Goal: Contribute content: Contribute content

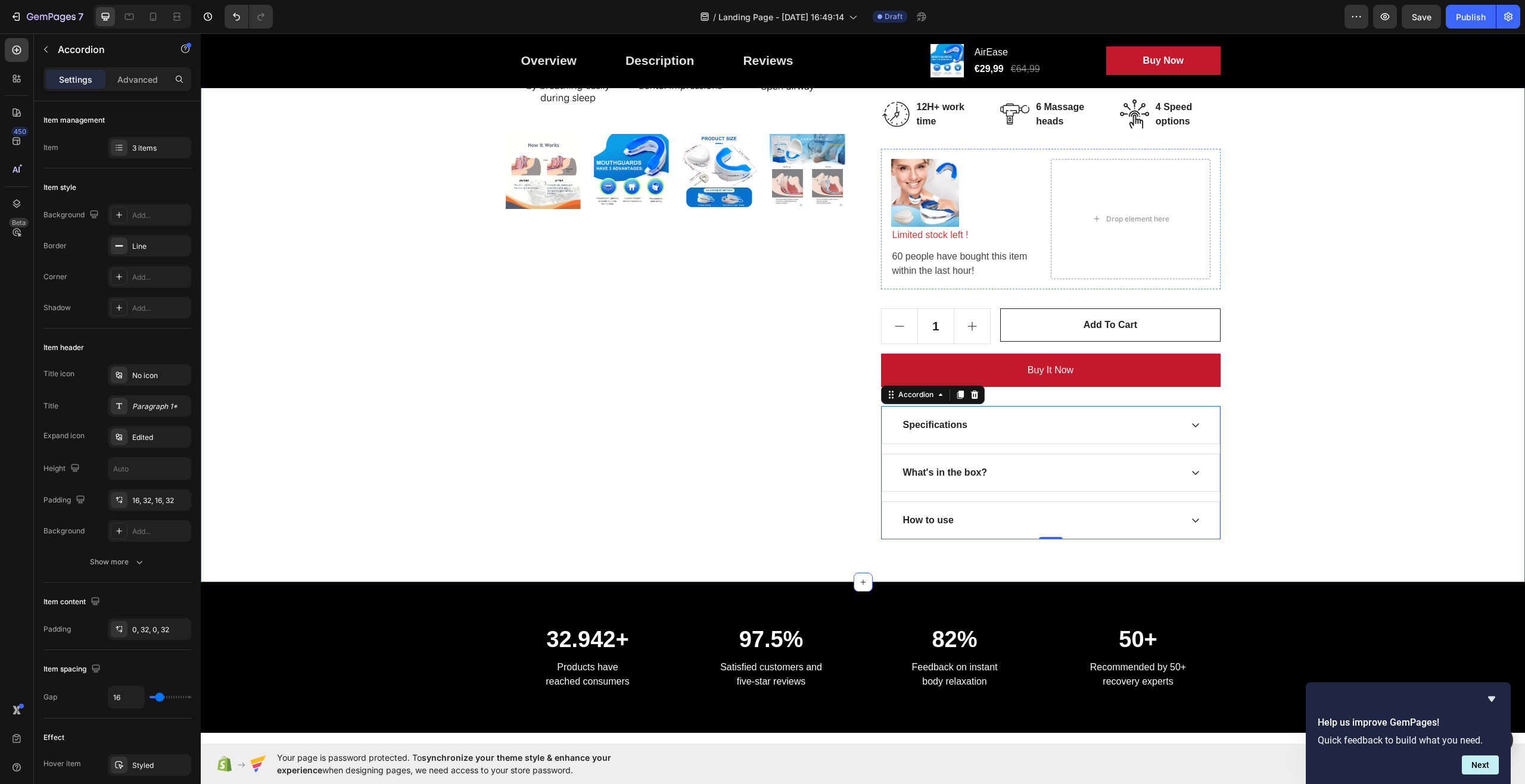
scroll to position [477, 0]
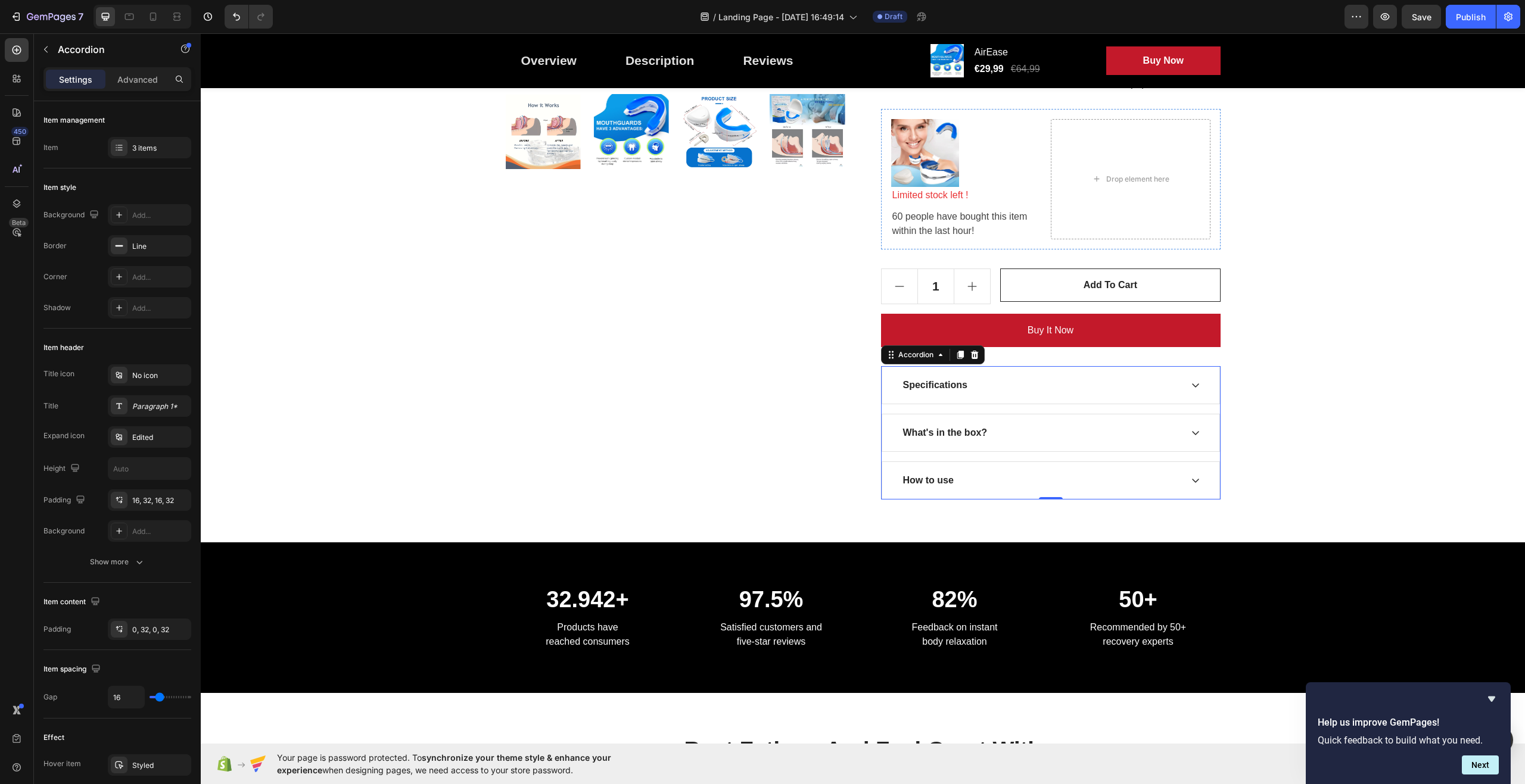
click at [1198, 384] on div "Specifications" at bounding box center [1051, 385] width 337 height 37
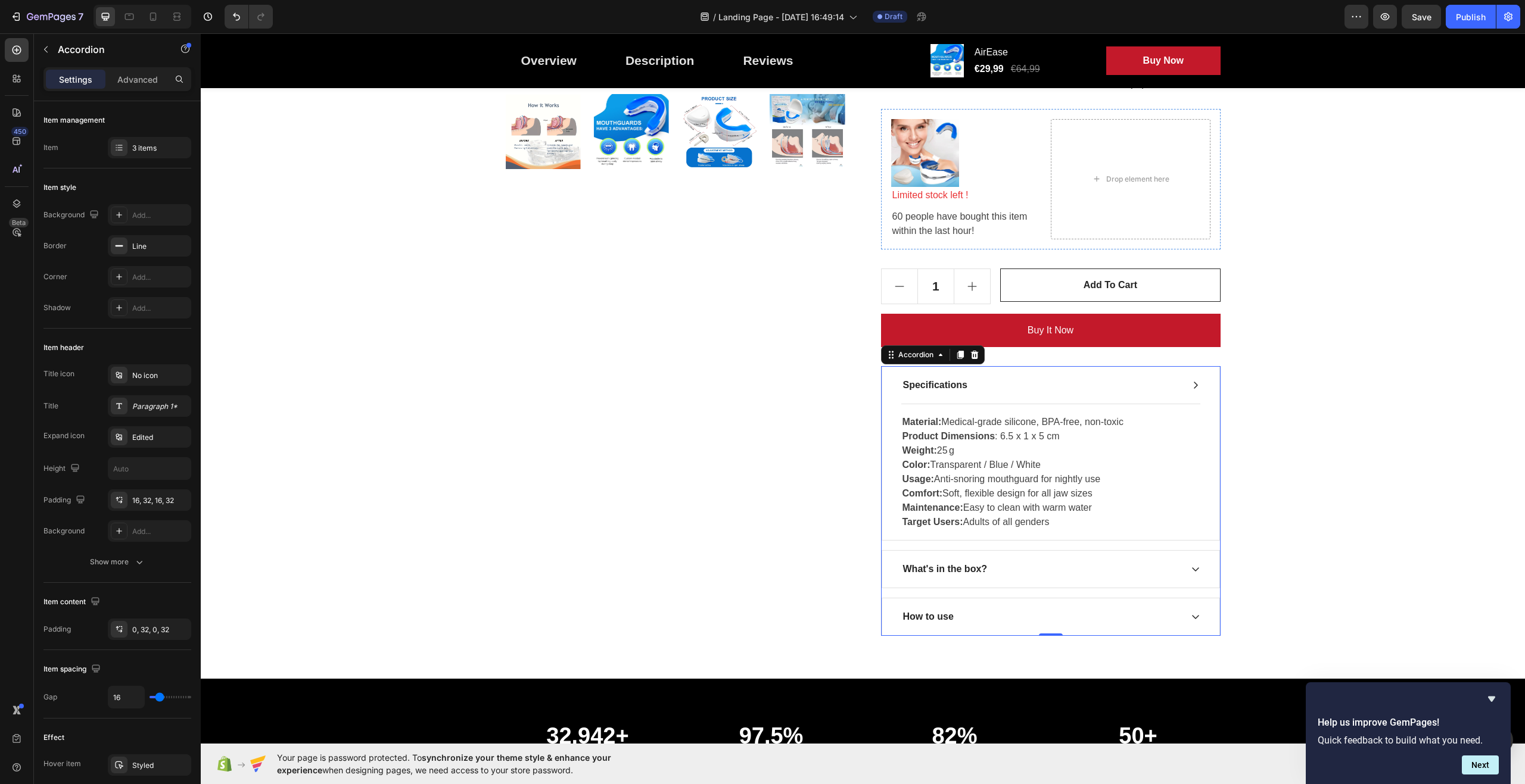
click at [1192, 383] on icon at bounding box center [1195, 385] width 9 height 9
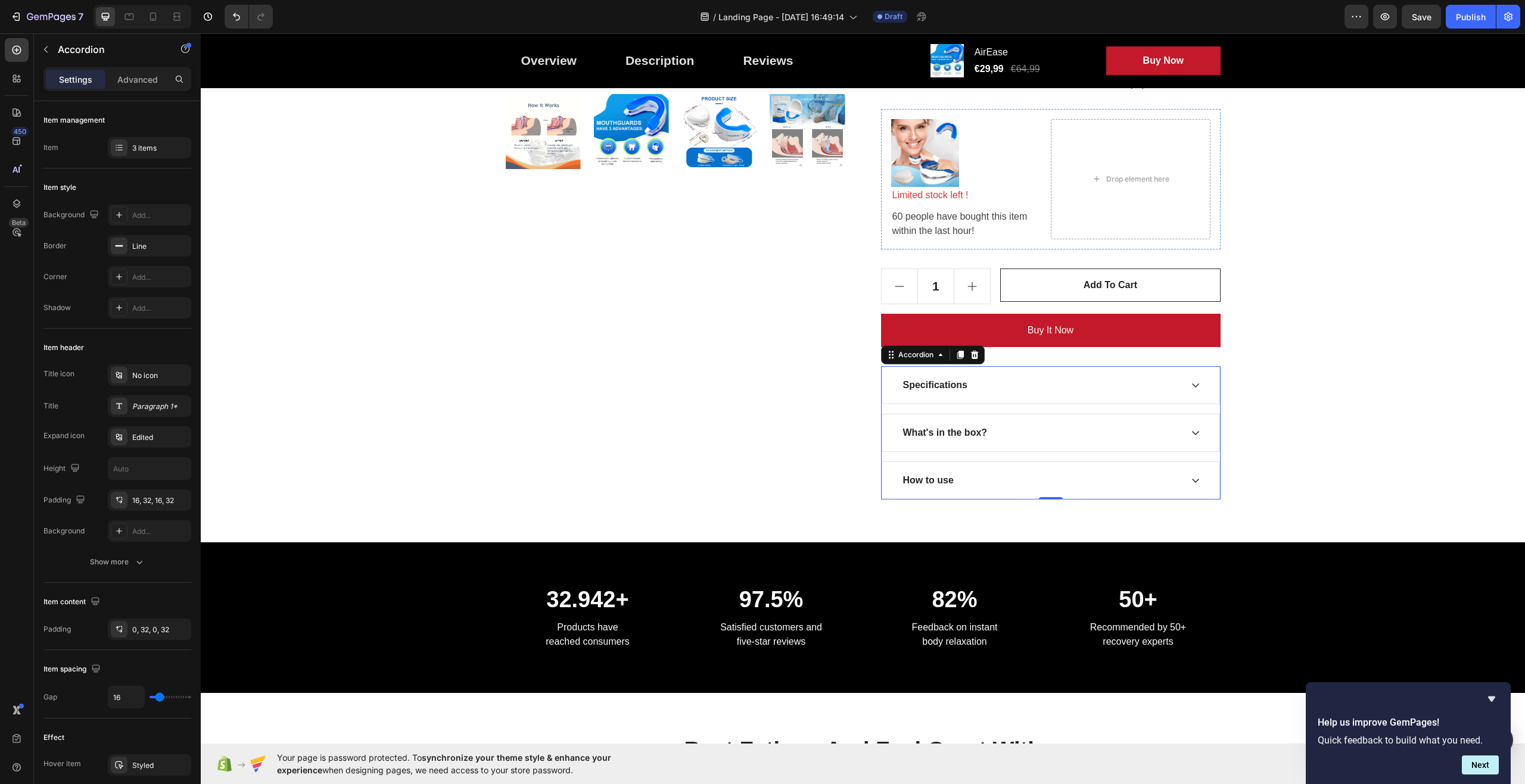
click at [1192, 435] on icon at bounding box center [1195, 432] width 9 height 9
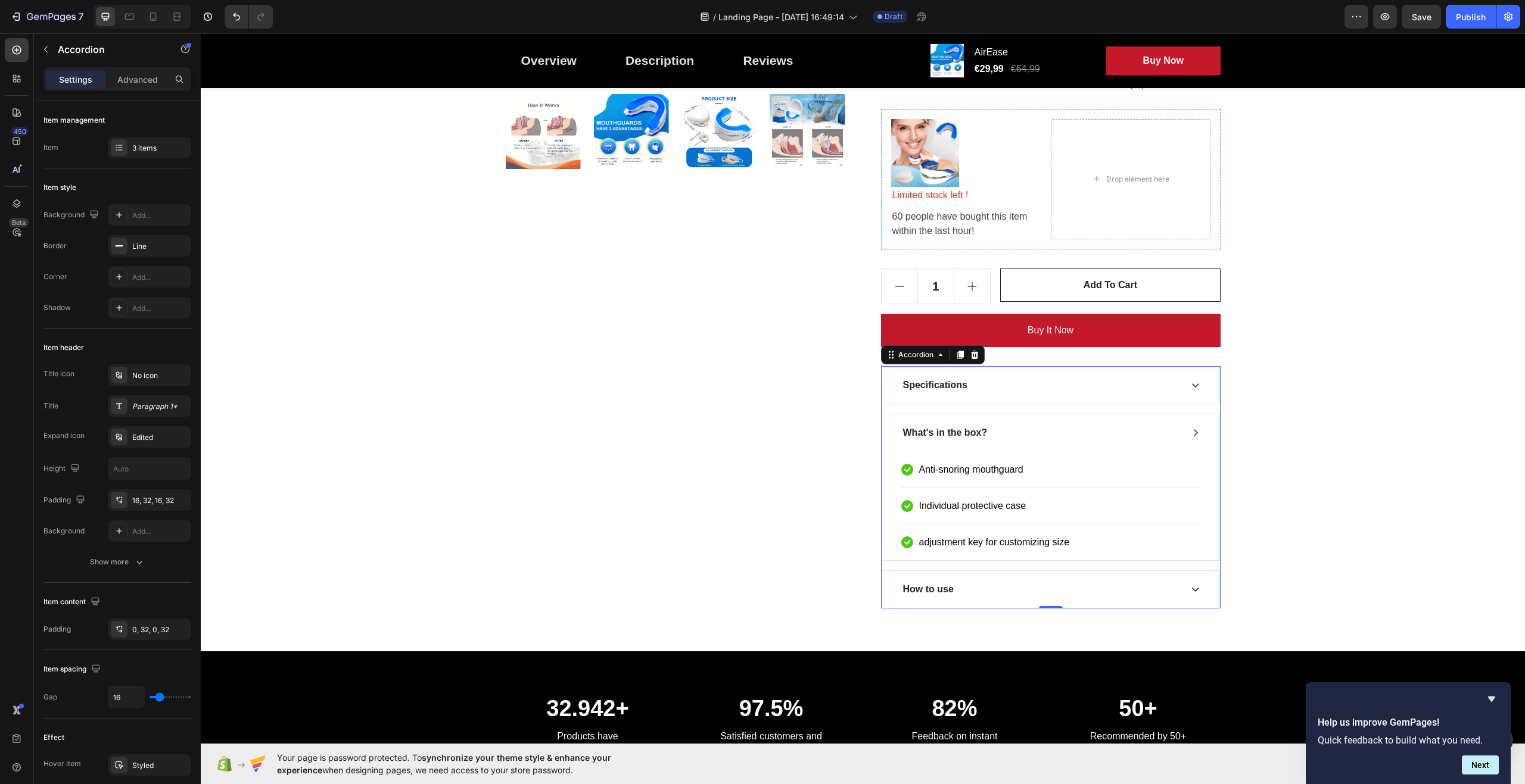
click at [1192, 435] on icon at bounding box center [1195, 432] width 9 height 9
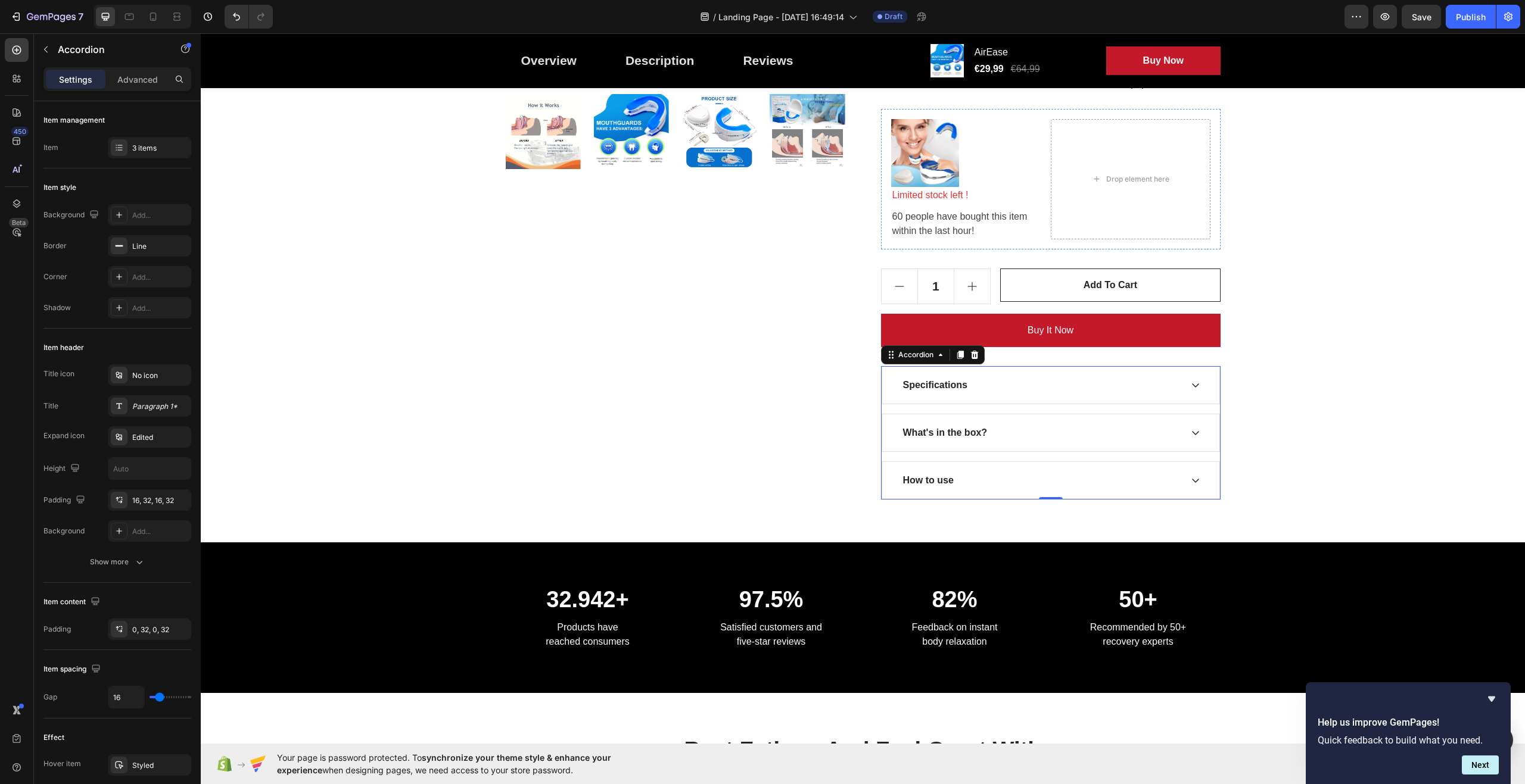
click at [1192, 477] on icon at bounding box center [1195, 480] width 9 height 9
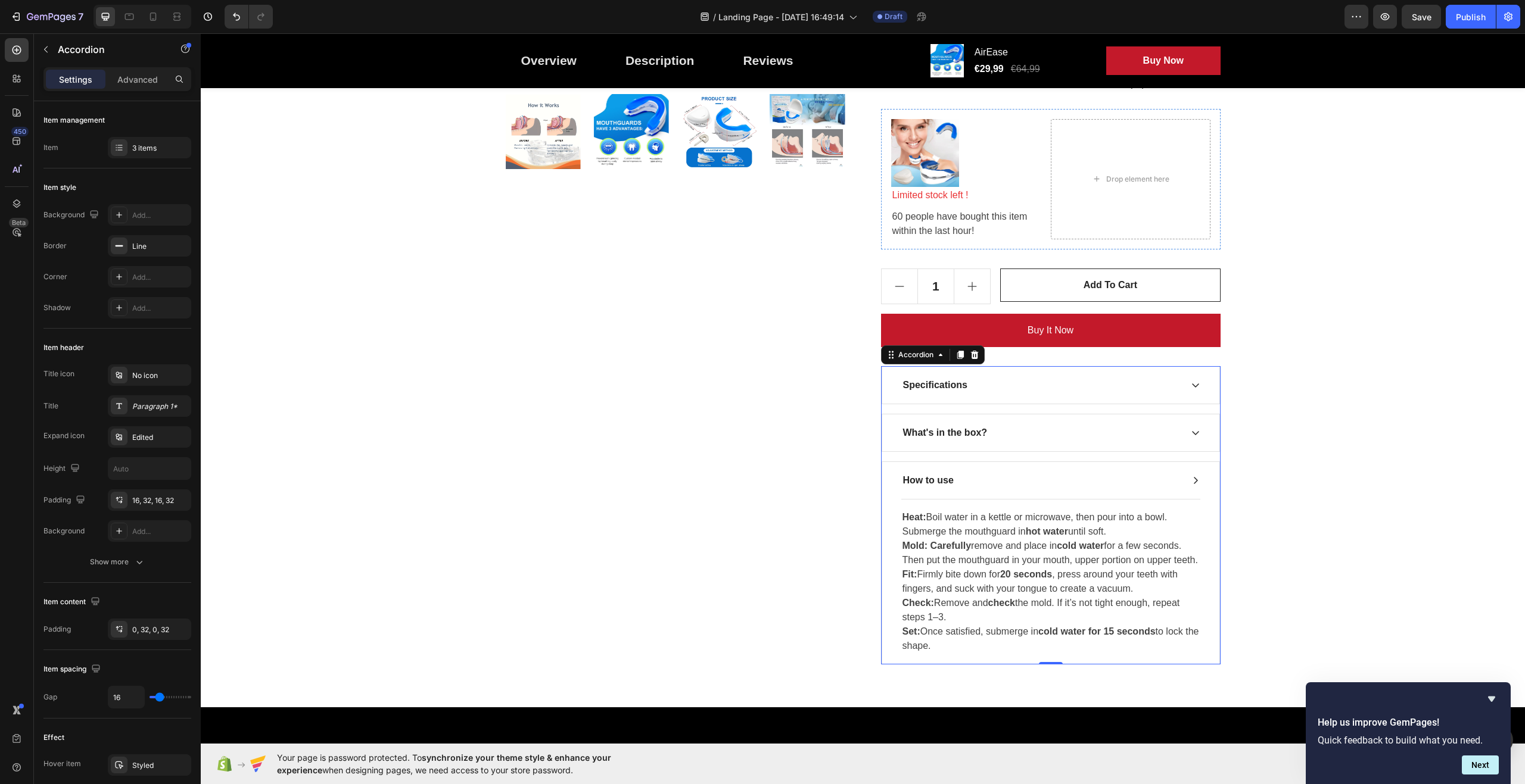
click at [1192, 480] on icon at bounding box center [1195, 480] width 9 height 9
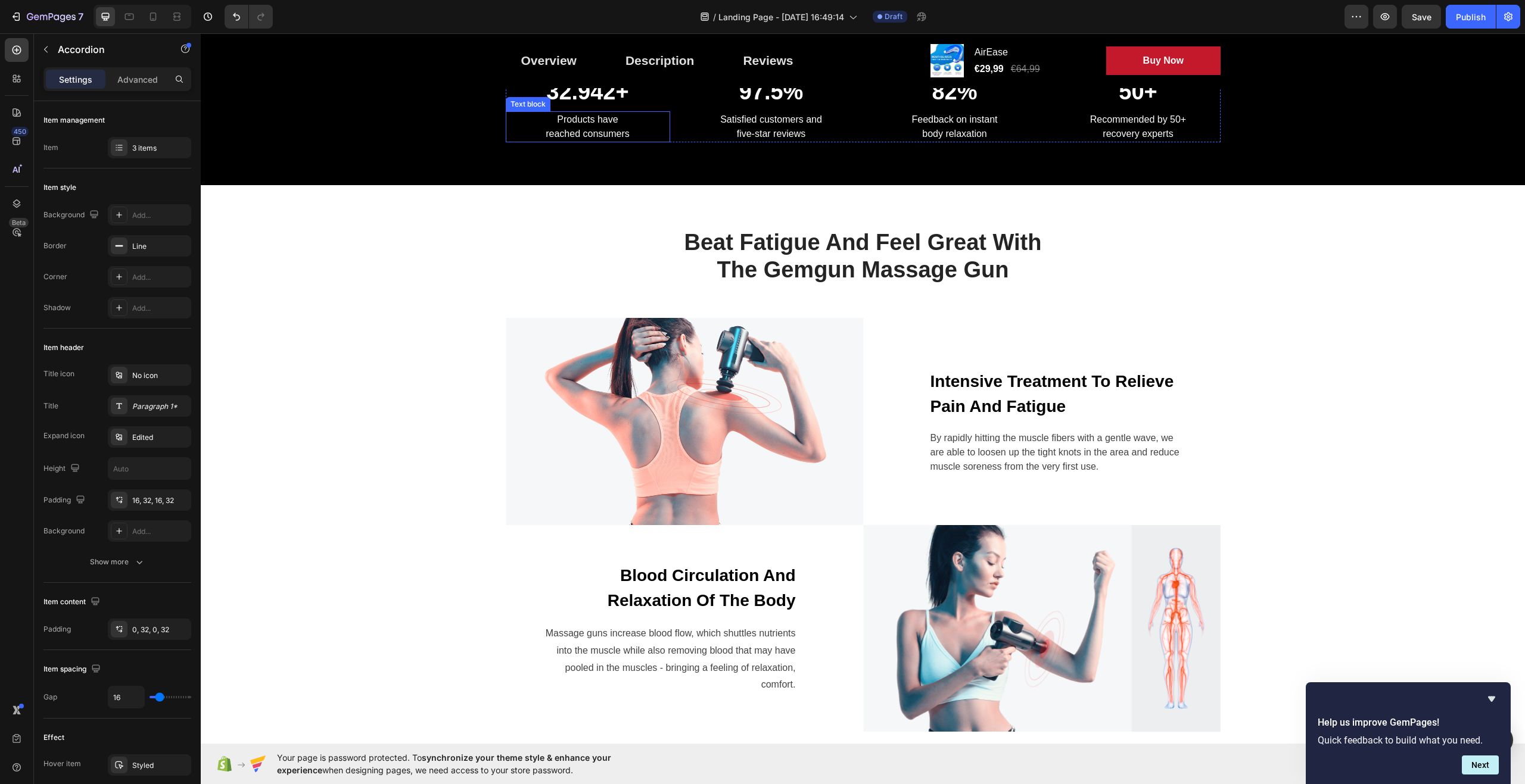
scroll to position [1013, 0]
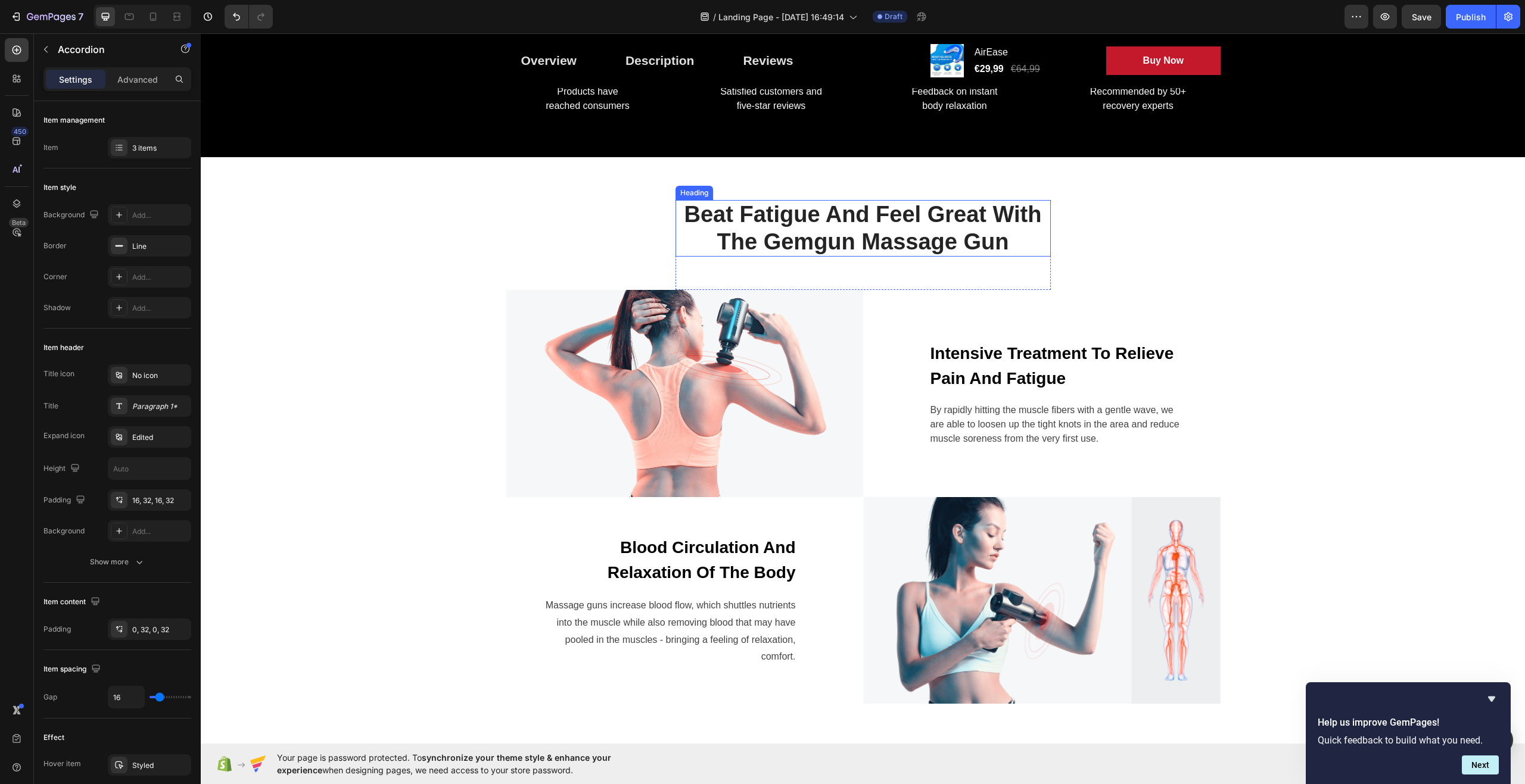
click at [909, 222] on p "Beat Fatigue And Feel Great With The Gemgun Massage Gun" at bounding box center [863, 228] width 373 height 54
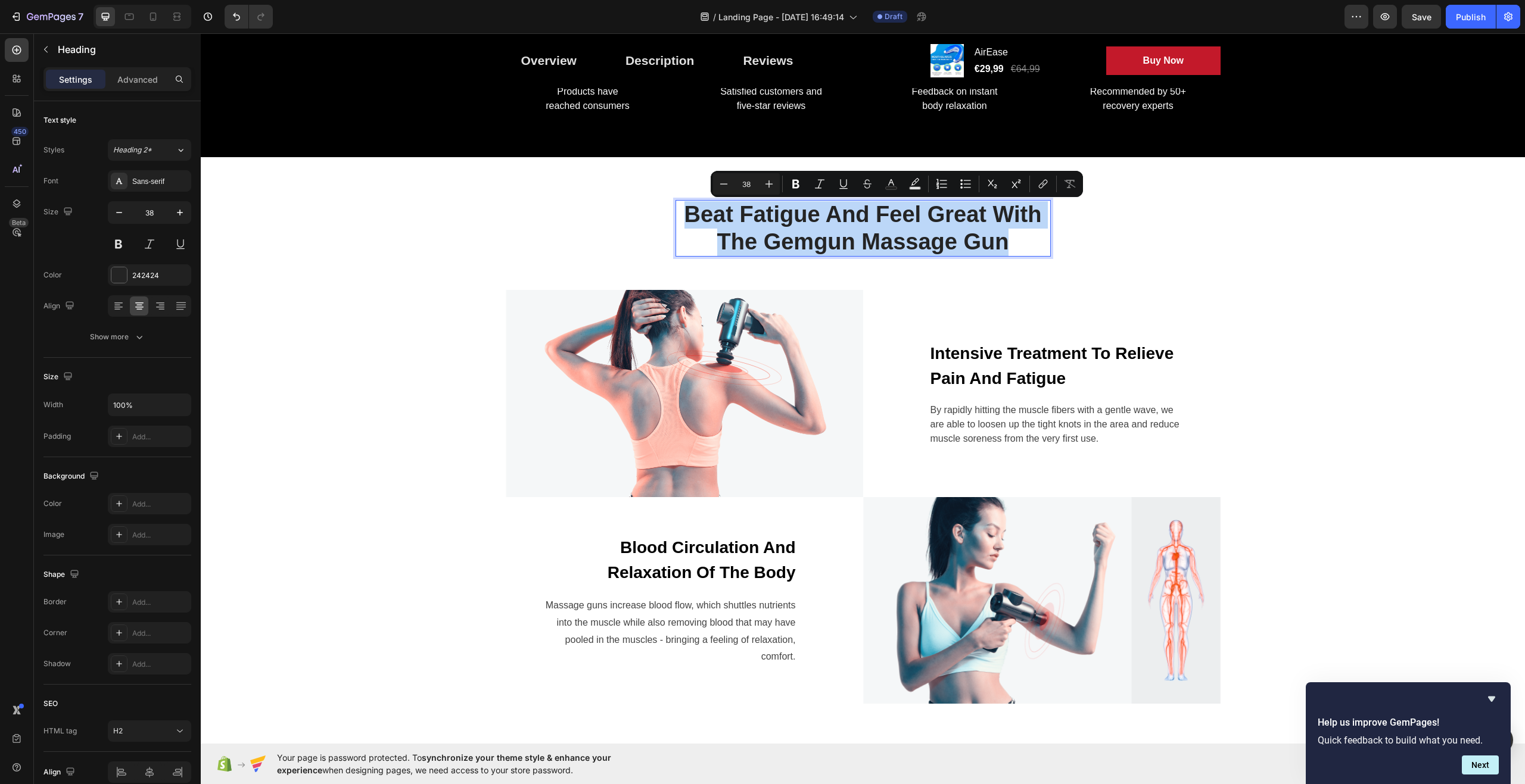
click at [909, 222] on p "Beat Fatigue And Feel Great With The Gemgun Massage Gun" at bounding box center [863, 228] width 373 height 54
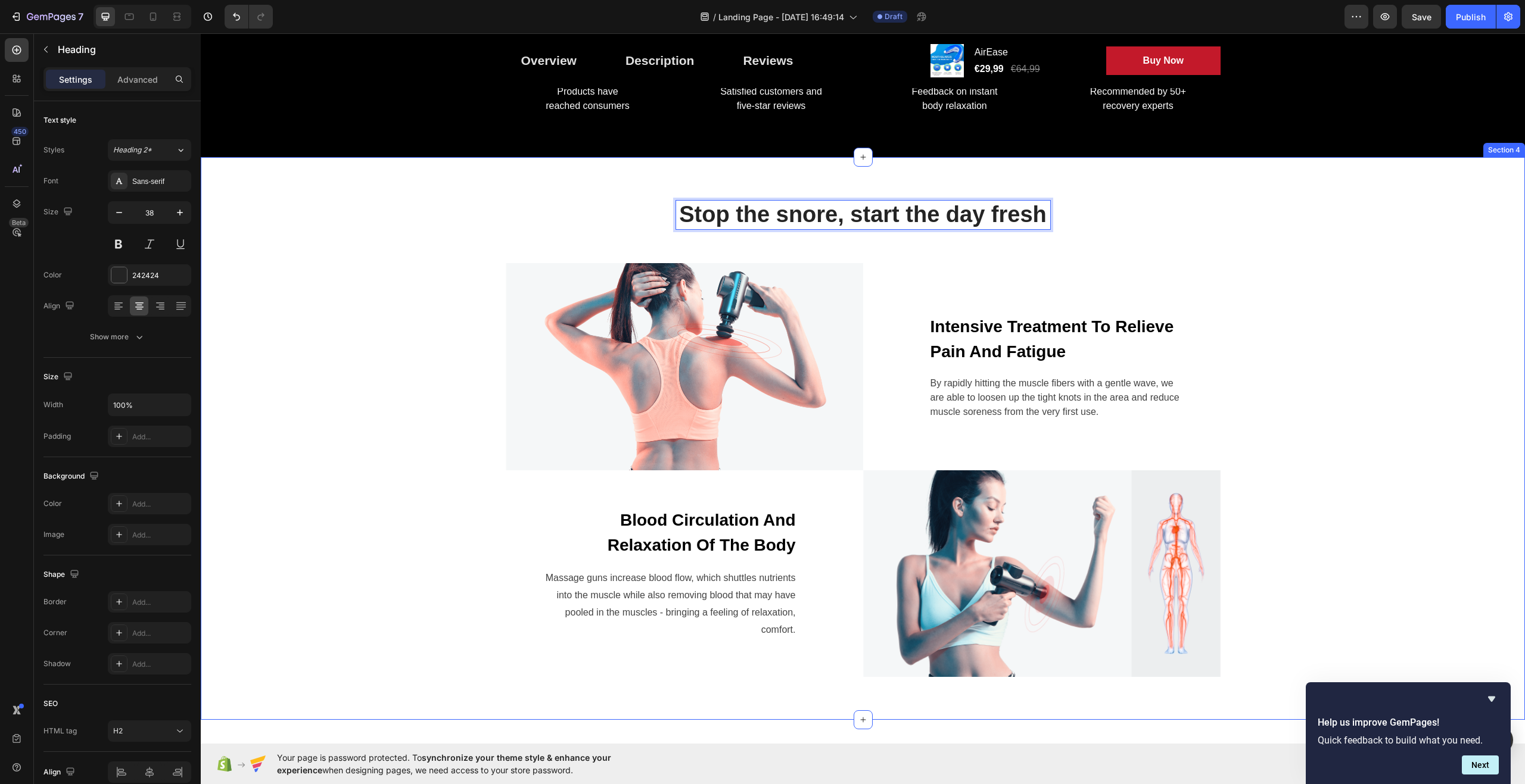
click at [1160, 233] on div "Stop the snore, start the day fresh Heading 56 Row Image Intensive Treatment To…" at bounding box center [863, 438] width 1307 height 477
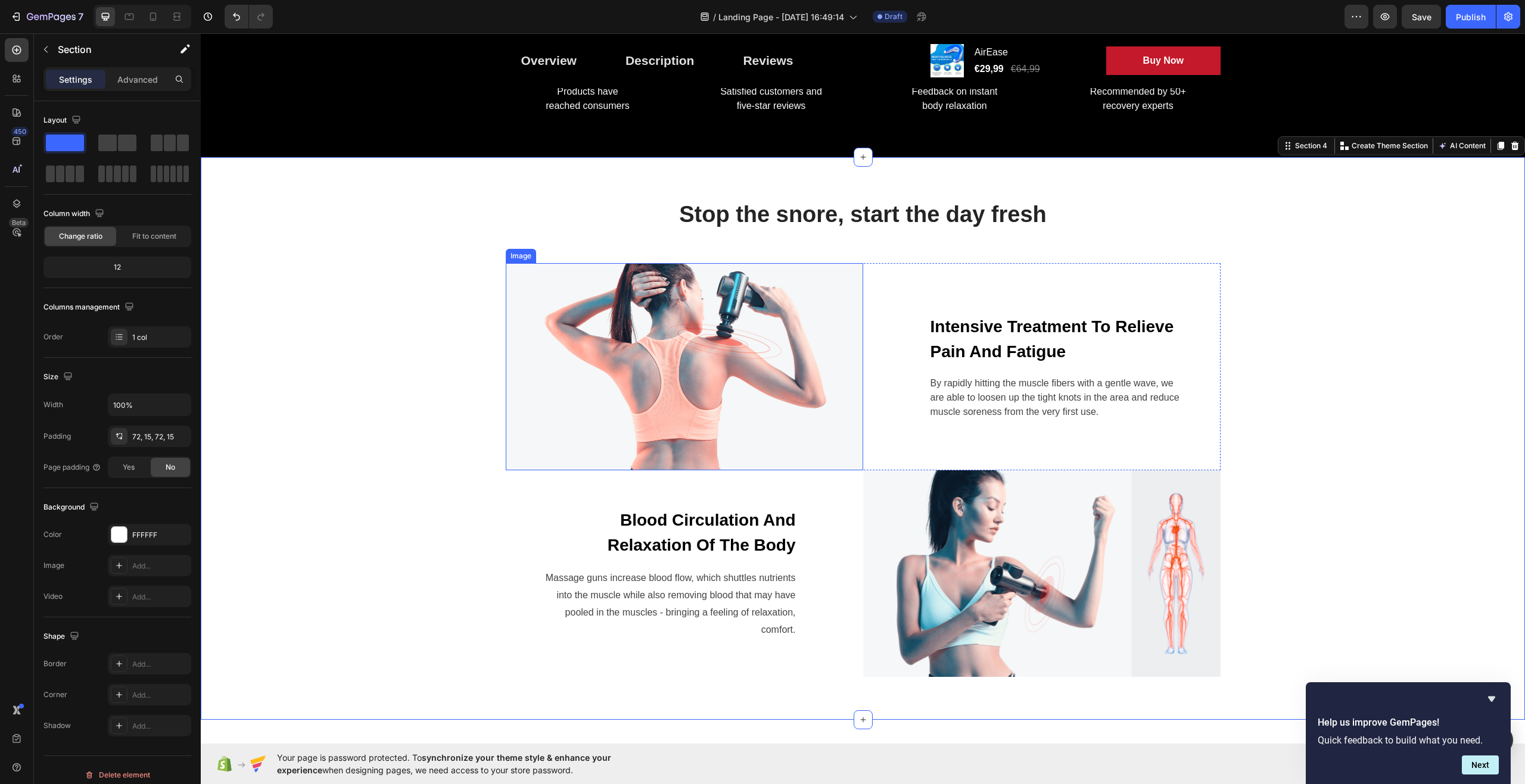
click at [636, 355] on img at bounding box center [684, 367] width 358 height 207
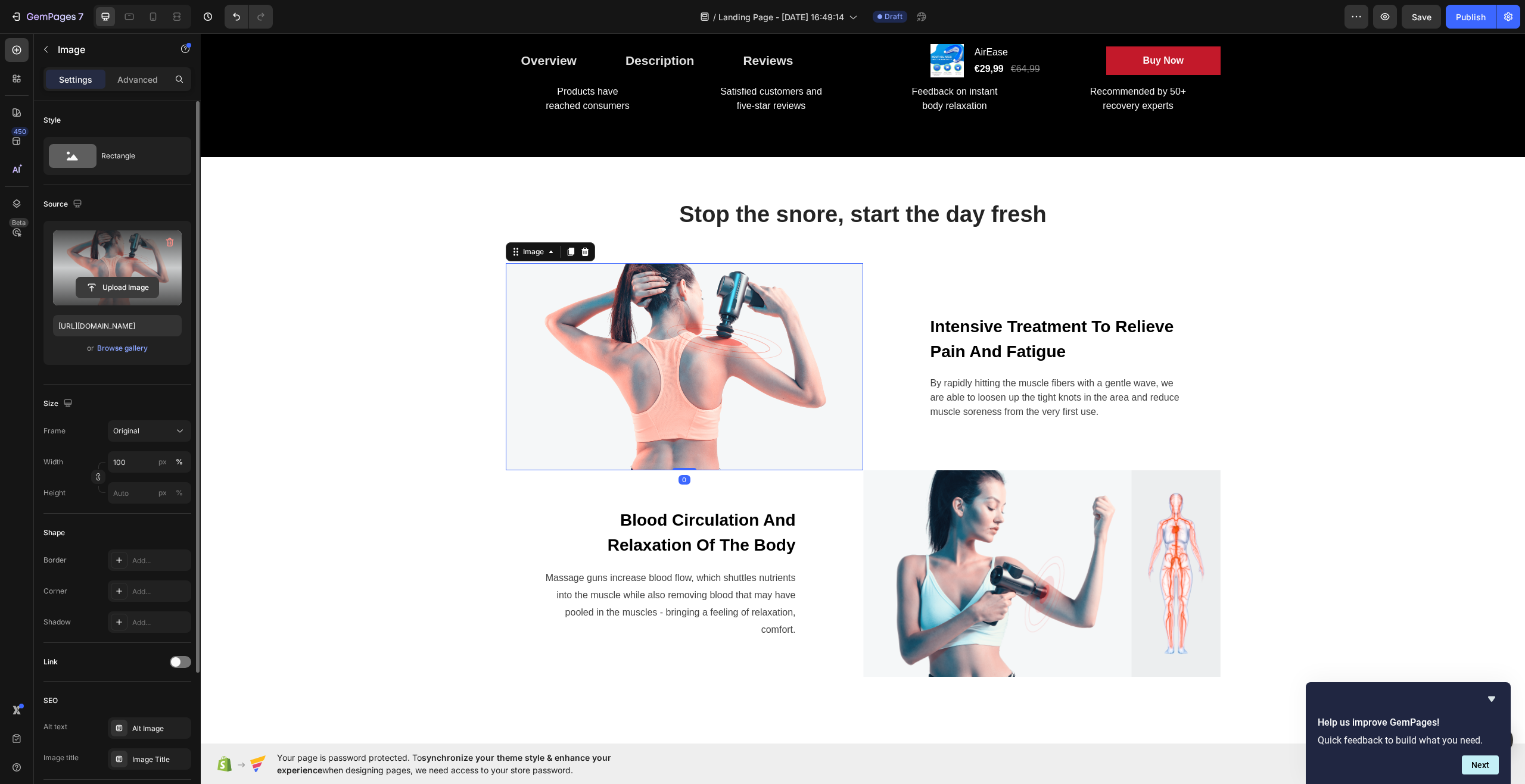
click at [110, 284] on input "file" at bounding box center [117, 288] width 82 height 21
type input "C:\fakepath\S16fcbbe03df54ac196d74e6e4effad58l.avif"
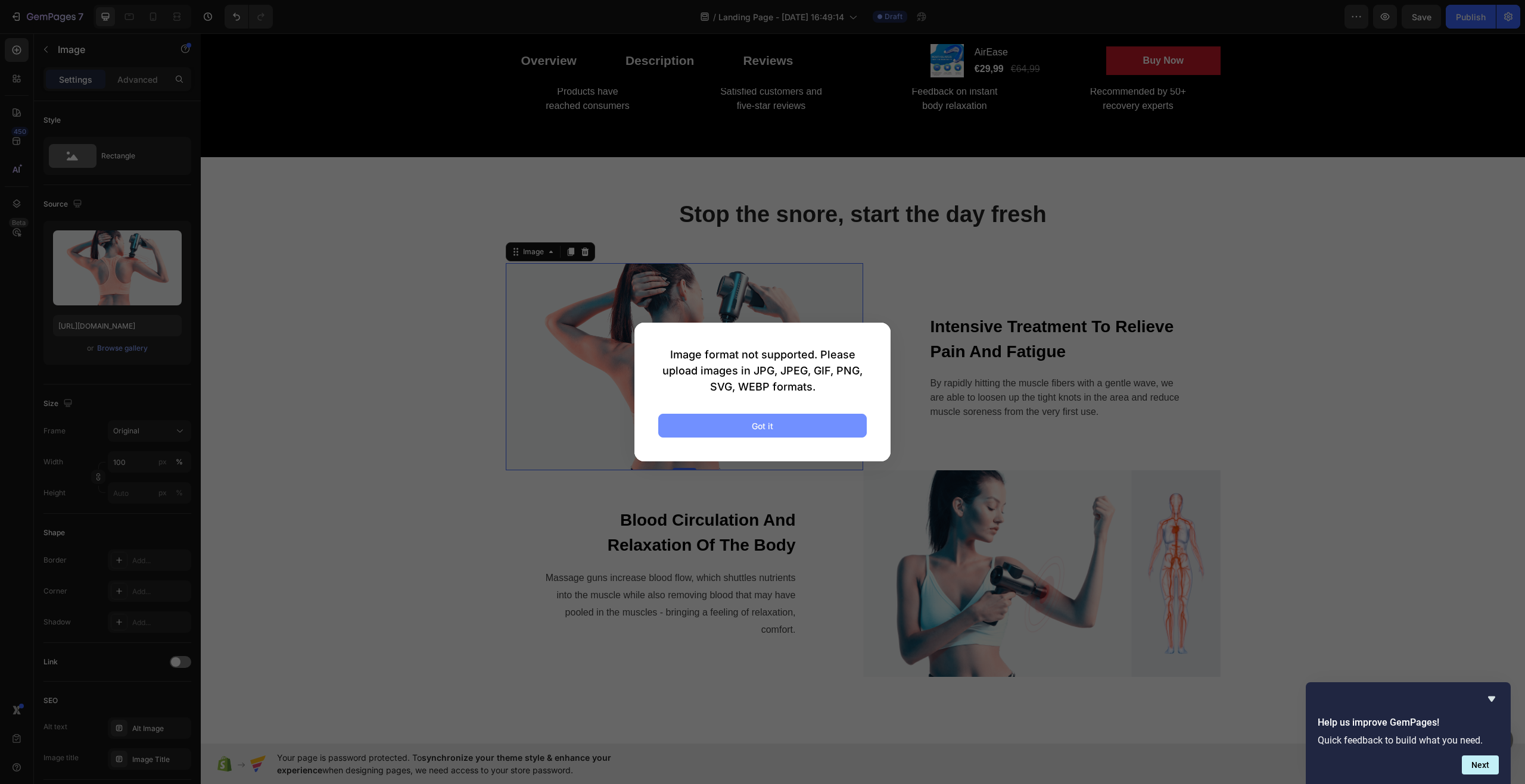
click at [700, 432] on button "Got it" at bounding box center [762, 426] width 208 height 24
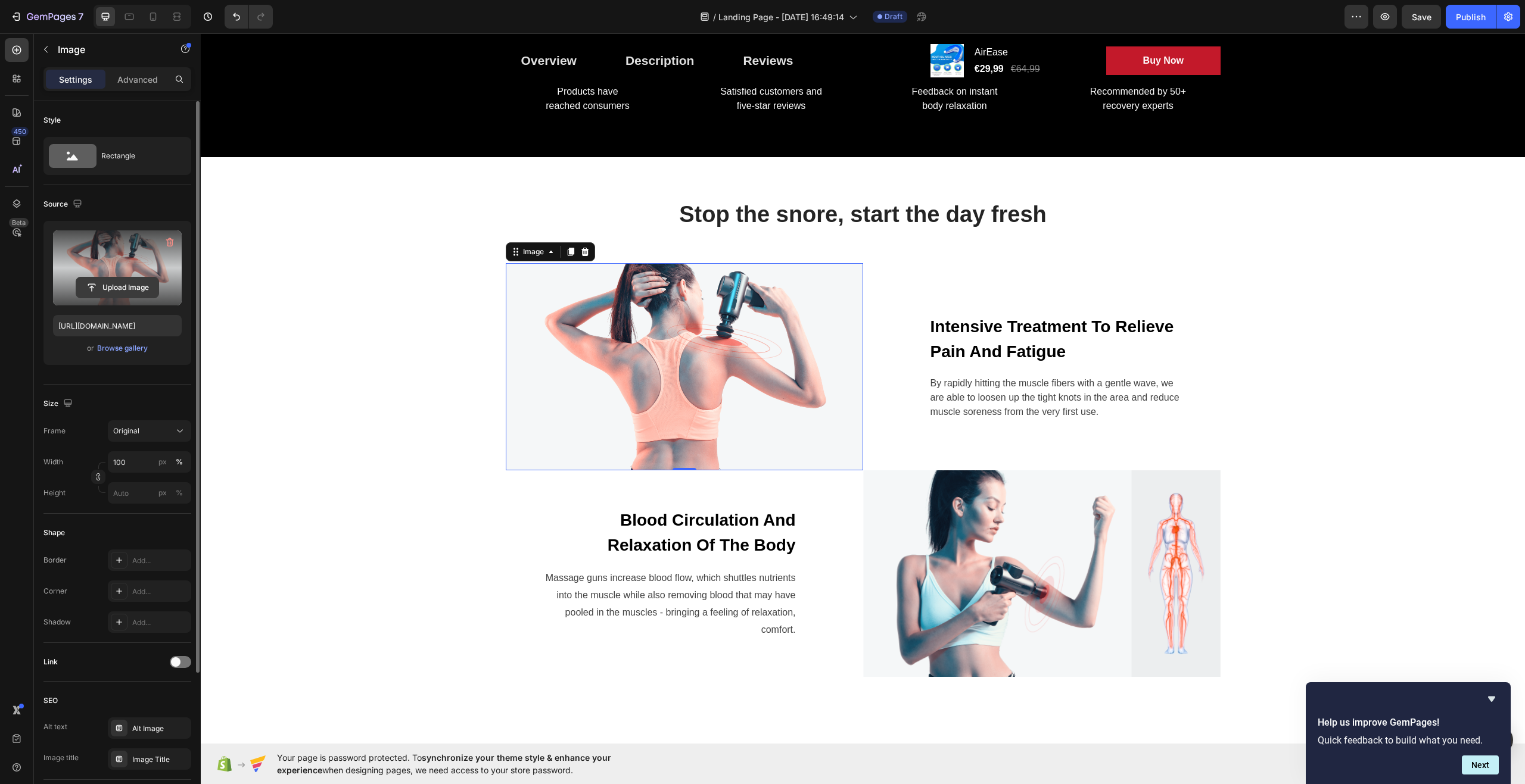
click at [113, 279] on input "file" at bounding box center [117, 288] width 82 height 21
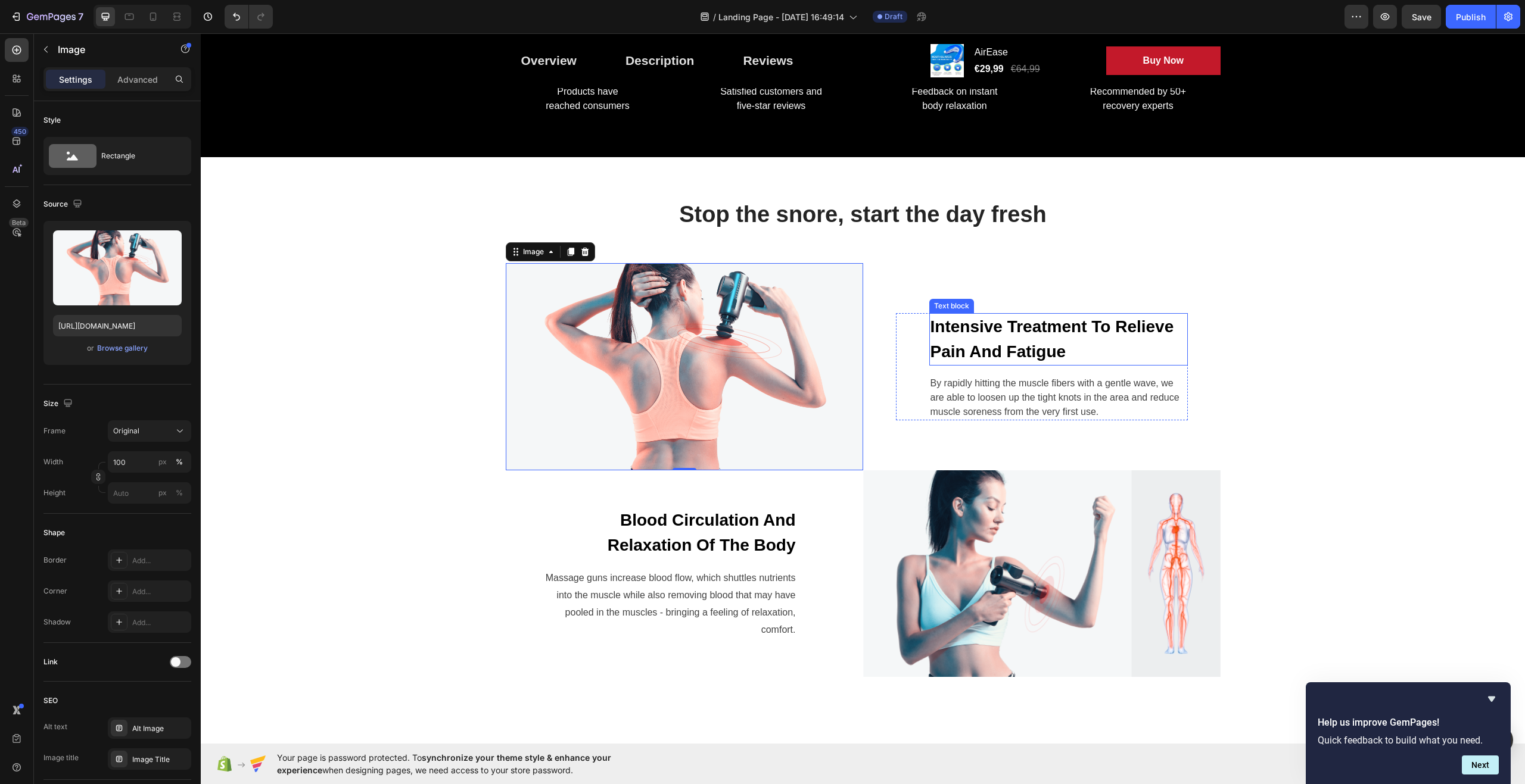
click at [1048, 329] on p "Intensive Treatment To Relieve Pain And Fatigue" at bounding box center [1059, 339] width 256 height 50
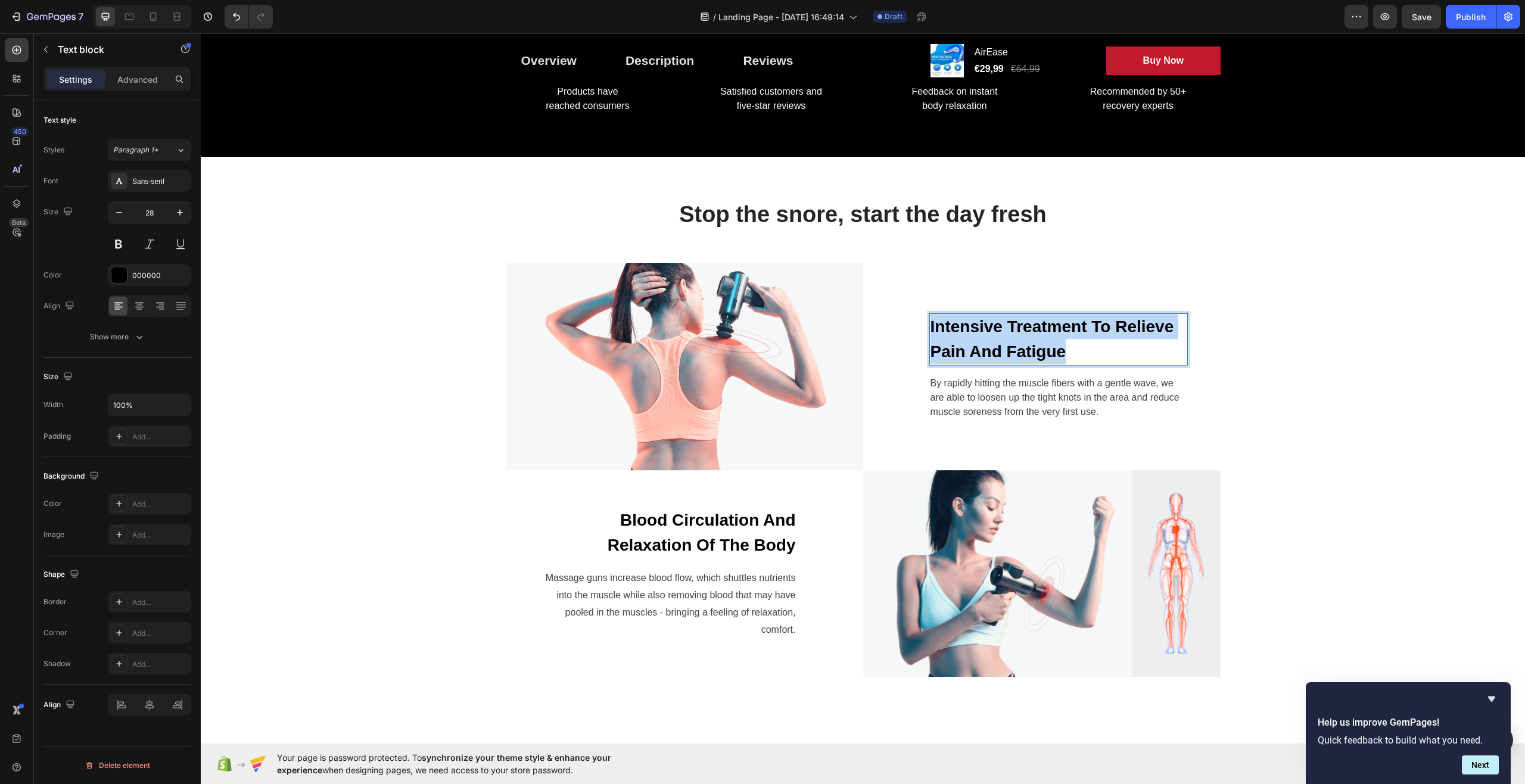
click at [1048, 329] on p "Intensive Treatment To Relieve Pain And Fatigue" at bounding box center [1059, 339] width 256 height 50
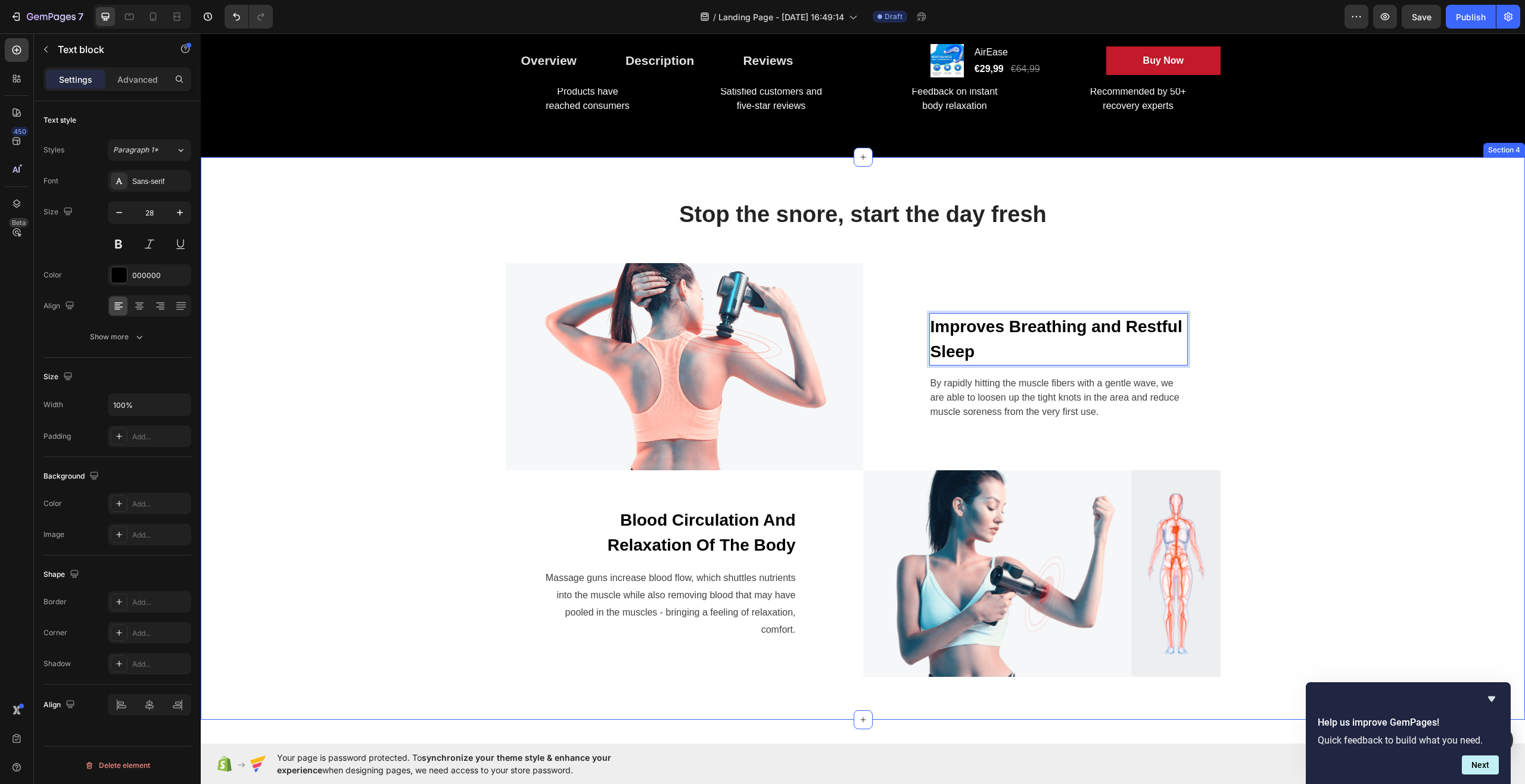
click at [1235, 385] on div "Stop the snore, start the day fresh Heading Row Image Improves Breathing and Re…" at bounding box center [863, 438] width 1307 height 477
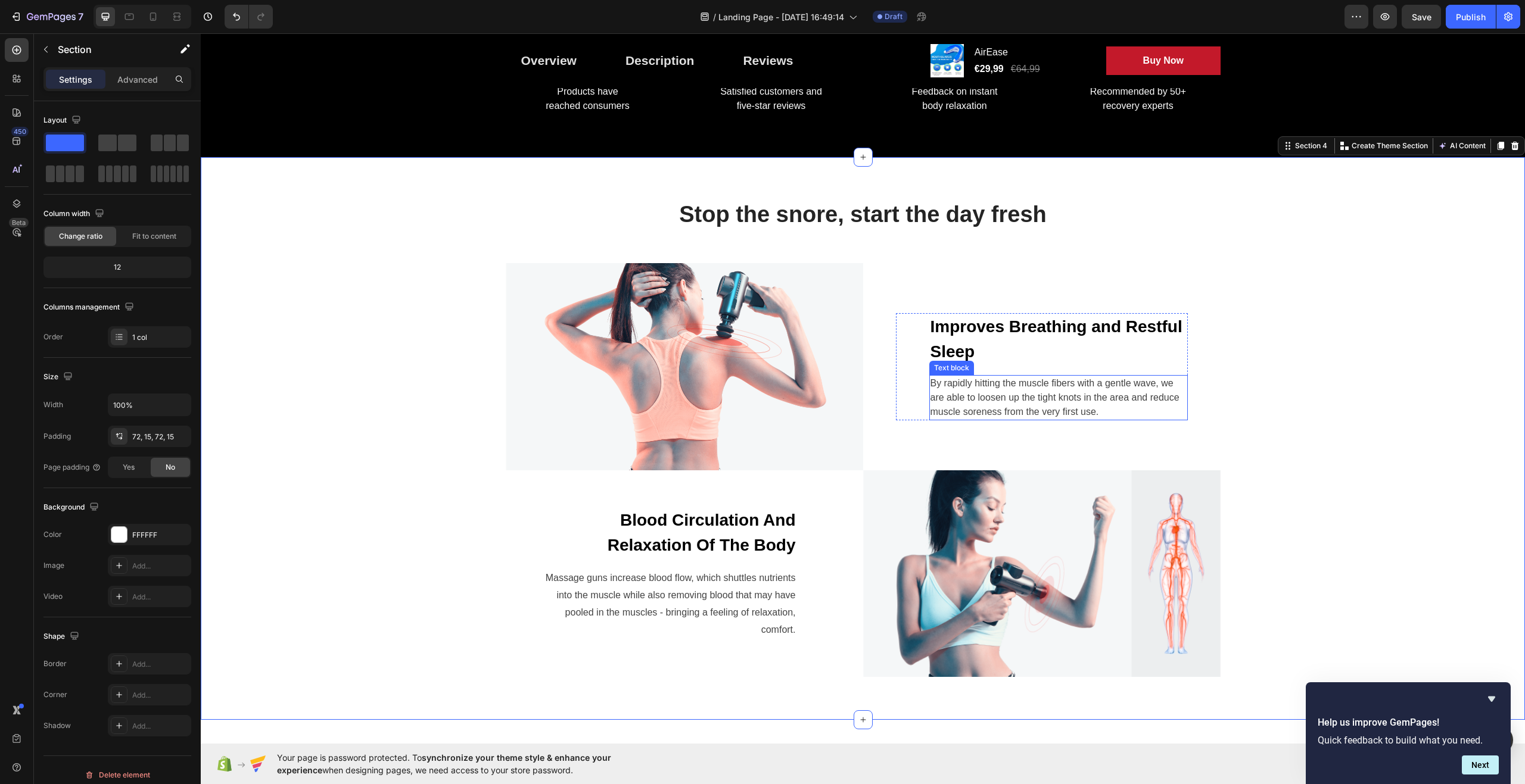
click at [980, 389] on p "By rapidly hitting the muscle fibers with a gentle wave, we are able to loosen …" at bounding box center [1059, 398] width 256 height 43
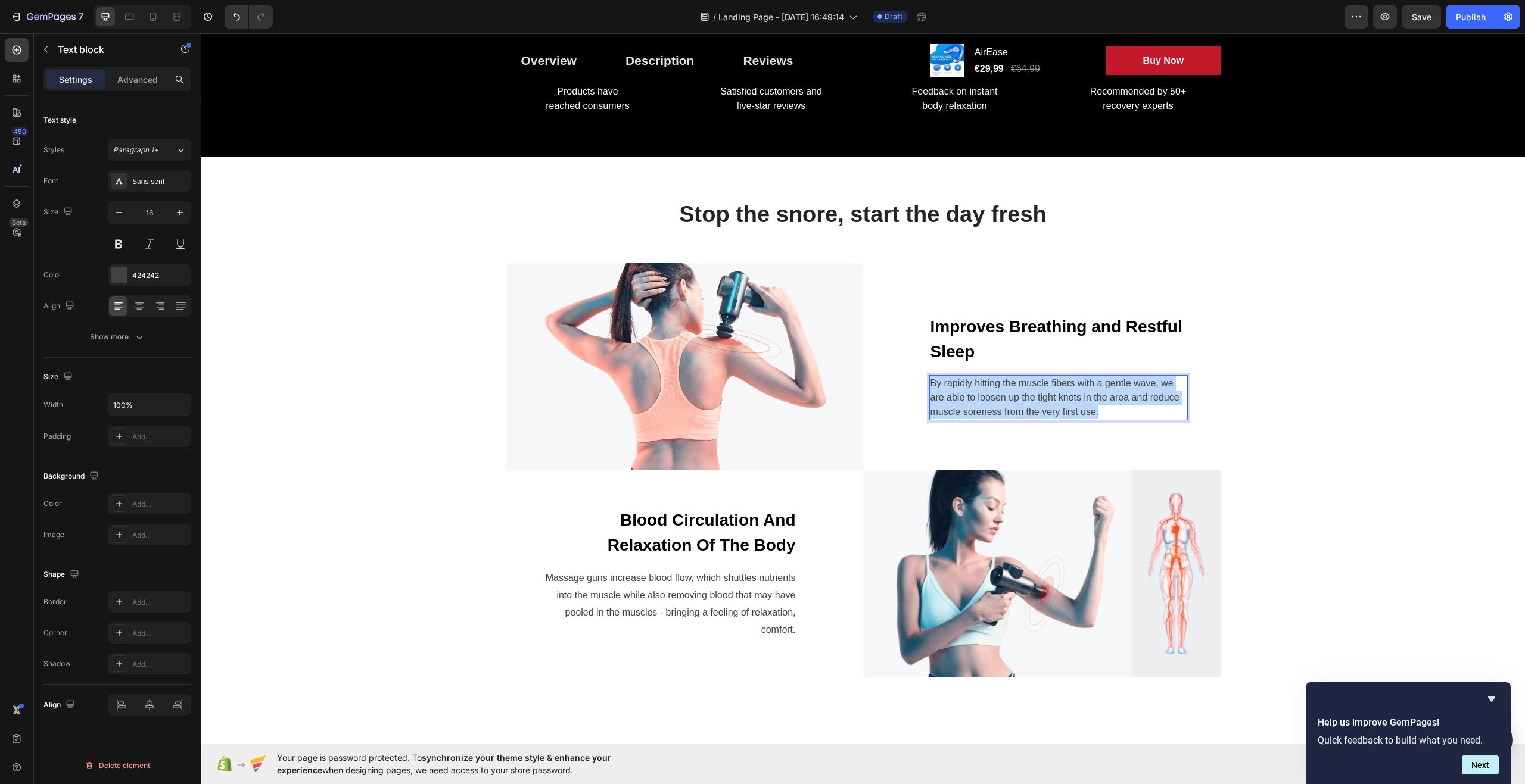
click at [980, 389] on p "By rapidly hitting the muscle fibers with a gentle wave, we are able to loosen …" at bounding box center [1059, 398] width 256 height 43
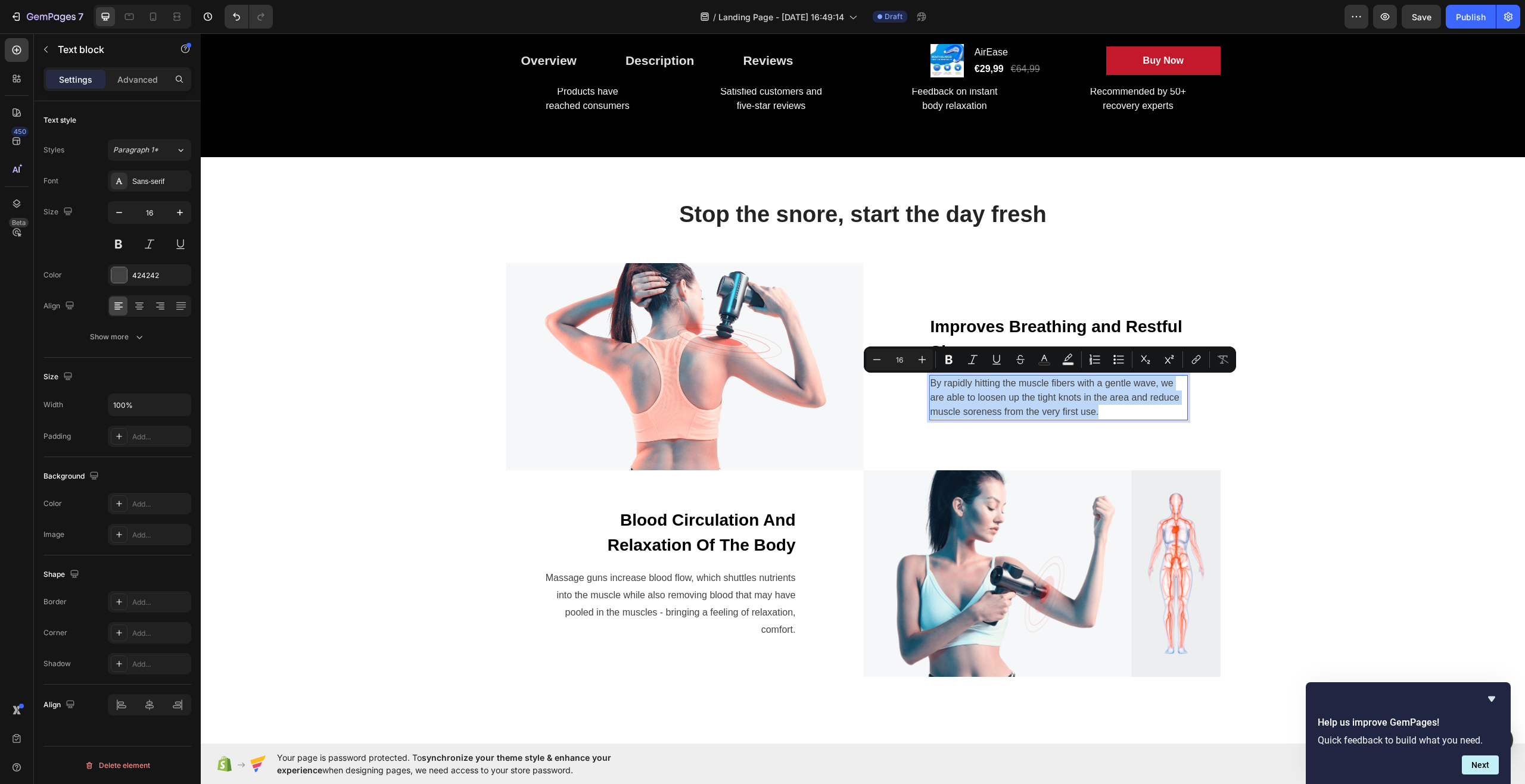
scroll to position [1005, 0]
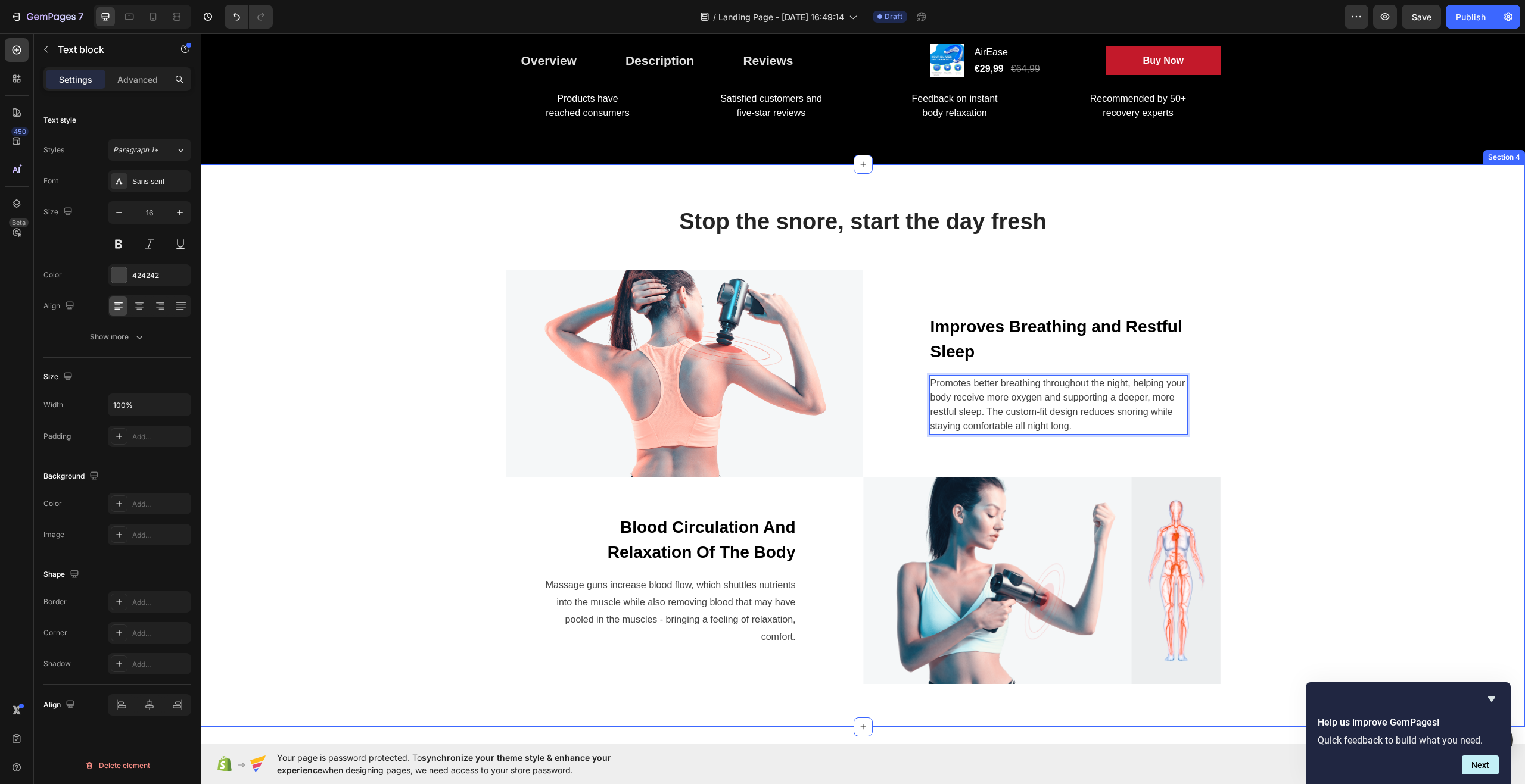
click at [1272, 403] on div "Stop the snore, start the day fresh Heading Row Image Improves Breathing and Re…" at bounding box center [863, 445] width 1307 height 477
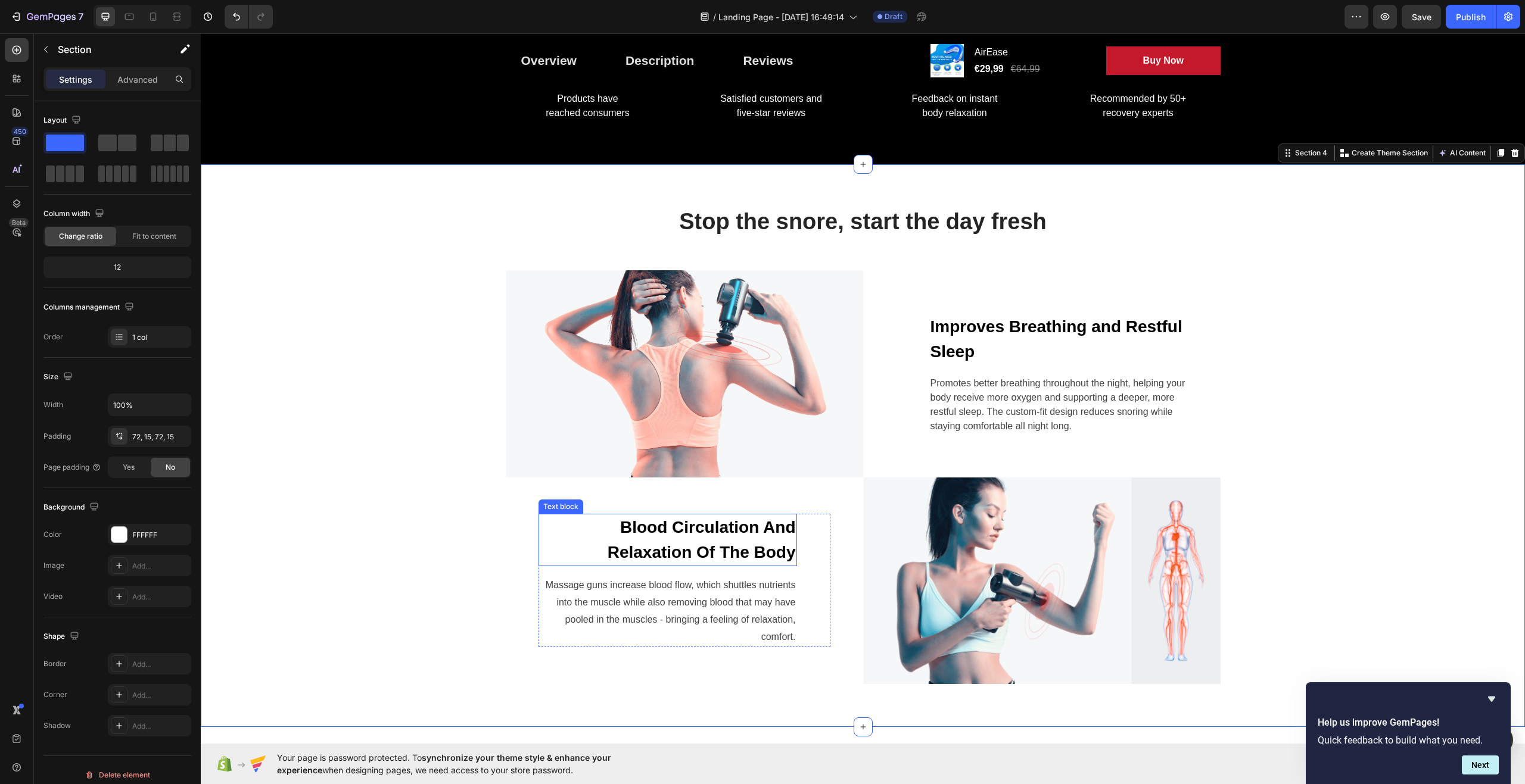
click at [700, 528] on p "Blood Circulation And Relaxation Of The Body" at bounding box center [668, 541] width 256 height 50
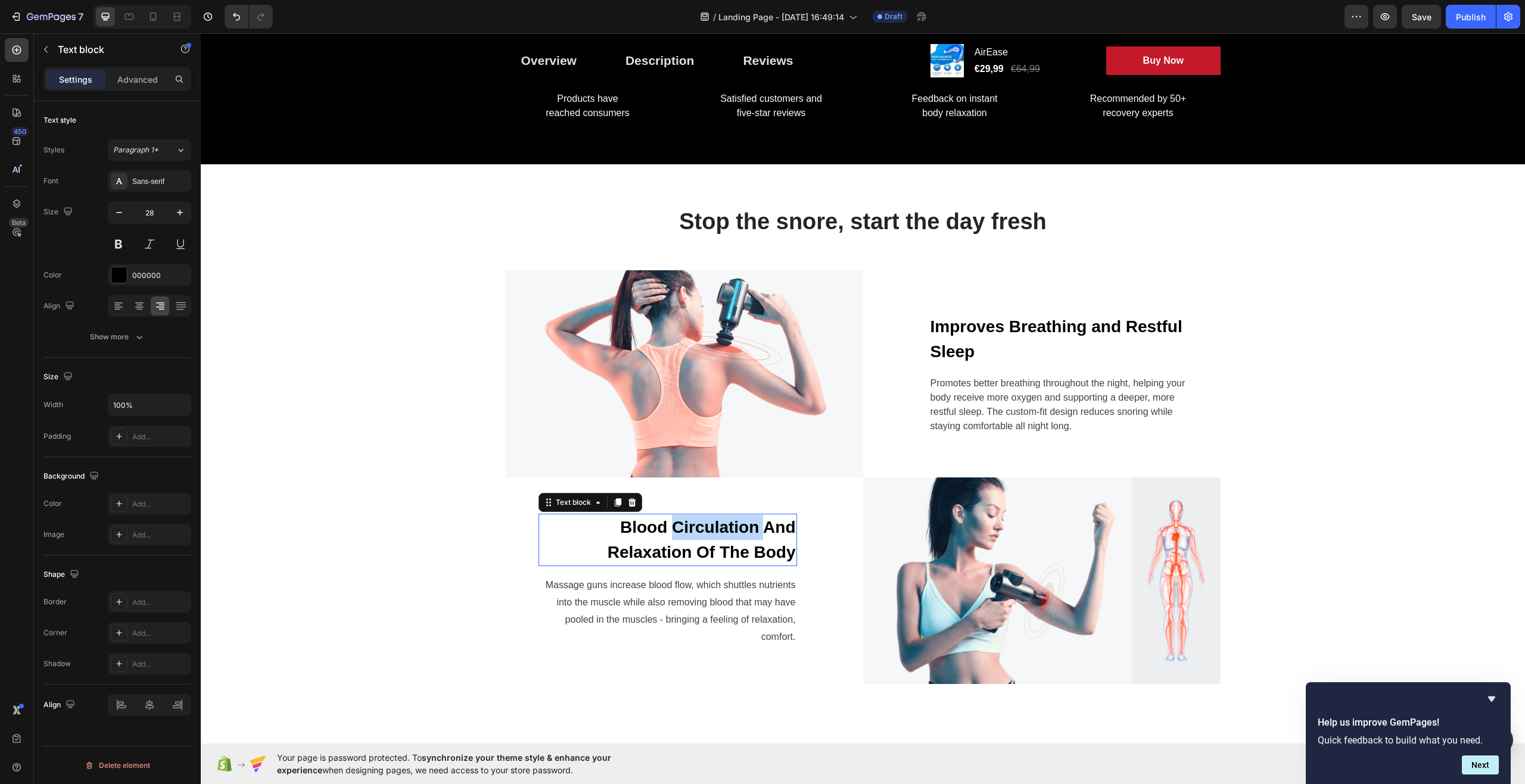
click at [700, 528] on p "Blood Circulation And Relaxation Of The Body" at bounding box center [668, 541] width 256 height 50
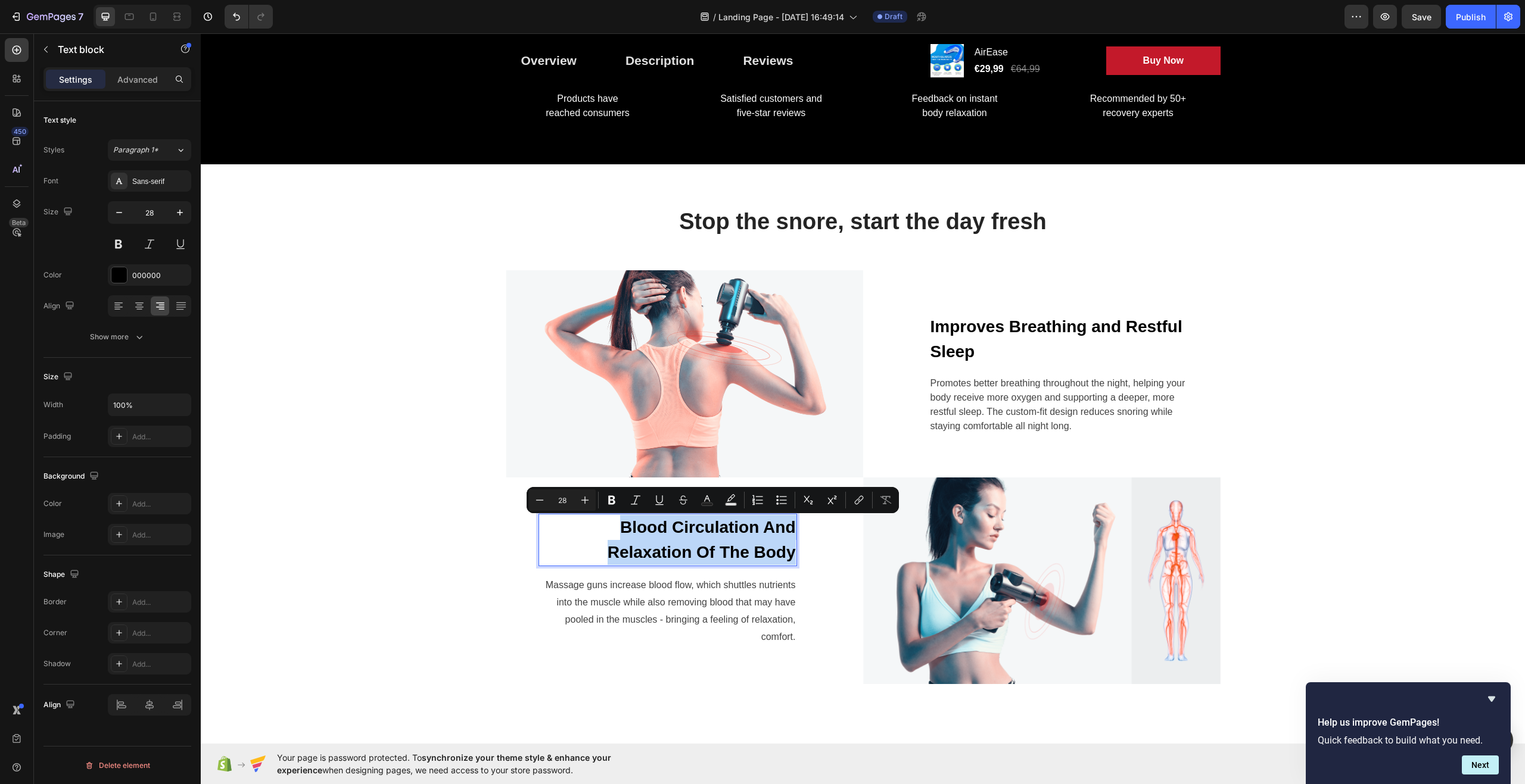
click at [700, 528] on p "Blood Circulation And Relaxation Of The Body" at bounding box center [668, 541] width 256 height 50
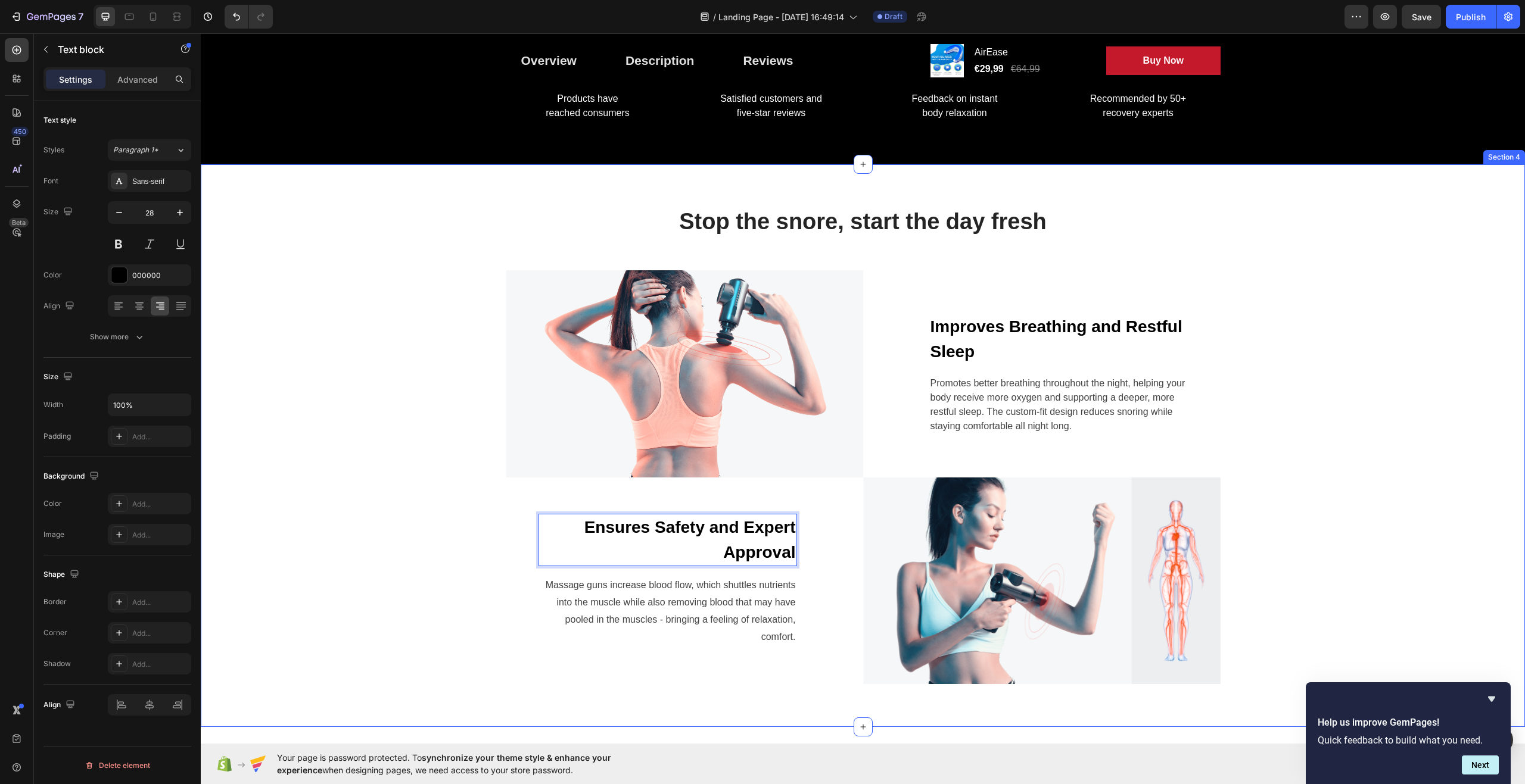
click at [447, 529] on div "Stop the snore, start the day fresh Heading Row Image Improves Breathing and Re…" at bounding box center [863, 445] width 1307 height 477
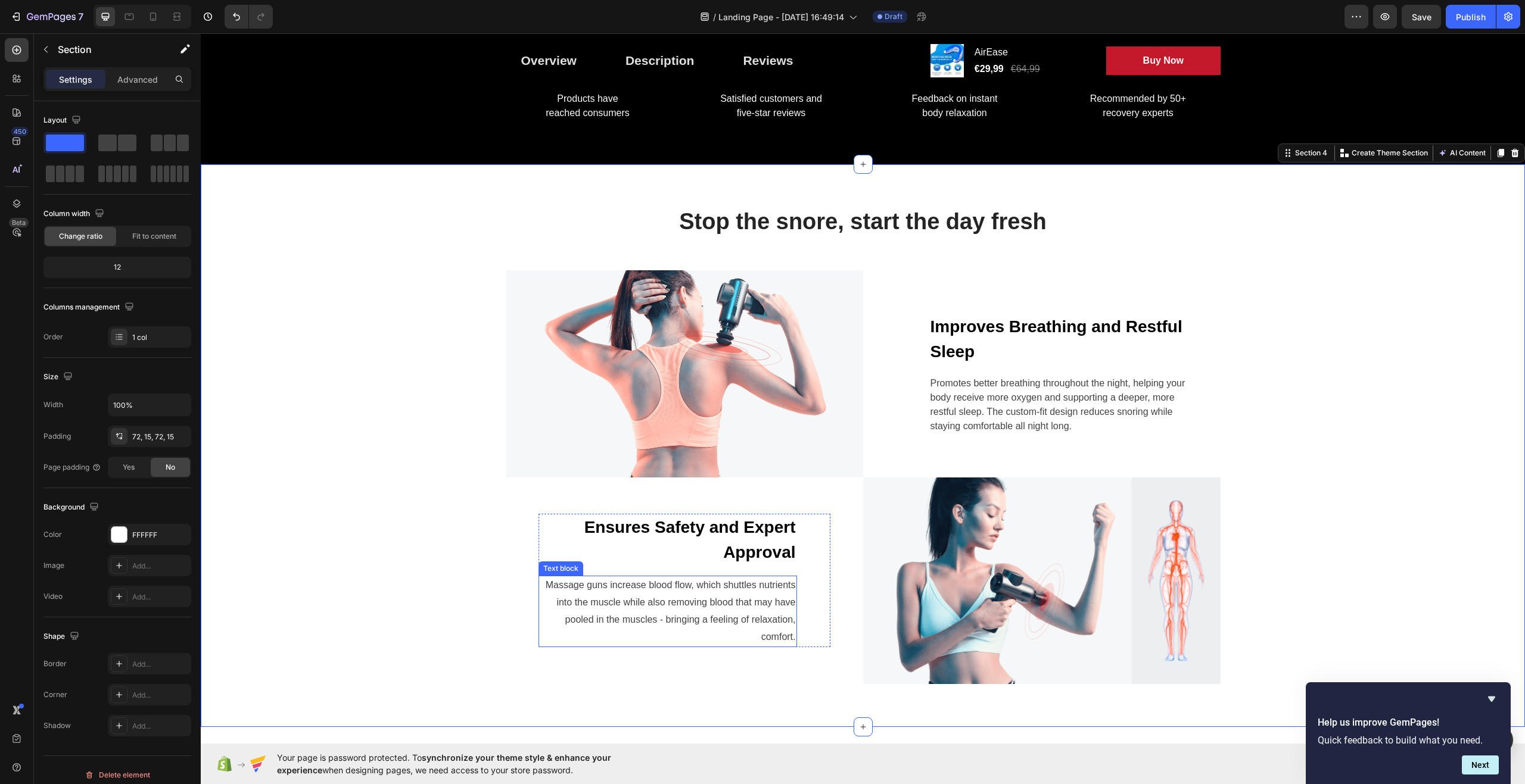
click at [645, 596] on p "Massage guns increase blood flow, which shuttles nutrients into the muscle whil…" at bounding box center [668, 612] width 256 height 69
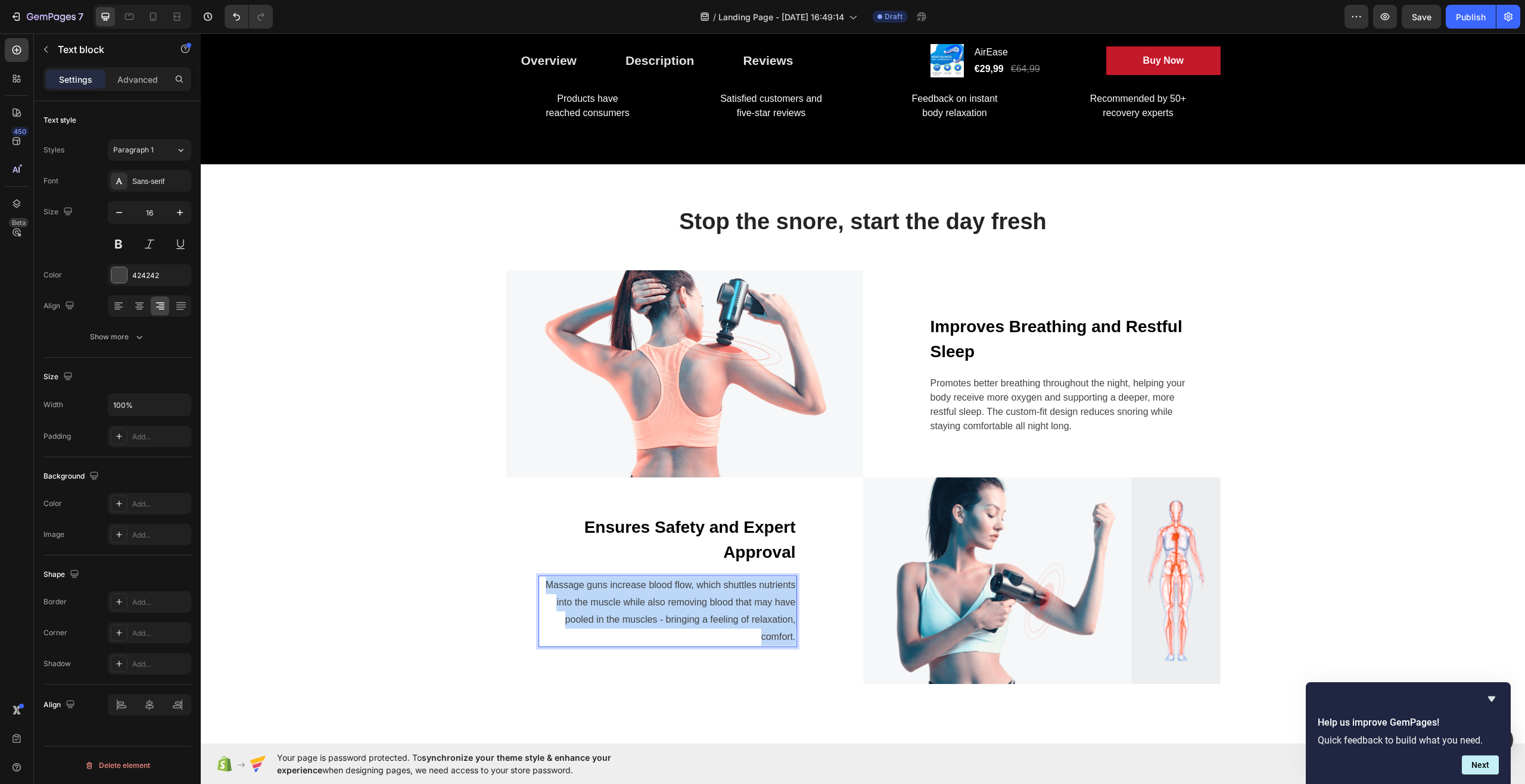
click at [645, 596] on p "Massage guns increase blood flow, which shuttles nutrients into the muscle whil…" at bounding box center [668, 612] width 256 height 69
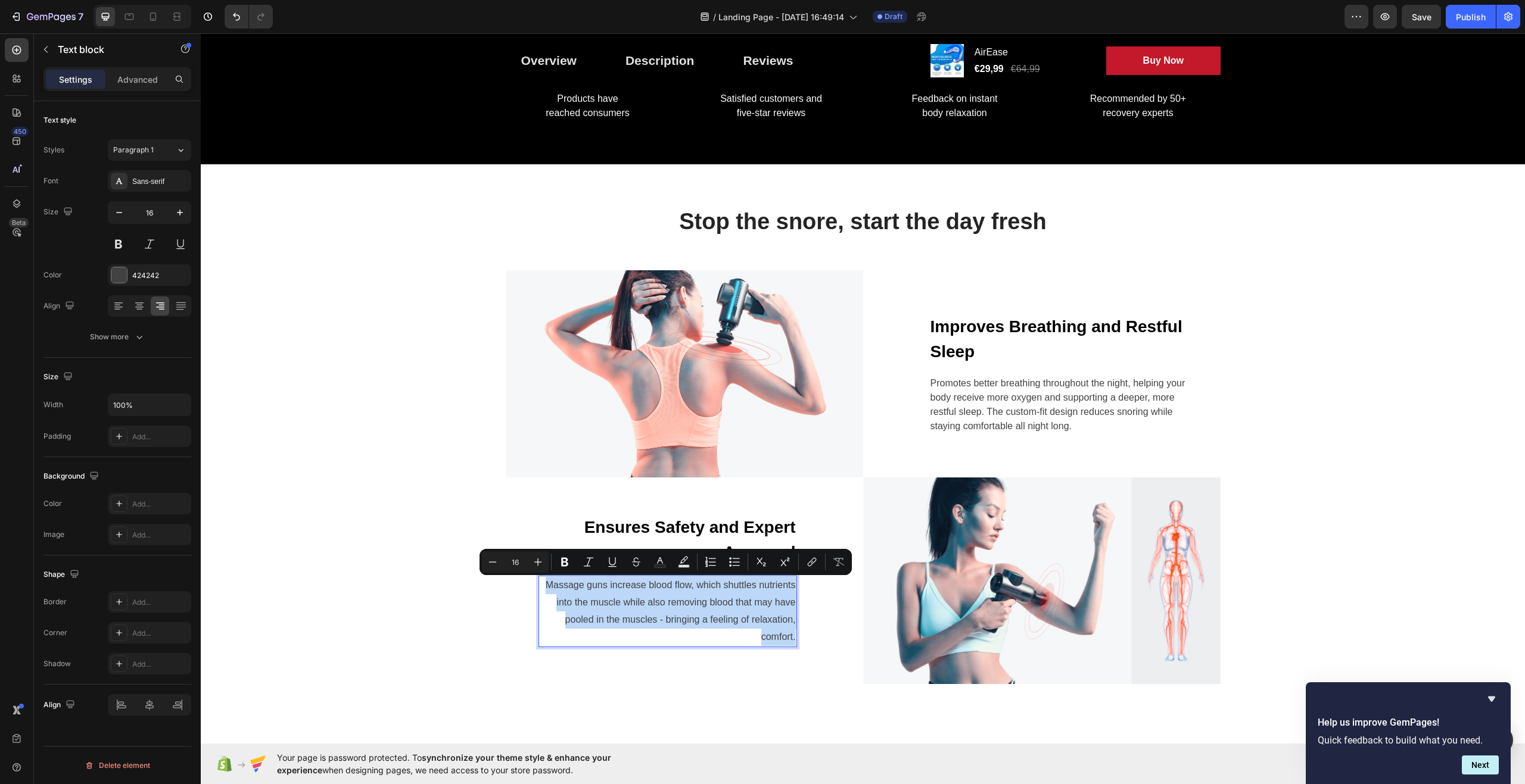
scroll to position [1014, 0]
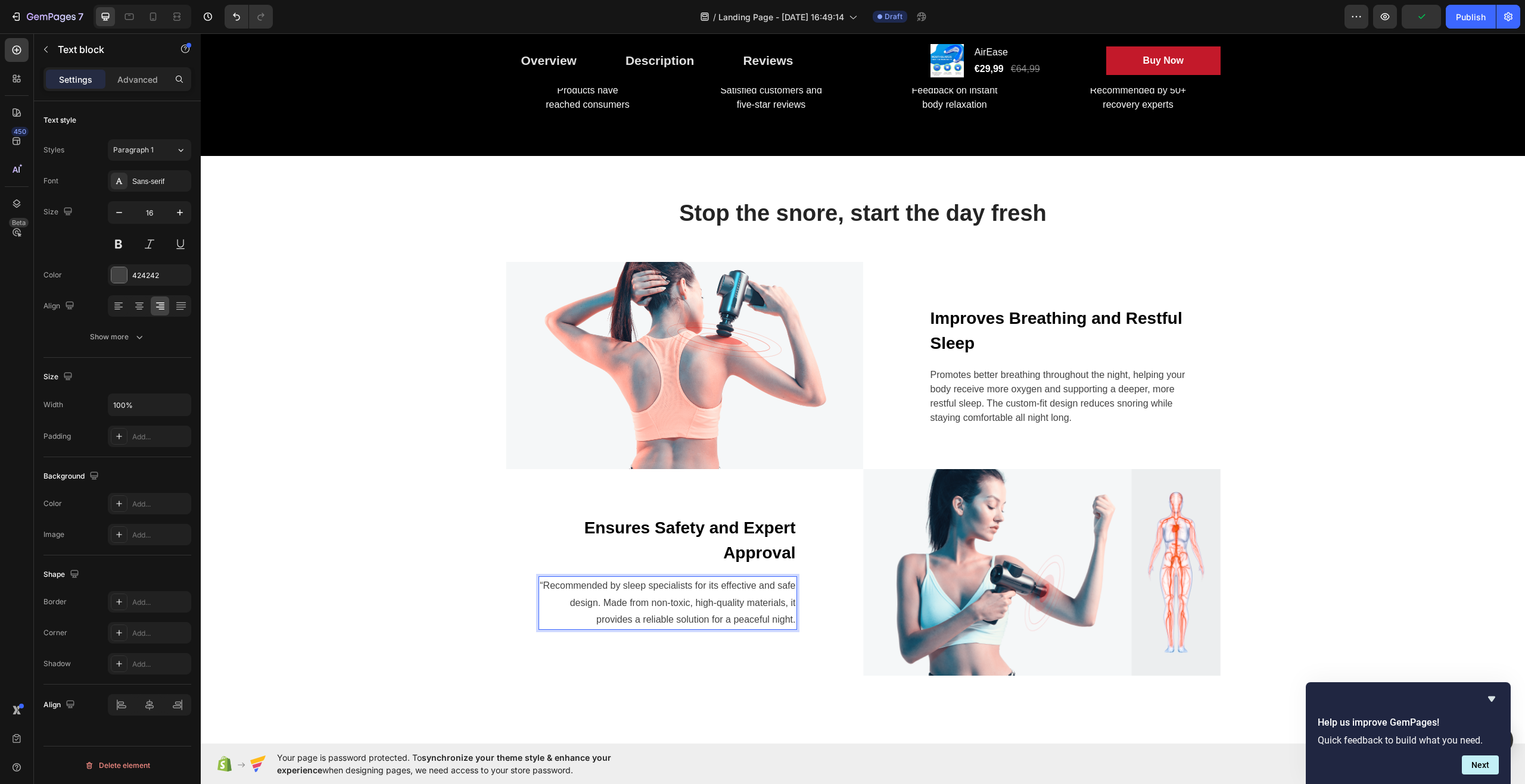
click at [540, 582] on p "“Recommended by sleep specialists for its effective and safe design. Made from …" at bounding box center [668, 603] width 256 height 51
click at [388, 551] on div "Stop the snore, start the day fresh Heading Row Image Improves Breathing and Re…" at bounding box center [863, 437] width 1307 height 477
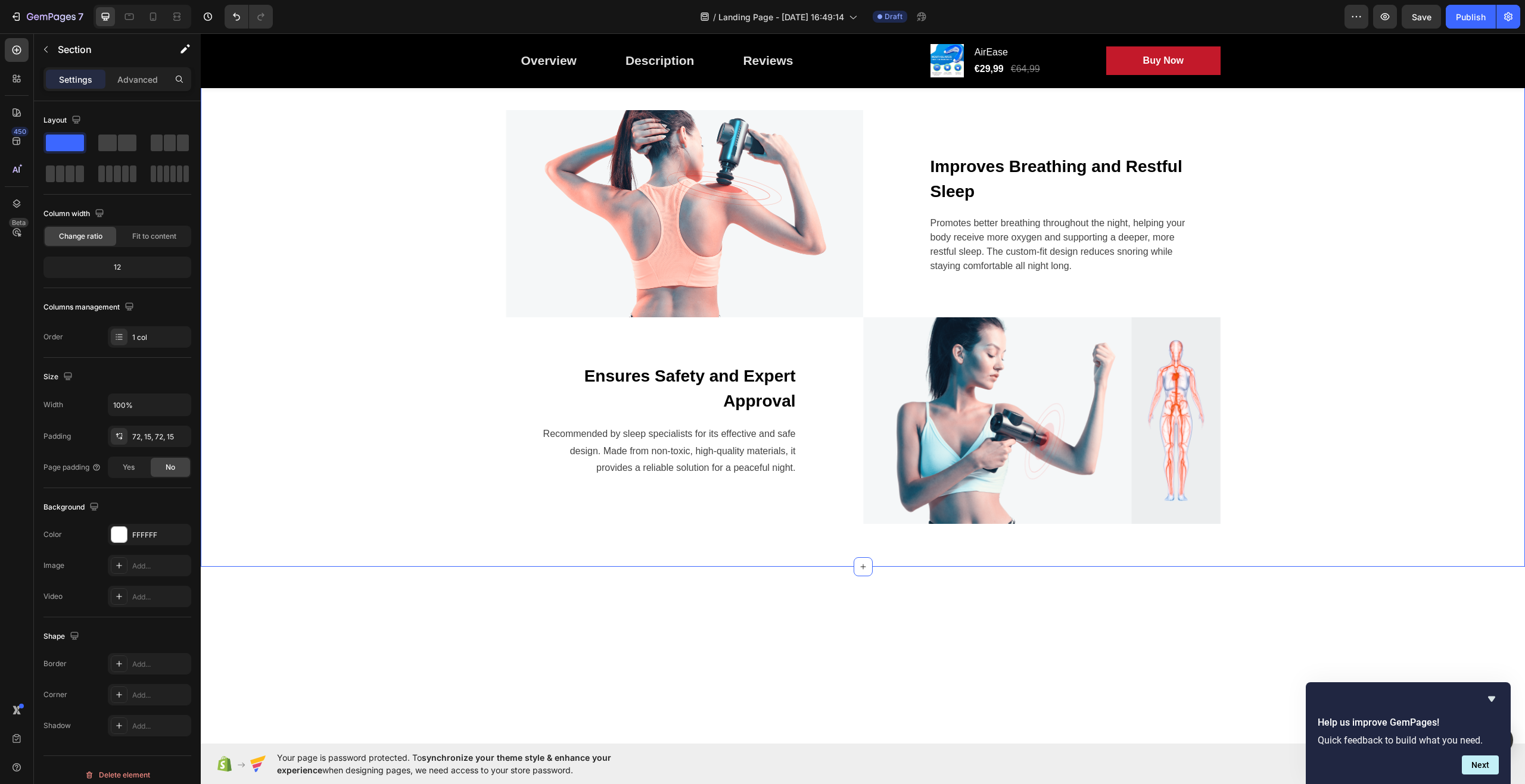
scroll to position [954, 0]
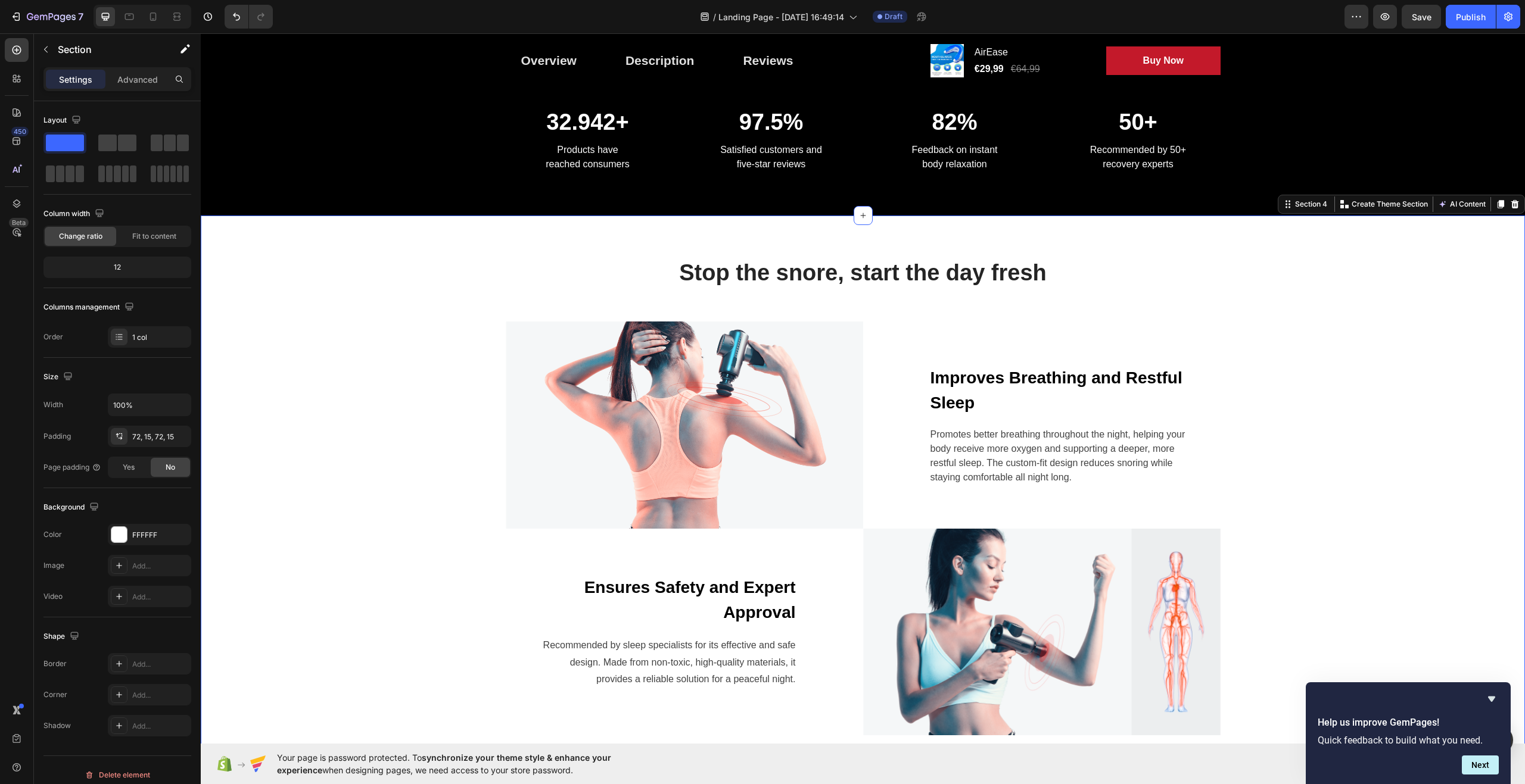
click at [416, 485] on div "Stop the snore, start the day fresh Heading Row Image Improves Breathing and Re…" at bounding box center [863, 496] width 1307 height 477
click at [669, 412] on img at bounding box center [684, 426] width 358 height 207
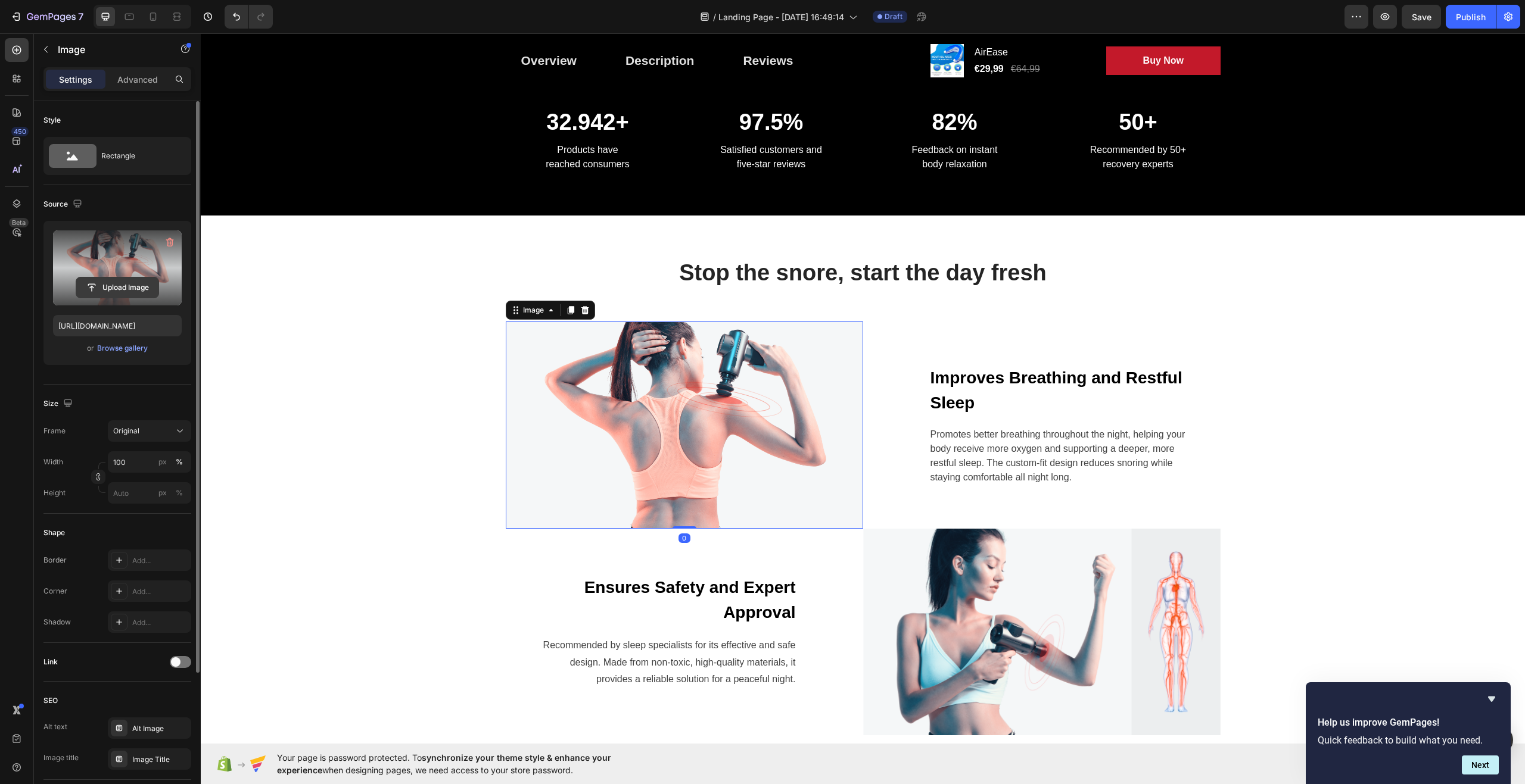
click at [112, 288] on input "file" at bounding box center [117, 288] width 82 height 21
type input "[URL][DOMAIN_NAME]"
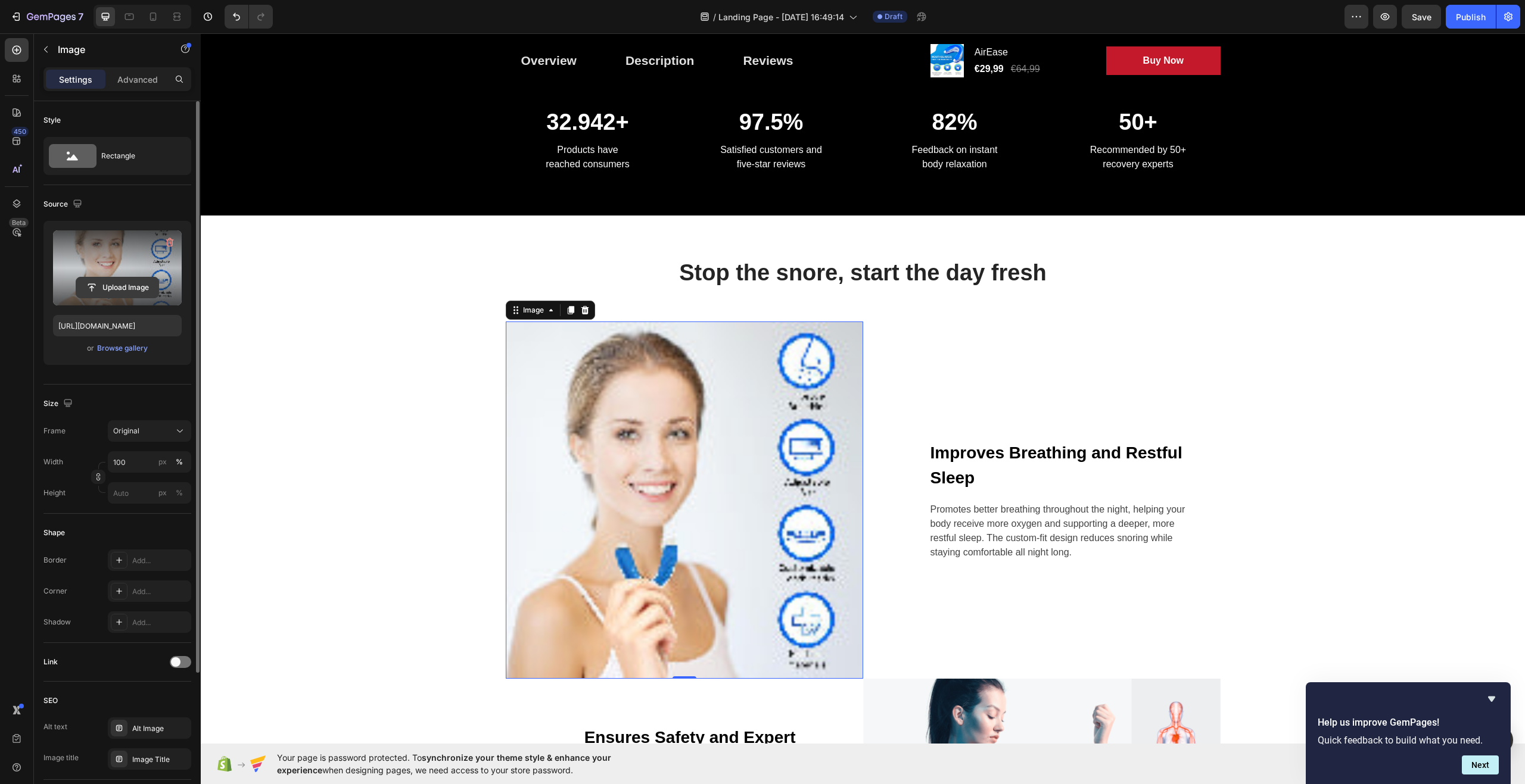
click at [111, 284] on input "file" at bounding box center [117, 288] width 82 height 21
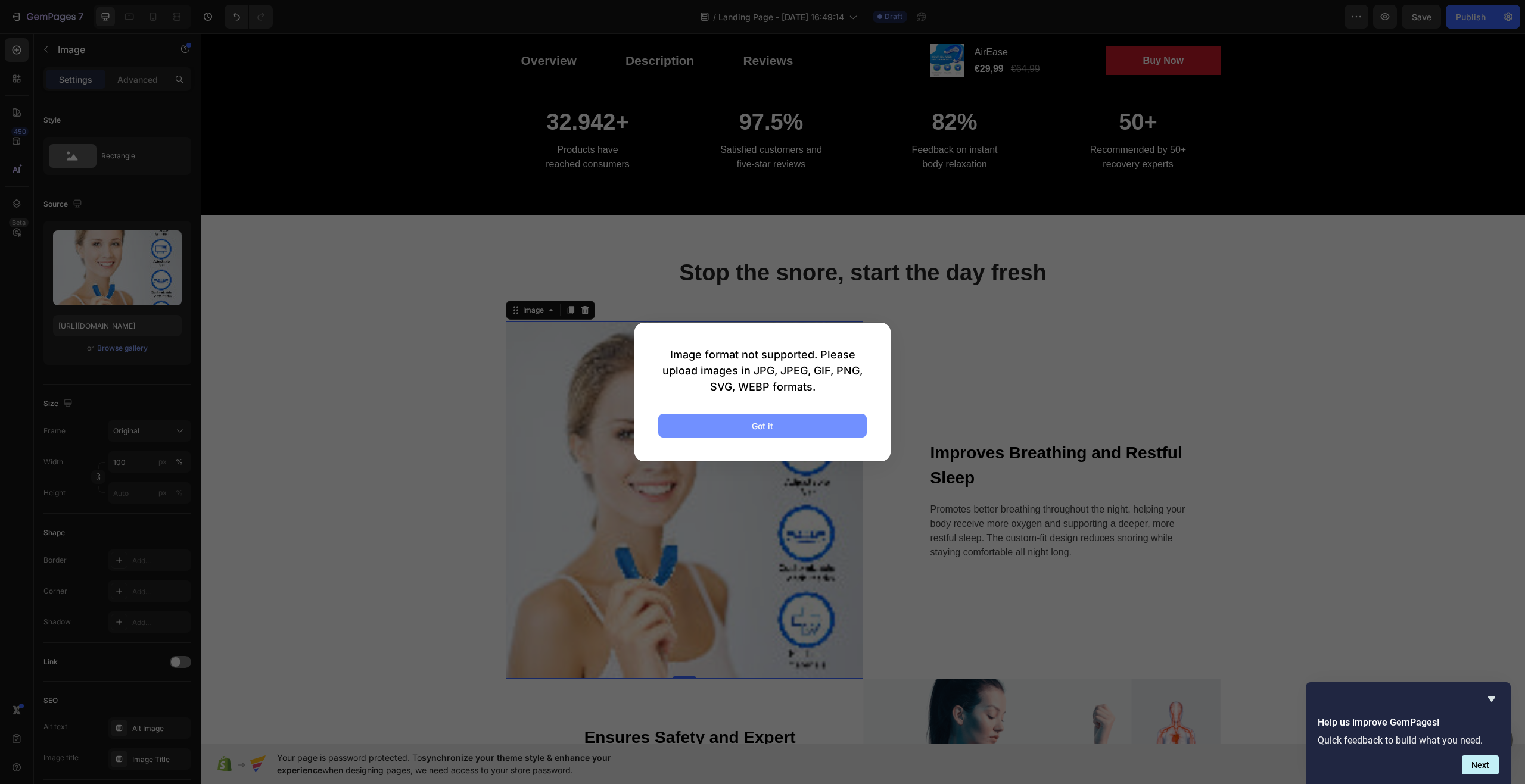
click at [754, 425] on div "Got it" at bounding box center [763, 426] width 21 height 12
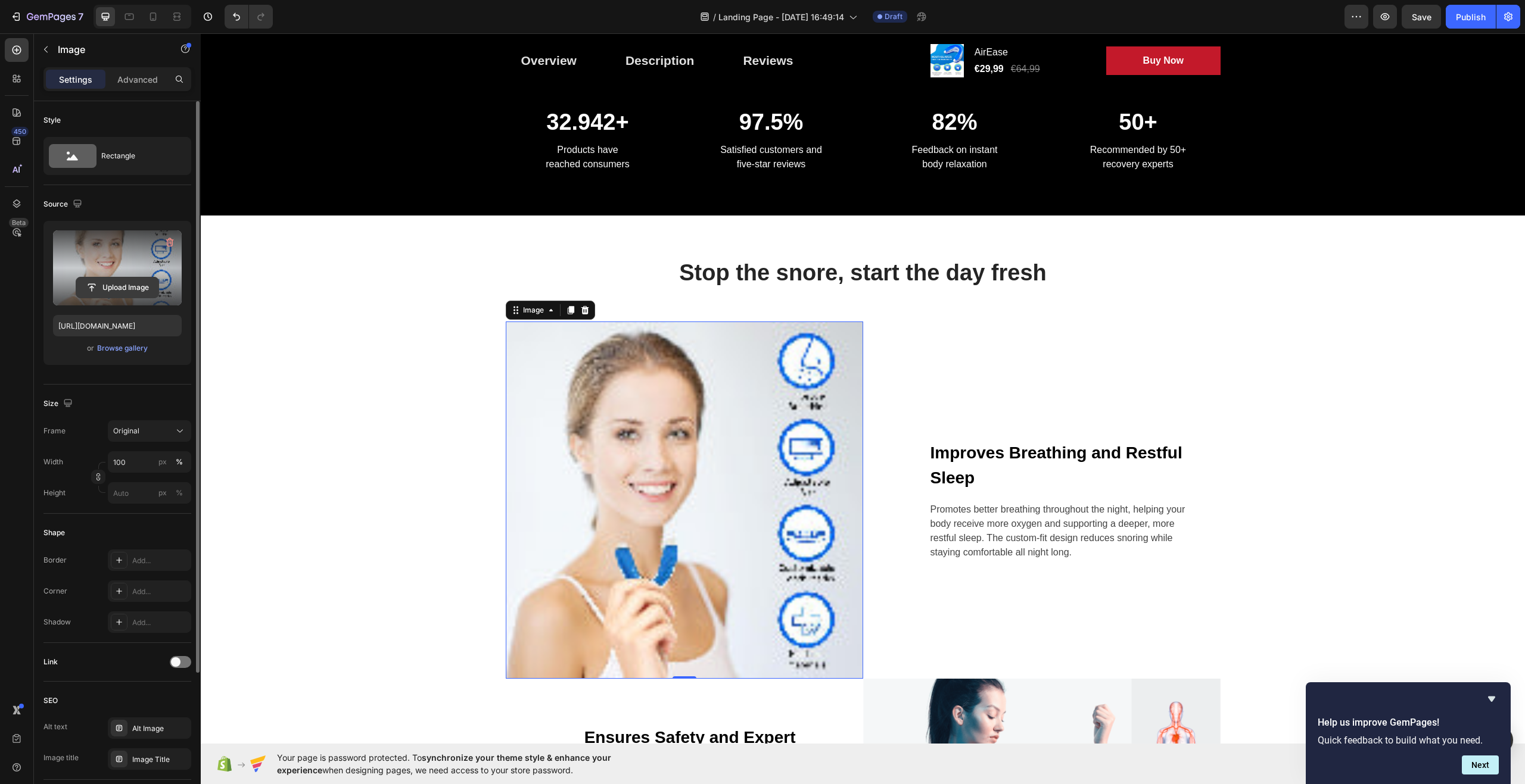
click at [95, 288] on input "file" at bounding box center [117, 288] width 82 height 21
type input "C:\fakepath\S16fcbbe03df54ac196d74e6e4effad58l.avif"
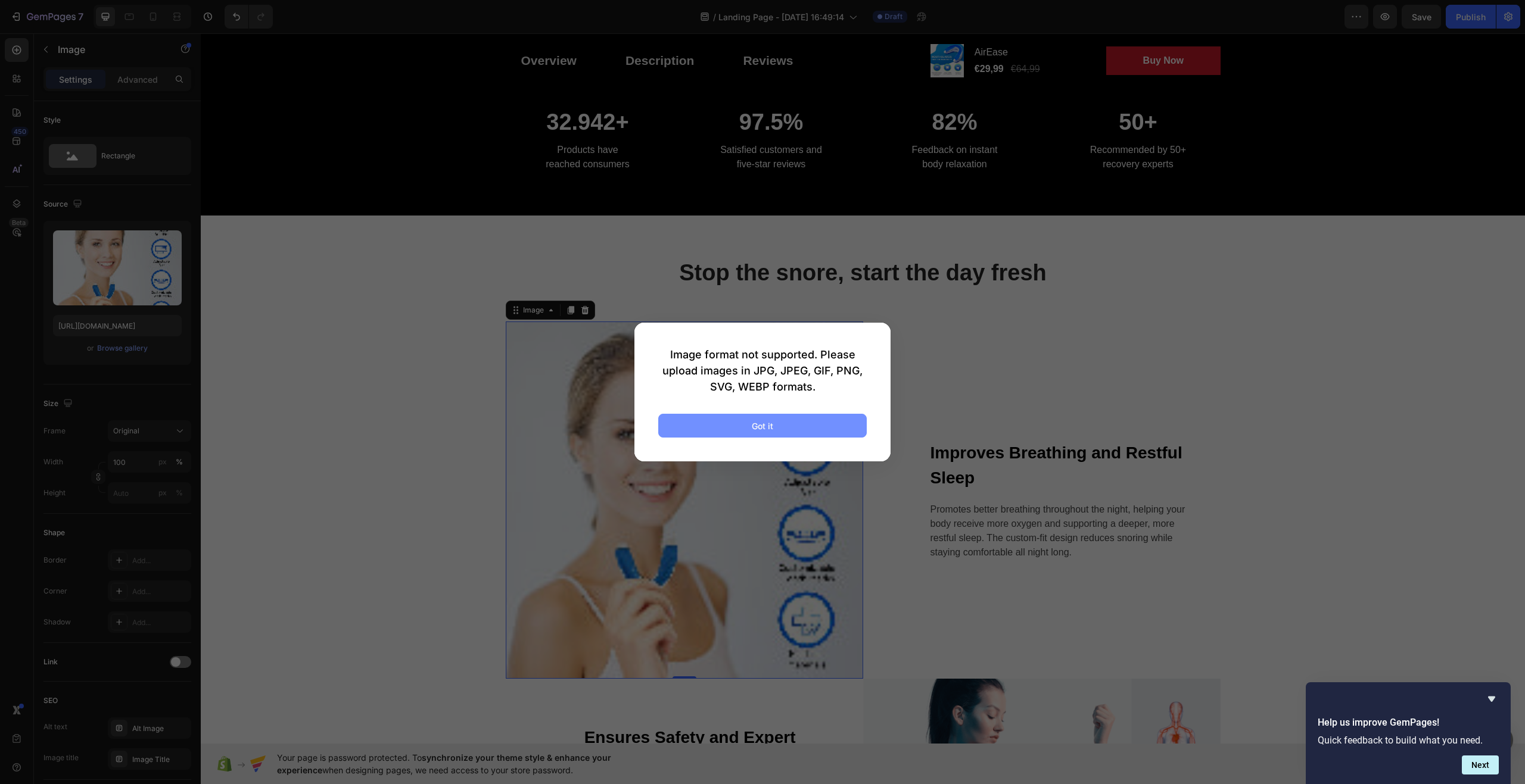
click at [709, 419] on button "Got it" at bounding box center [762, 426] width 208 height 24
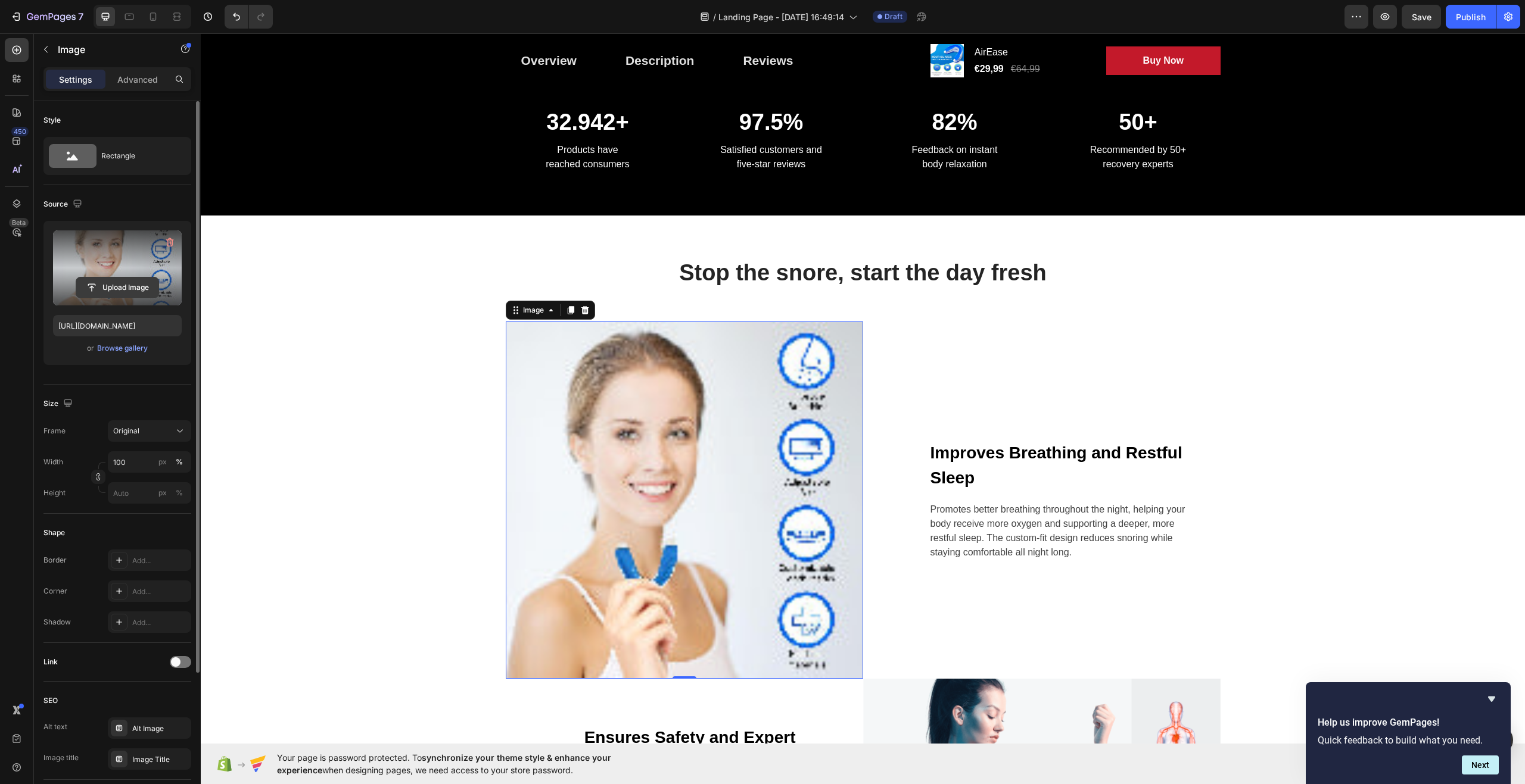
click at [133, 288] on input "file" at bounding box center [117, 288] width 82 height 21
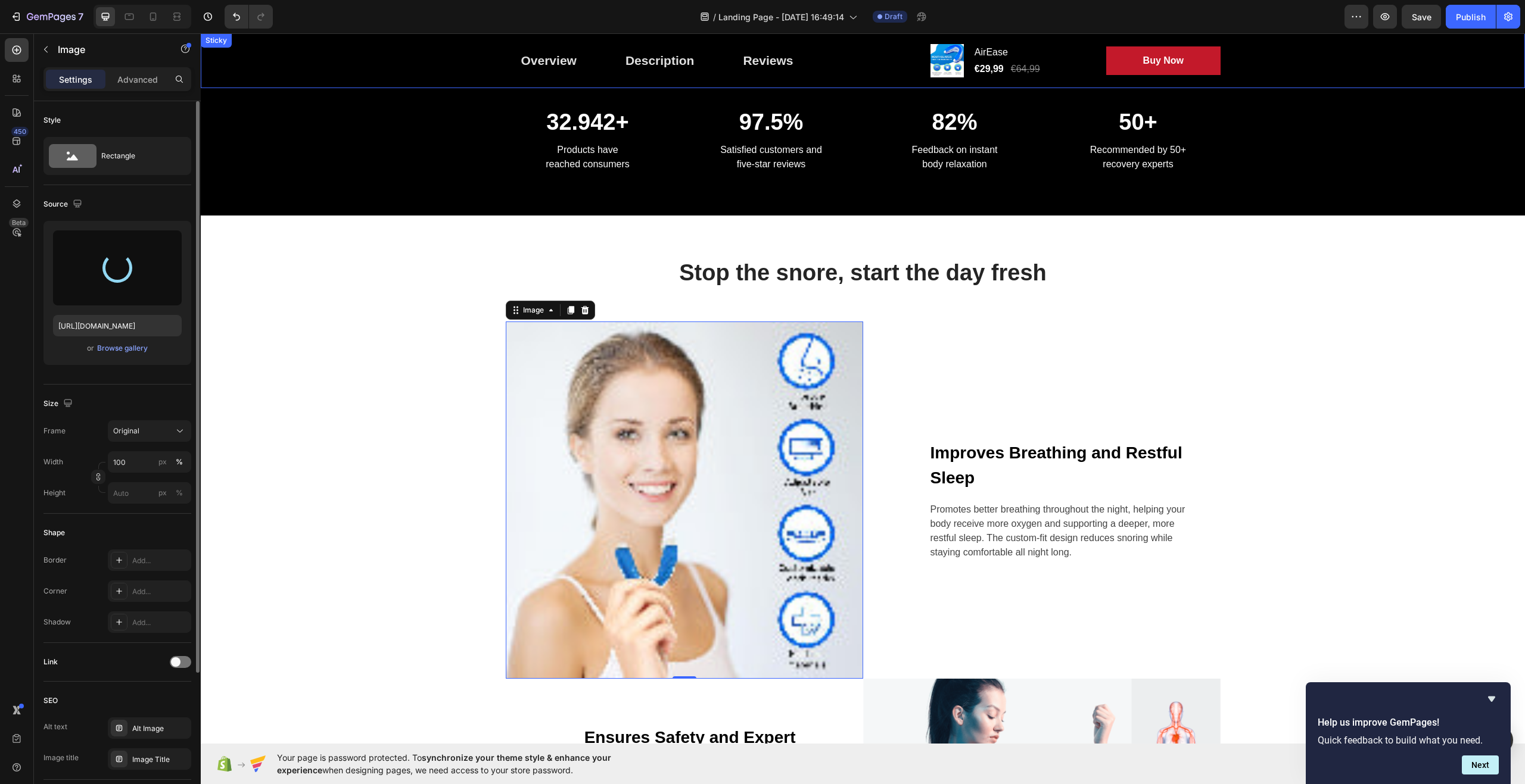
type input "[URL][DOMAIN_NAME]"
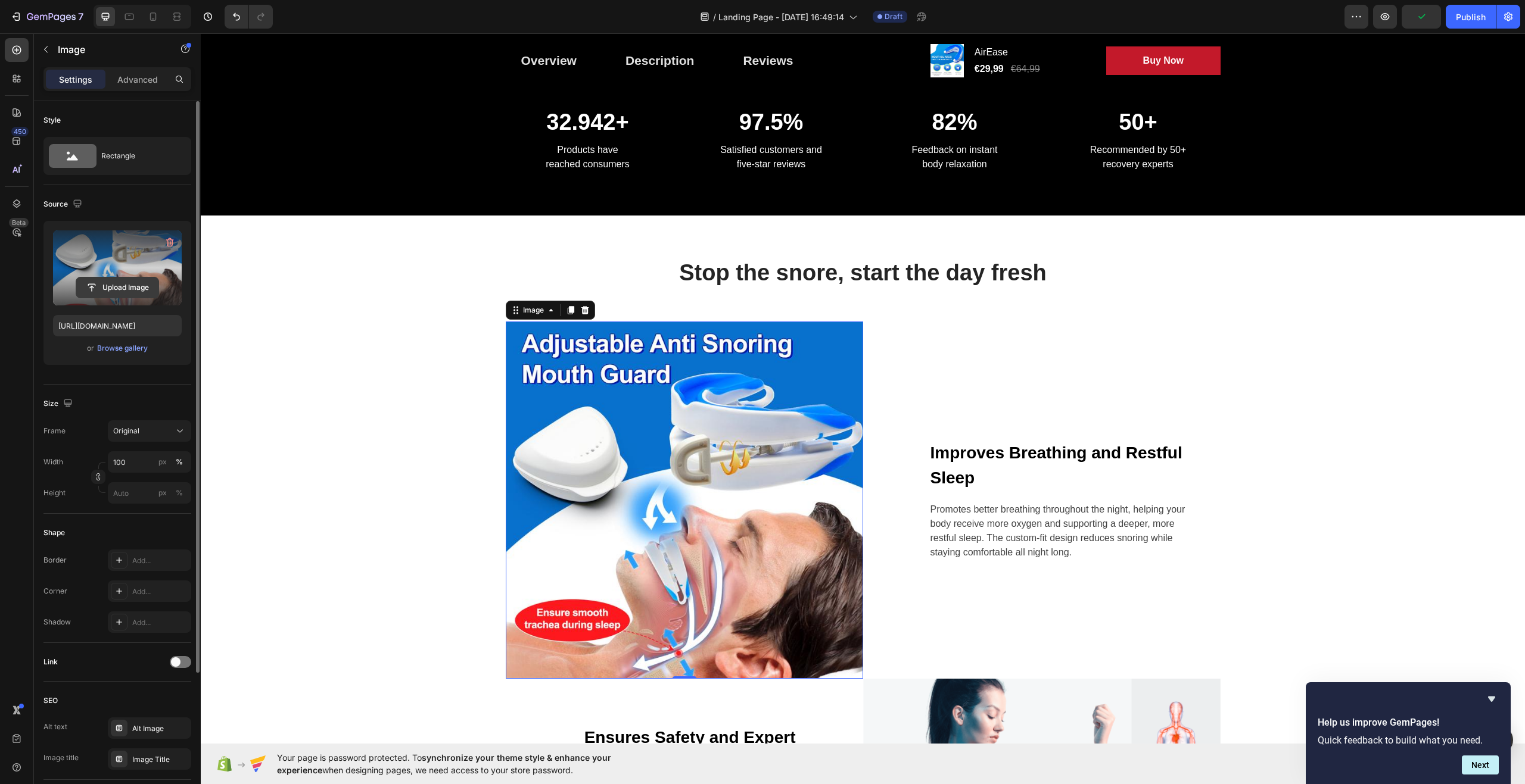
drag, startPoint x: 5, startPoint y: 343, endPoint x: 112, endPoint y: 278, distance: 125.2
click at [112, 278] on div "Upload Image" at bounding box center [117, 268] width 129 height 75
click at [111, 286] on input "file" at bounding box center [117, 288] width 82 height 21
click at [108, 283] on input "file" at bounding box center [117, 288] width 82 height 21
type input "C:\fakepath\S90e33f0d46994ead903f0d8cf9be1c9bF (1).avif"
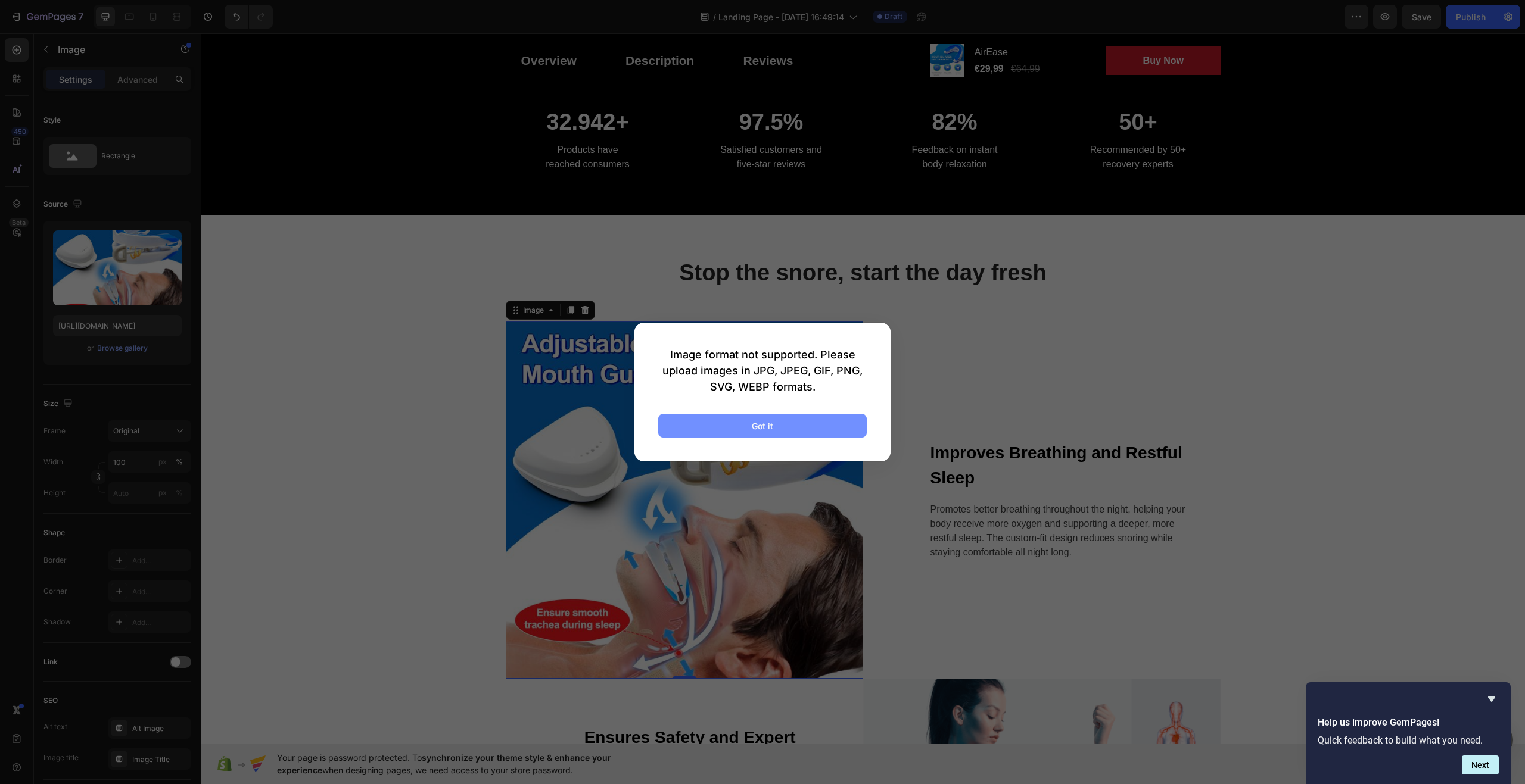
click at [724, 423] on button "Got it" at bounding box center [762, 426] width 208 height 24
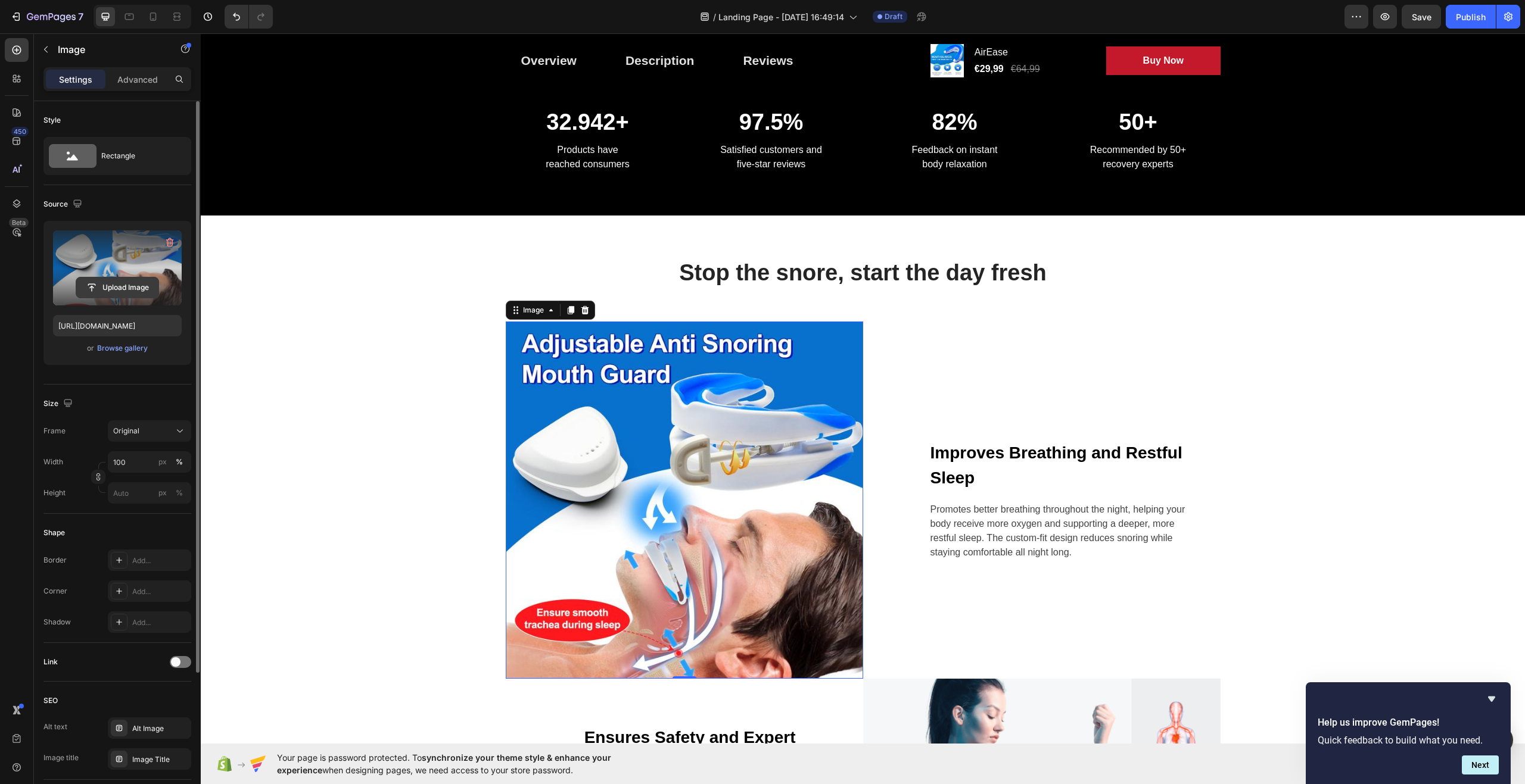
click at [115, 286] on input "file" at bounding box center [117, 288] width 82 height 21
type input "[URL][DOMAIN_NAME]"
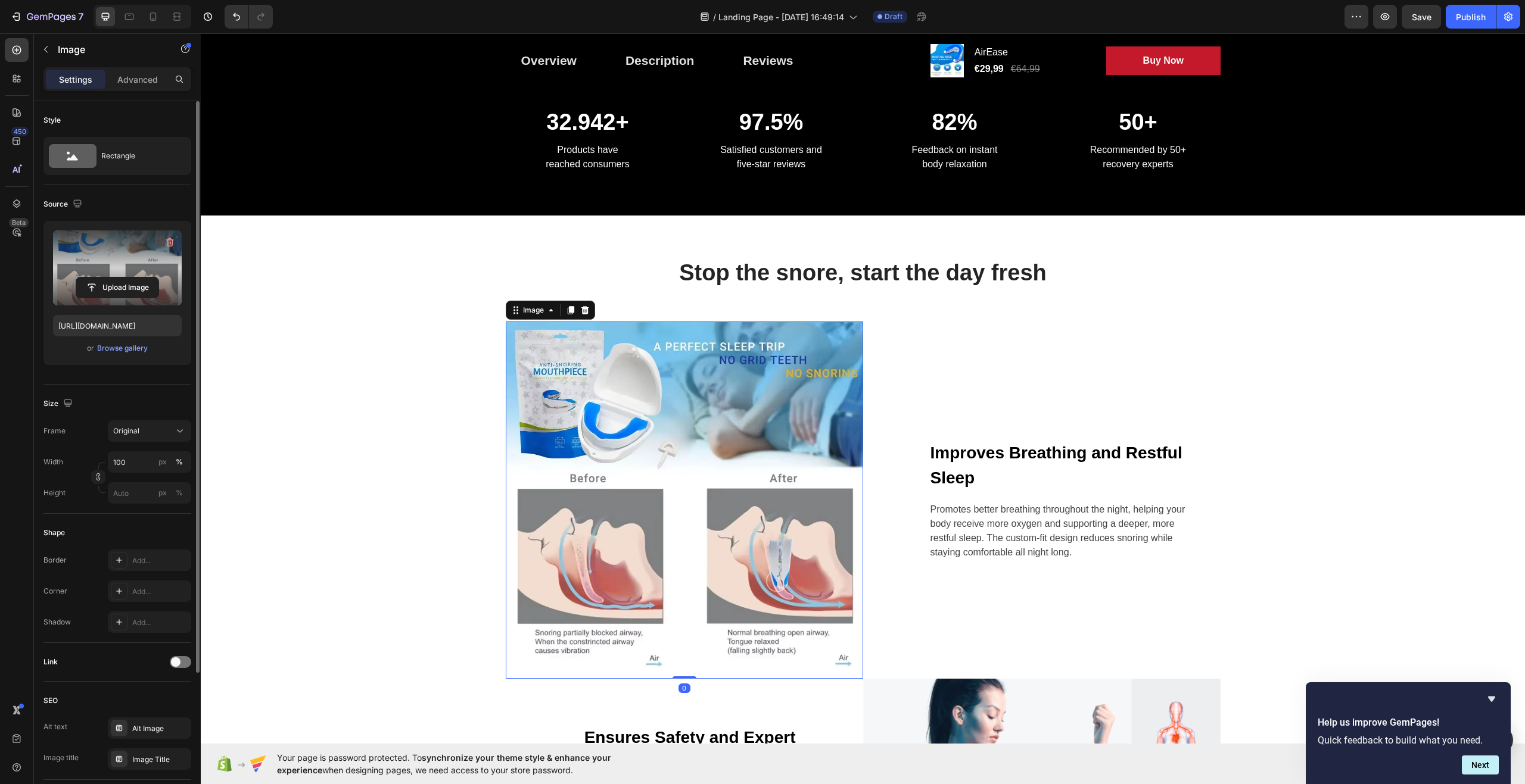
drag, startPoint x: 678, startPoint y: 678, endPoint x: 681, endPoint y: 601, distance: 77.1
click at [681, 601] on div "Image 0" at bounding box center [684, 500] width 358 height 358
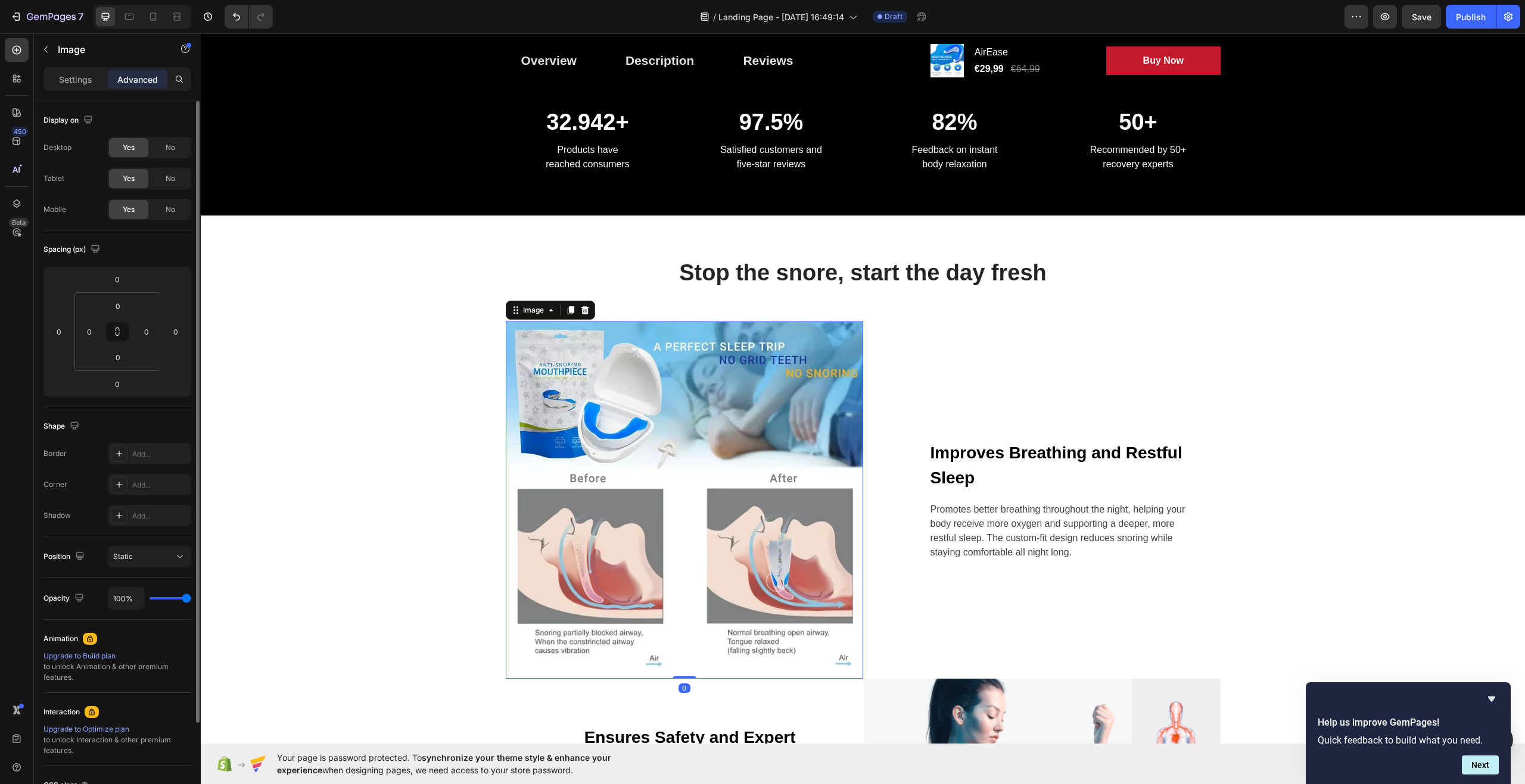
click at [681, 643] on img at bounding box center [684, 500] width 358 height 358
drag, startPoint x: 678, startPoint y: 676, endPoint x: 679, endPoint y: 647, distance: 29.0
click at [679, 647] on div "Image 0" at bounding box center [684, 500] width 358 height 358
click at [423, 540] on div "Stop the snore, start the day fresh Heading Row Image 0 Improves Breathing and …" at bounding box center [863, 572] width 1307 height 627
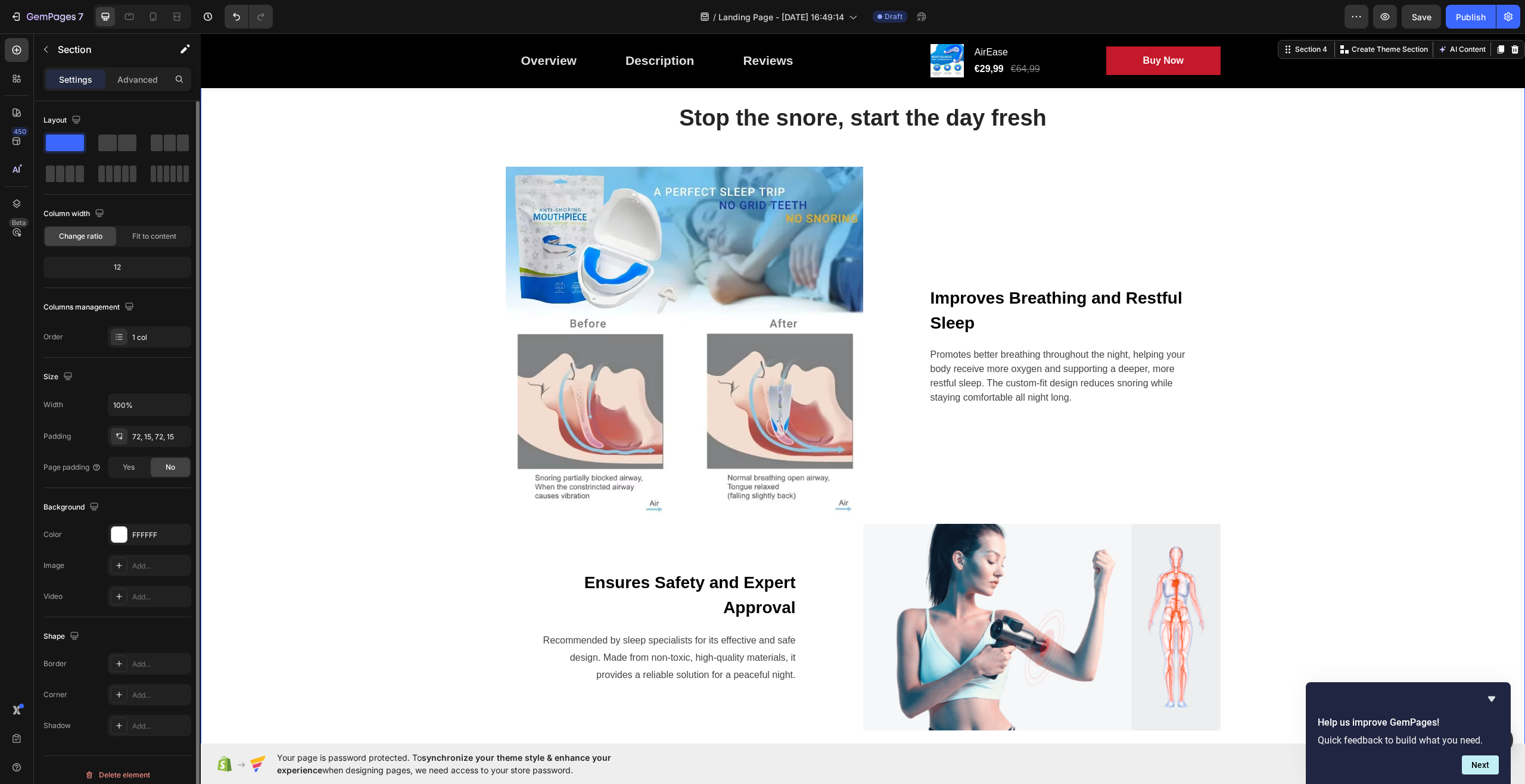
scroll to position [1192, 0]
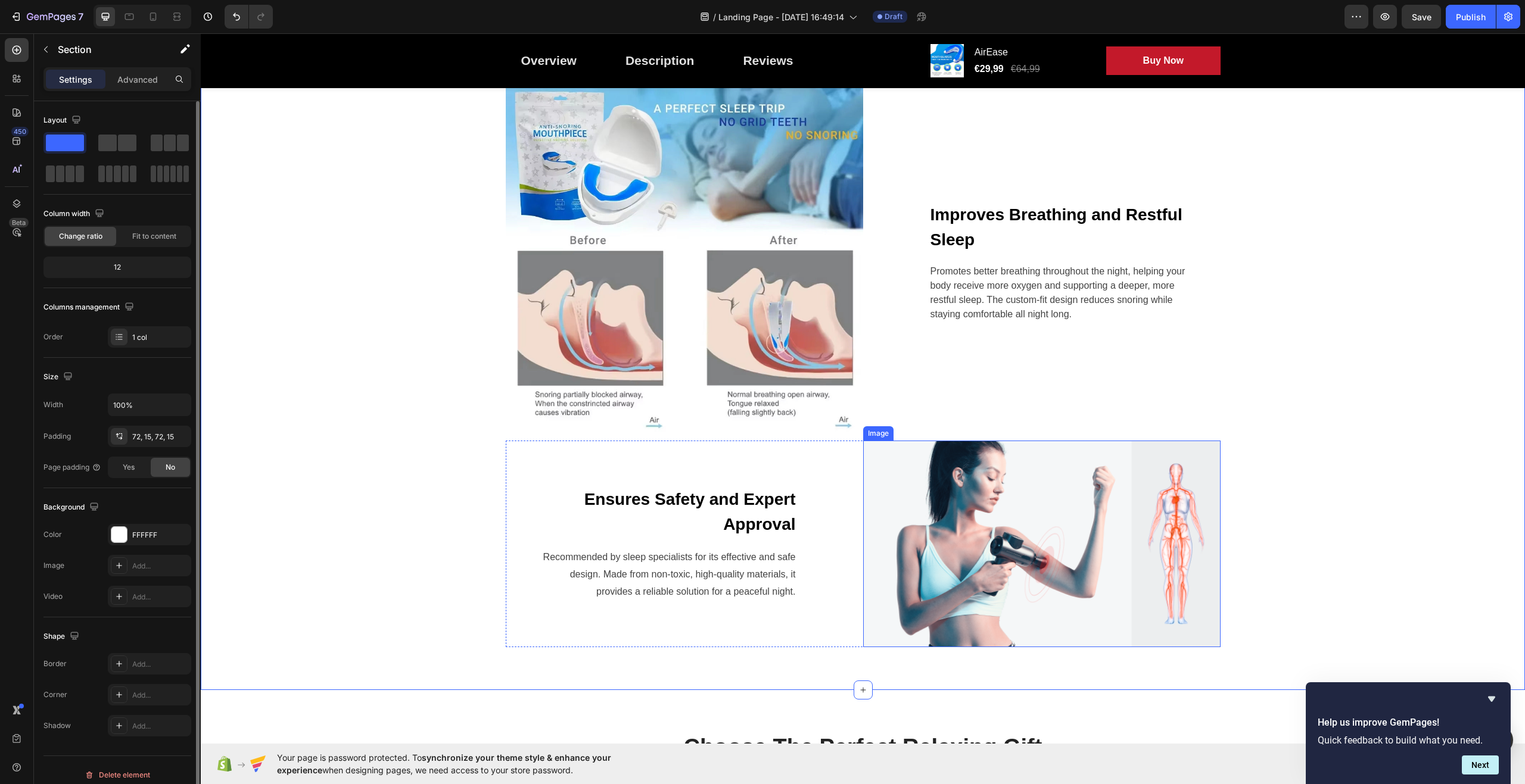
click at [1053, 583] on img at bounding box center [1042, 544] width 358 height 207
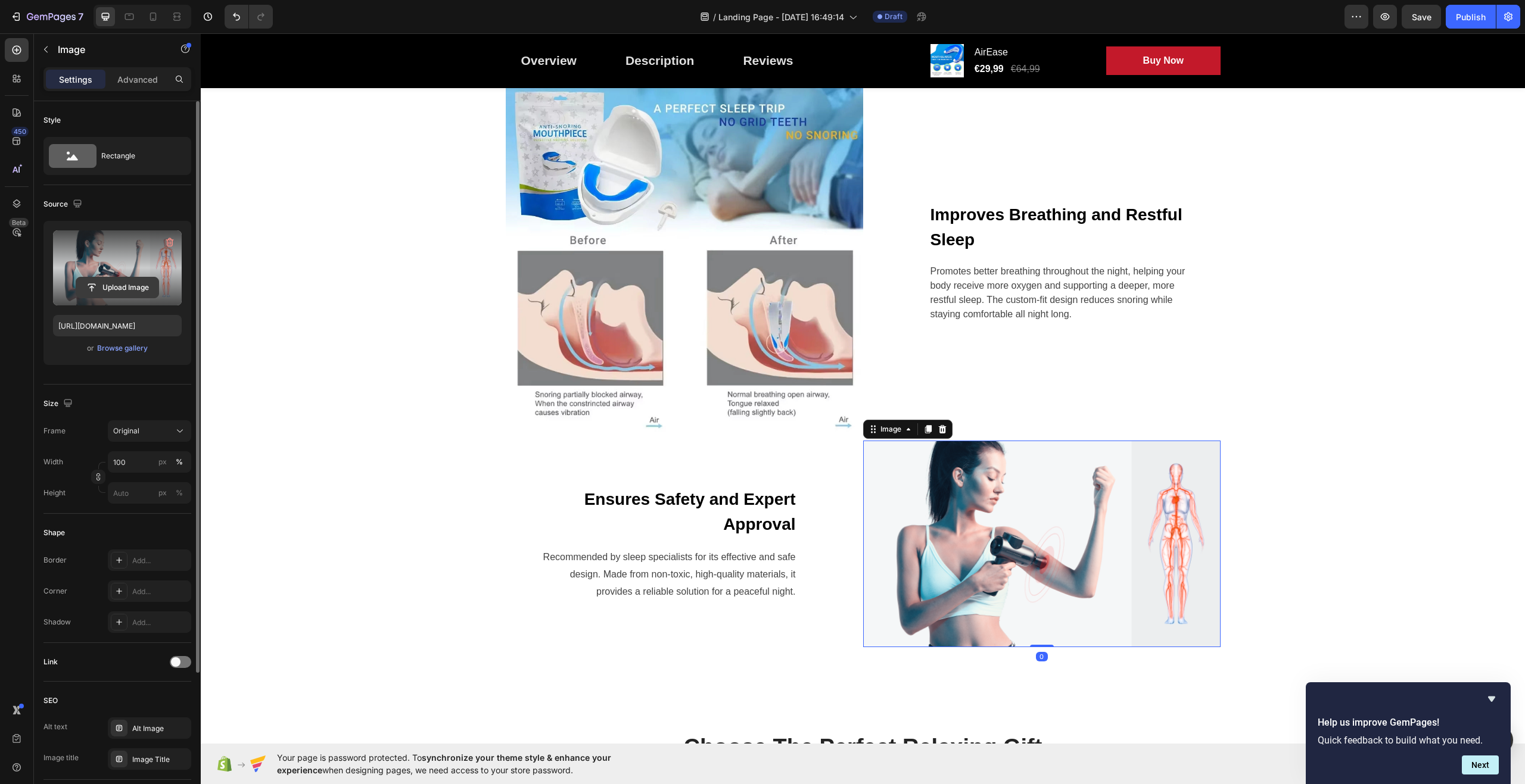
click at [128, 291] on input "file" at bounding box center [117, 288] width 82 height 21
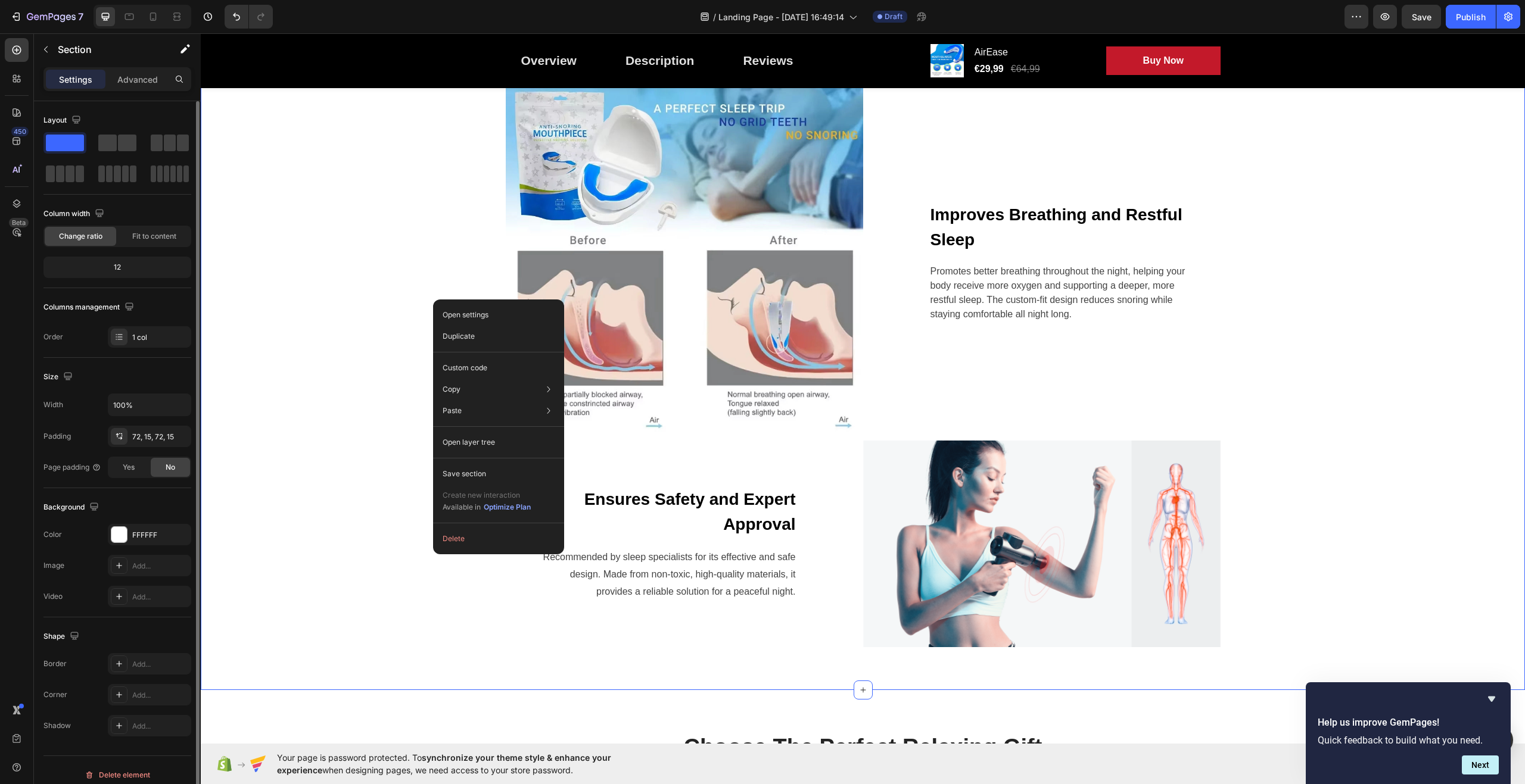
click at [420, 299] on div "Stop the snore, start the day fresh Heading Row Image Improves Breathing and Re…" at bounding box center [863, 334] width 1307 height 627
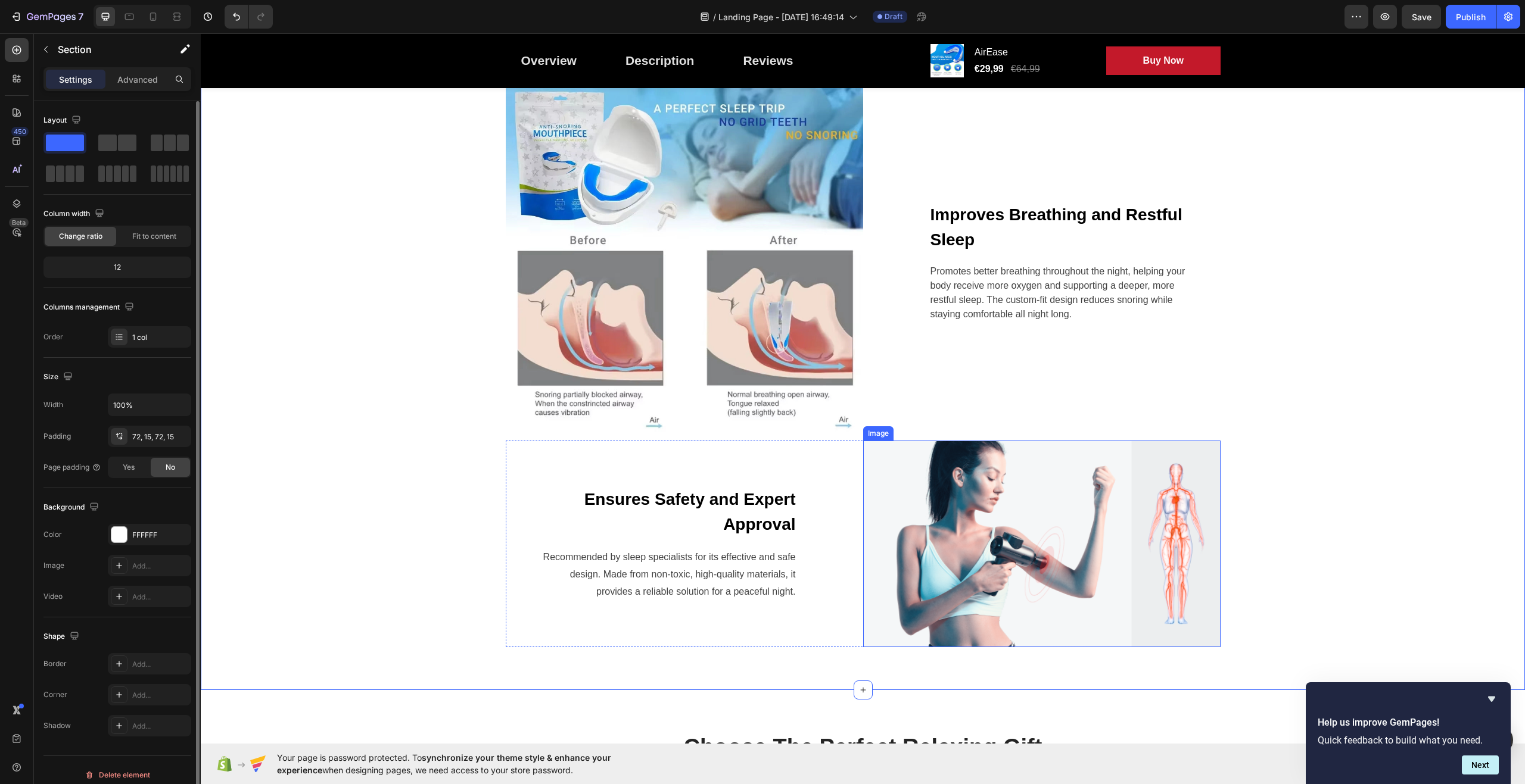
click at [989, 526] on img at bounding box center [1042, 544] width 358 height 207
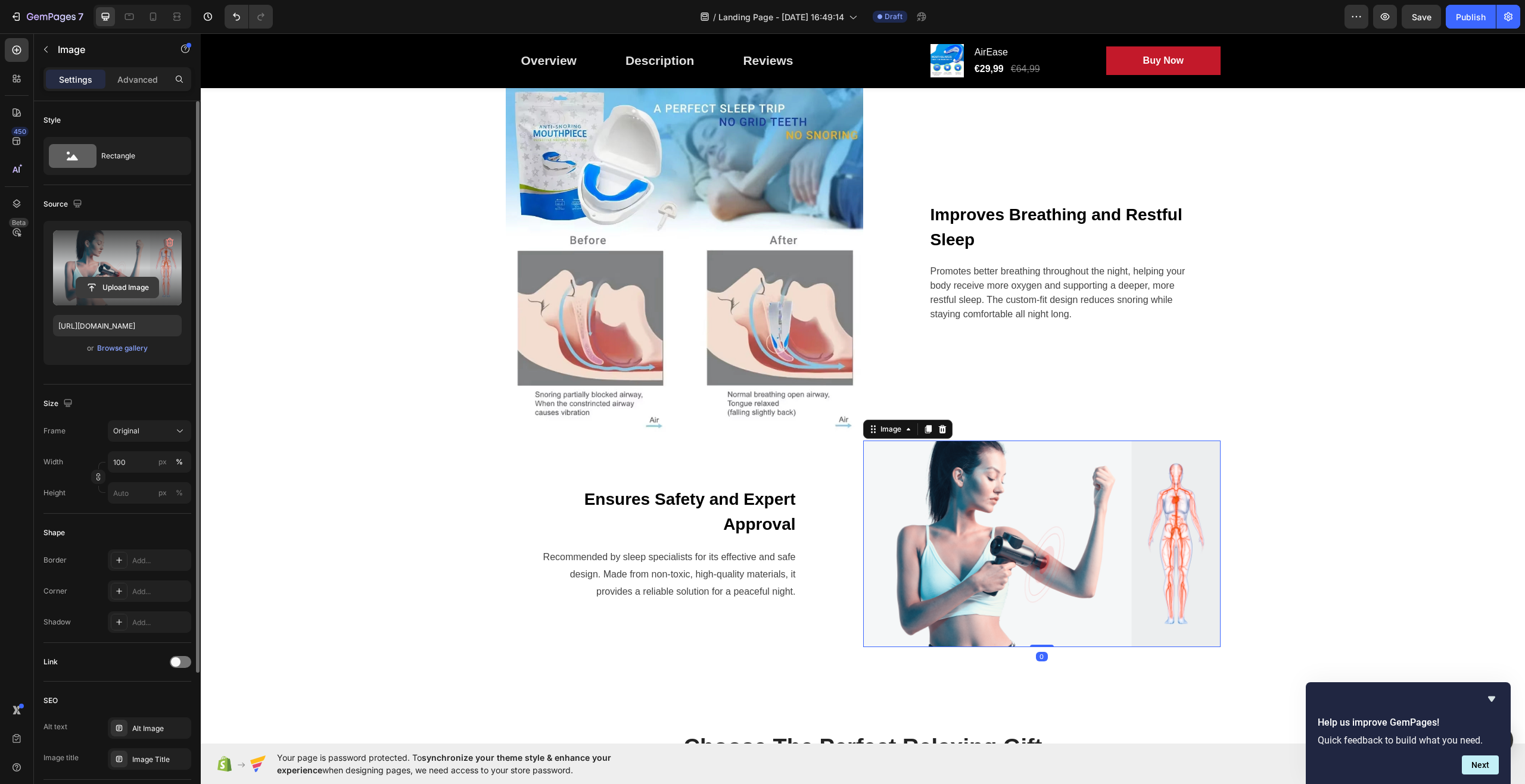
click at [110, 281] on input "file" at bounding box center [117, 288] width 82 height 21
type input "[URL][DOMAIN_NAME]"
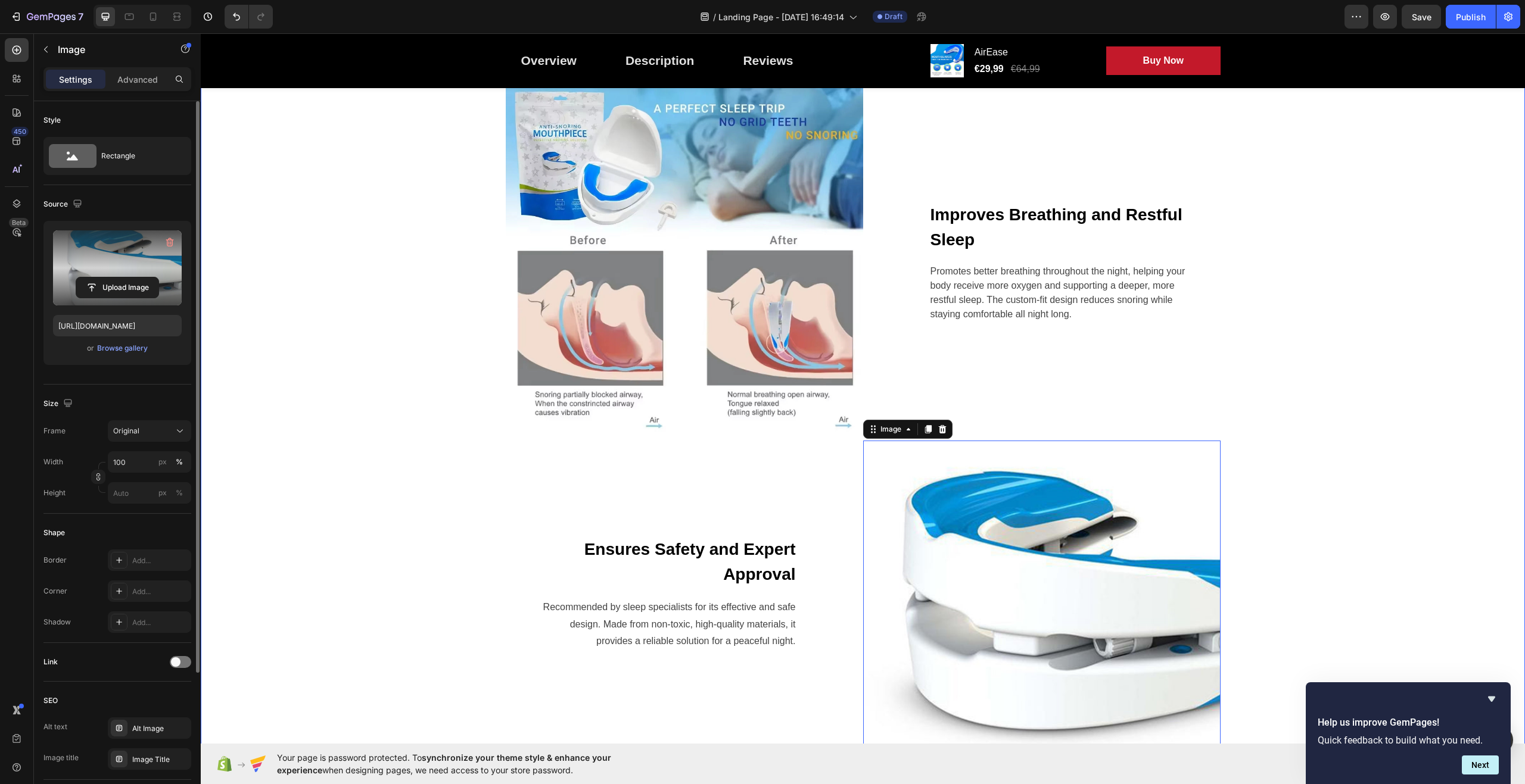
click at [392, 477] on div "Stop the snore, start the day fresh Heading Row Image Improves Breathing and Re…" at bounding box center [863, 384] width 1307 height 727
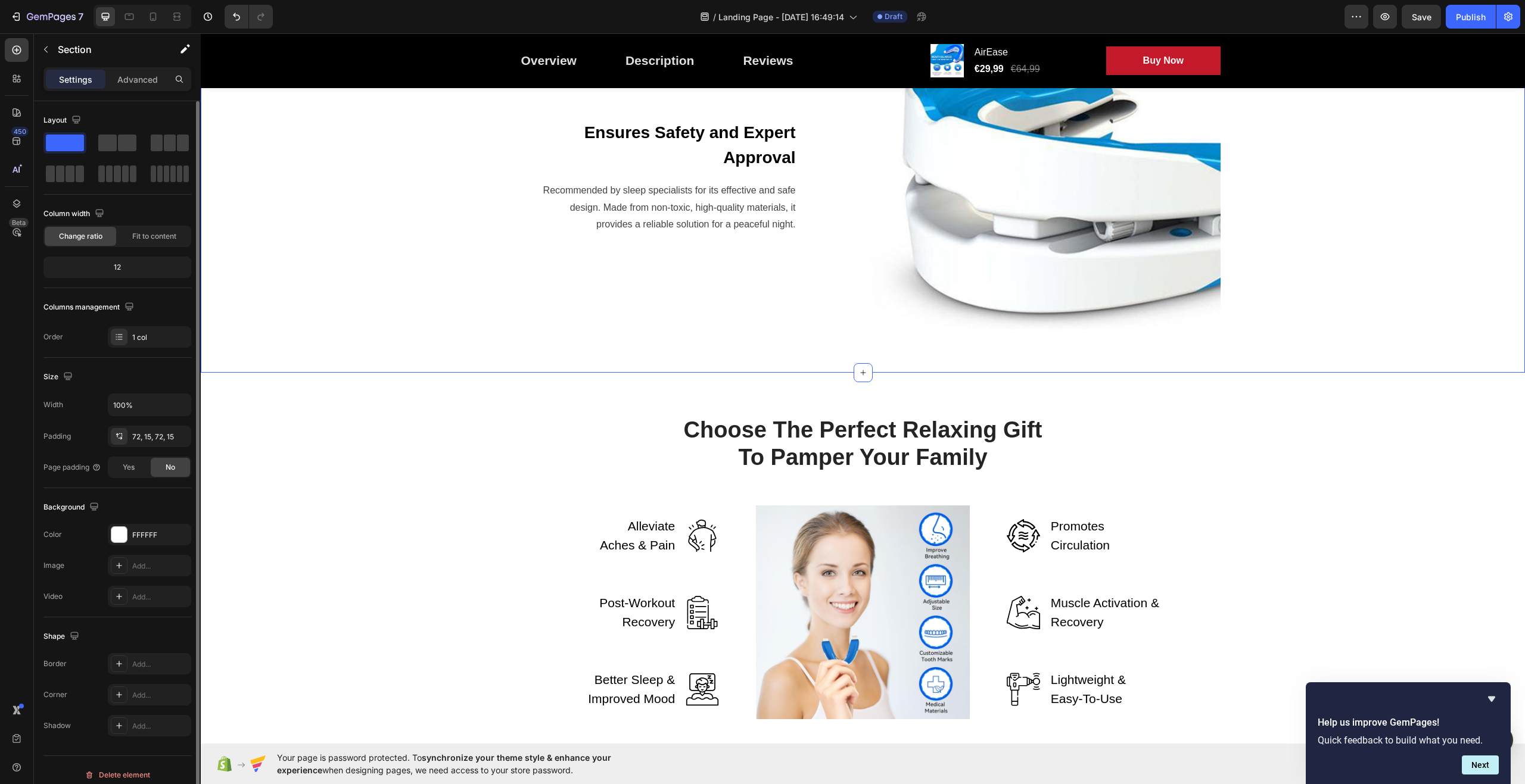
scroll to position [1907, 0]
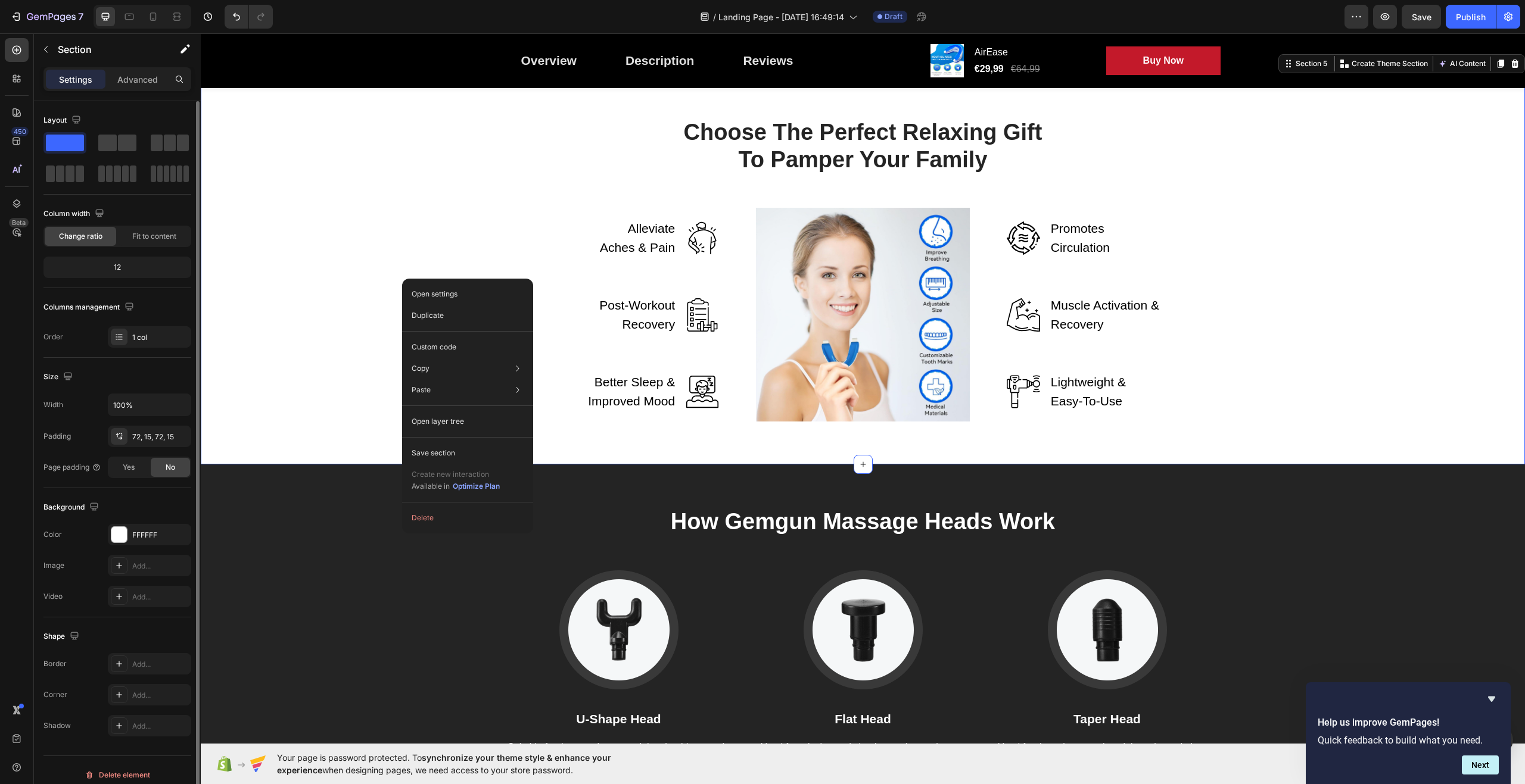
click at [368, 265] on div "Choose The Perfect Relaxing Gift To Pamper Your Family Heading Row Alleviate Ac…" at bounding box center [863, 270] width 1307 height 304
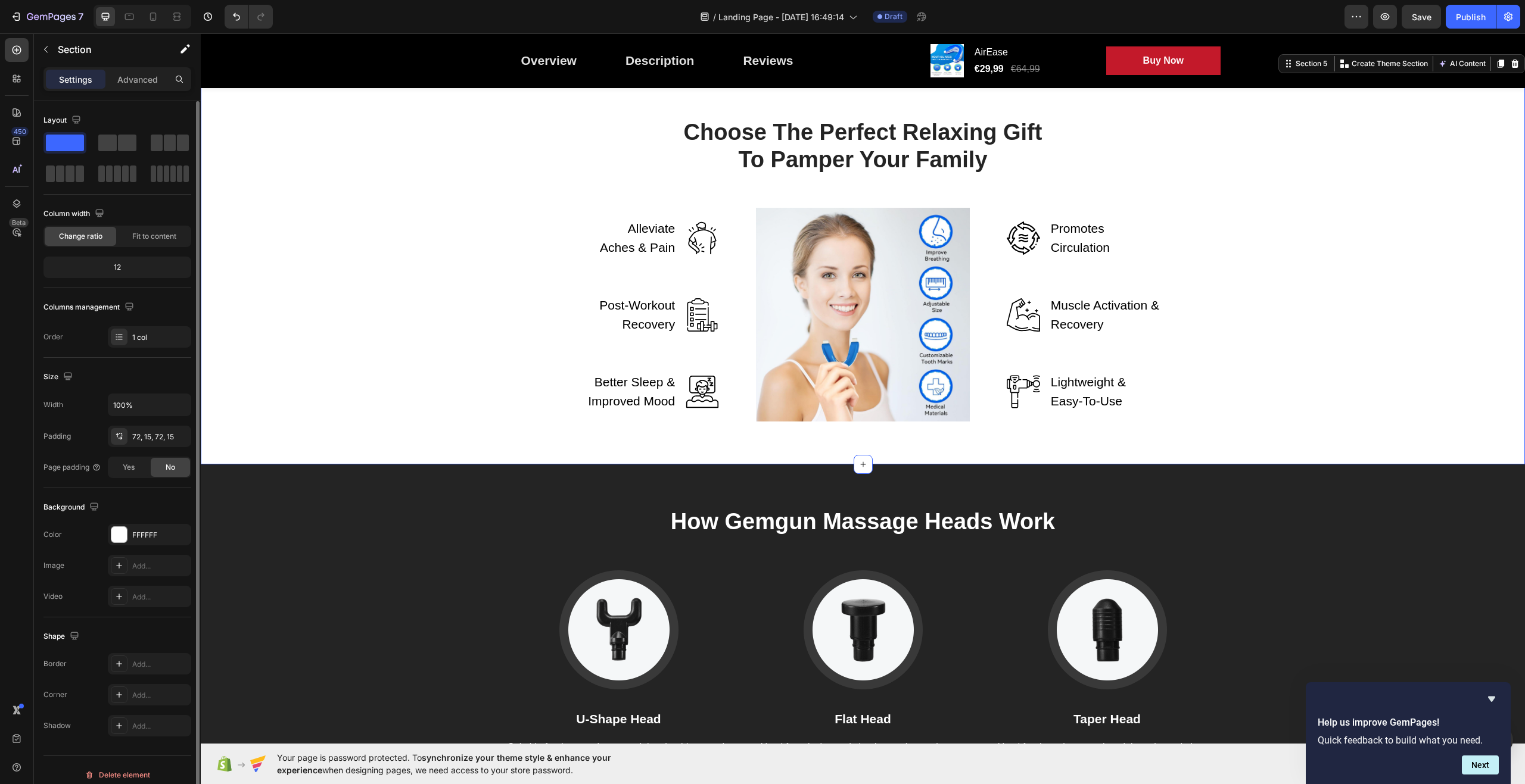
click at [369, 264] on div "Choose The Perfect Relaxing Gift To Pamper Your Family Heading Row Alleviate Ac…" at bounding box center [863, 270] width 1307 height 304
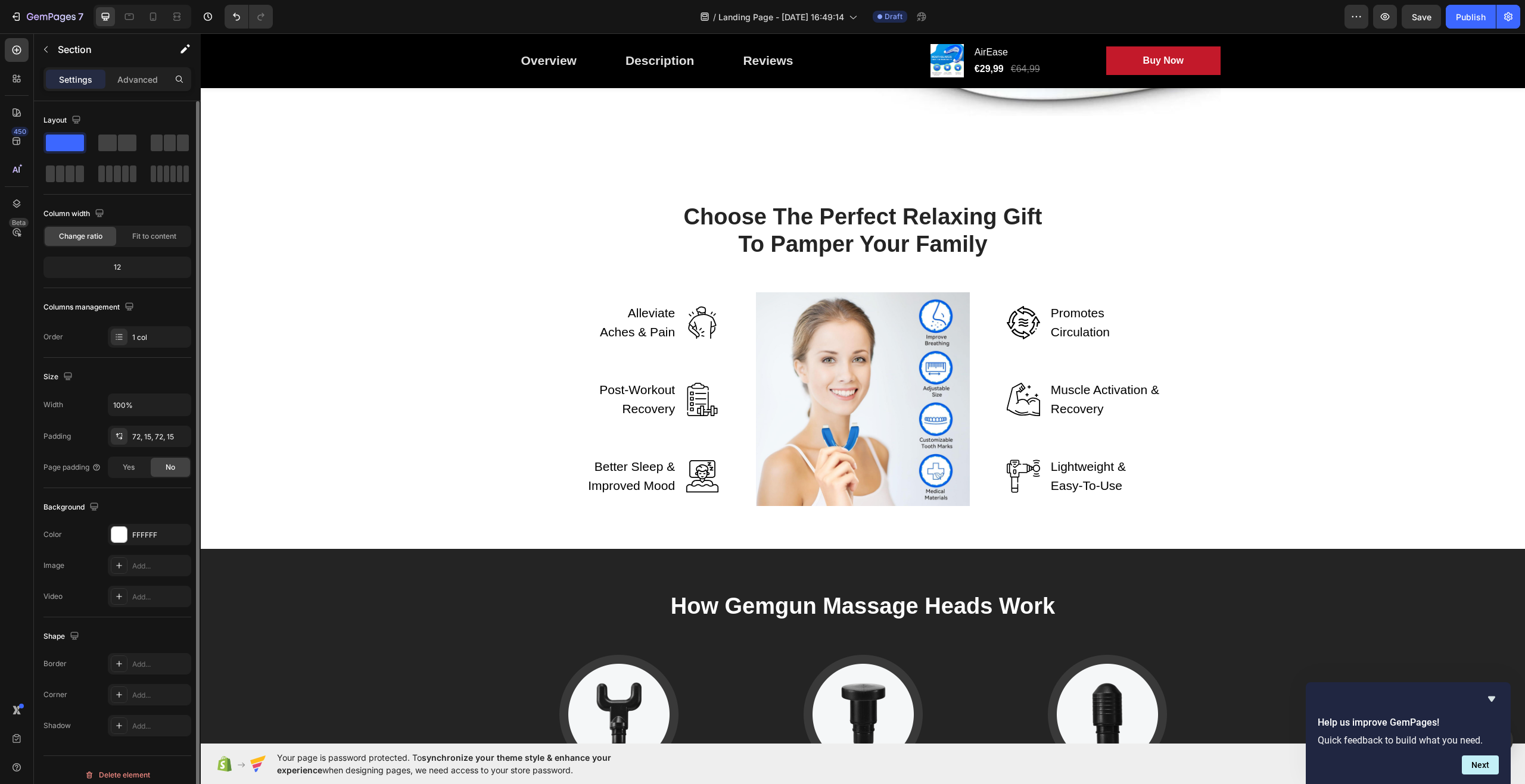
scroll to position [1788, 0]
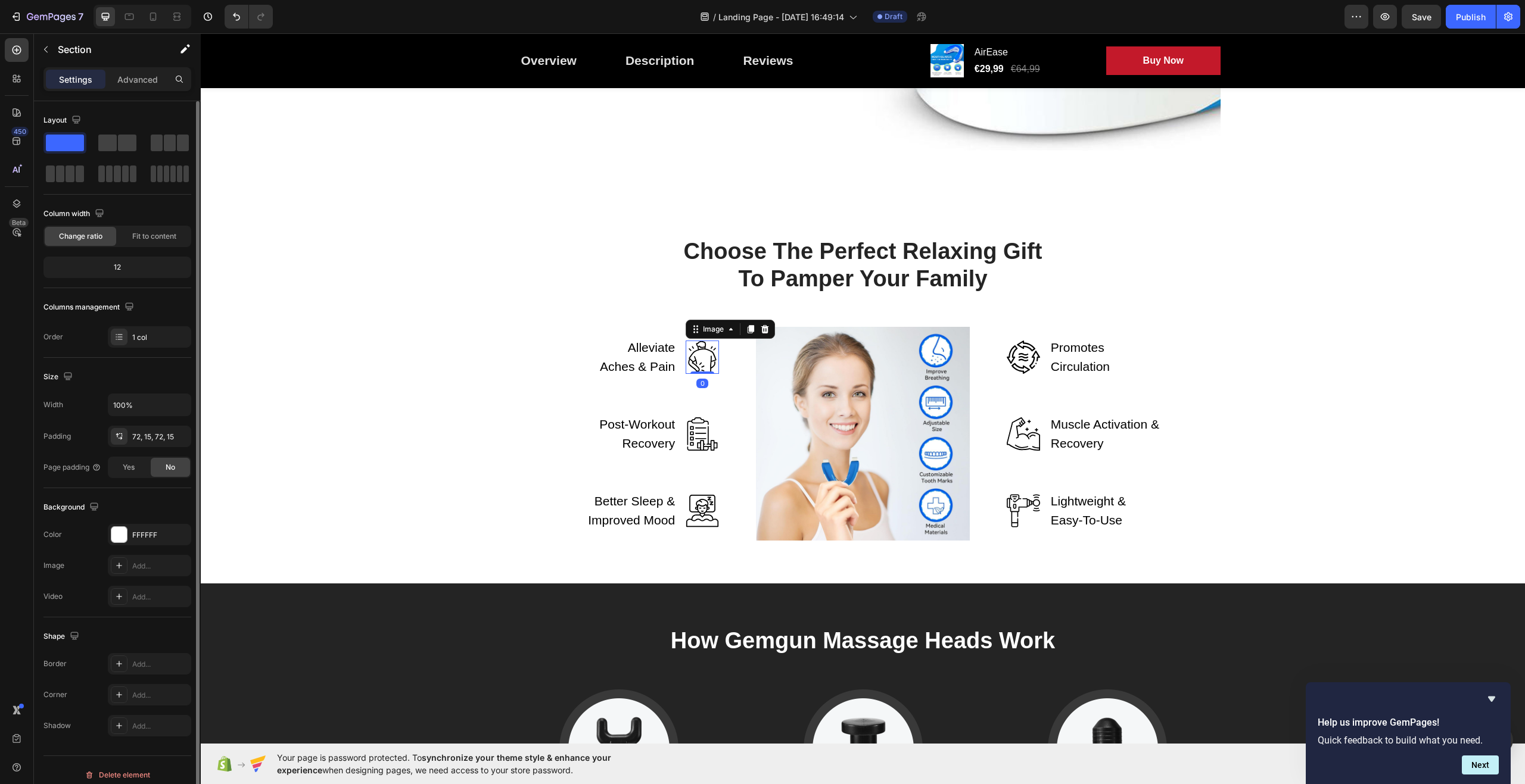
click at [706, 360] on img at bounding box center [703, 358] width 34 height 34
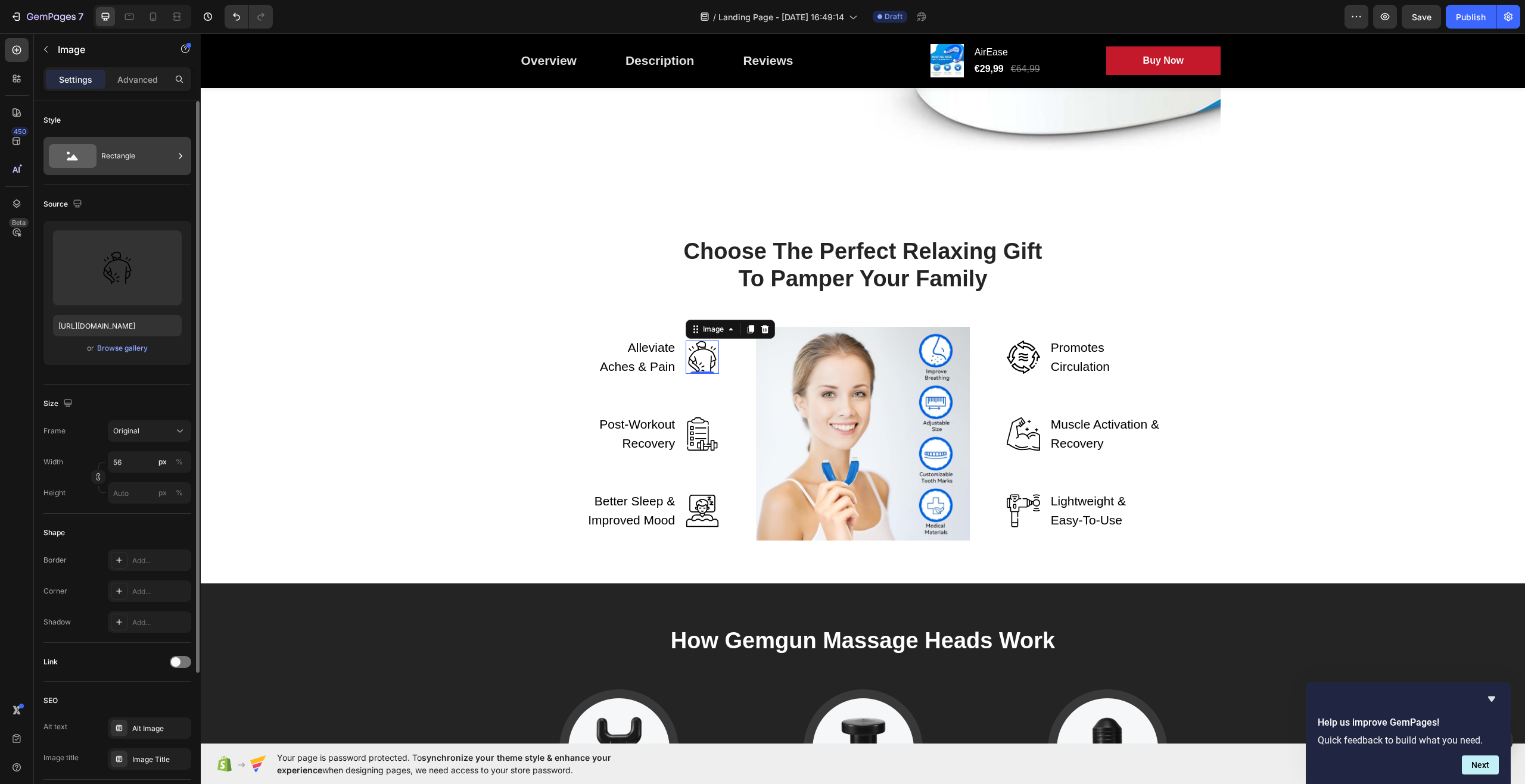
click at [173, 159] on div "Rectangle" at bounding box center [137, 156] width 72 height 27
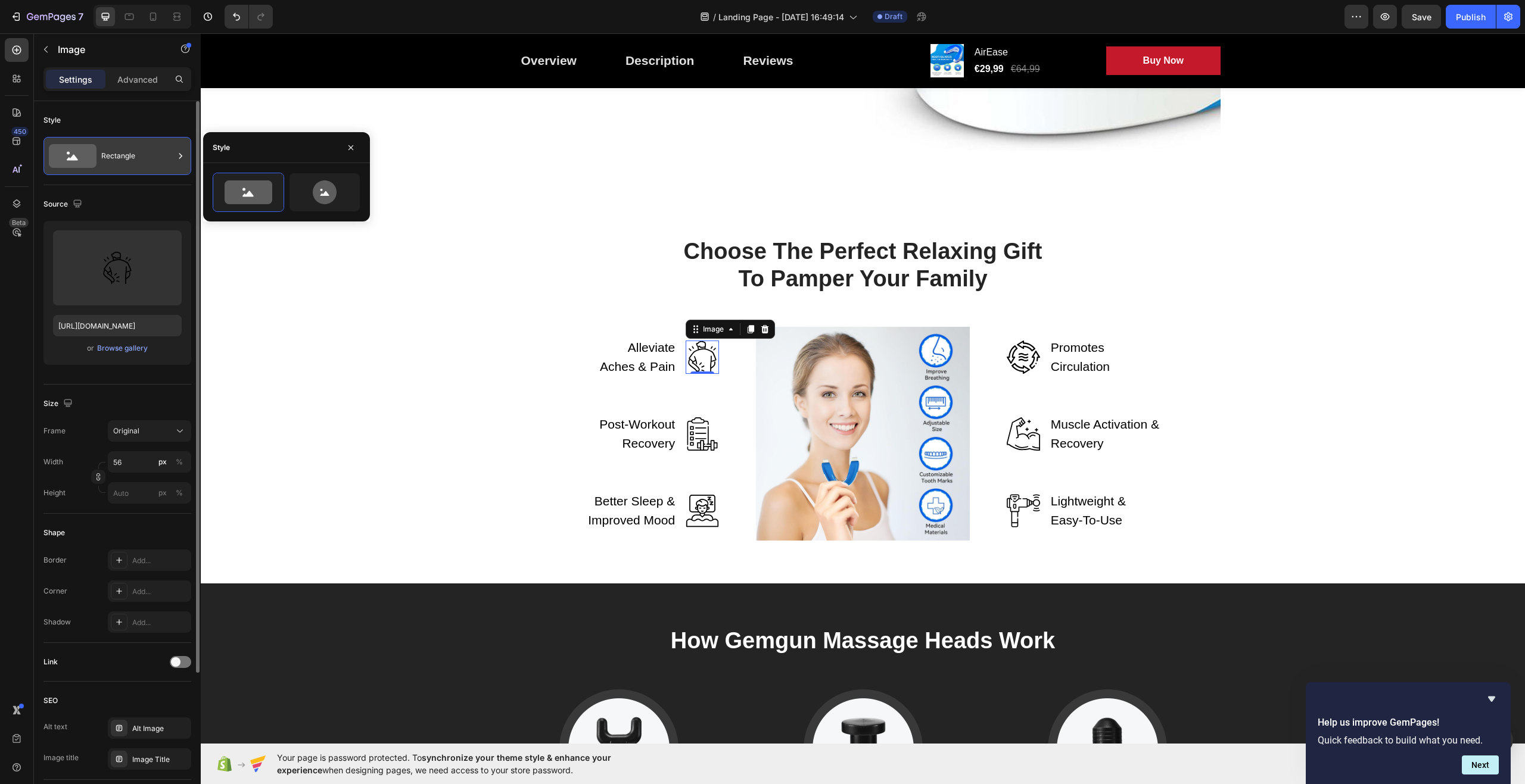
click at [173, 159] on div "Rectangle" at bounding box center [137, 156] width 72 height 27
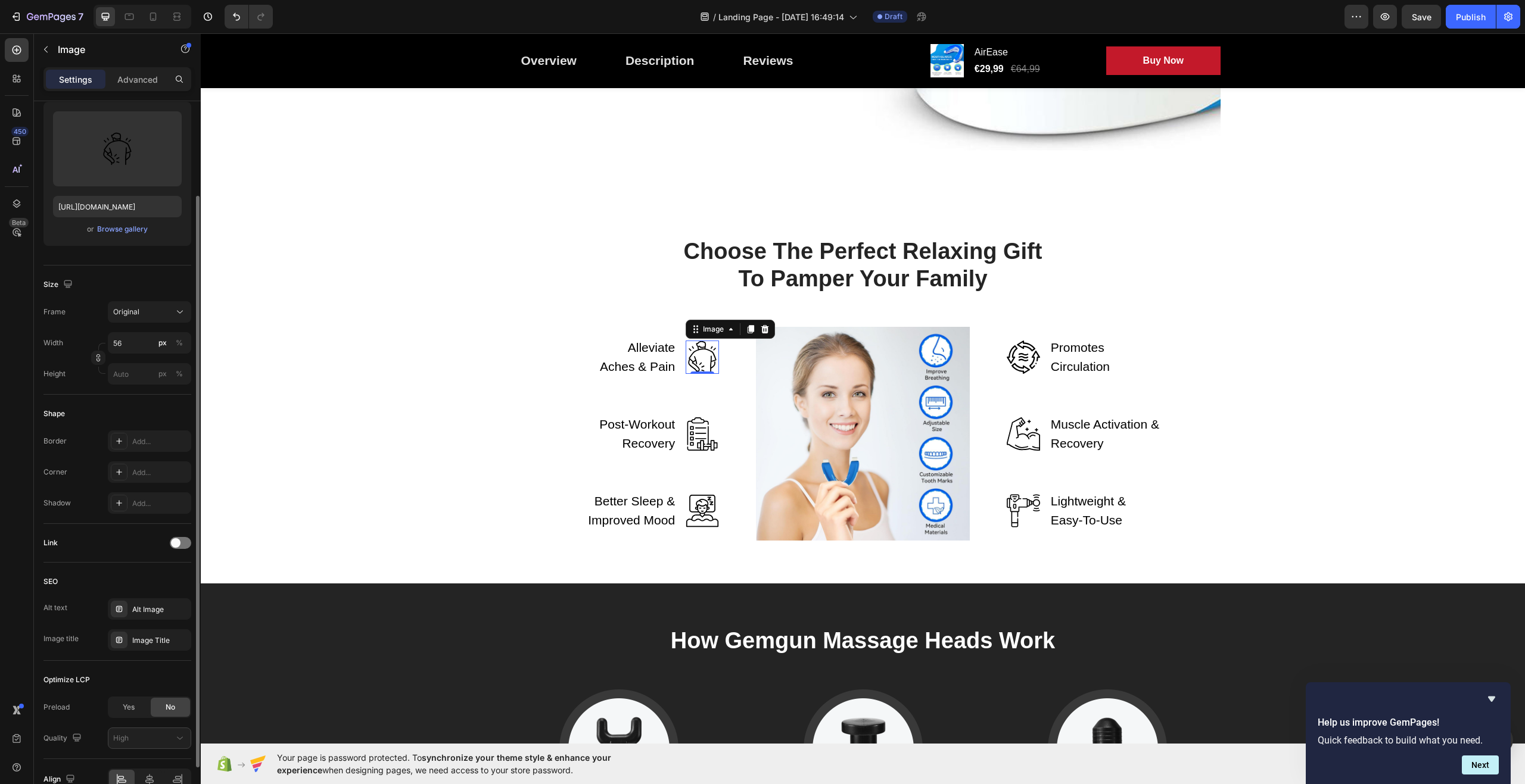
scroll to position [182, 0]
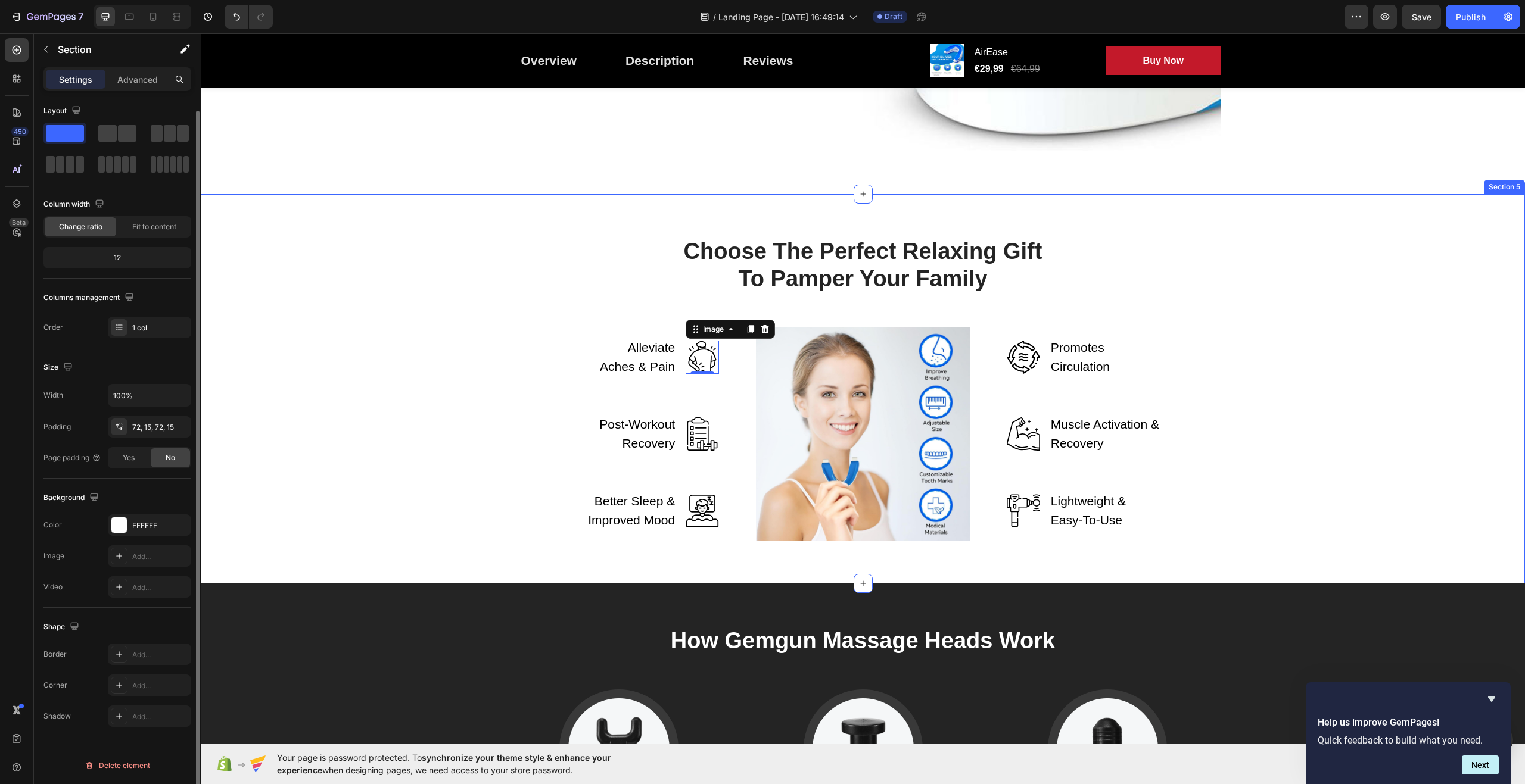
click at [382, 374] on div "Choose The Perfect Relaxing Gift To Pamper Your Family Heading Row Alleviate Ac…" at bounding box center [863, 389] width 1307 height 304
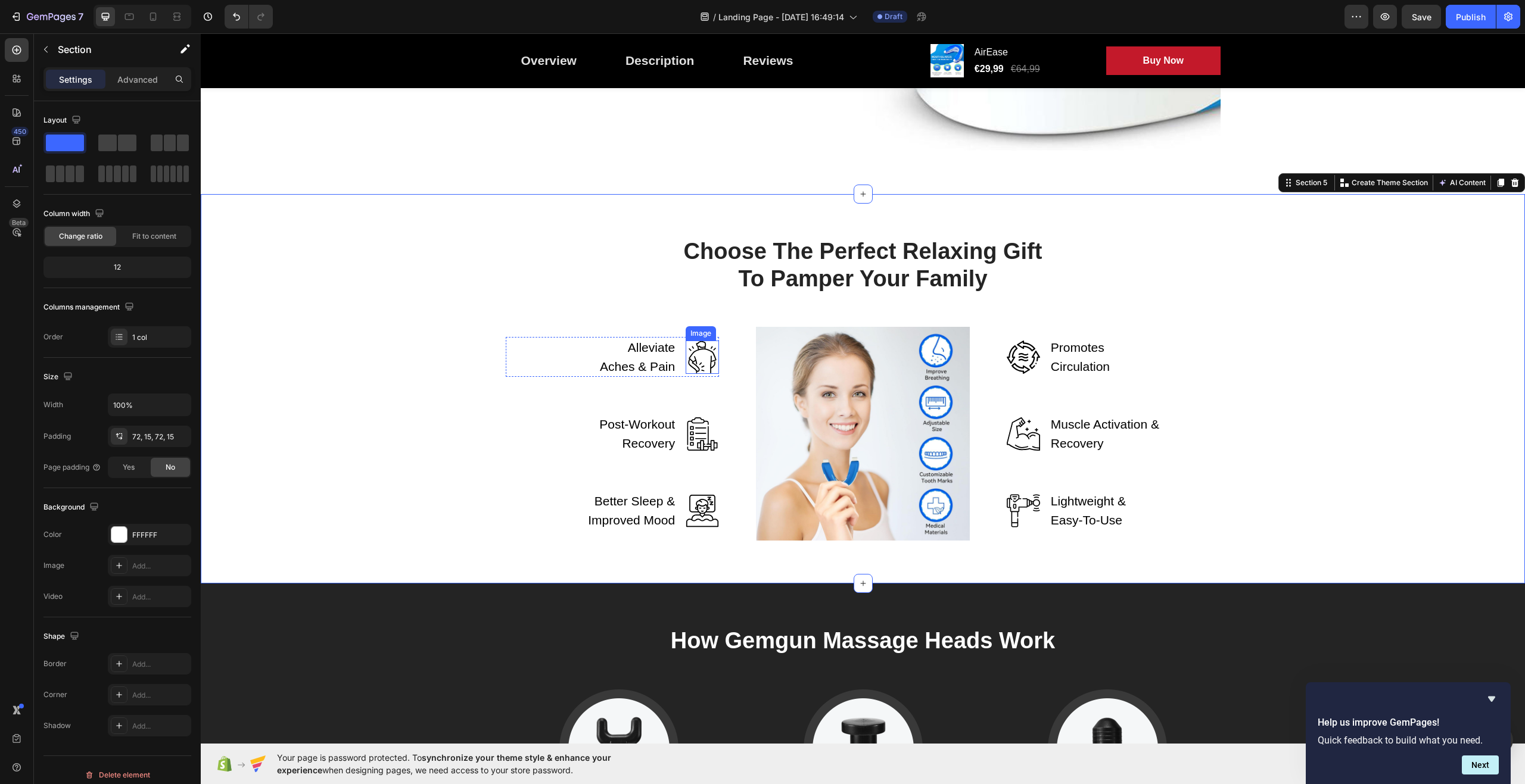
click at [690, 363] on img at bounding box center [703, 358] width 34 height 34
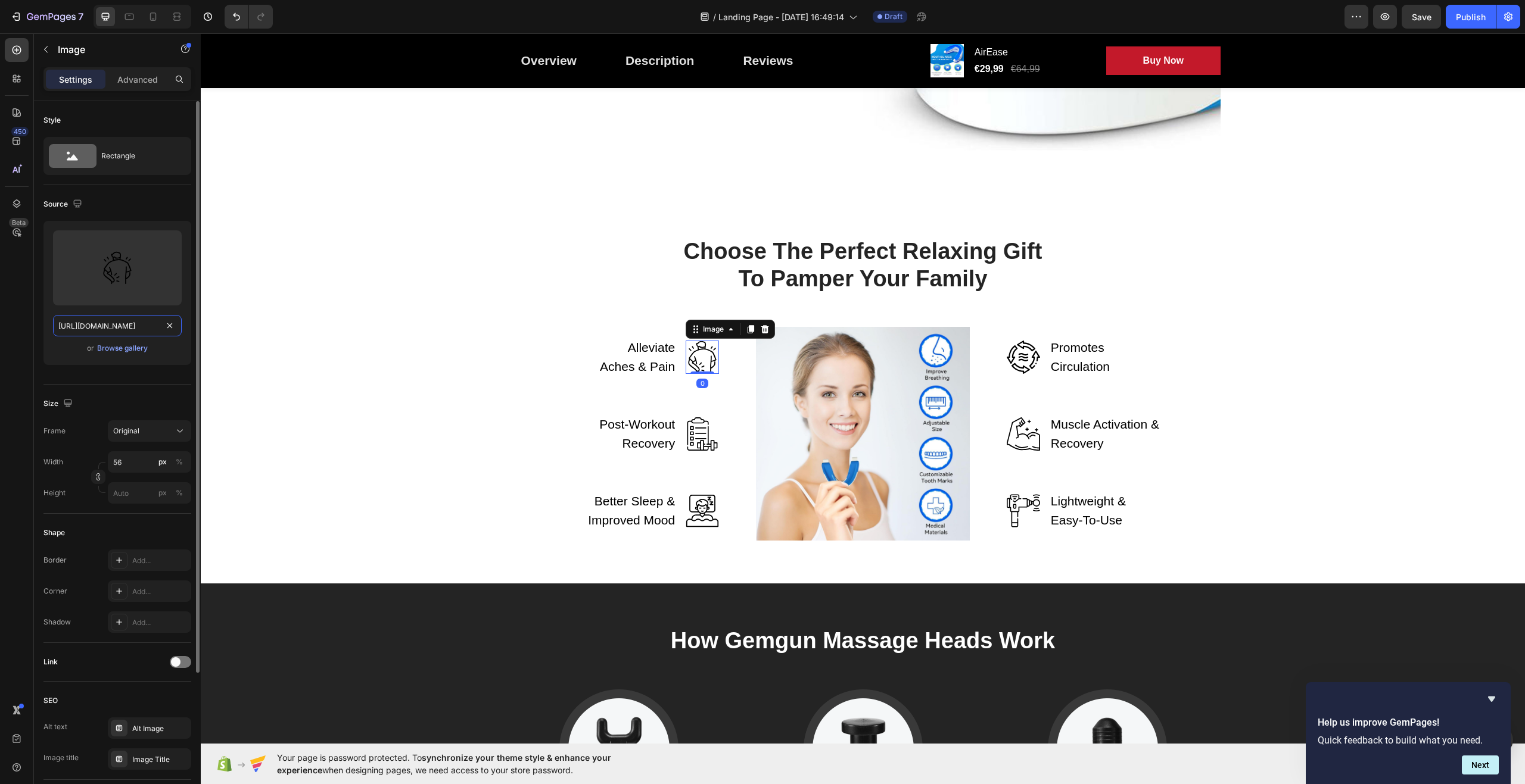
click at [137, 331] on input "[URL][DOMAIN_NAME]" at bounding box center [117, 326] width 129 height 21
click at [137, 330] on input "[URL][DOMAIN_NAME]" at bounding box center [117, 326] width 129 height 21
click at [699, 358] on img at bounding box center [703, 358] width 34 height 34
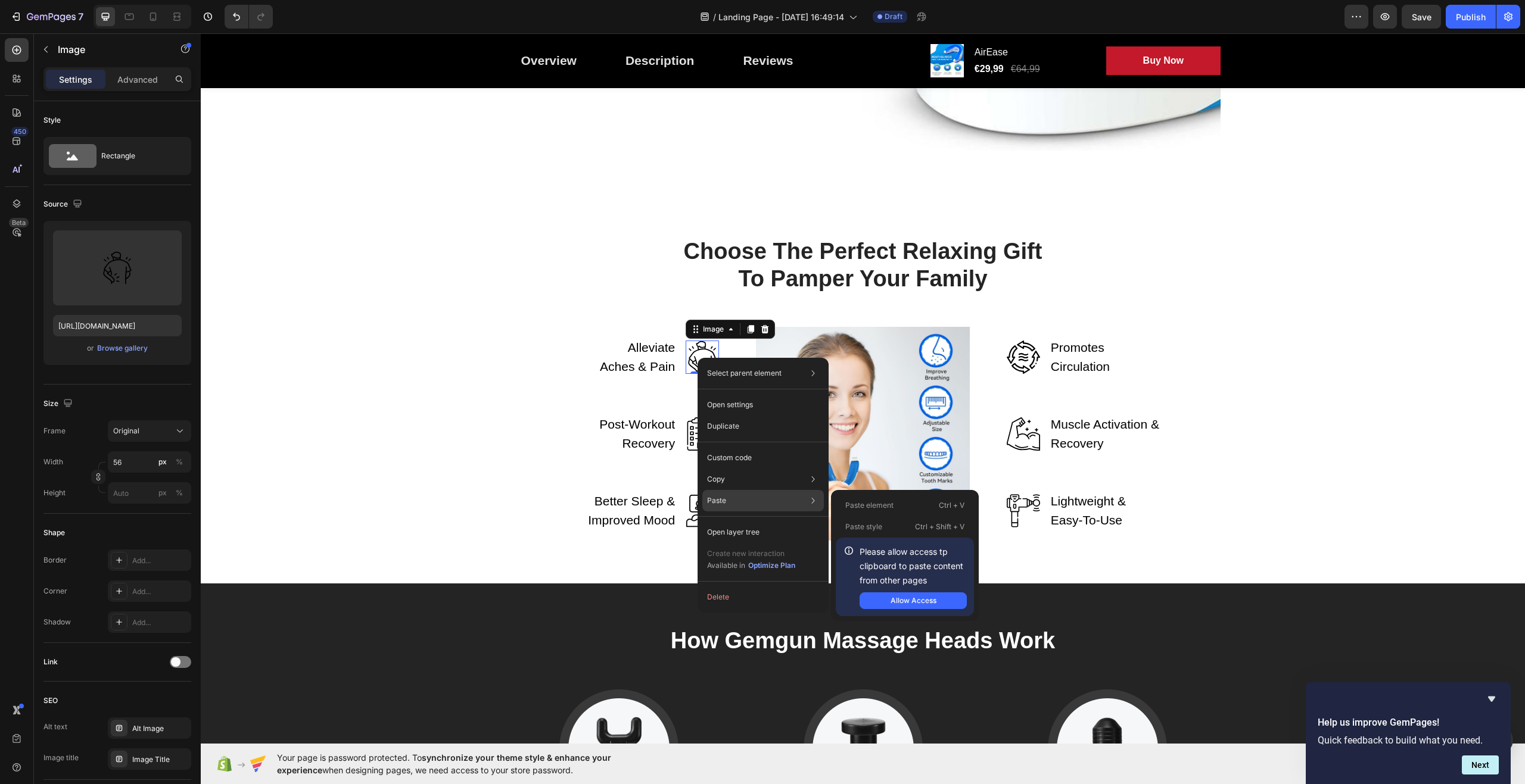
click at [762, 503] on div "Paste Paste element Ctrl + V Paste style Ctrl + Shift + V Please allow access t…" at bounding box center [763, 501] width 121 height 21
click at [915, 602] on div "Allow Access" at bounding box center [913, 601] width 46 height 11
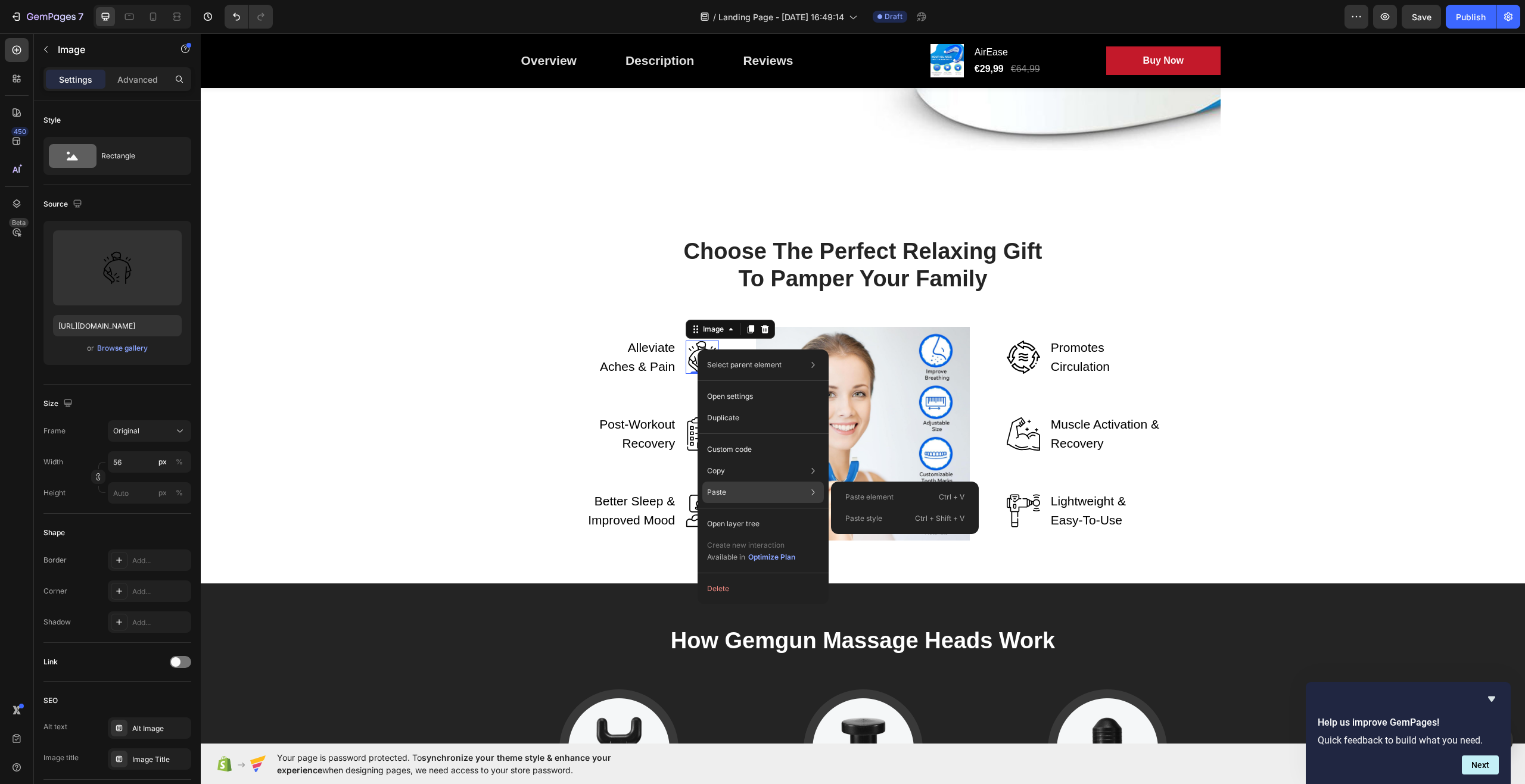
click at [759, 490] on div "Paste Paste element Ctrl + V Paste style Ctrl + Shift + V" at bounding box center [763, 493] width 121 height 21
click at [784, 493] on div "Paste Paste element Ctrl + V Paste style Ctrl + Shift + V" at bounding box center [763, 493] width 121 height 21
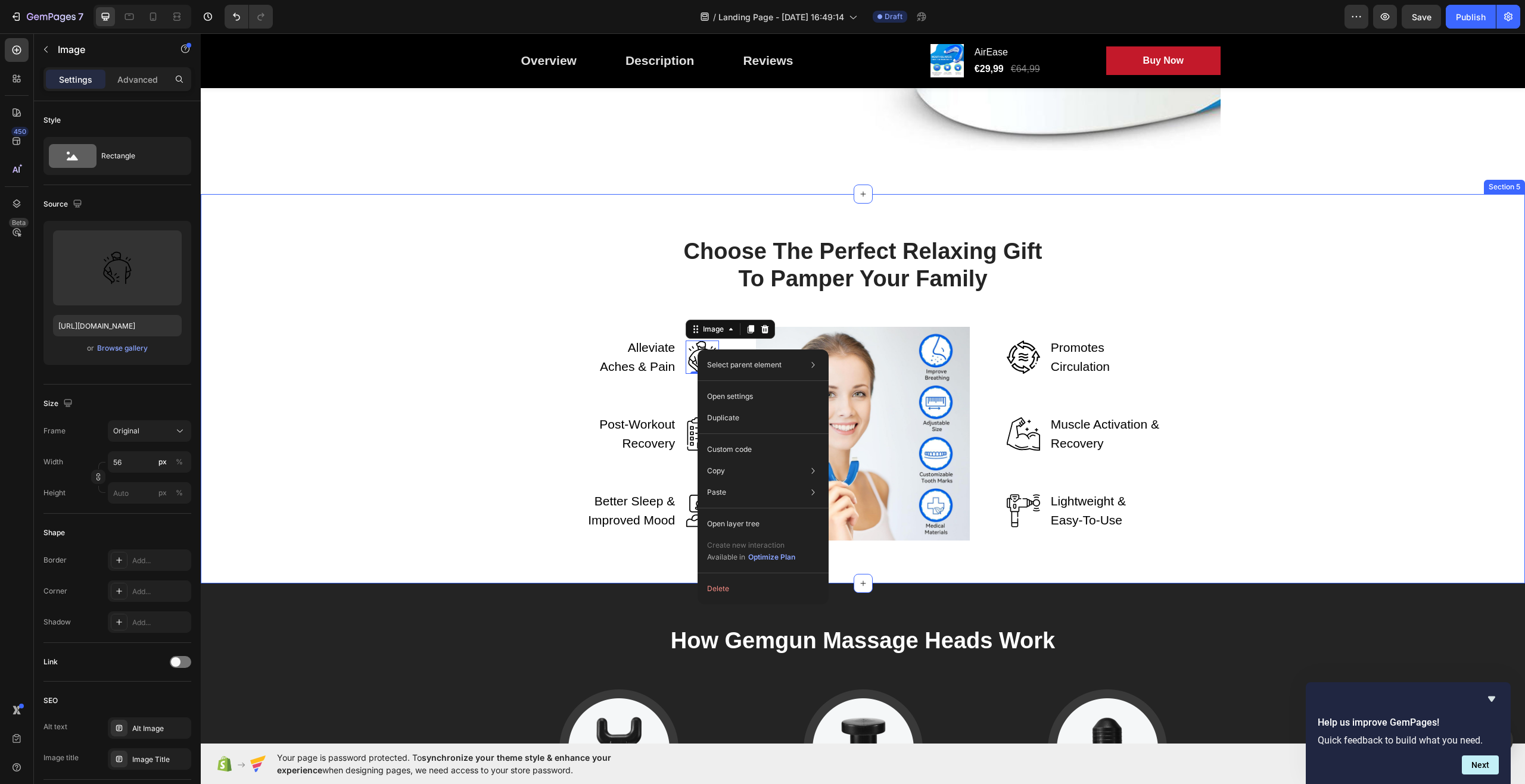
click at [462, 368] on div "Choose The Perfect Relaxing Gift To Pamper Your Family Heading Row Alleviate Ac…" at bounding box center [863, 389] width 1307 height 304
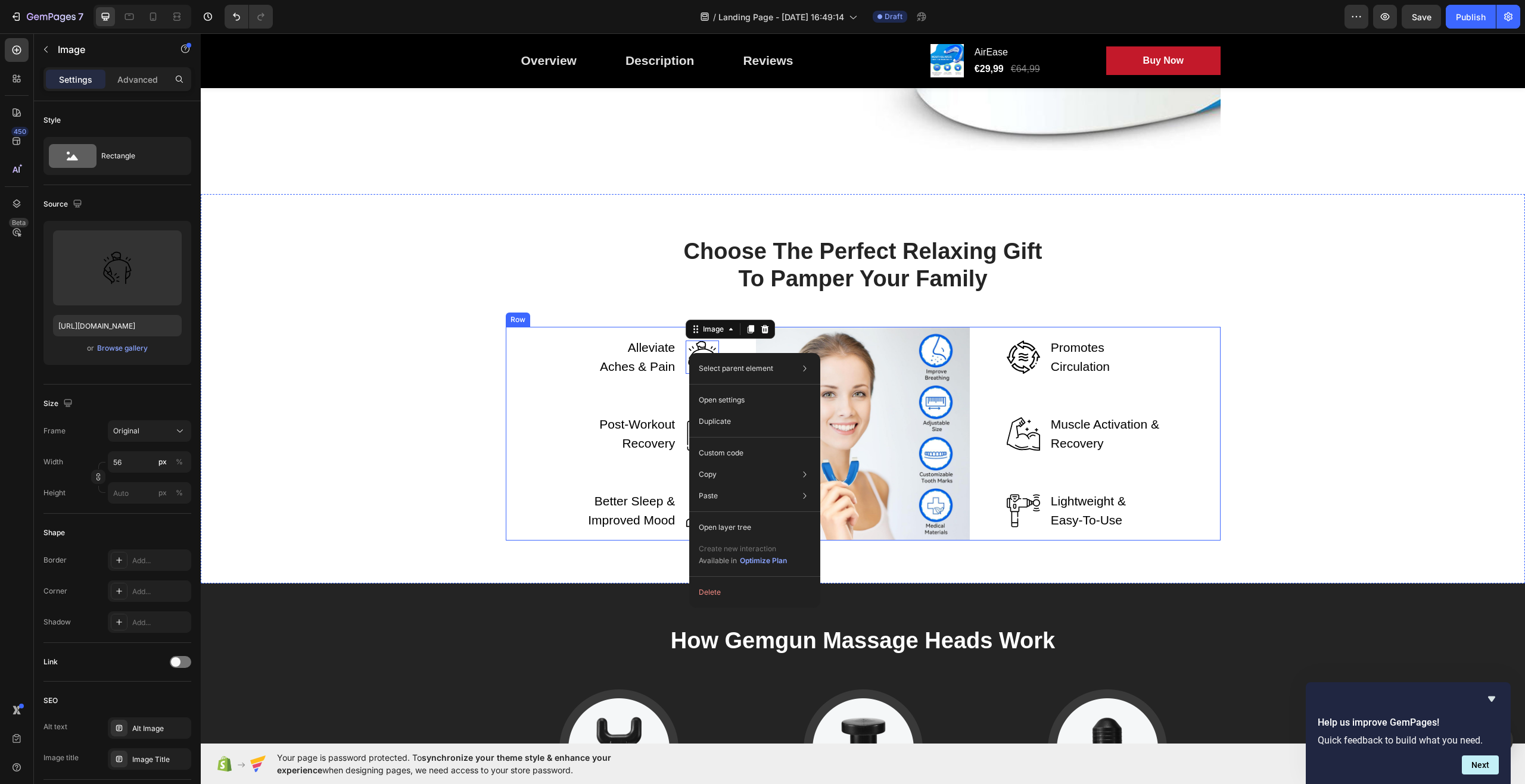
click at [539, 329] on div "Alleviate Aches & Pain Text block Image 0 Row Post-Workout Recovery Text block …" at bounding box center [613, 434] width 214 height 214
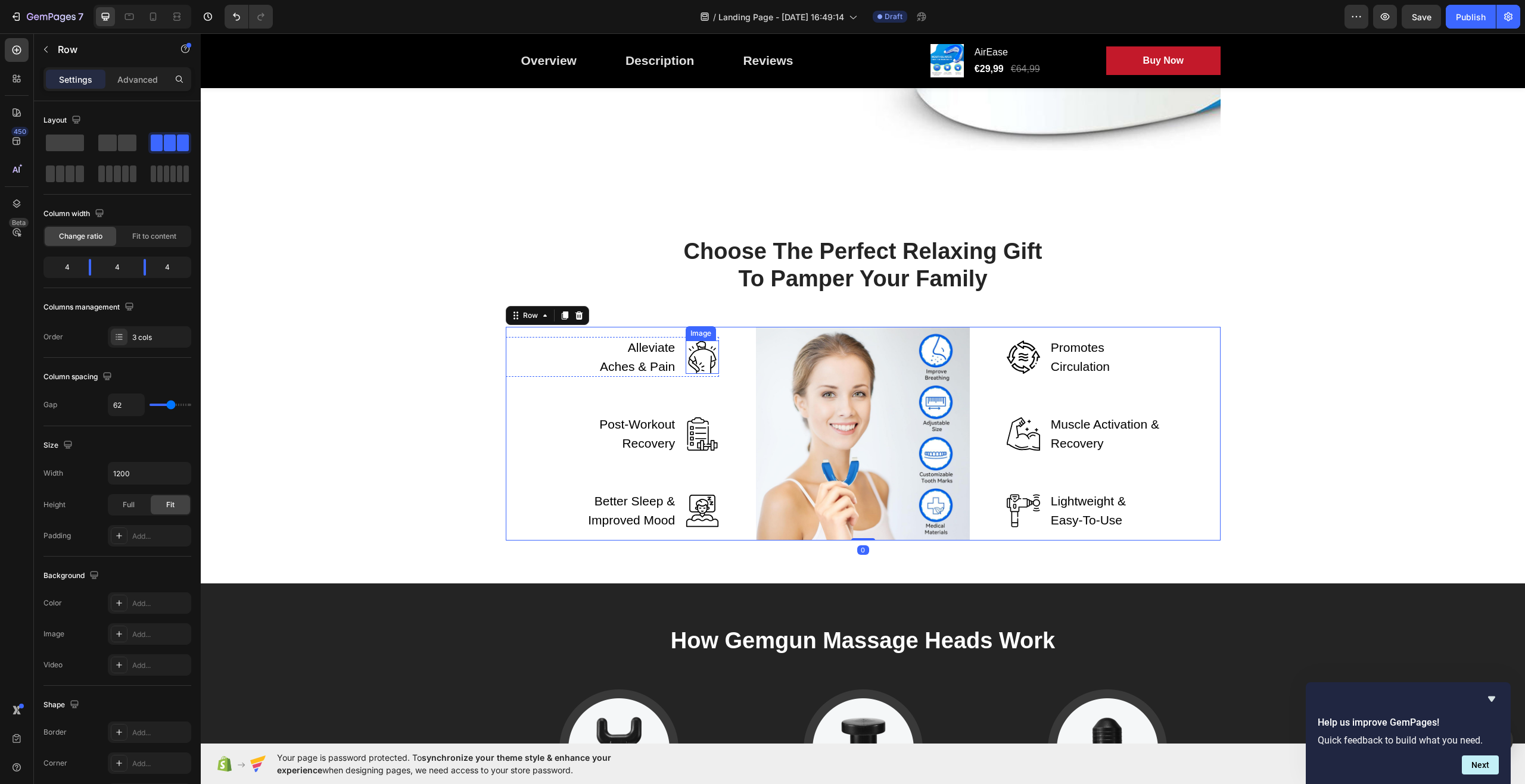
click at [696, 368] on img at bounding box center [703, 358] width 34 height 34
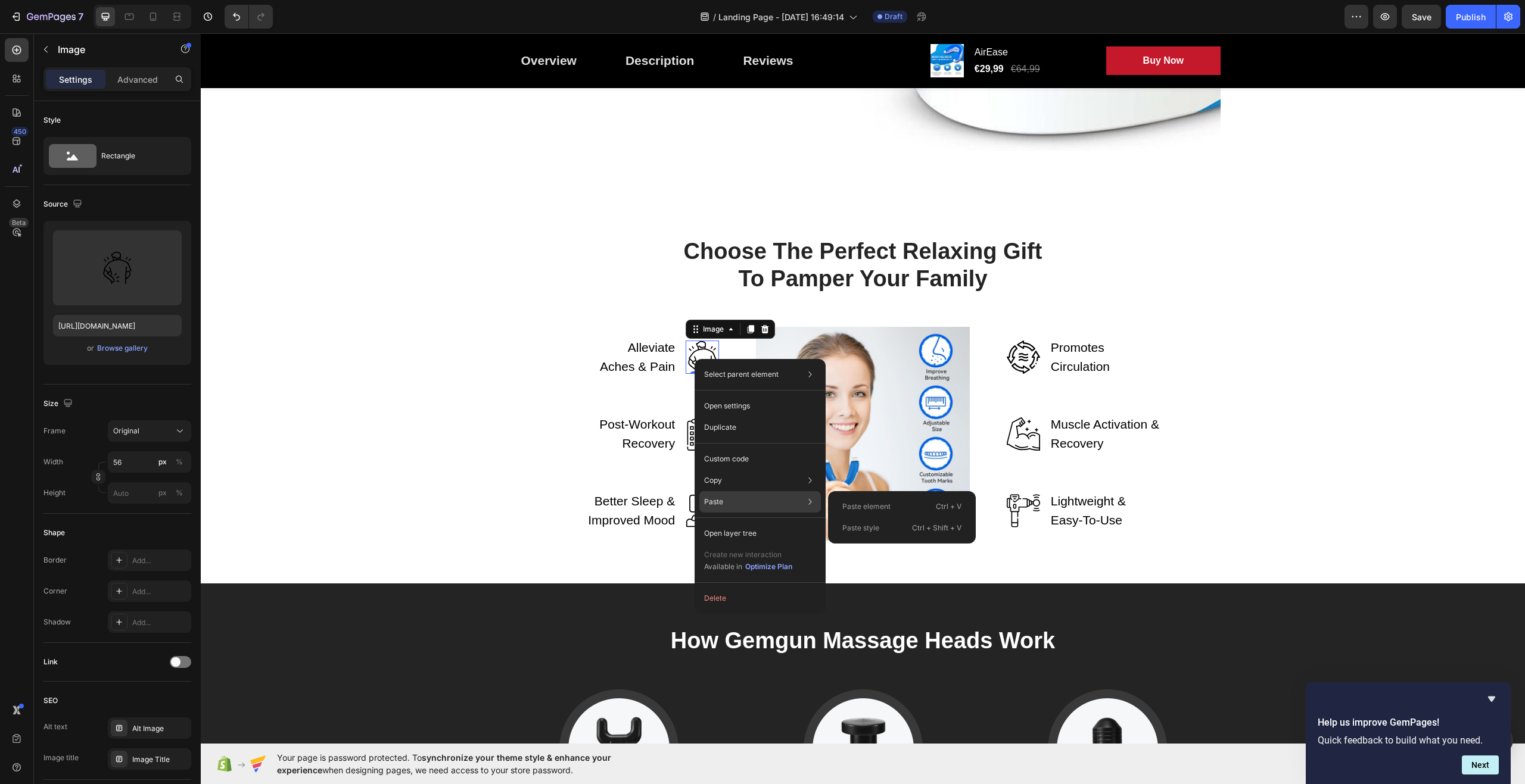
click at [754, 501] on div "Paste Paste element Ctrl + V Paste style Ctrl + Shift + V" at bounding box center [760, 502] width 121 height 21
click at [864, 511] on p "Paste element" at bounding box center [866, 507] width 48 height 11
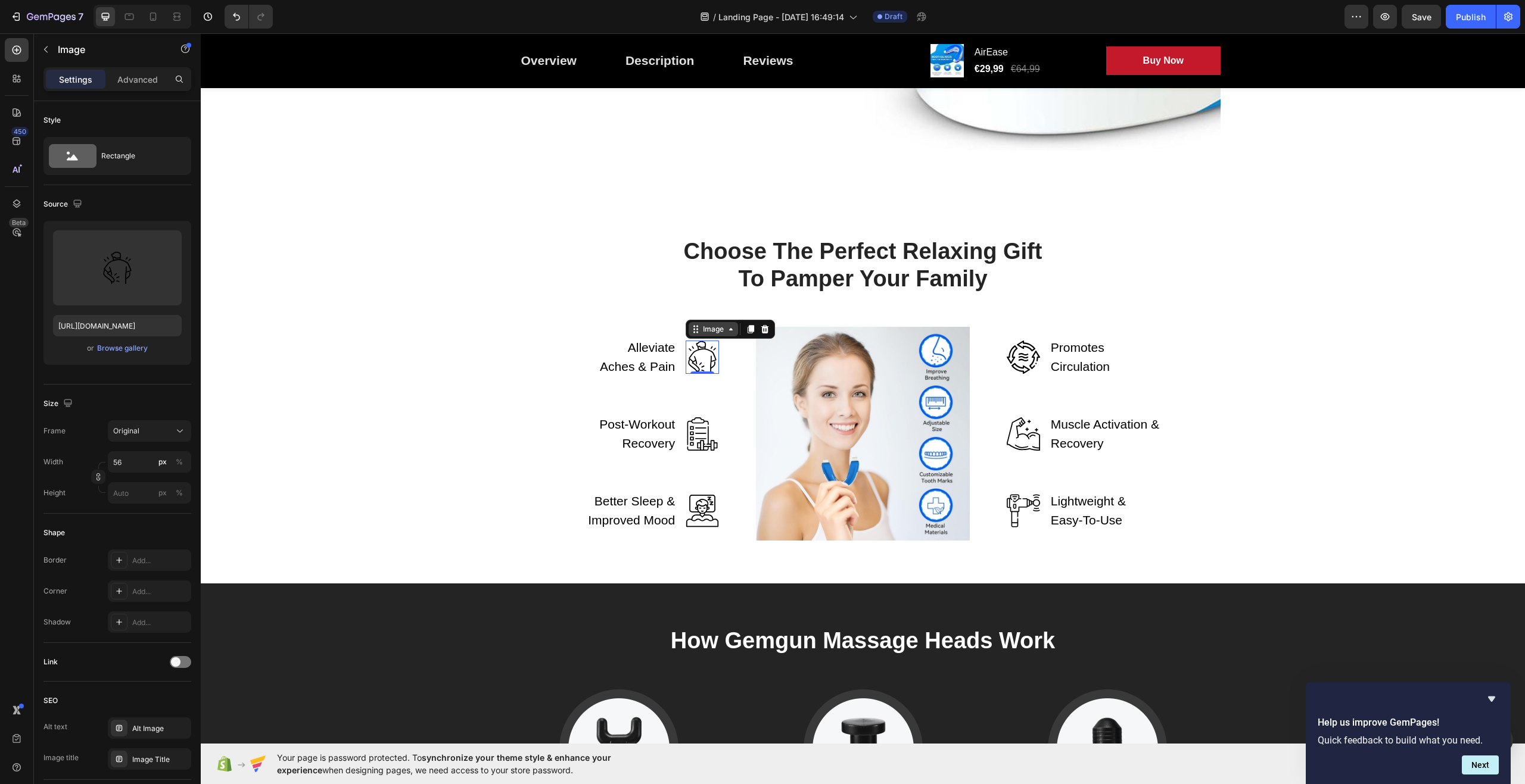
click at [727, 333] on icon at bounding box center [731, 329] width 9 height 9
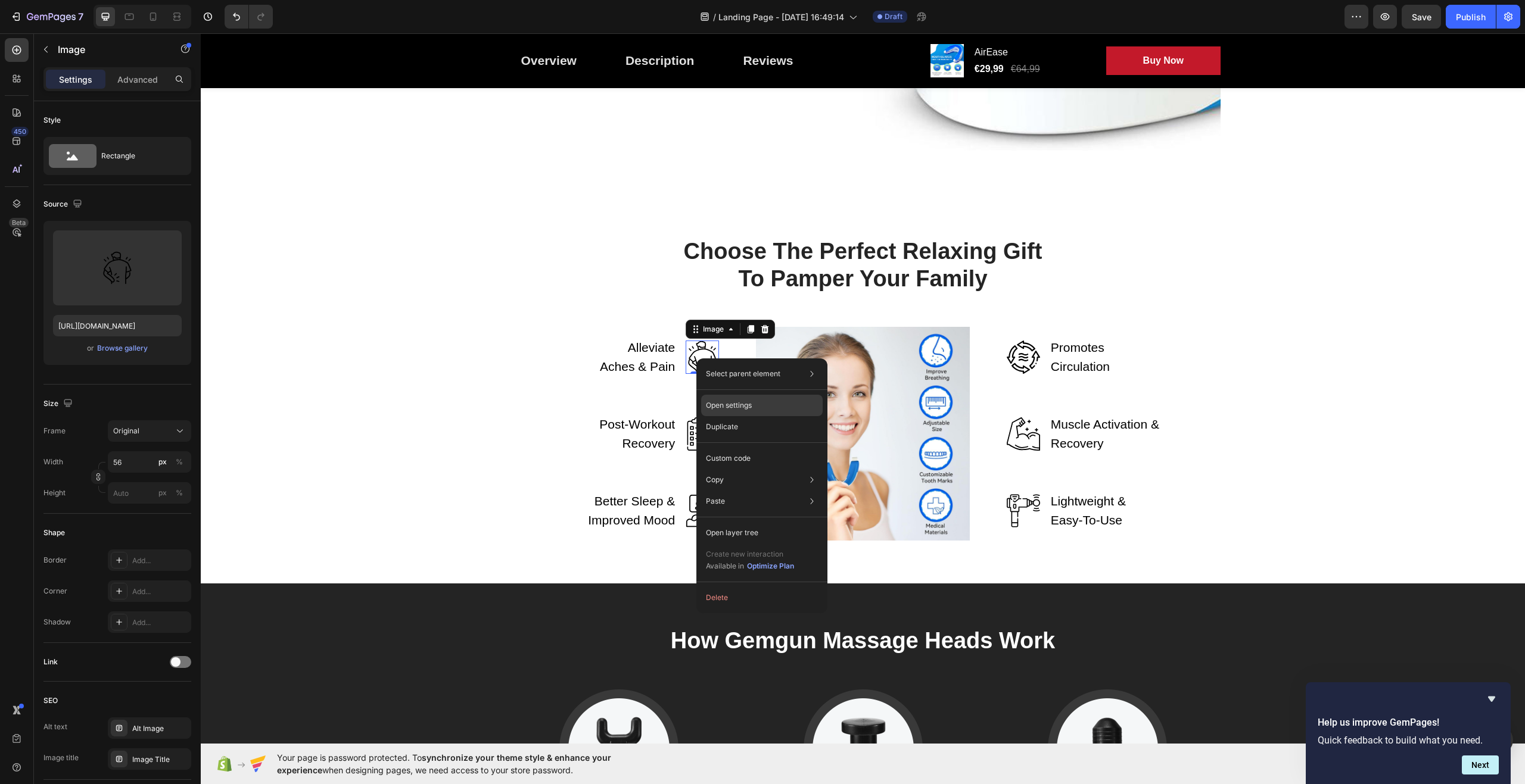
click at [769, 404] on div "Open settings" at bounding box center [761, 406] width 121 height 21
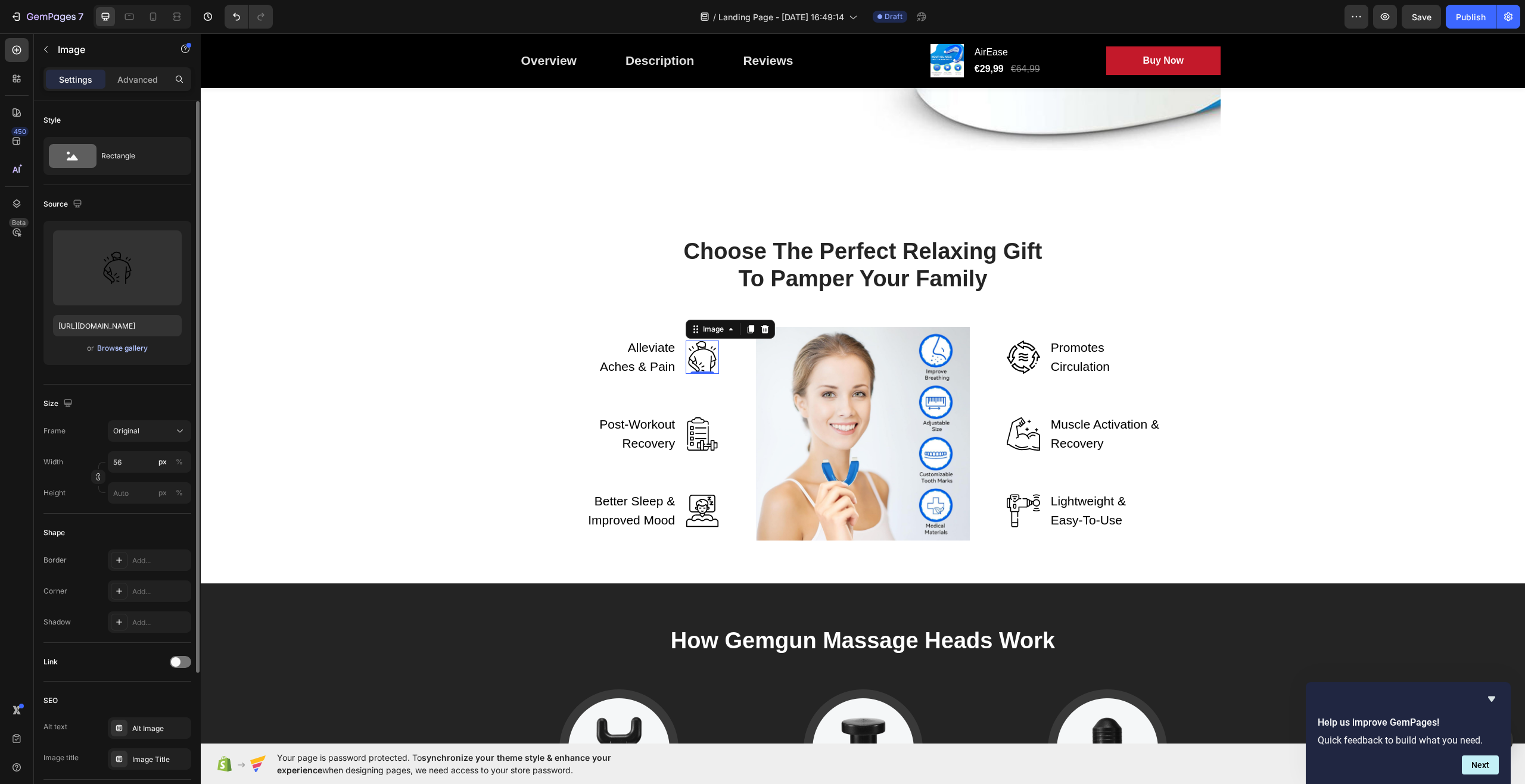
click at [127, 352] on div "Browse gallery" at bounding box center [122, 349] width 50 height 11
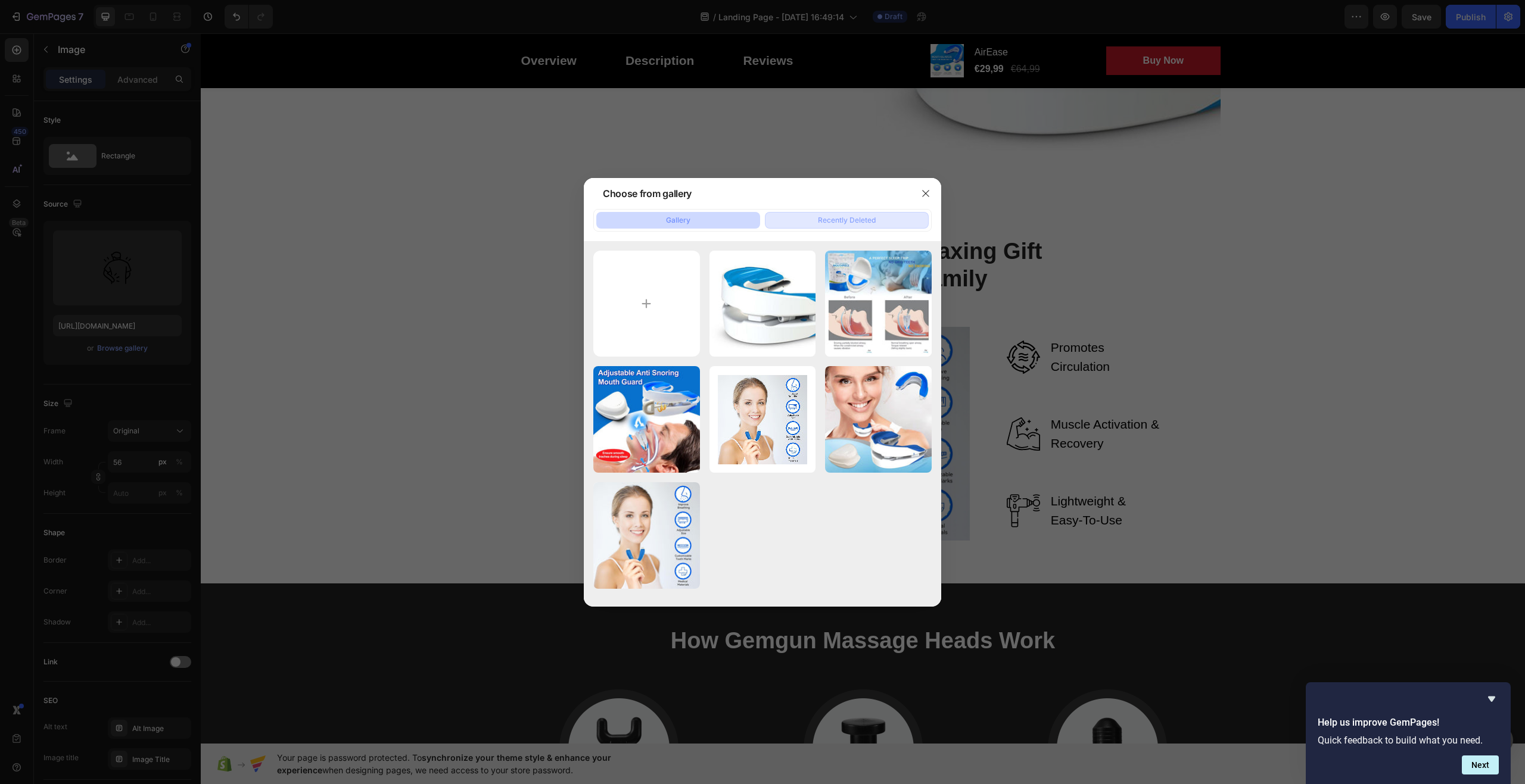
click at [855, 224] on div "Recently Deleted" at bounding box center [847, 220] width 58 height 11
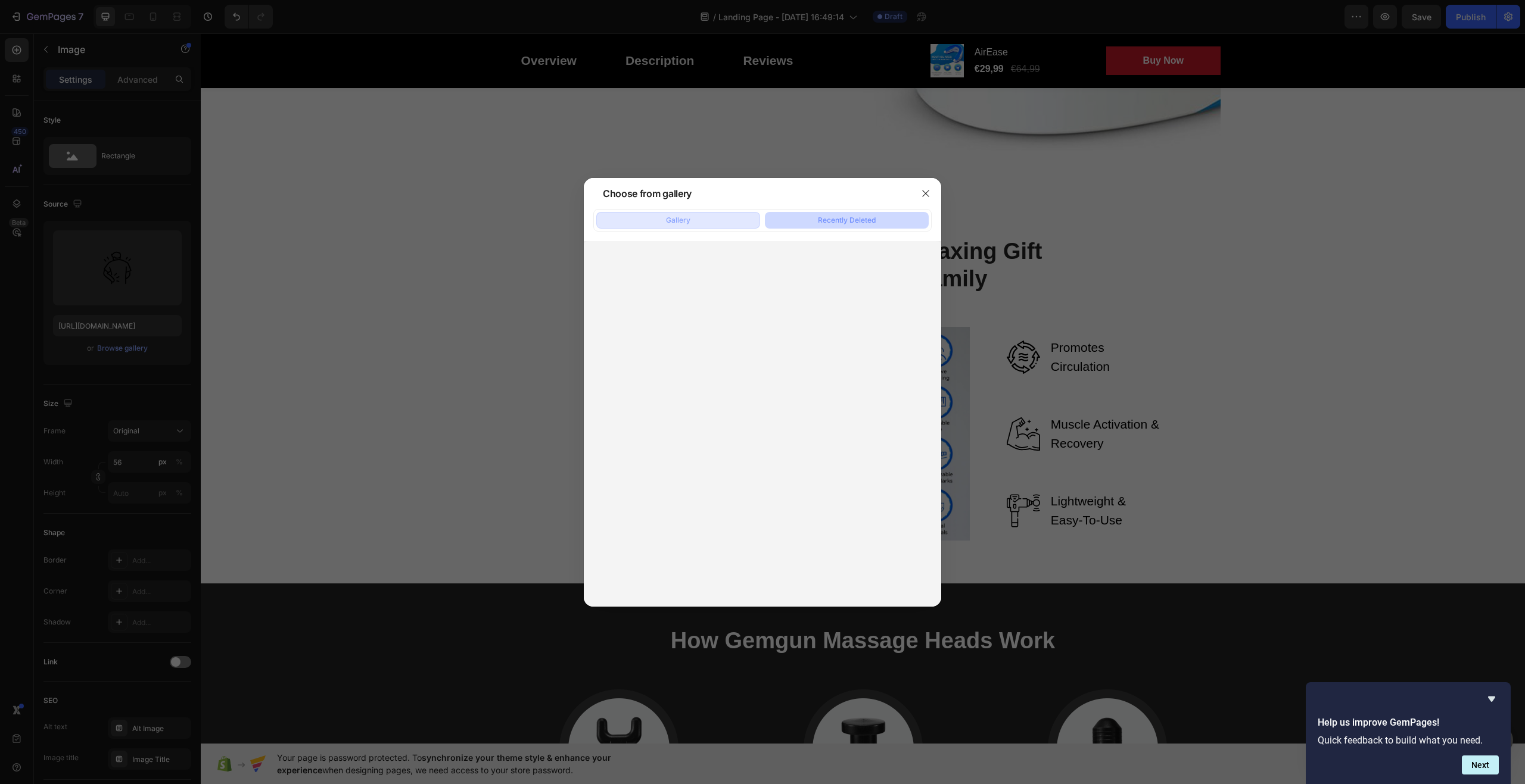
click at [692, 223] on button "Gallery" at bounding box center [678, 220] width 164 height 17
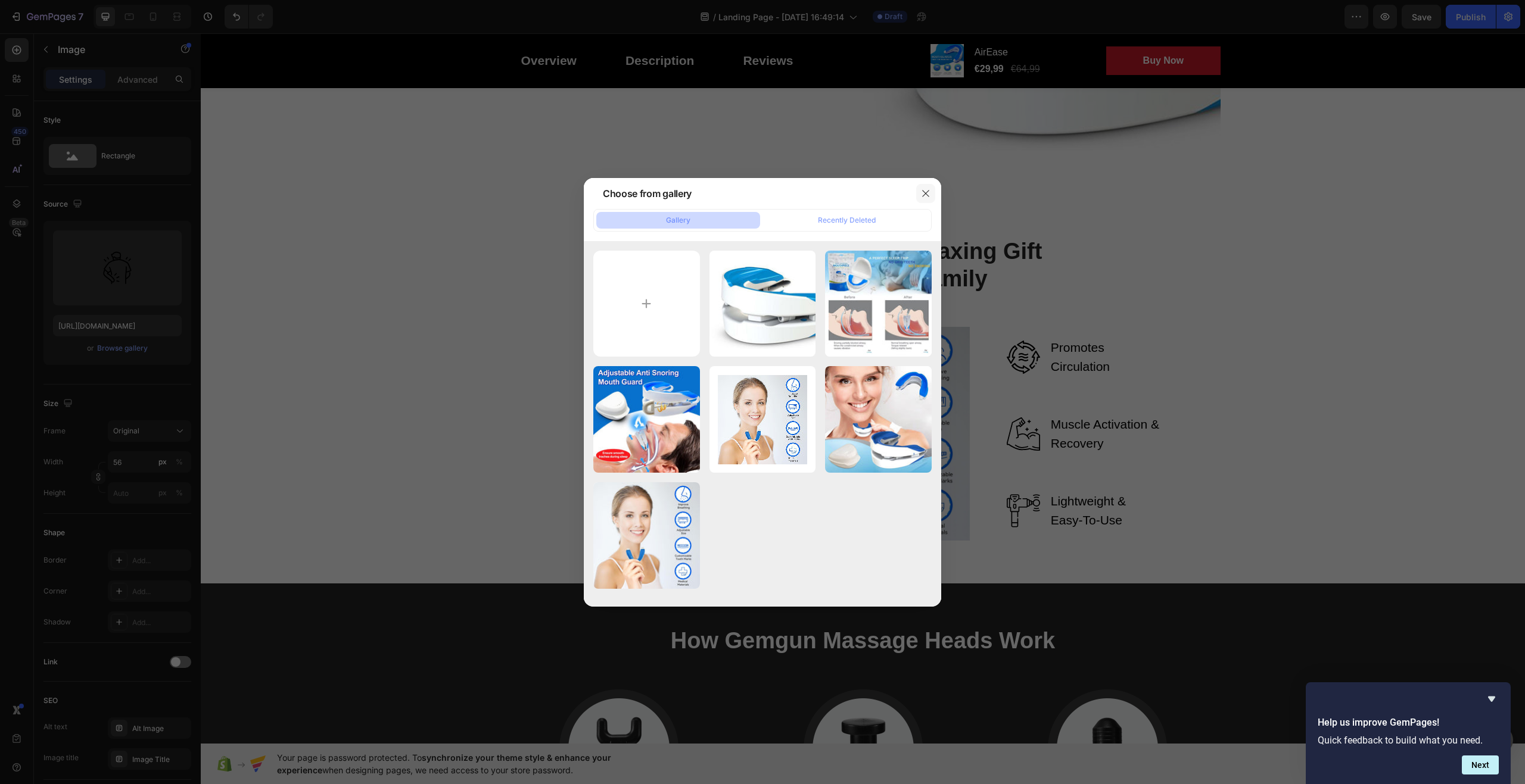
click at [927, 194] on icon "button" at bounding box center [925, 193] width 7 height 7
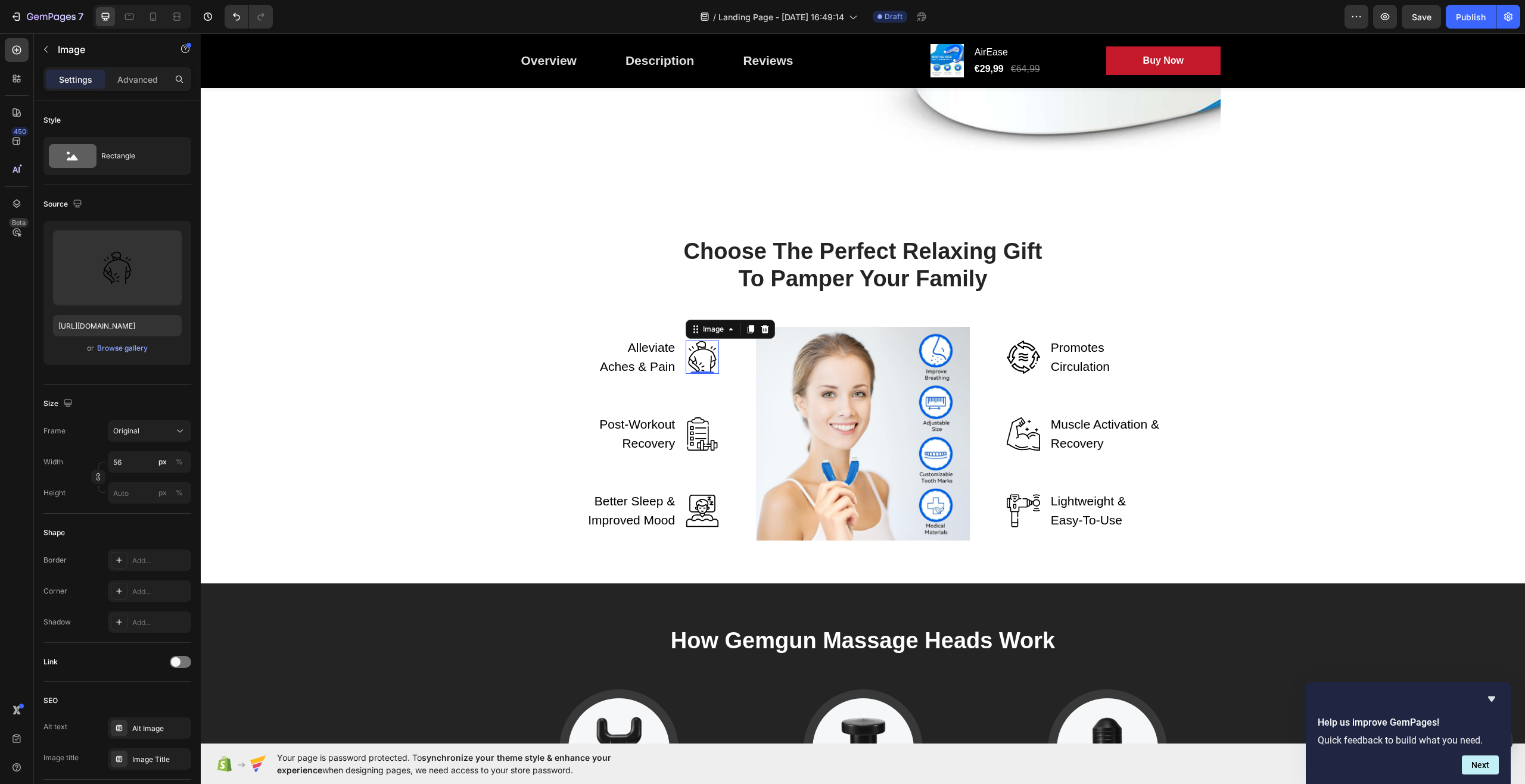
click at [705, 356] on img at bounding box center [703, 358] width 34 height 34
click at [129, 290] on input "file" at bounding box center [117, 288] width 82 height 21
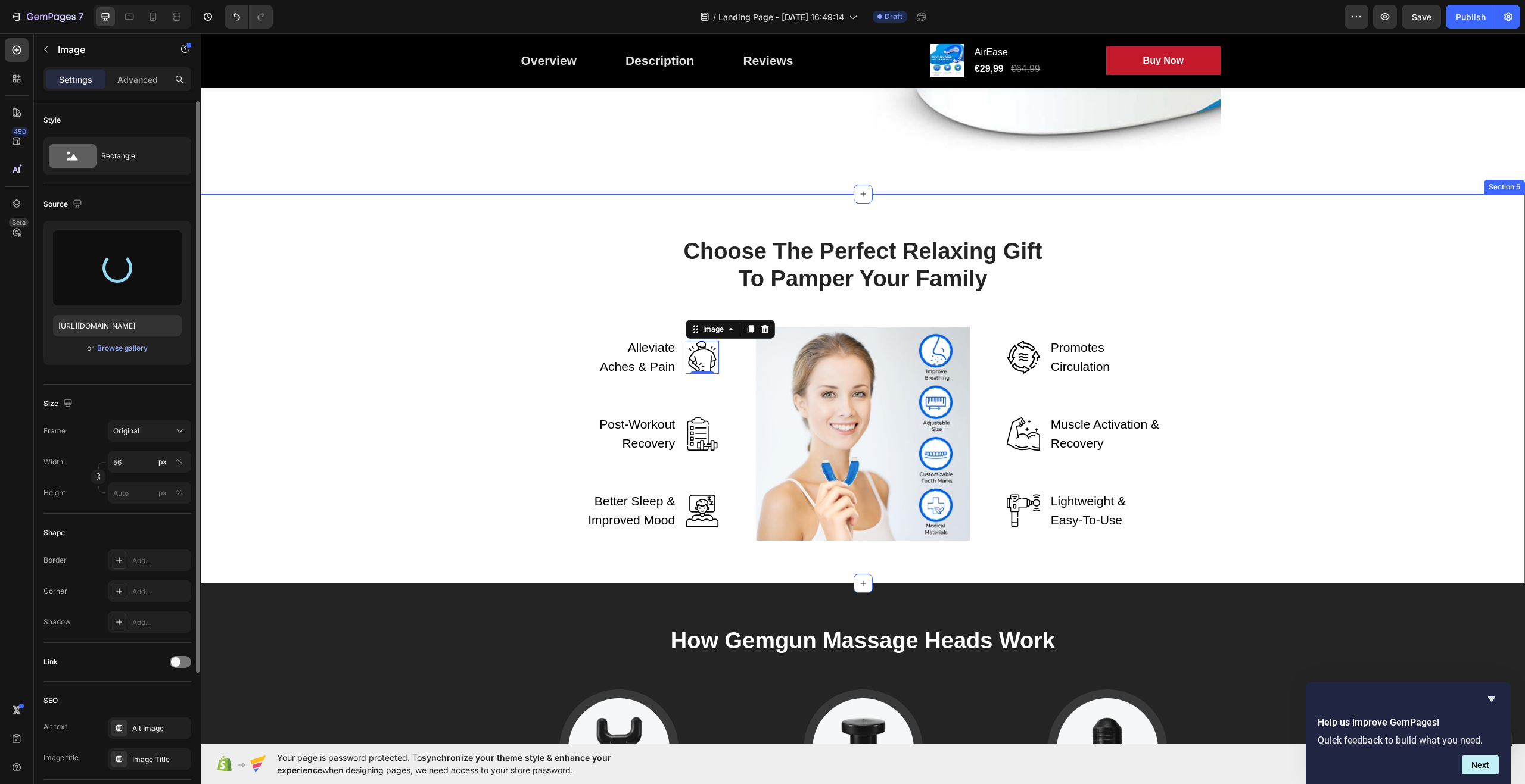
type input "[URL][DOMAIN_NAME]"
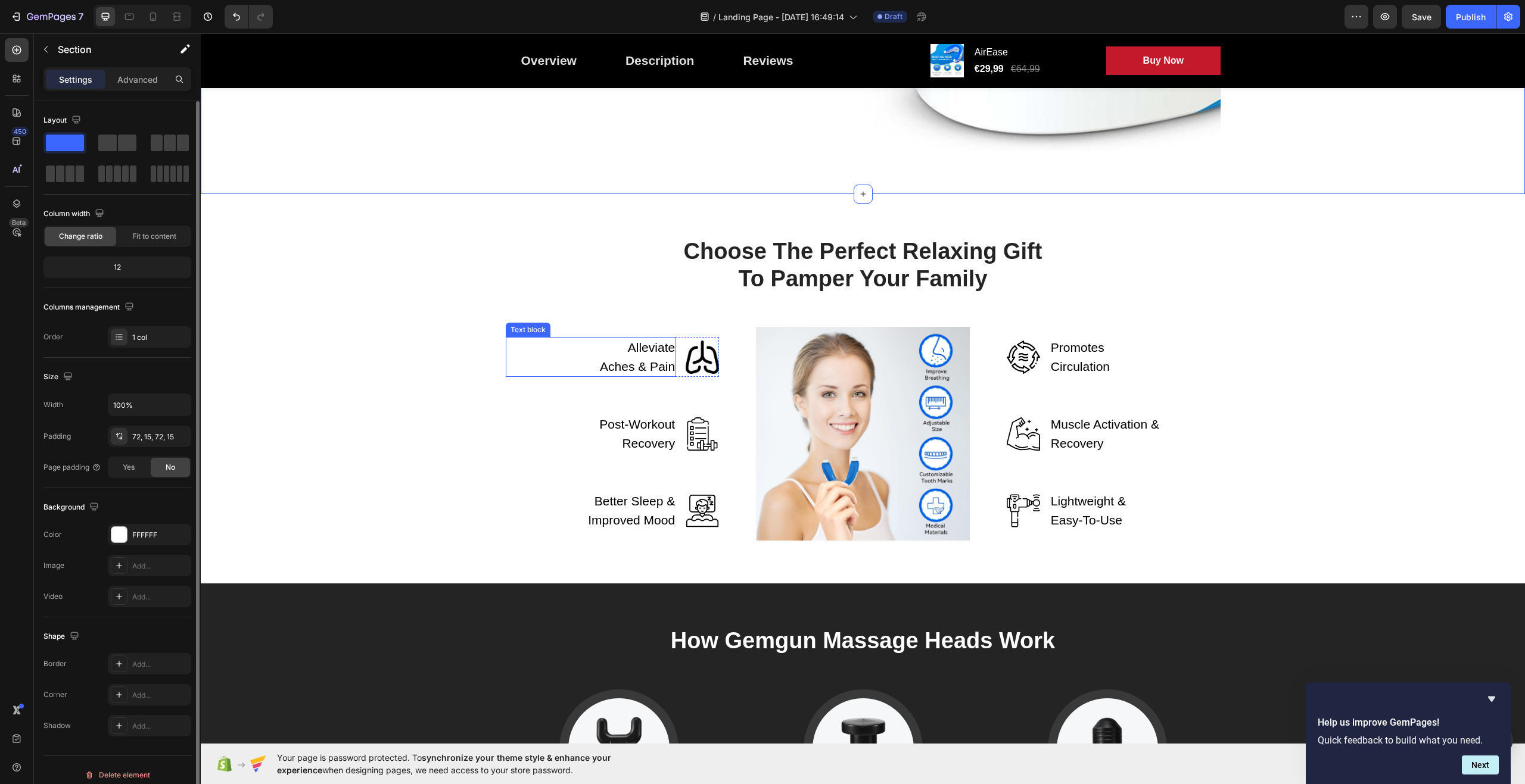
click at [631, 354] on p "Alleviate Aches & Pain" at bounding box center [636, 357] width 79 height 37
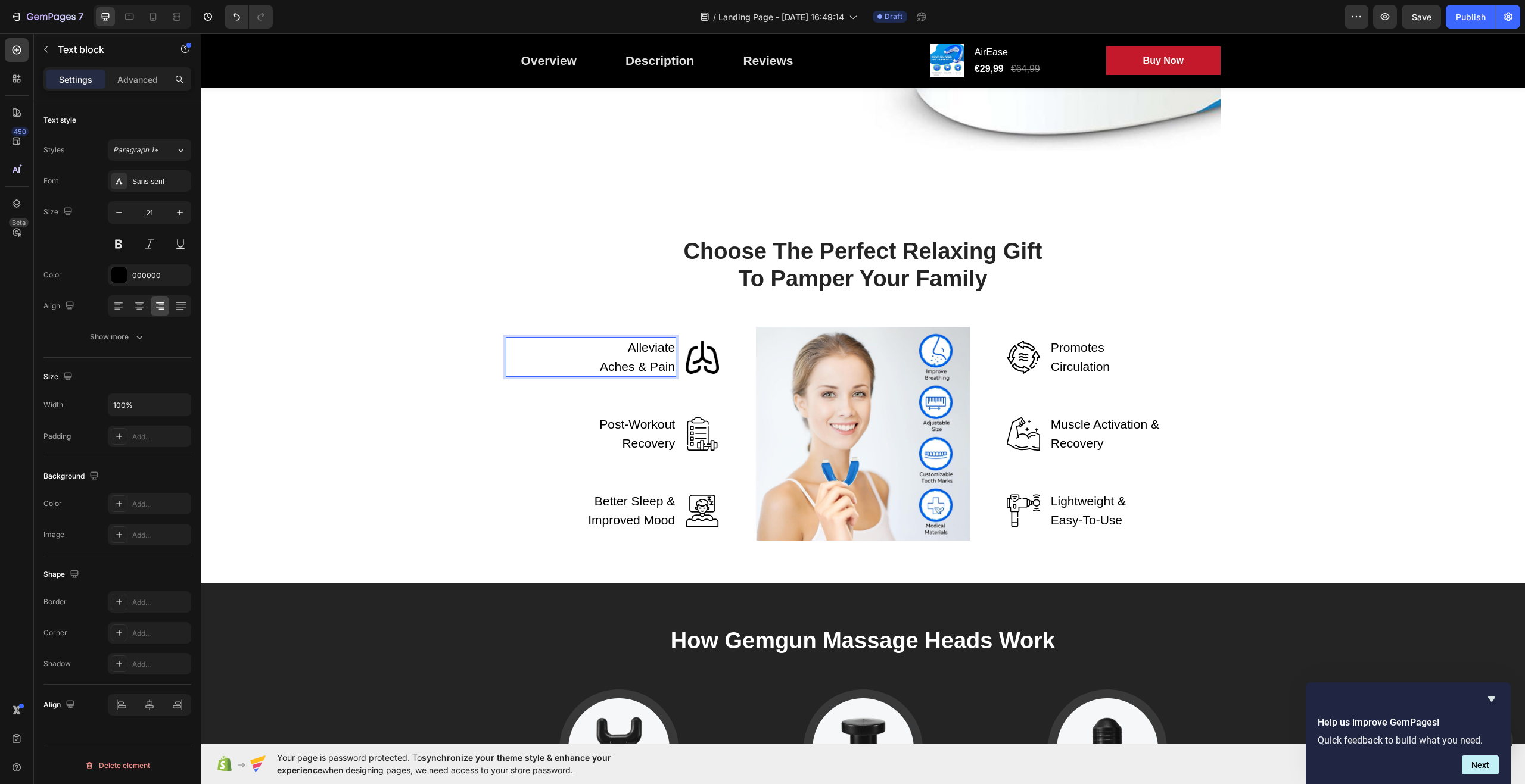
click at [659, 347] on p "Alleviate Aches & Pain" at bounding box center [636, 357] width 79 height 37
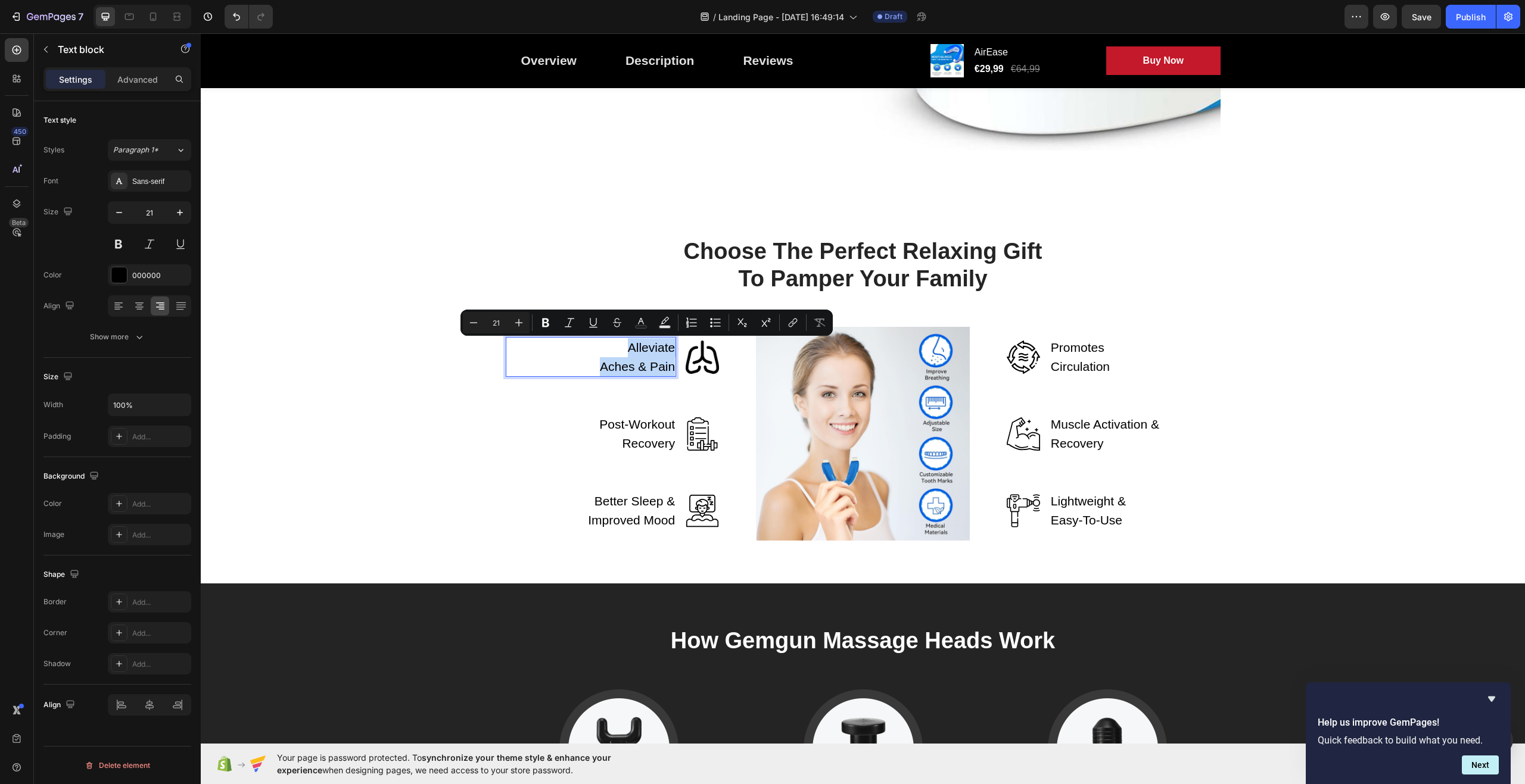
click at [659, 347] on p "Alleviate Aches & Pain" at bounding box center [636, 357] width 79 height 37
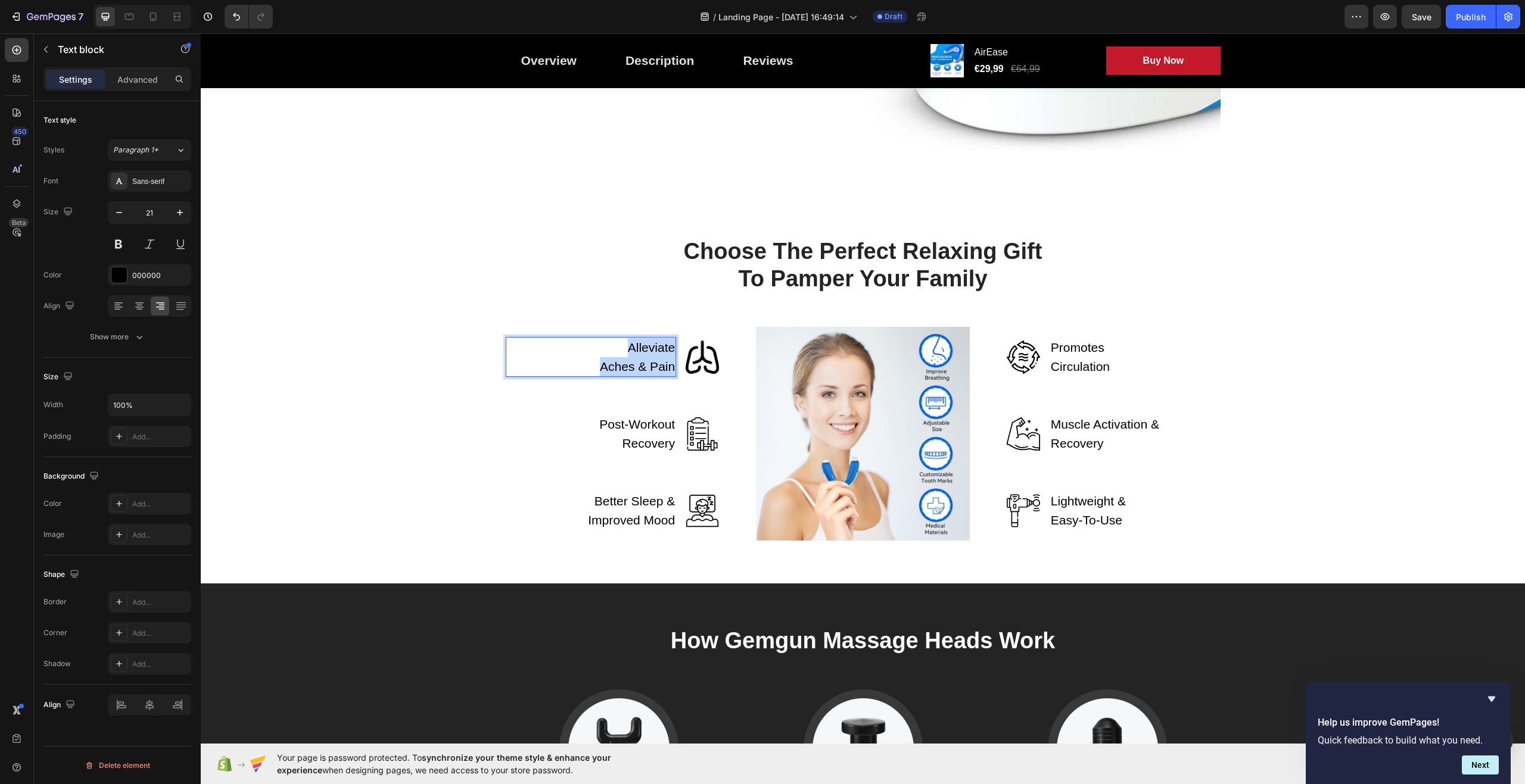
click at [659, 347] on p "Alleviate Aches & Pain" at bounding box center [636, 357] width 79 height 37
click at [490, 284] on div "Choose The Perfect Relaxing Gift To Pamper Your Family Heading Row Better Breat…" at bounding box center [863, 389] width 1307 height 304
click at [624, 352] on p "Better Breathing" at bounding box center [636, 357] width 79 height 37
click at [146, 76] on p "Advanced" at bounding box center [137, 79] width 40 height 12
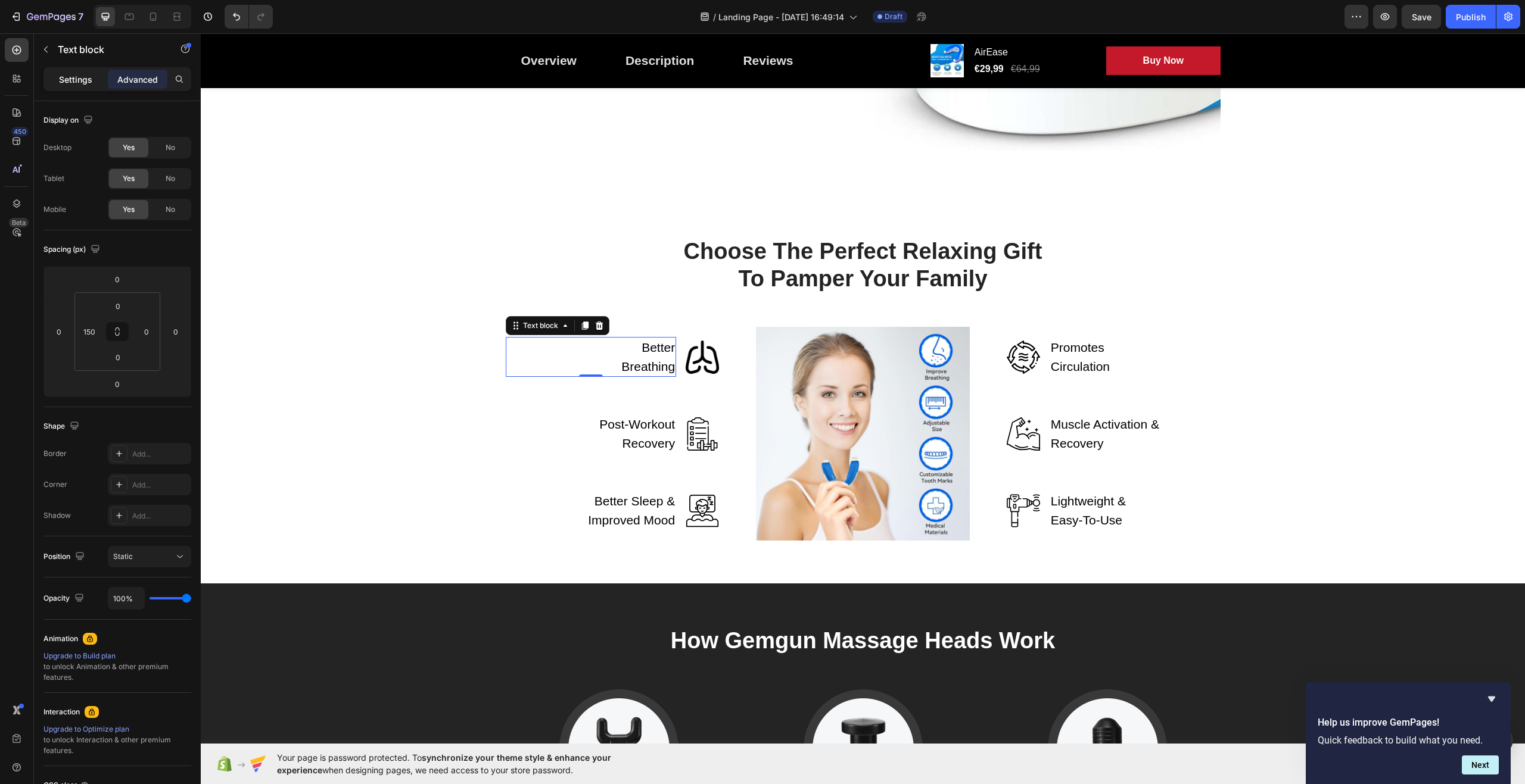
click at [79, 82] on p "Settings" at bounding box center [76, 79] width 34 height 12
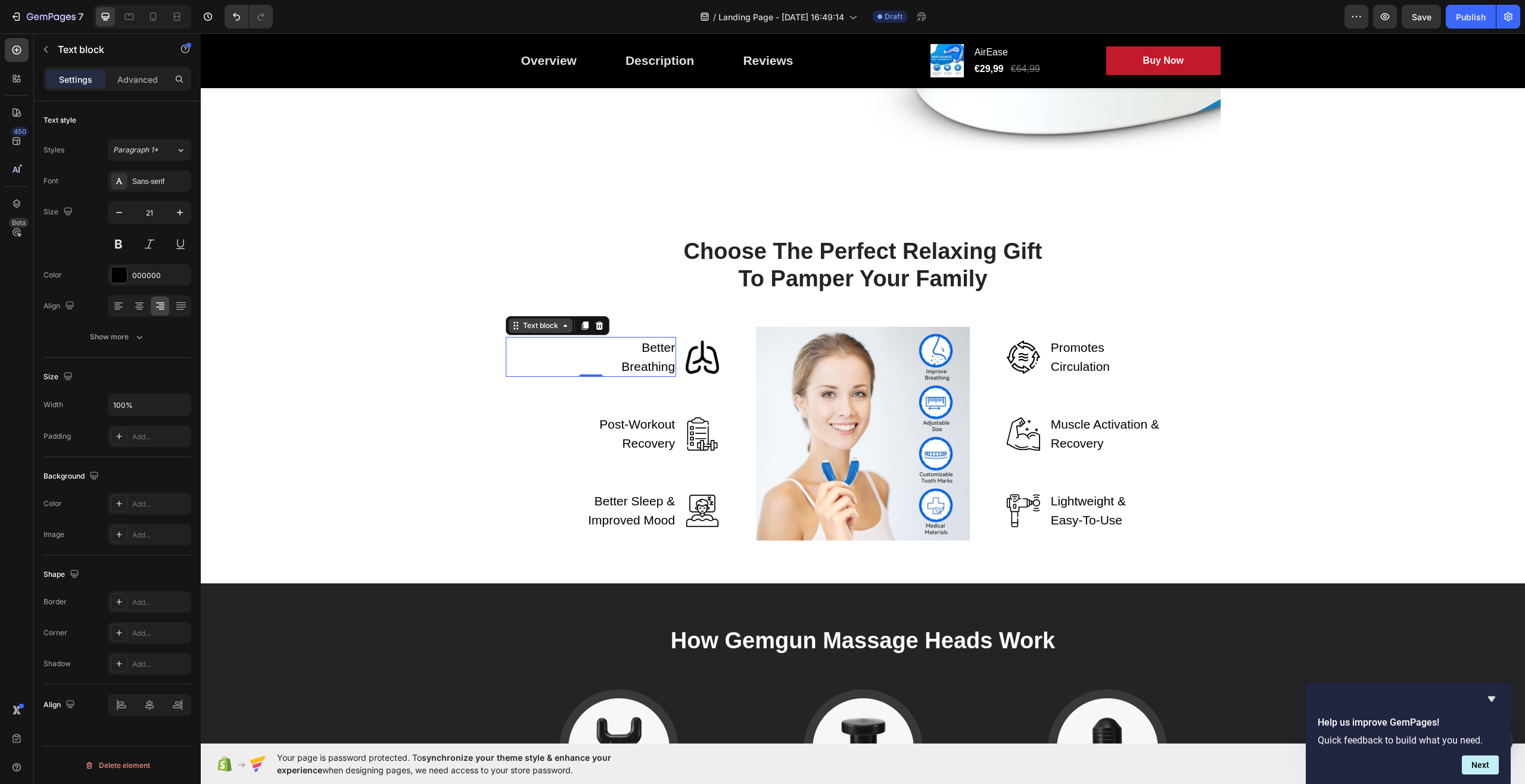
click at [561, 328] on icon at bounding box center [565, 326] width 9 height 9
drag, startPoint x: 584, startPoint y: 374, endPoint x: 587, endPoint y: 355, distance: 19.2
click at [587, 354] on div "Better Breathing Text block 0" at bounding box center [591, 357] width 171 height 40
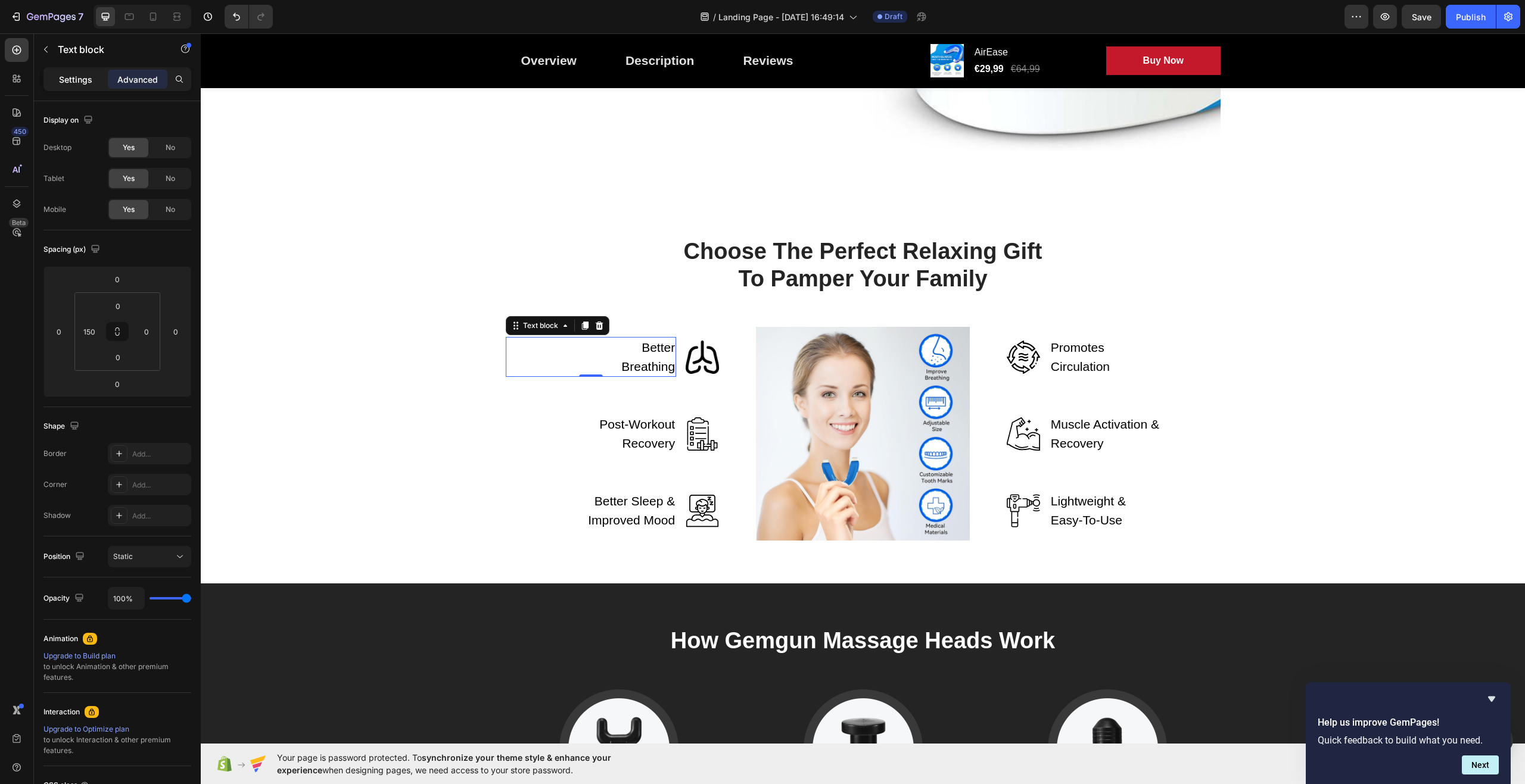
click at [88, 81] on p "Settings" at bounding box center [76, 79] width 34 height 12
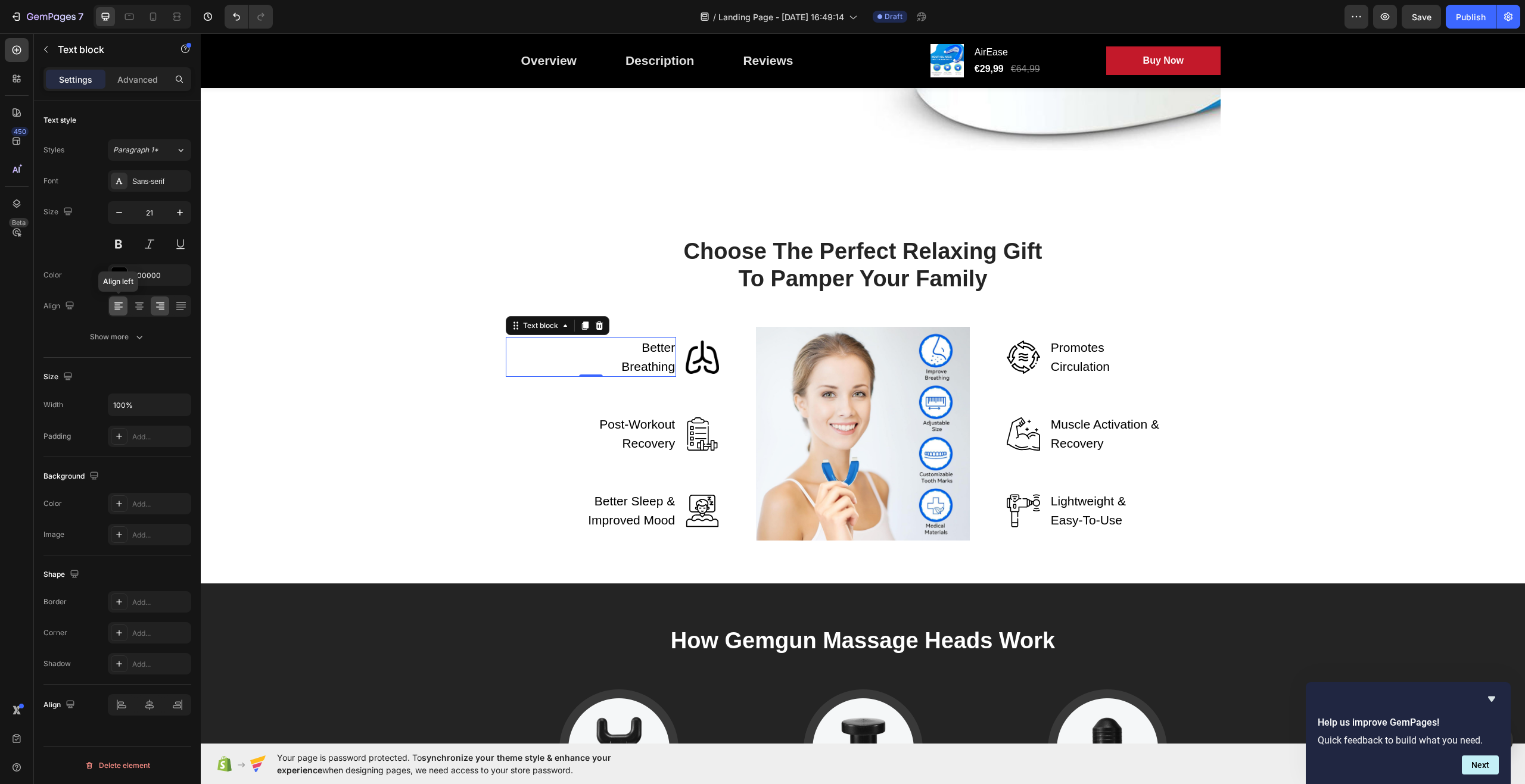
click at [114, 310] on icon at bounding box center [119, 307] width 12 height 12
click at [143, 307] on icon at bounding box center [140, 307] width 12 height 12
click at [185, 304] on icon at bounding box center [182, 307] width 12 height 12
click at [159, 303] on icon at bounding box center [160, 304] width 8 height 2
click at [143, 304] on icon at bounding box center [140, 307] width 12 height 12
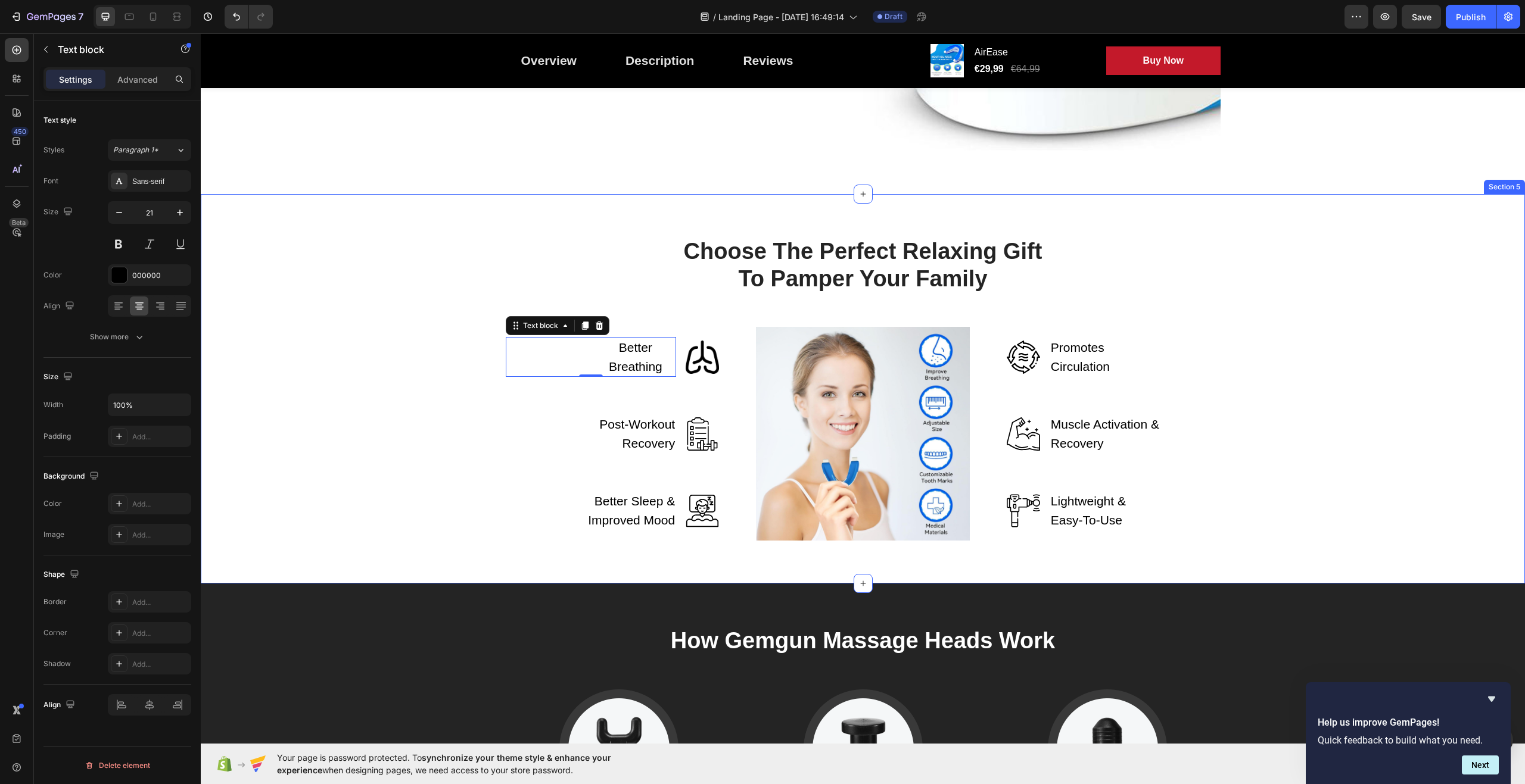
click at [317, 325] on div "Choose The Perfect Relaxing Gift To Pamper Your Family Heading Row Better Breat…" at bounding box center [863, 389] width 1307 height 304
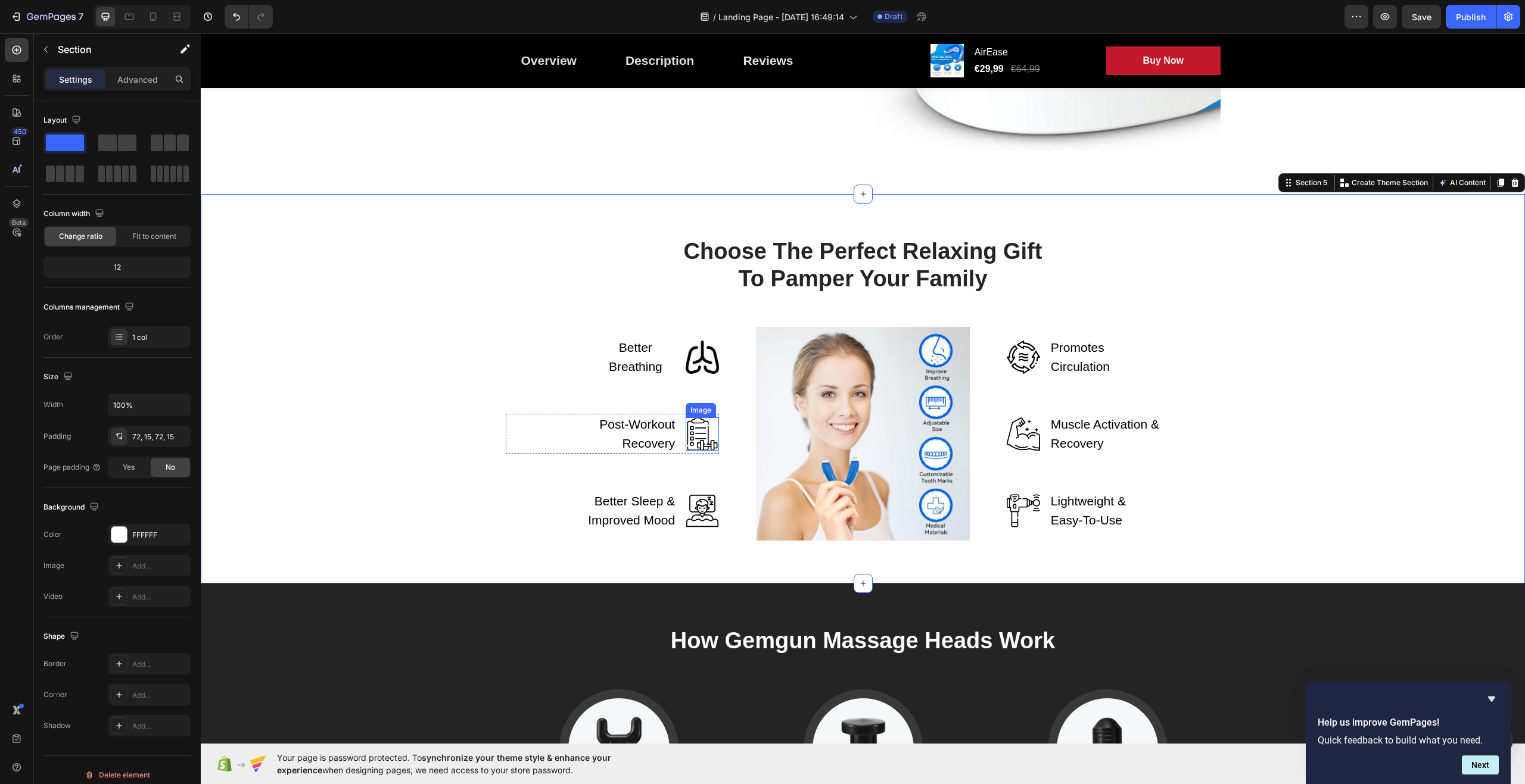
click at [695, 428] on img at bounding box center [703, 434] width 34 height 34
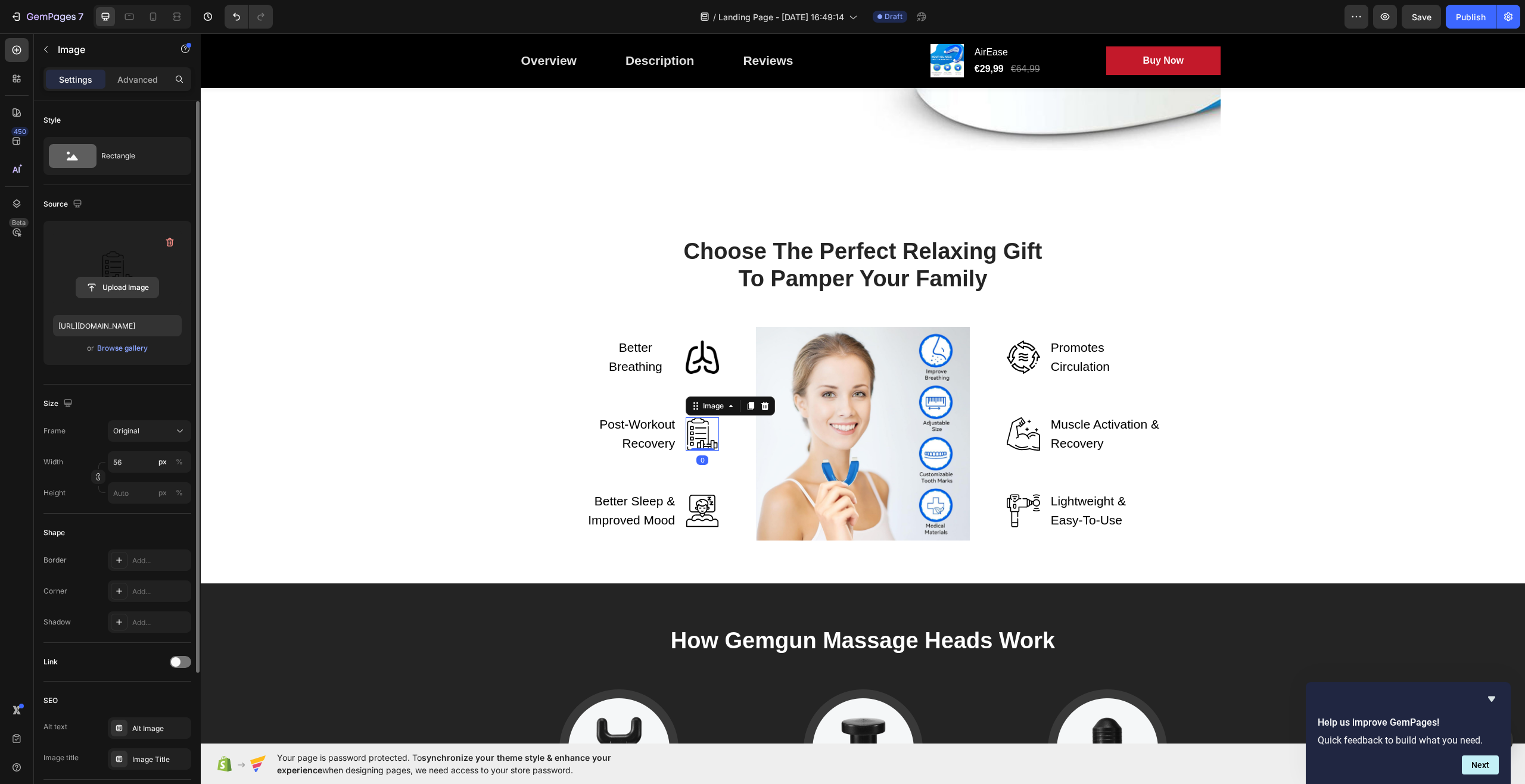
click at [131, 286] on input "file" at bounding box center [117, 288] width 82 height 21
type input "[URL][DOMAIN_NAME]"
click at [352, 275] on div "Choose The Perfect Relaxing Gift To Pamper Your Family Heading Row Better Breat…" at bounding box center [863, 389] width 1307 height 304
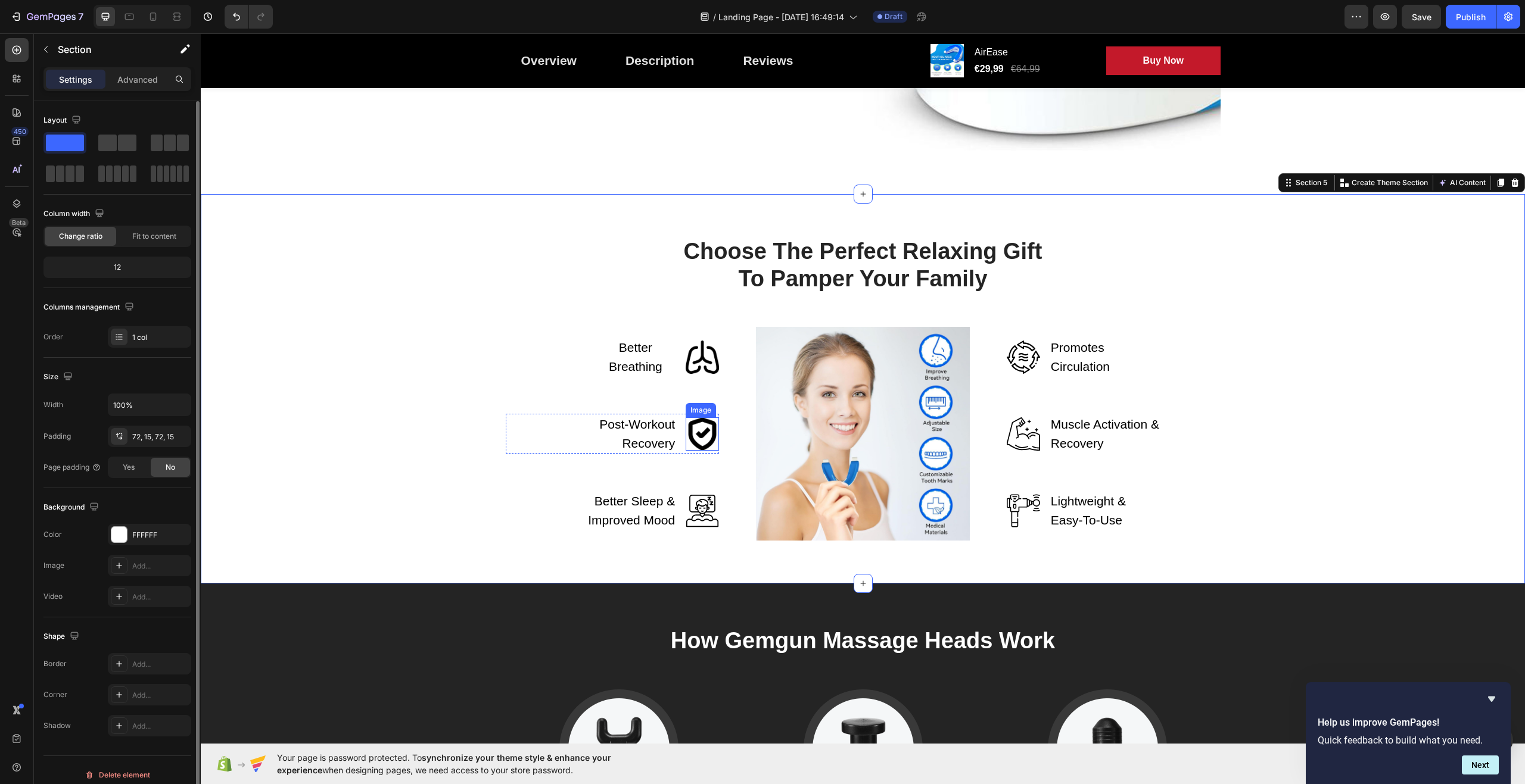
click at [692, 437] on img at bounding box center [703, 434] width 34 height 34
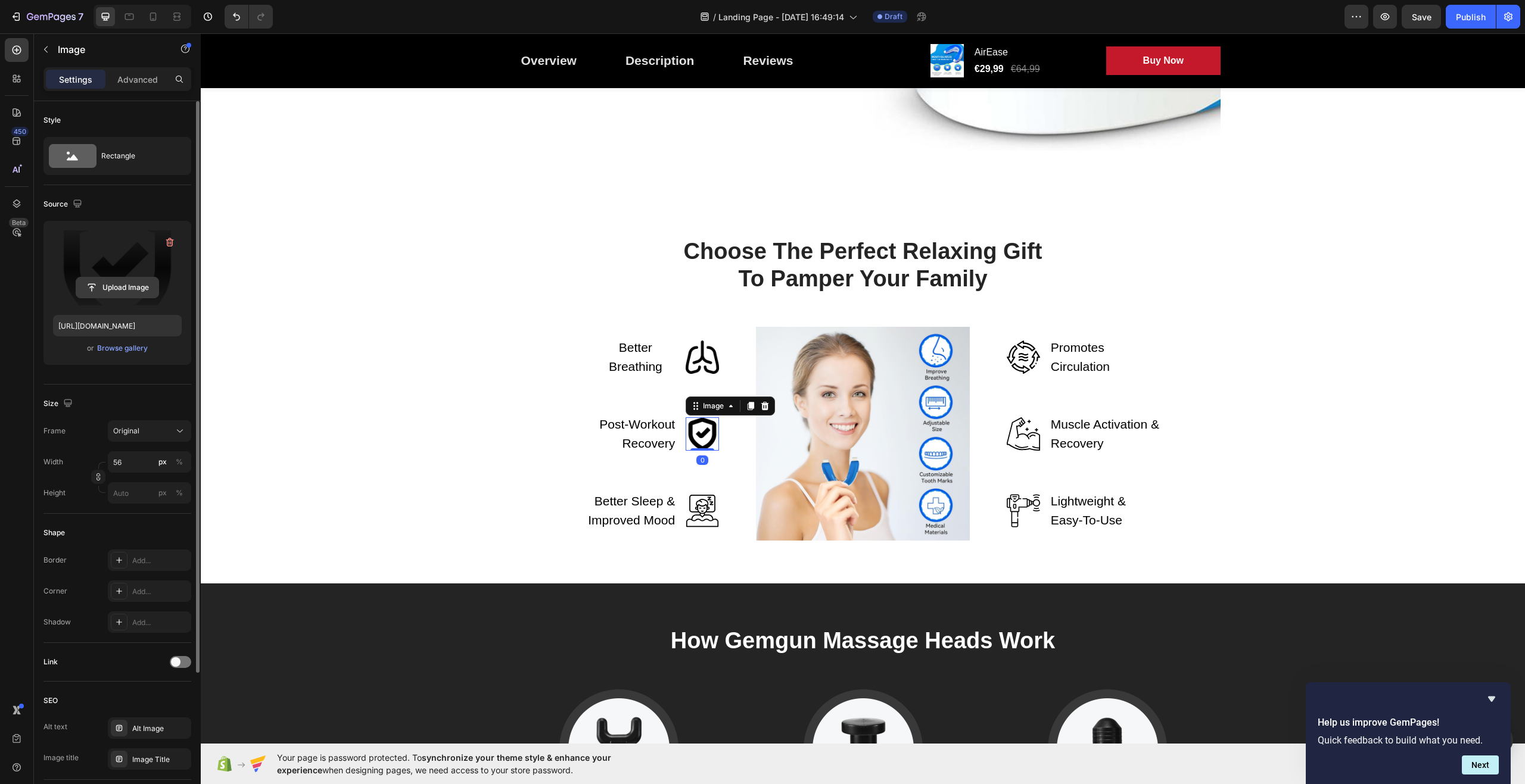
click at [98, 284] on input "file" at bounding box center [117, 288] width 82 height 21
type input "[URL][DOMAIN_NAME]"
click at [417, 325] on div "Choose The Perfect Relaxing Gift To Pamper Your Family Heading Row Better Breat…" at bounding box center [863, 389] width 1307 height 304
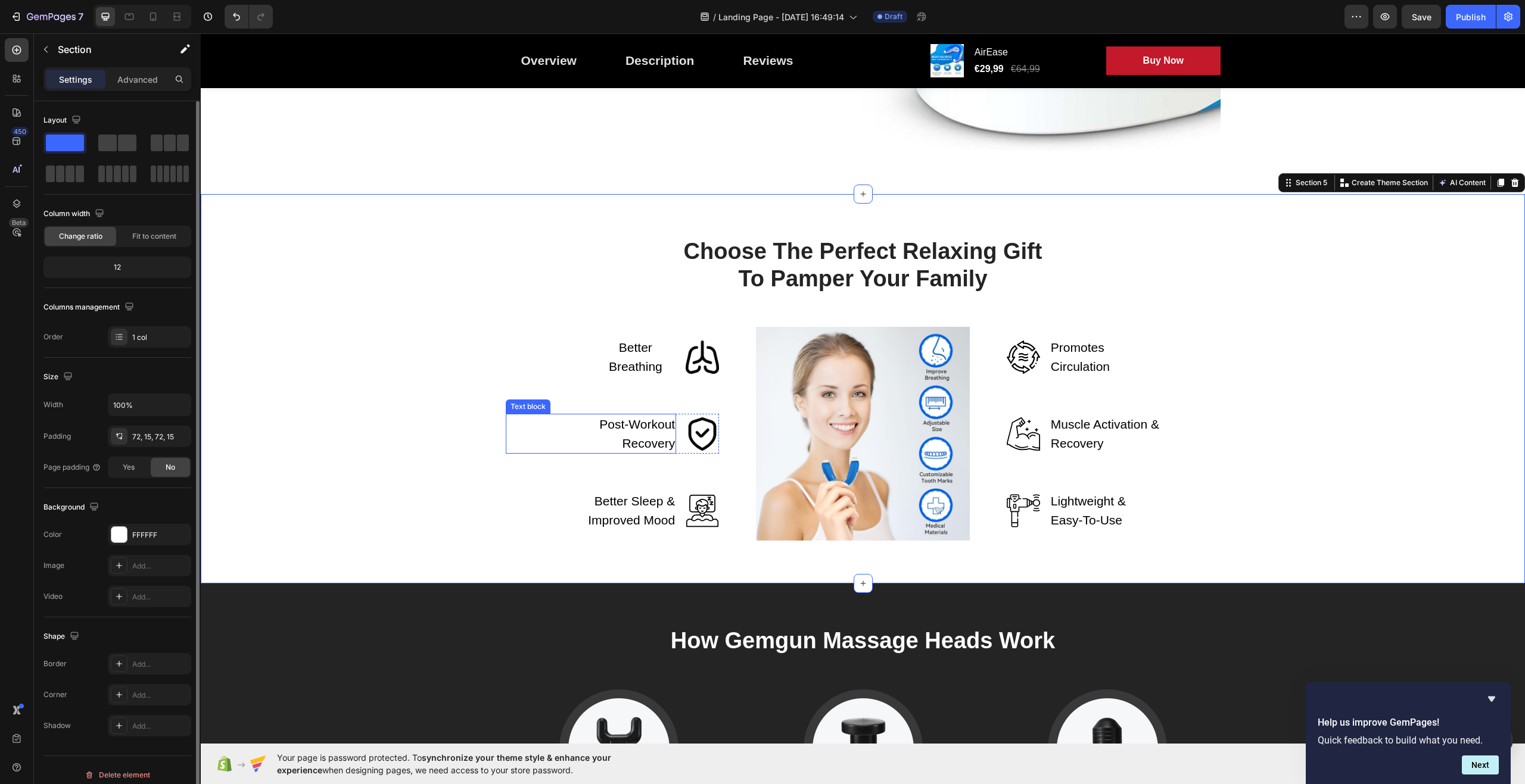
click at [633, 438] on p "Post-Workout Recovery" at bounding box center [636, 433] width 79 height 37
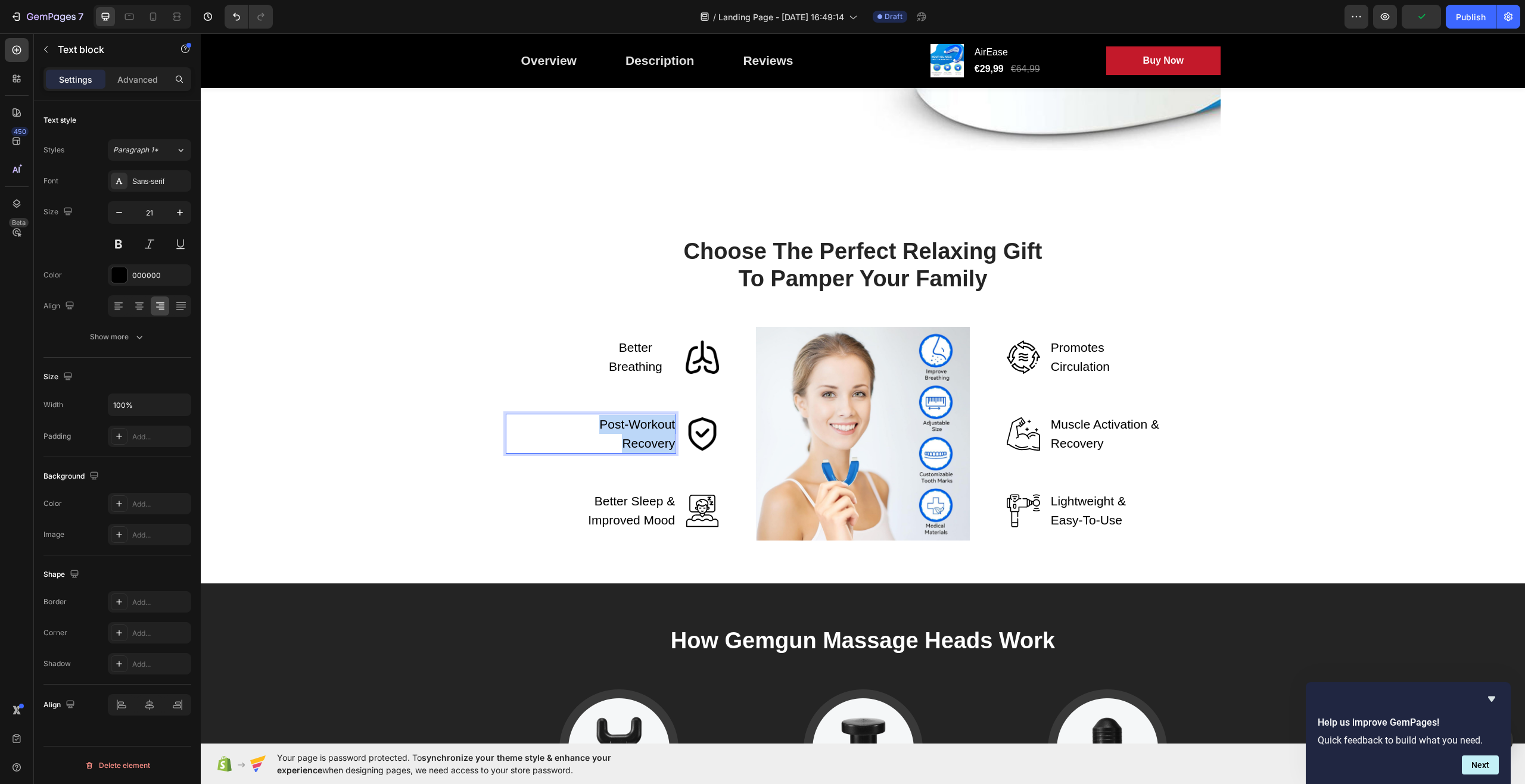
click at [633, 438] on p "Post-Workout Recovery" at bounding box center [636, 433] width 79 height 37
click at [139, 309] on icon at bounding box center [140, 310] width 6 height 2
click at [349, 384] on div "Choose The Perfect Relaxing Gift To Pamper Your Family Heading Row Better Breat…" at bounding box center [863, 389] width 1307 height 304
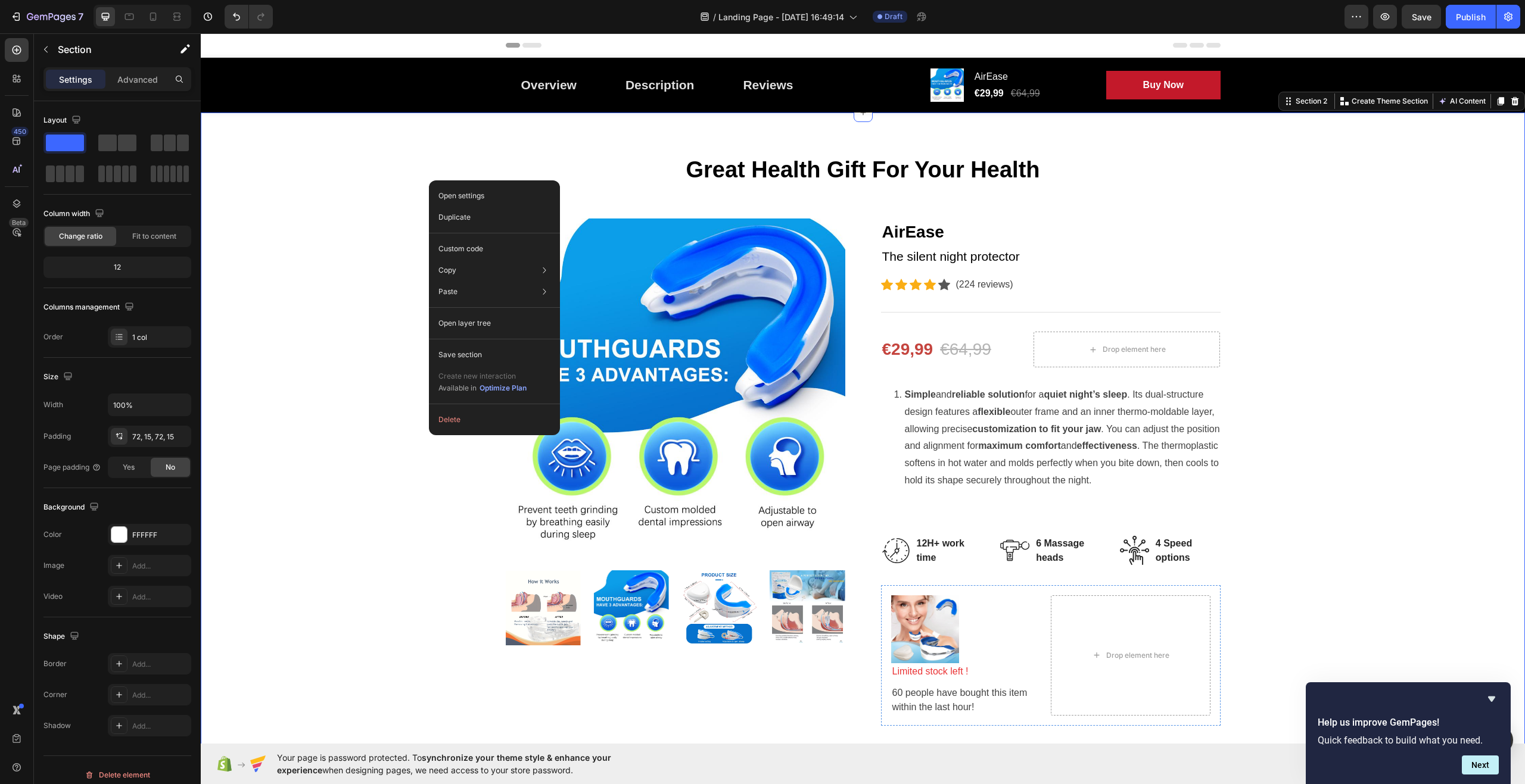
click at [414, 185] on div "Great Health Gift For Your Health Heading Row Product Images AirEase Product Ti…" at bounding box center [863, 566] width 1307 height 821
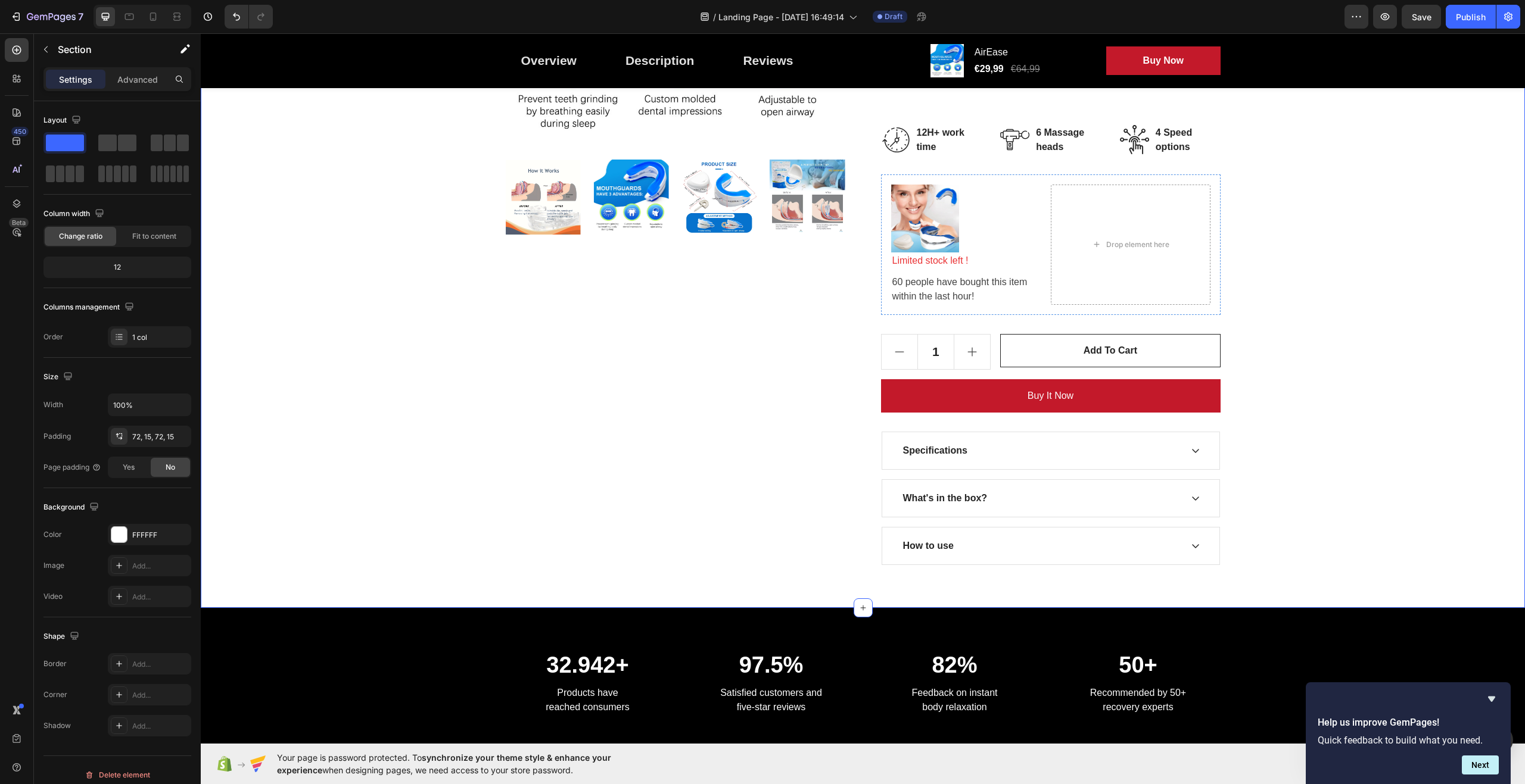
scroll to position [417, 0]
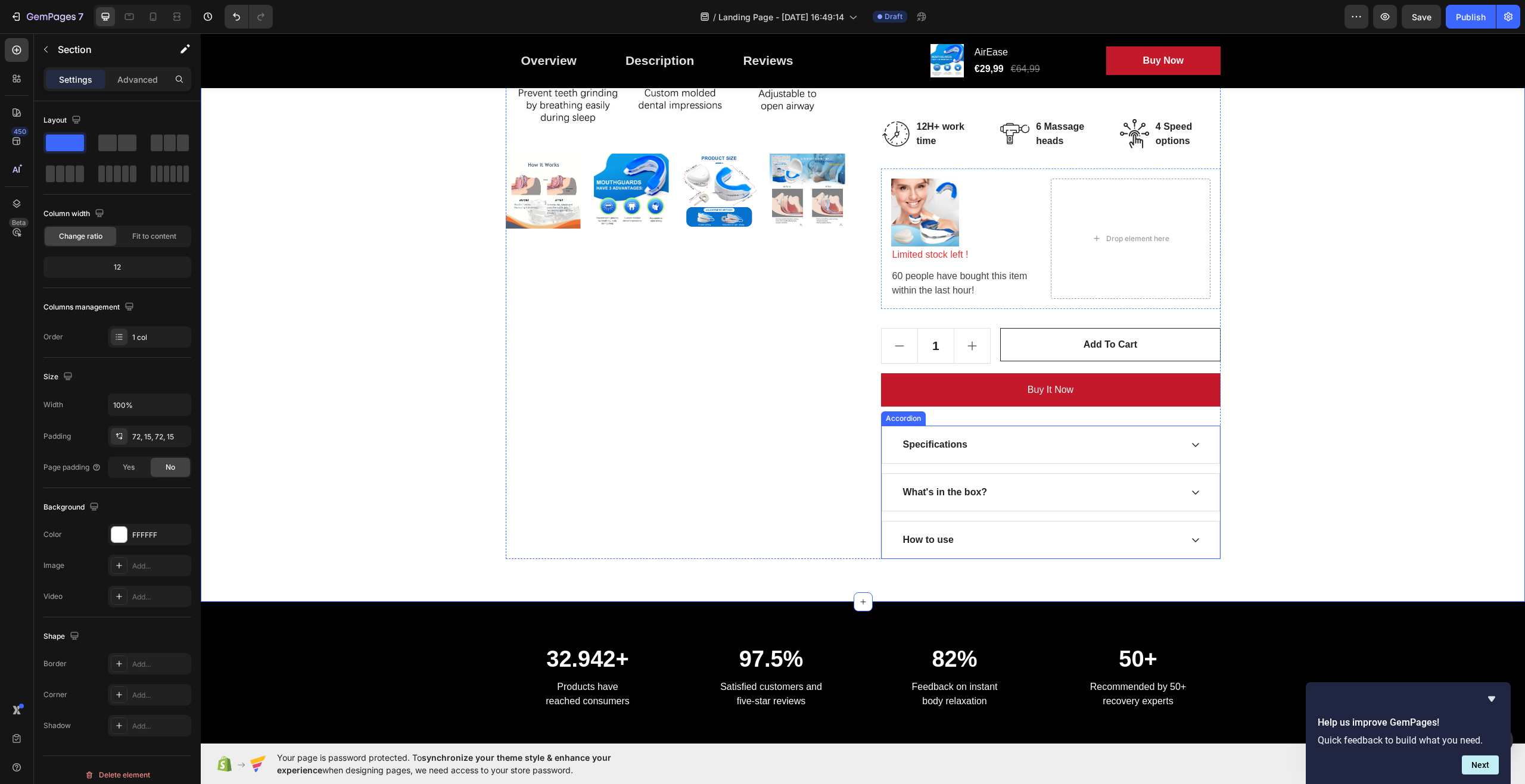
click at [1192, 439] on div "Specifications" at bounding box center [1051, 445] width 337 height 37
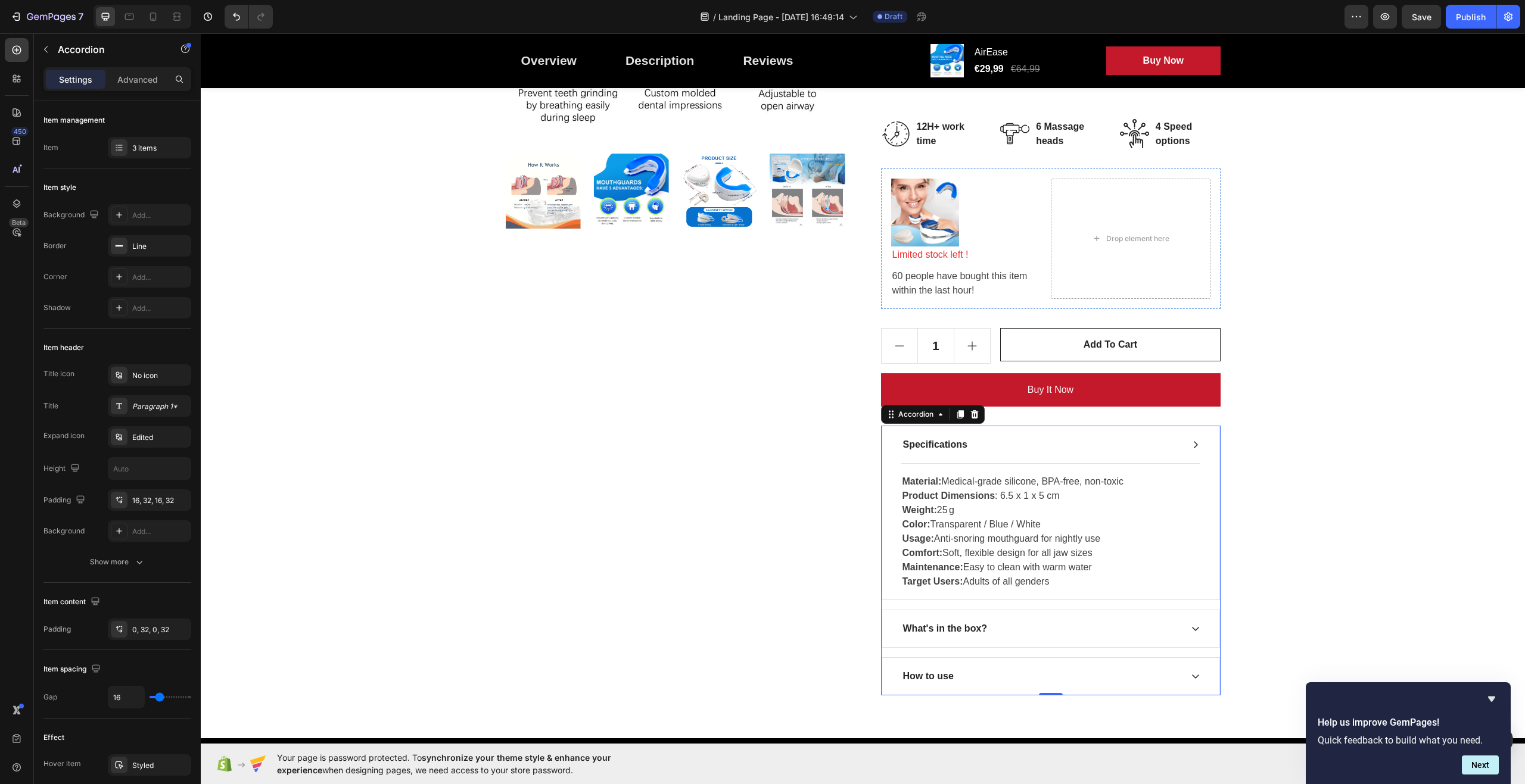
click at [1192, 440] on icon at bounding box center [1195, 445] width 9 height 9
click at [1192, 441] on icon at bounding box center [1195, 445] width 9 height 9
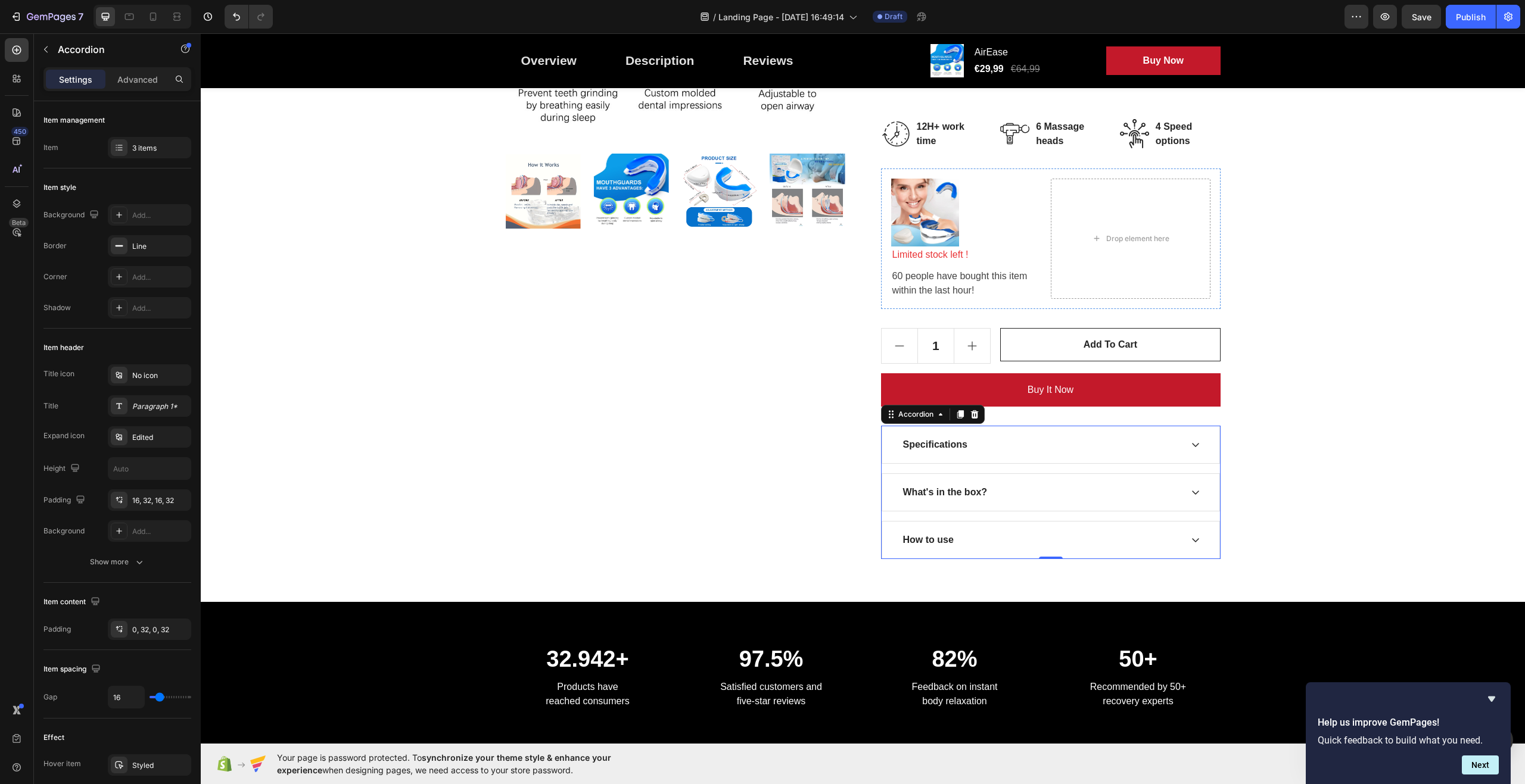
click at [1187, 502] on div "What's in the box?" at bounding box center [1051, 493] width 337 height 37
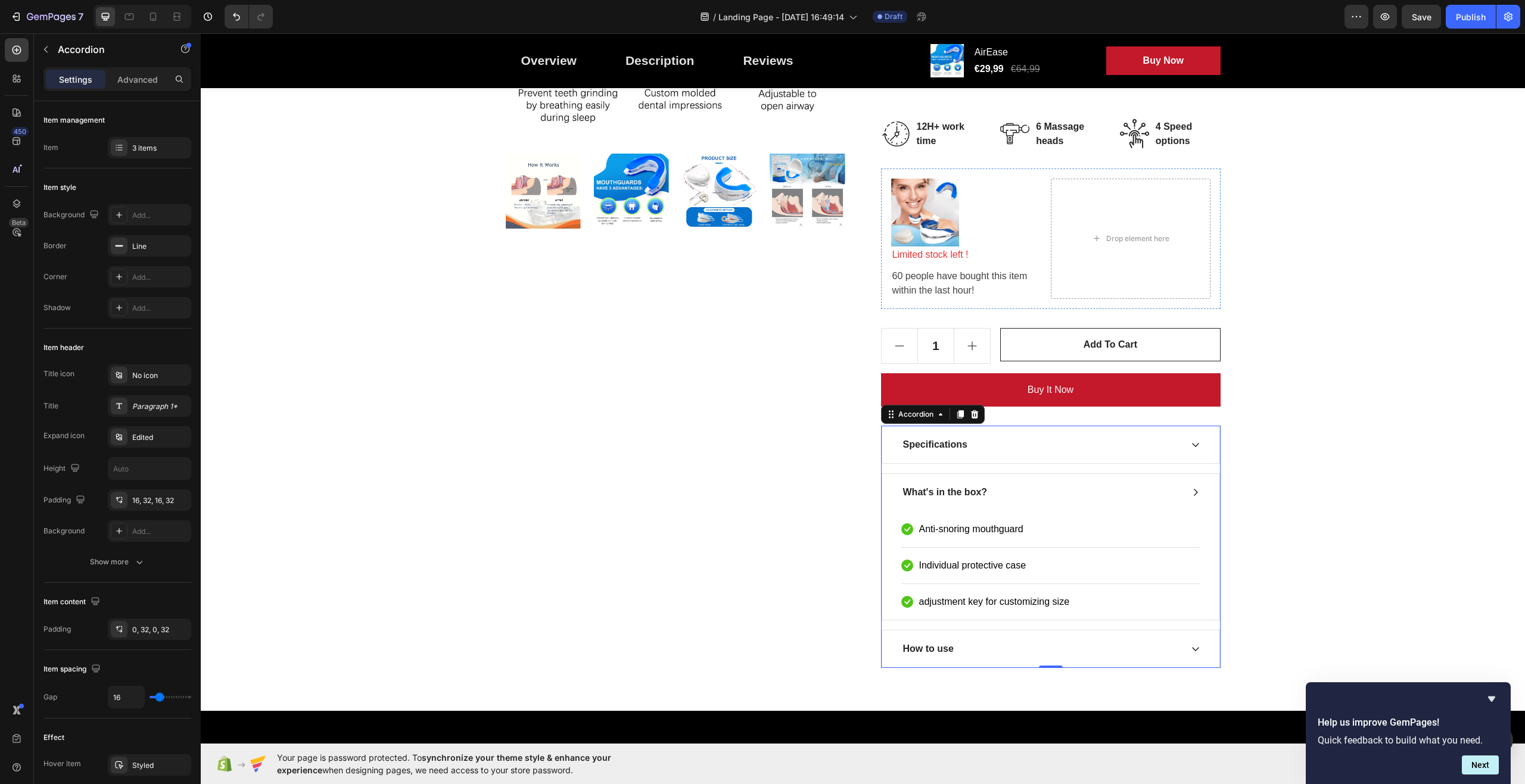
click at [1188, 502] on div "What's in the box?" at bounding box center [1051, 493] width 337 height 37
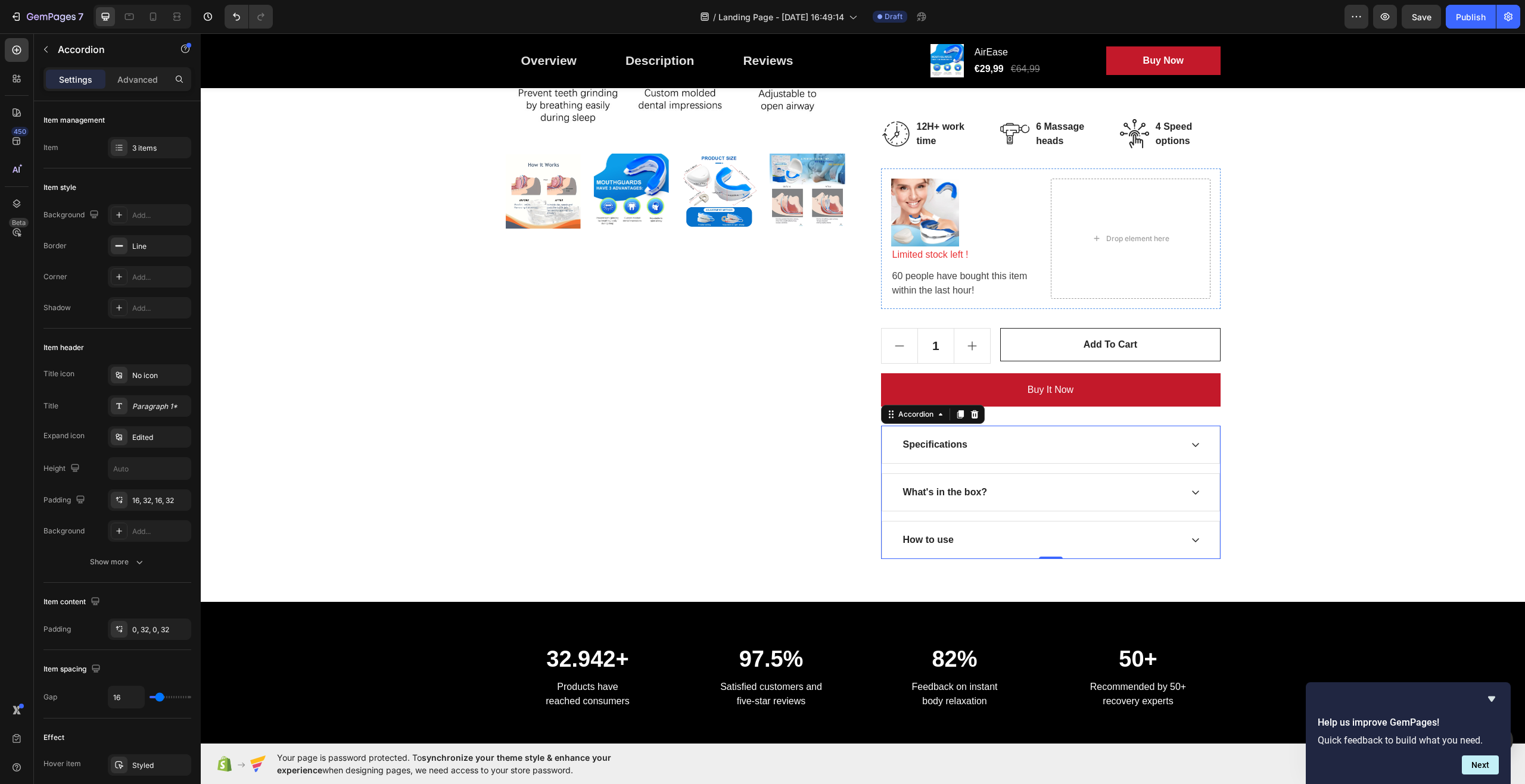
click at [1184, 545] on div "How to use" at bounding box center [1051, 540] width 337 height 37
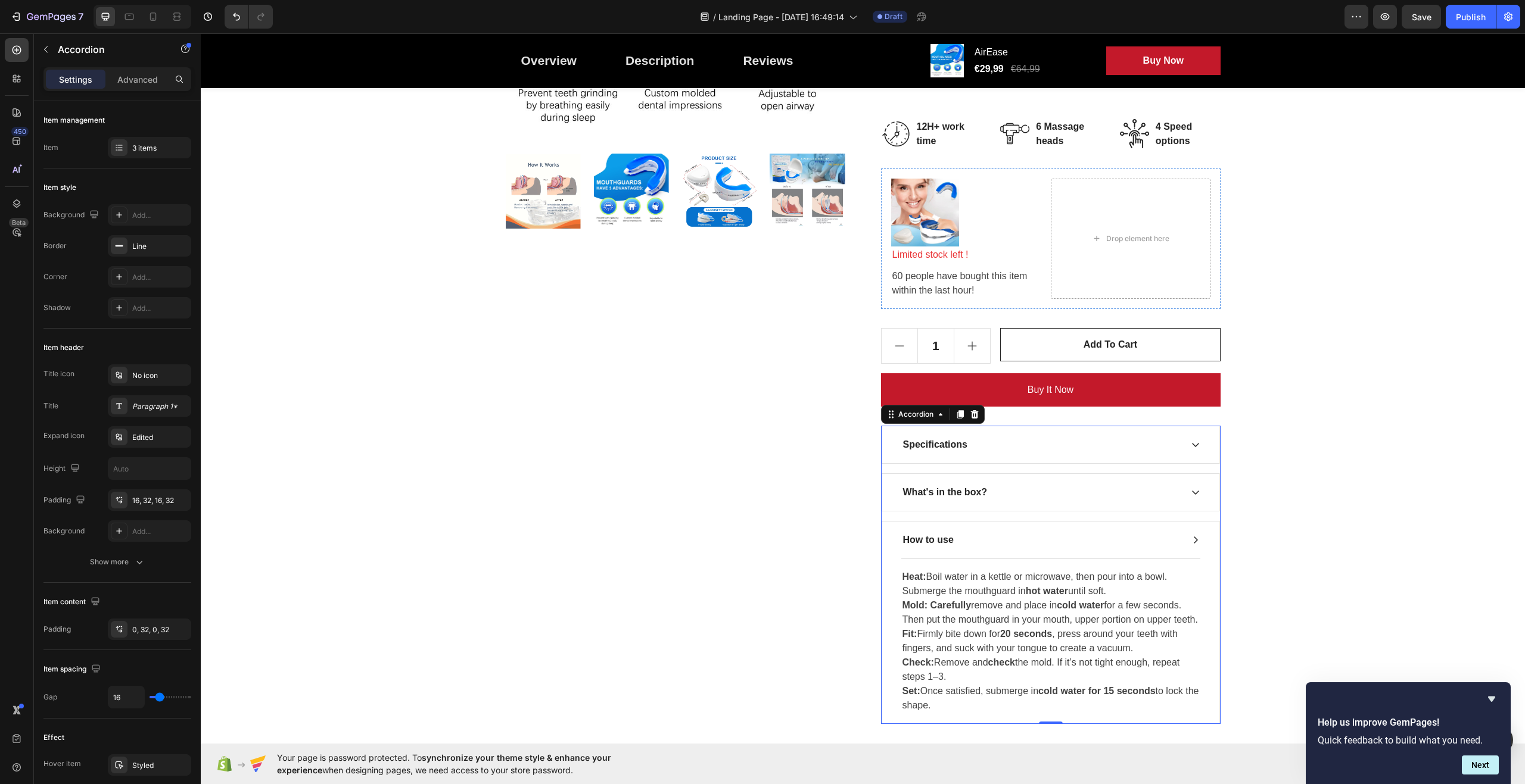
click at [1192, 536] on icon at bounding box center [1195, 540] width 9 height 9
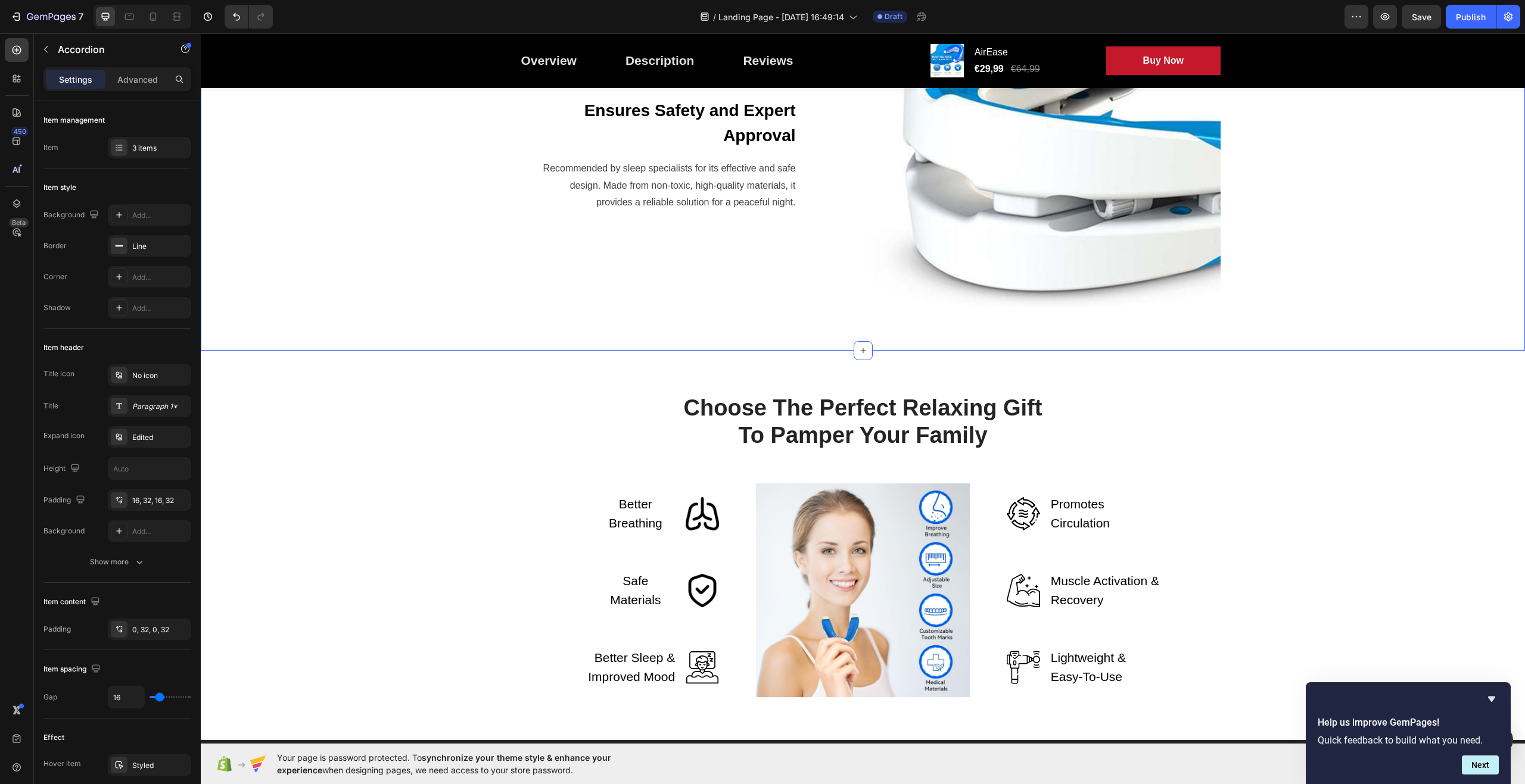
scroll to position [1668, 0]
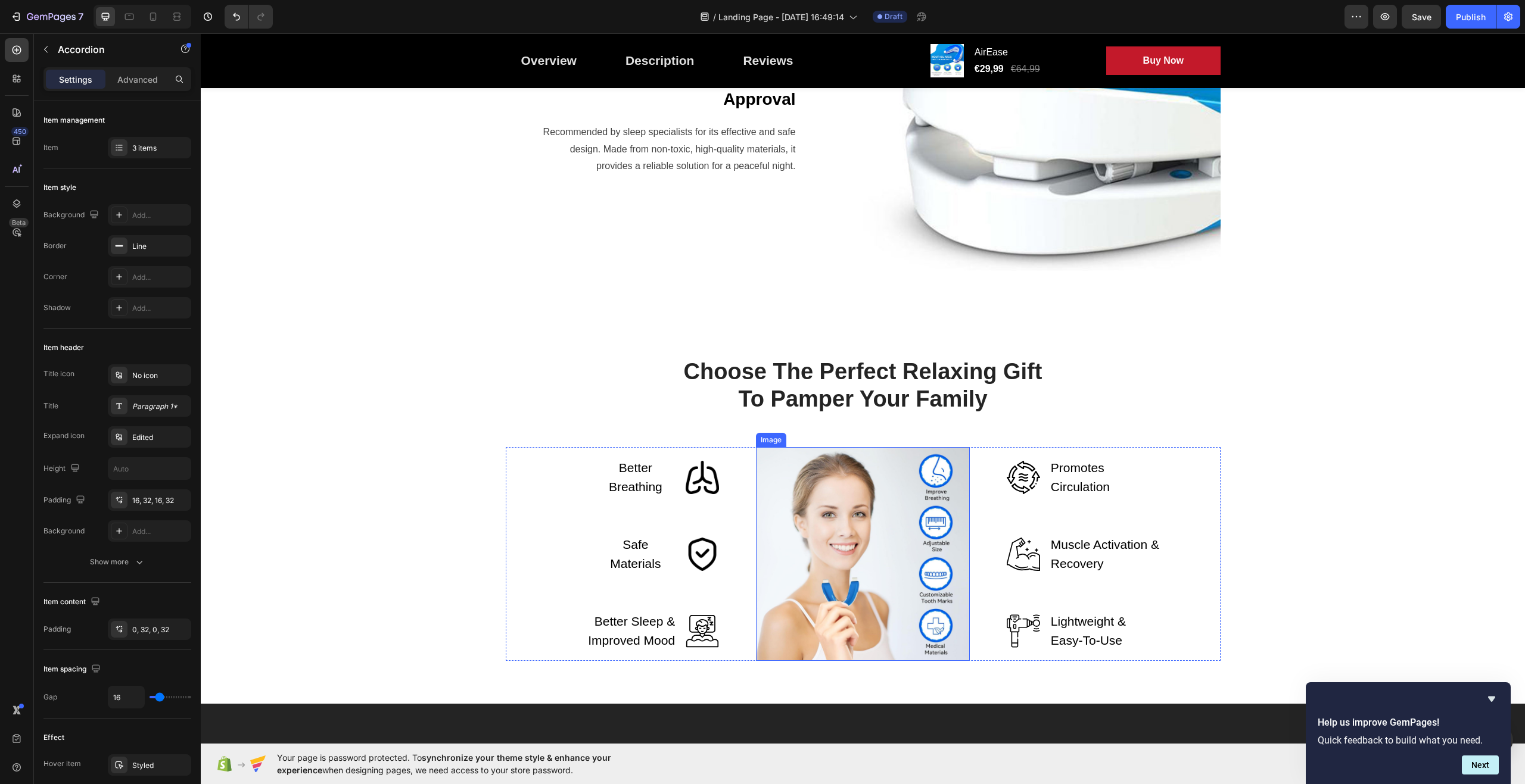
click at [848, 537] on img at bounding box center [863, 554] width 214 height 214
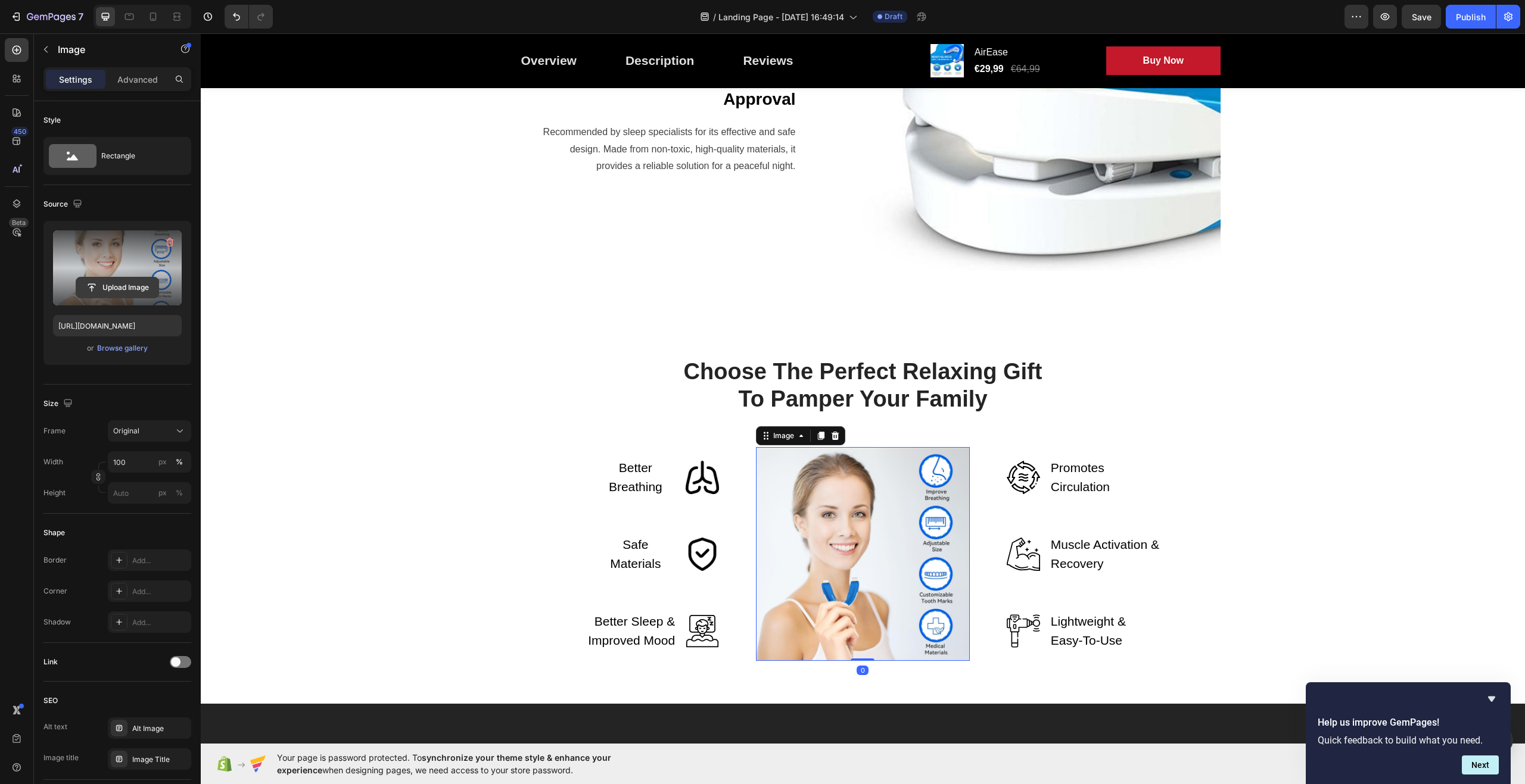
click at [102, 288] on input "file" at bounding box center [117, 288] width 82 height 21
type input "[URL][DOMAIN_NAME]"
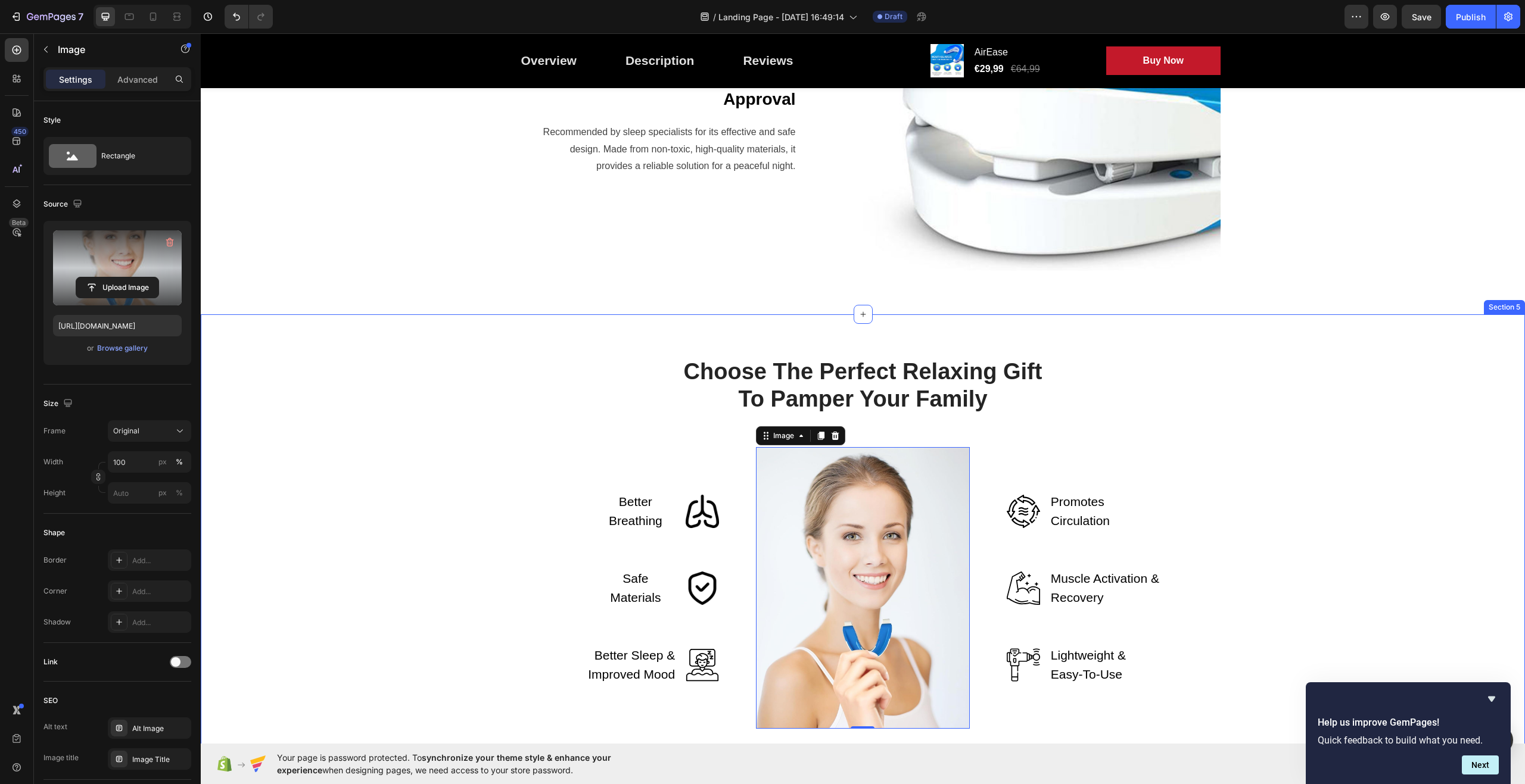
click at [361, 384] on div "Choose The Perfect Relaxing Gift To Pamper Your Family Heading Row Better Breat…" at bounding box center [863, 543] width 1307 height 371
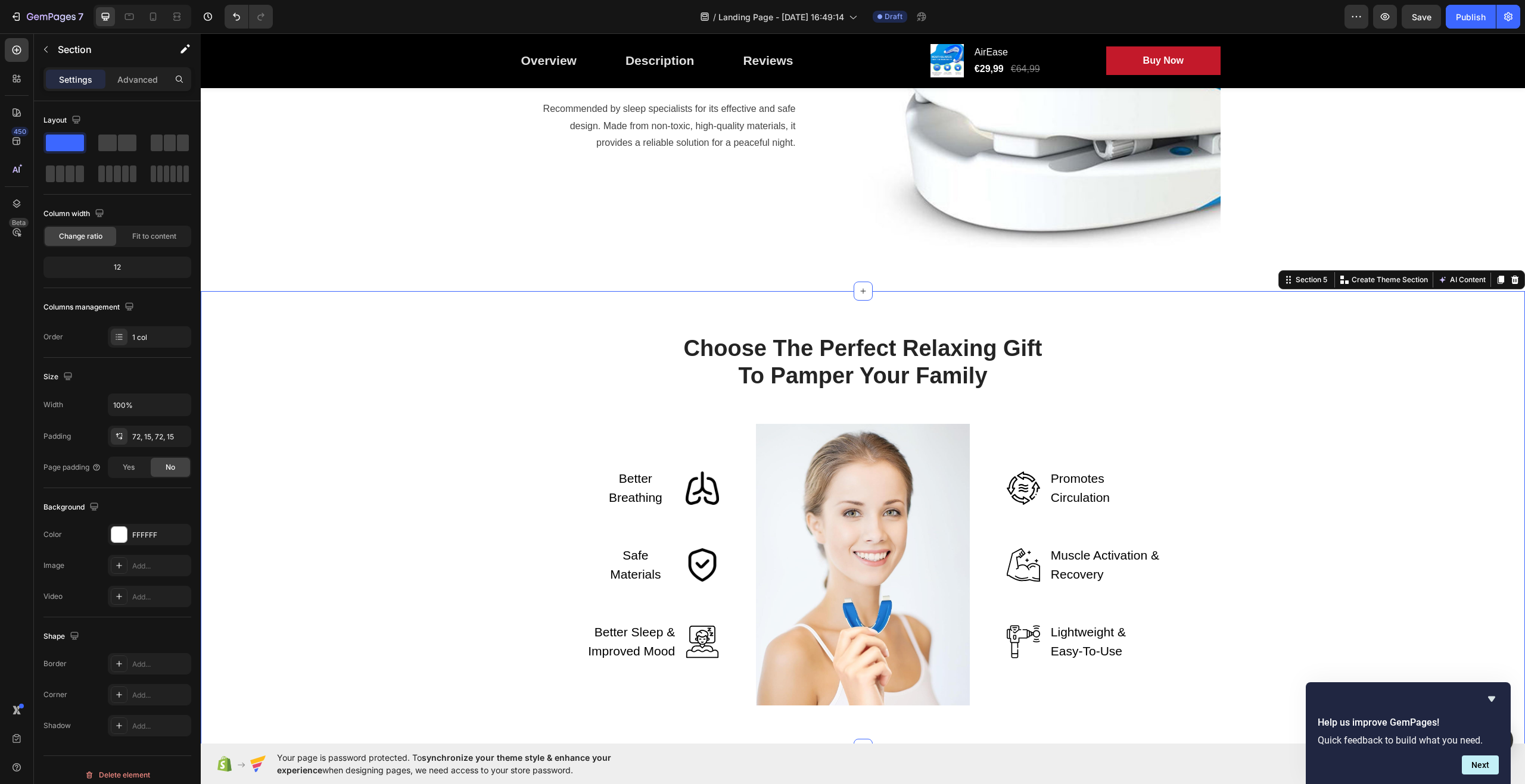
scroll to position [1787, 0]
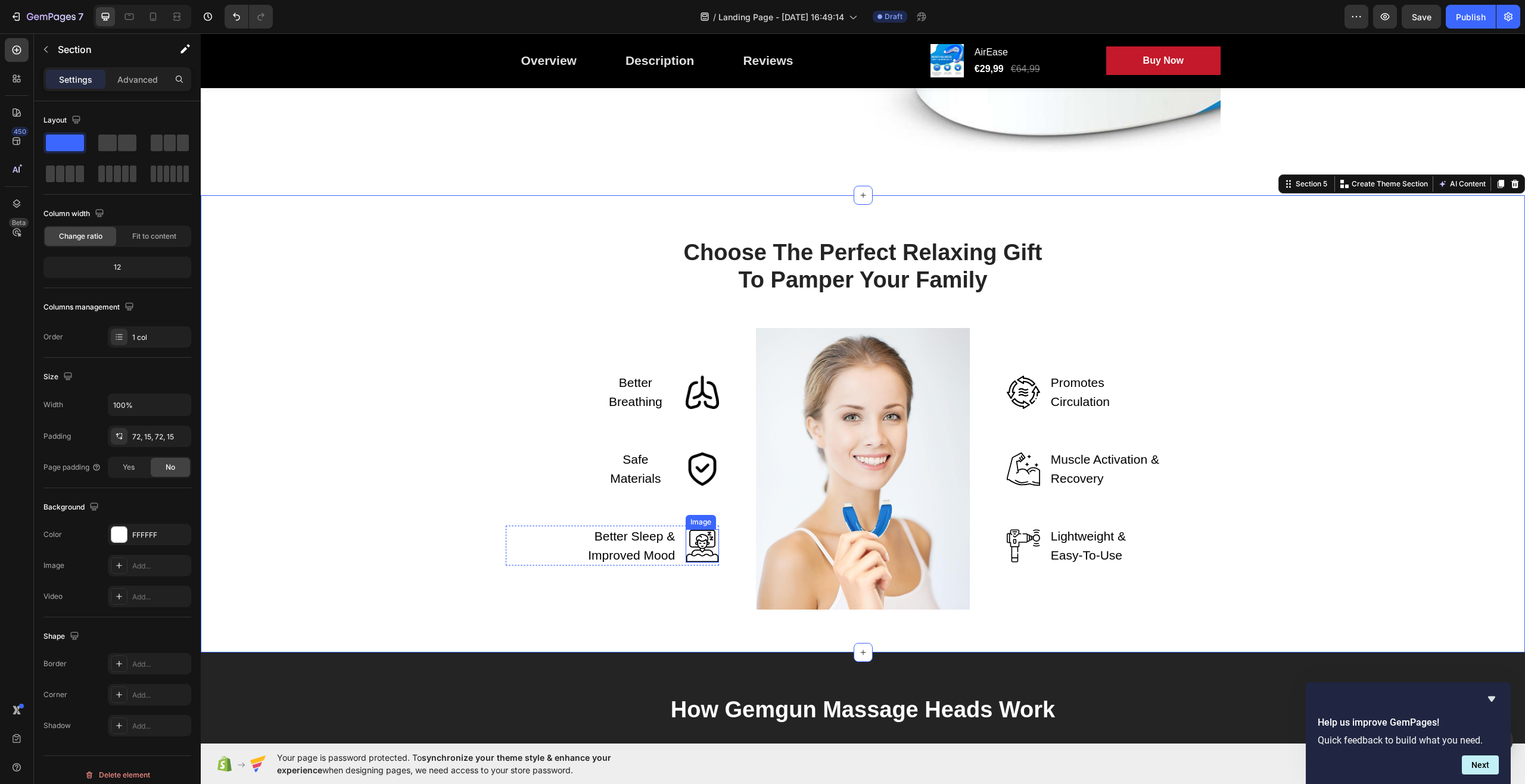
click at [697, 541] on img at bounding box center [703, 546] width 34 height 34
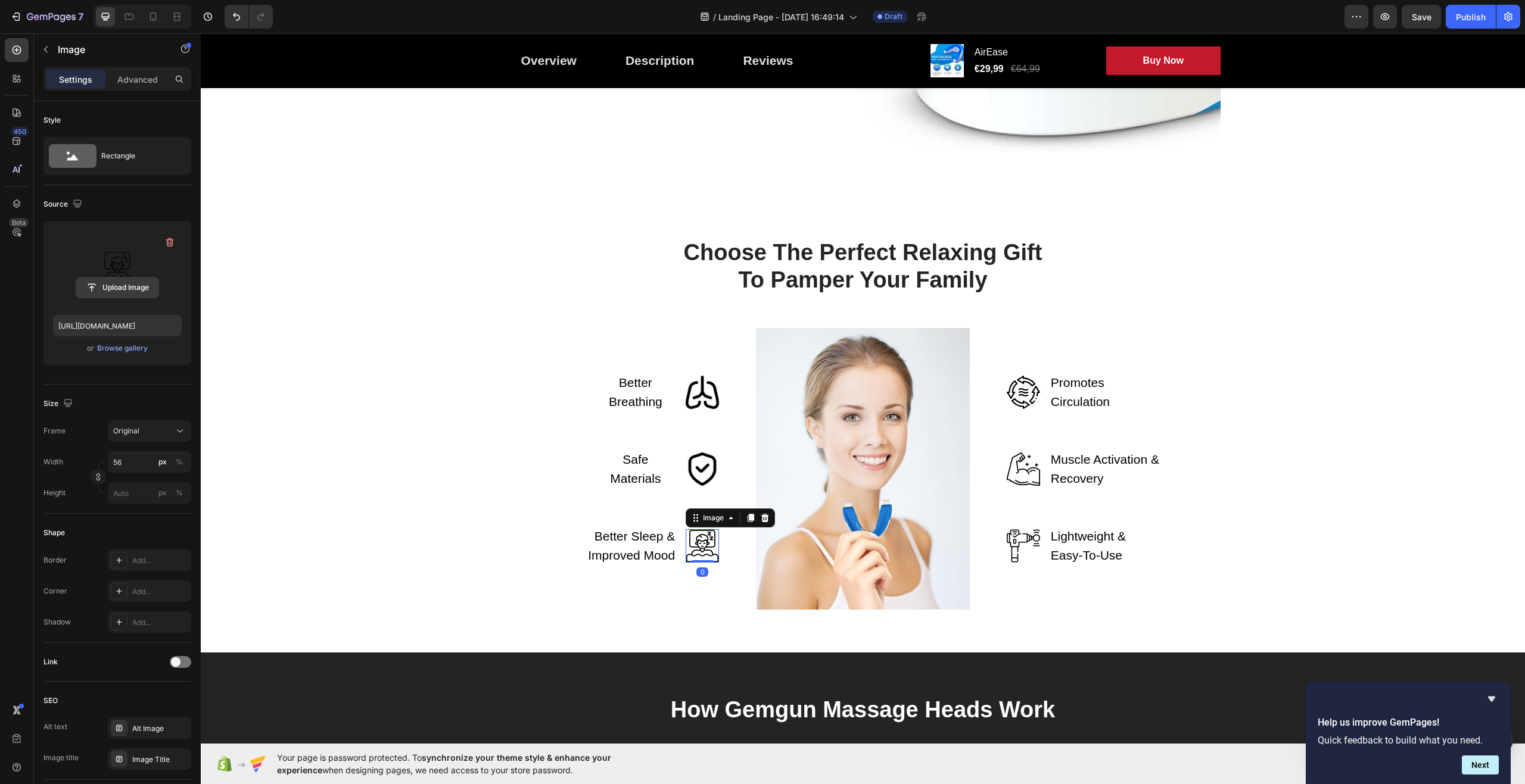
click at [113, 287] on input "file" at bounding box center [117, 288] width 82 height 21
type input "[URL][DOMAIN_NAME]"
click at [439, 235] on div "Choose The Perfect Relaxing Gift To Pamper Your Family Heading Row Better Breat…" at bounding box center [863, 424] width 1324 height 458
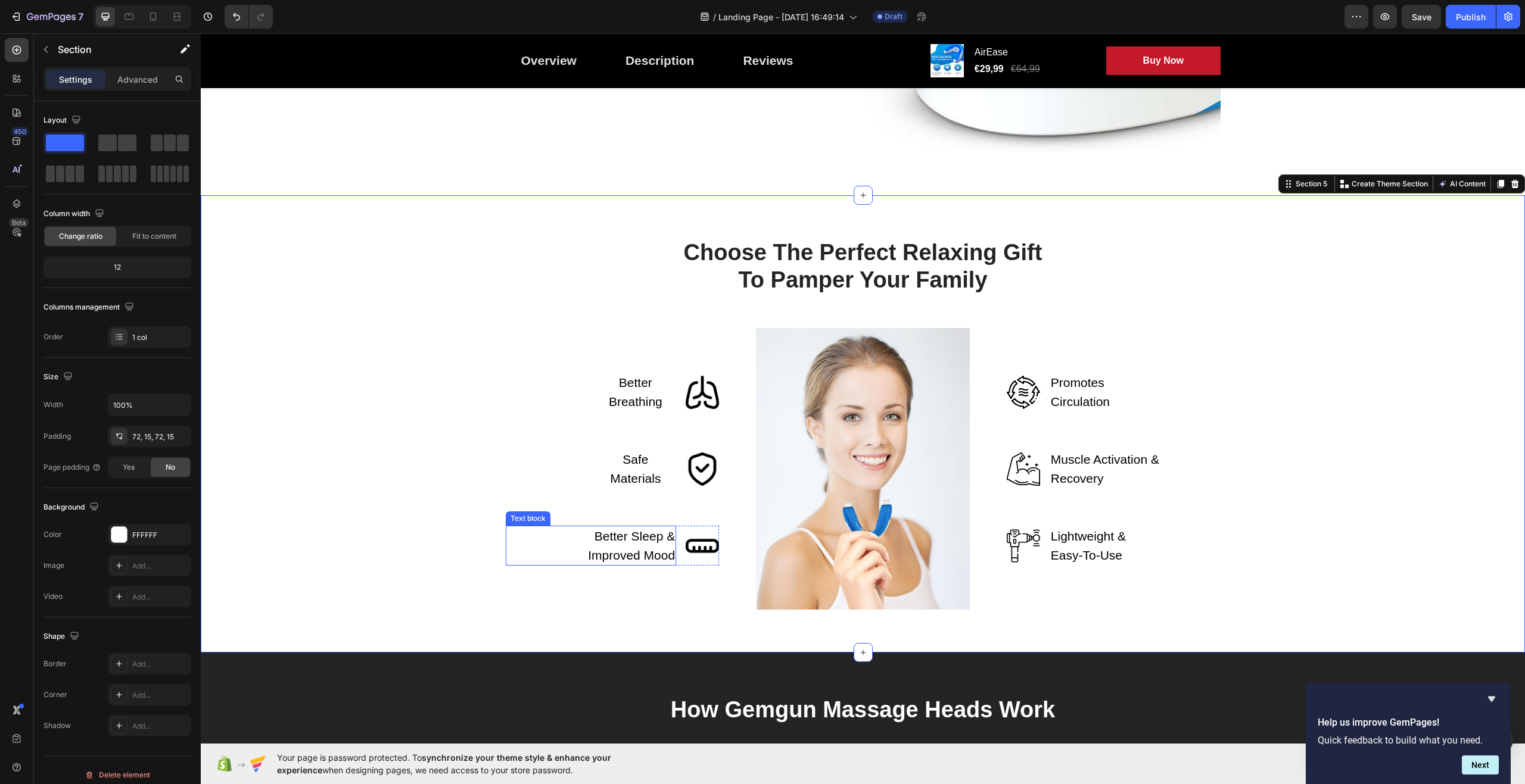
click at [650, 545] on p "Better Sleep & Improved Mood" at bounding box center [623, 545] width 103 height 37
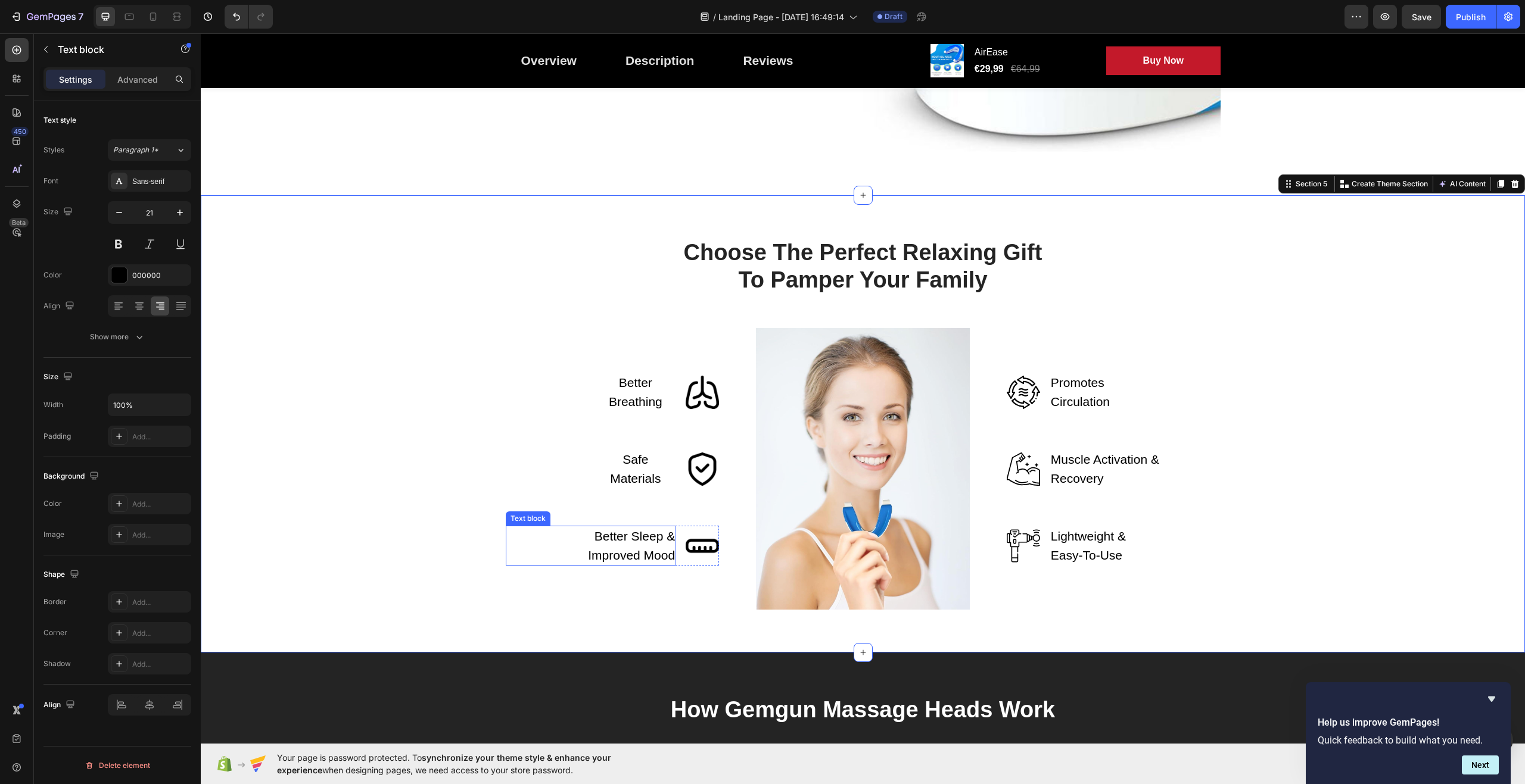
click at [650, 545] on p "Better Sleep & Improved Mood" at bounding box center [623, 545] width 103 height 37
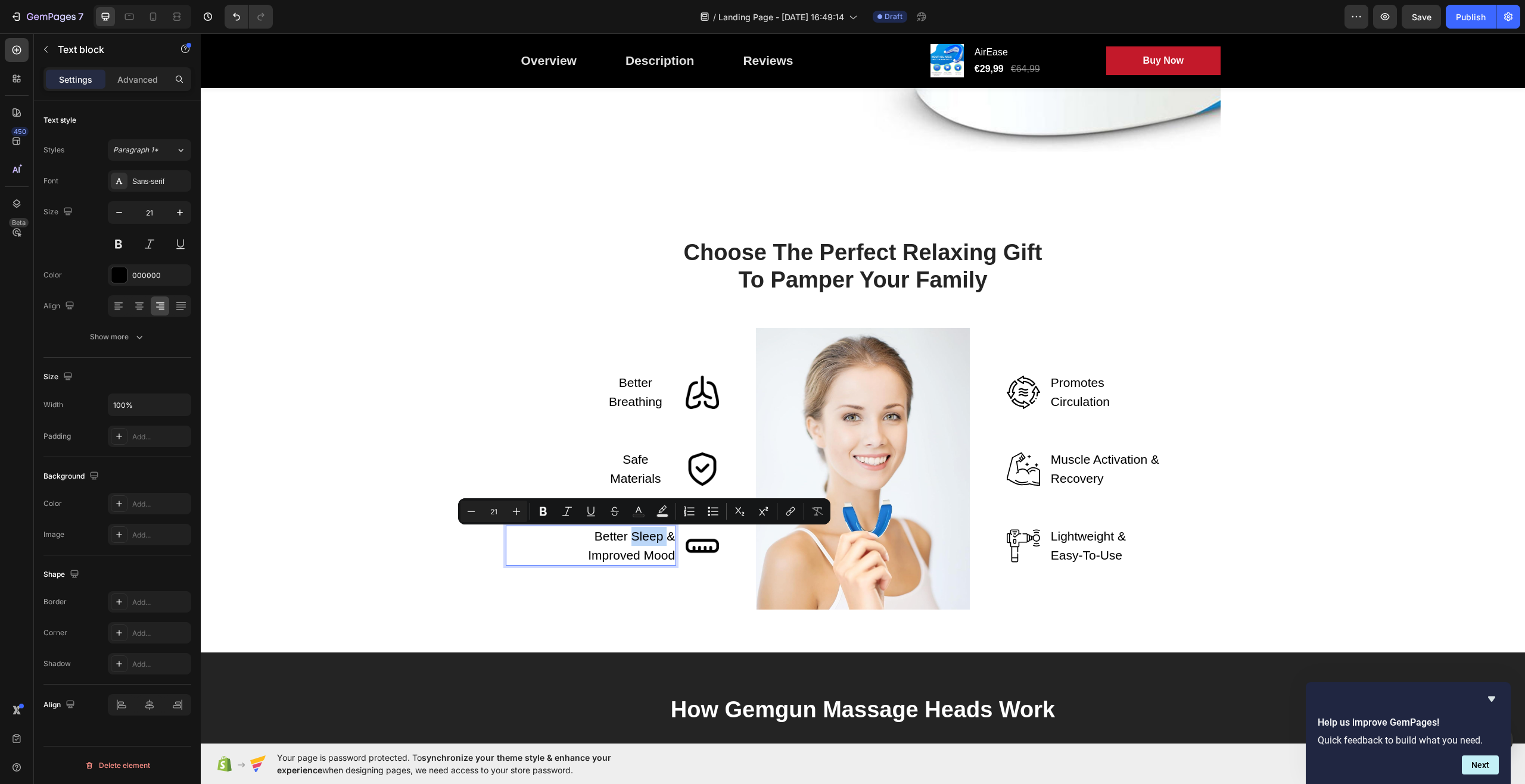
click at [650, 545] on p "Better Sleep & Improved Mood" at bounding box center [623, 545] width 103 height 37
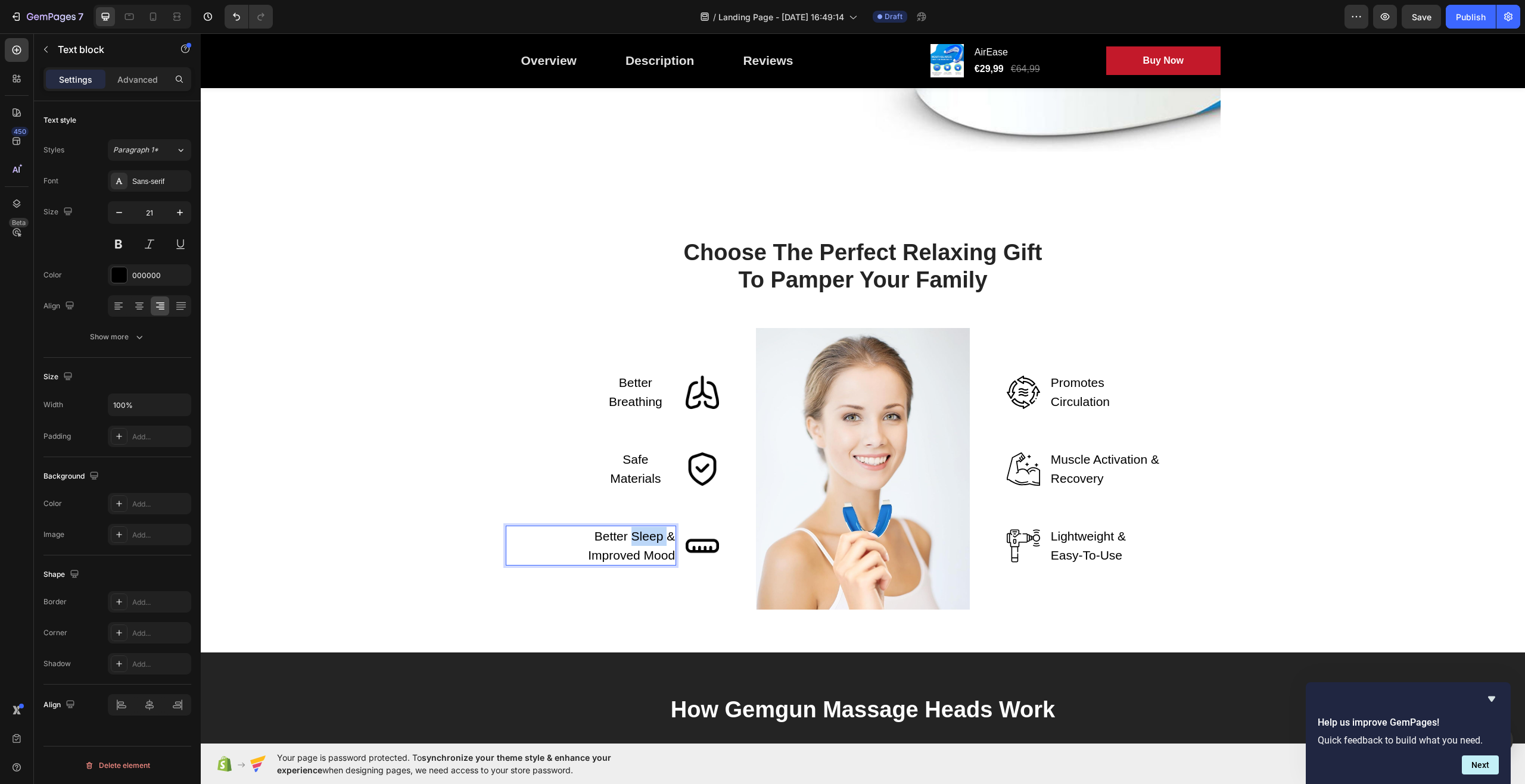
click at [650, 545] on p "Better Sleep & Improved Mood" at bounding box center [623, 545] width 103 height 37
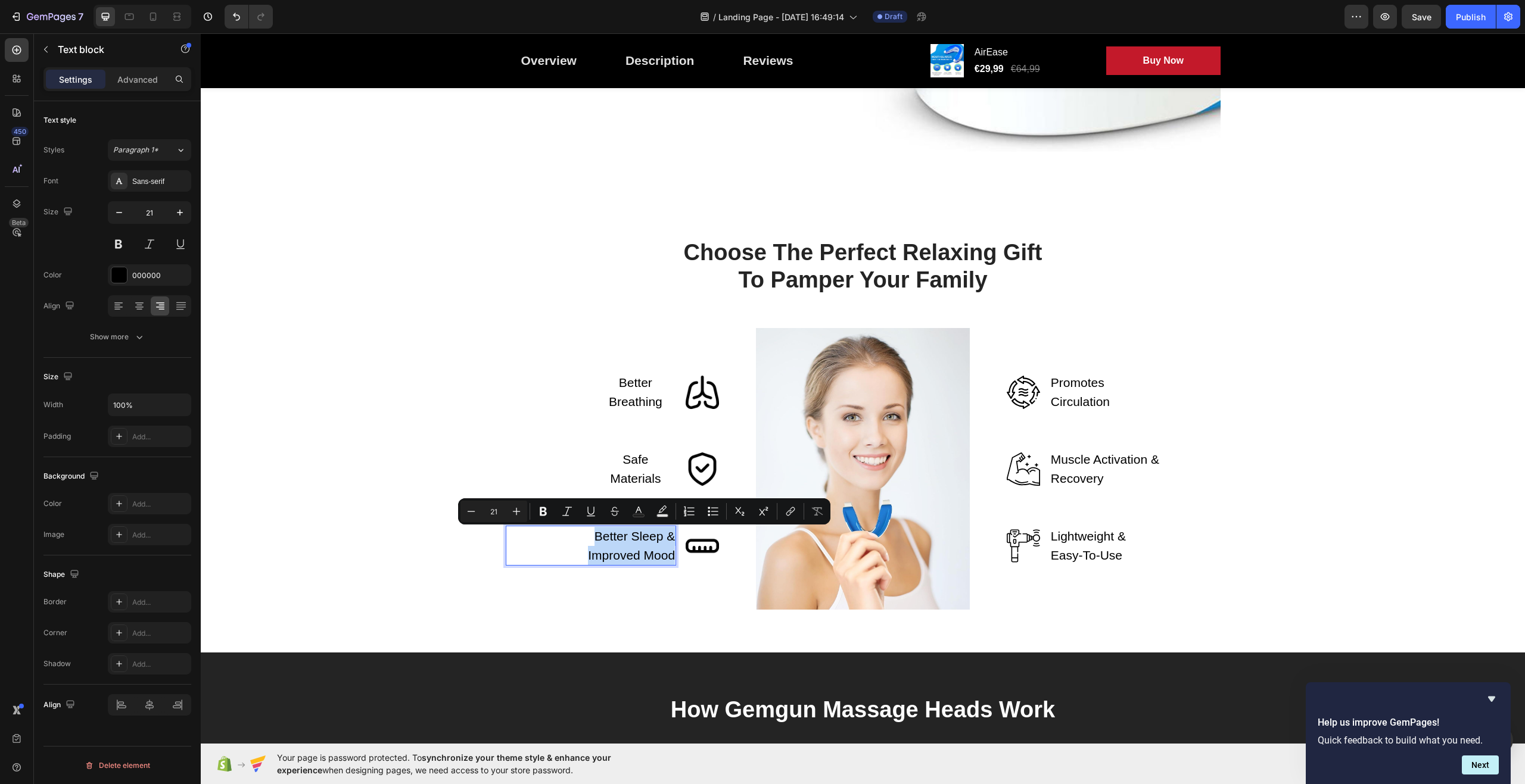
click at [650, 545] on p "Better Sleep & Improved Mood" at bounding box center [623, 545] width 103 height 37
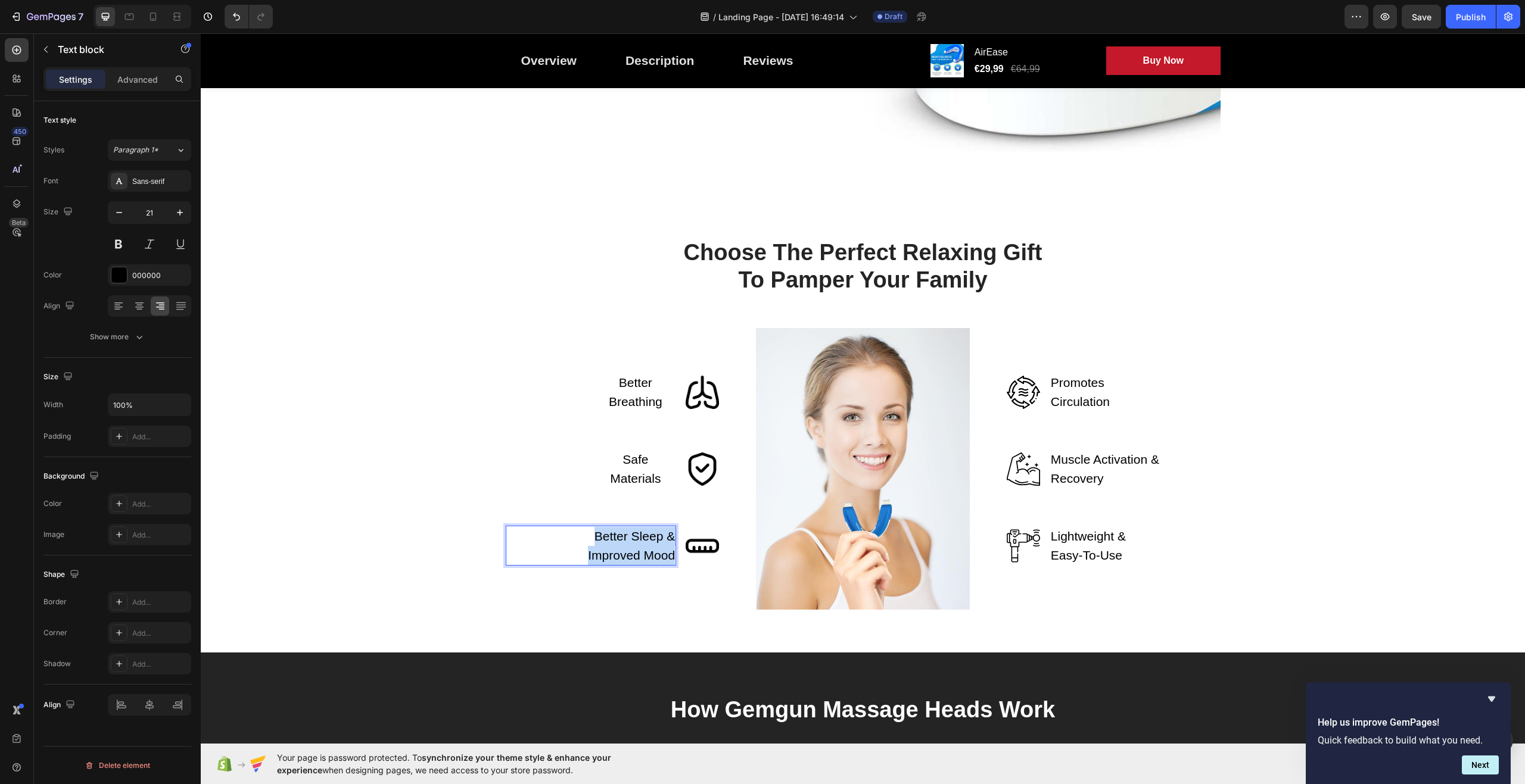
click at [650, 545] on p "Better Sleep & Improved Mood" at bounding box center [623, 545] width 103 height 37
click at [419, 406] on div "Choose The Perfect Relaxing Gift To Pamper Your Family Heading Row Better Breat…" at bounding box center [863, 423] width 1307 height 371
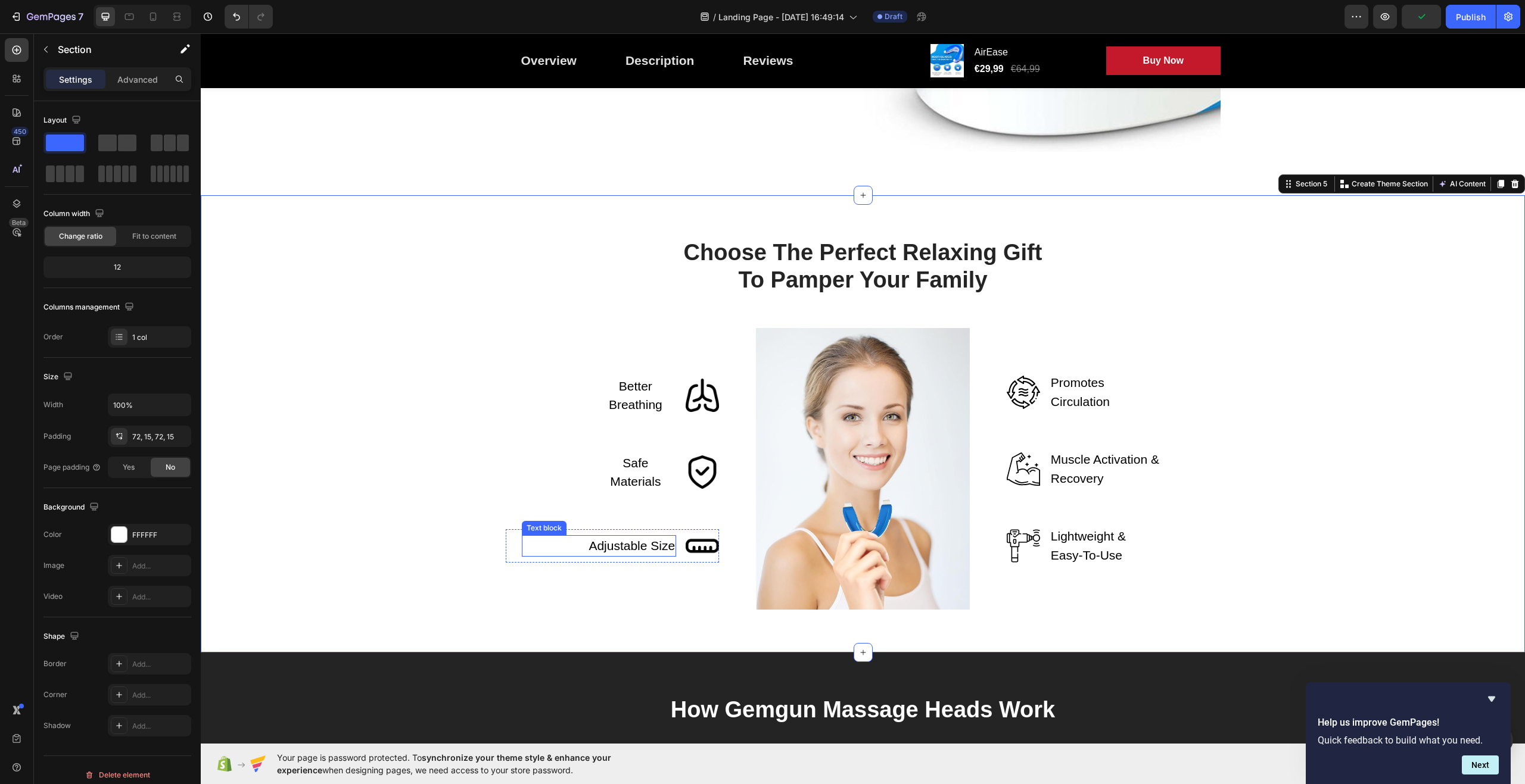
click at [601, 552] on p "Adjustable Size" at bounding box center [632, 546] width 86 height 19
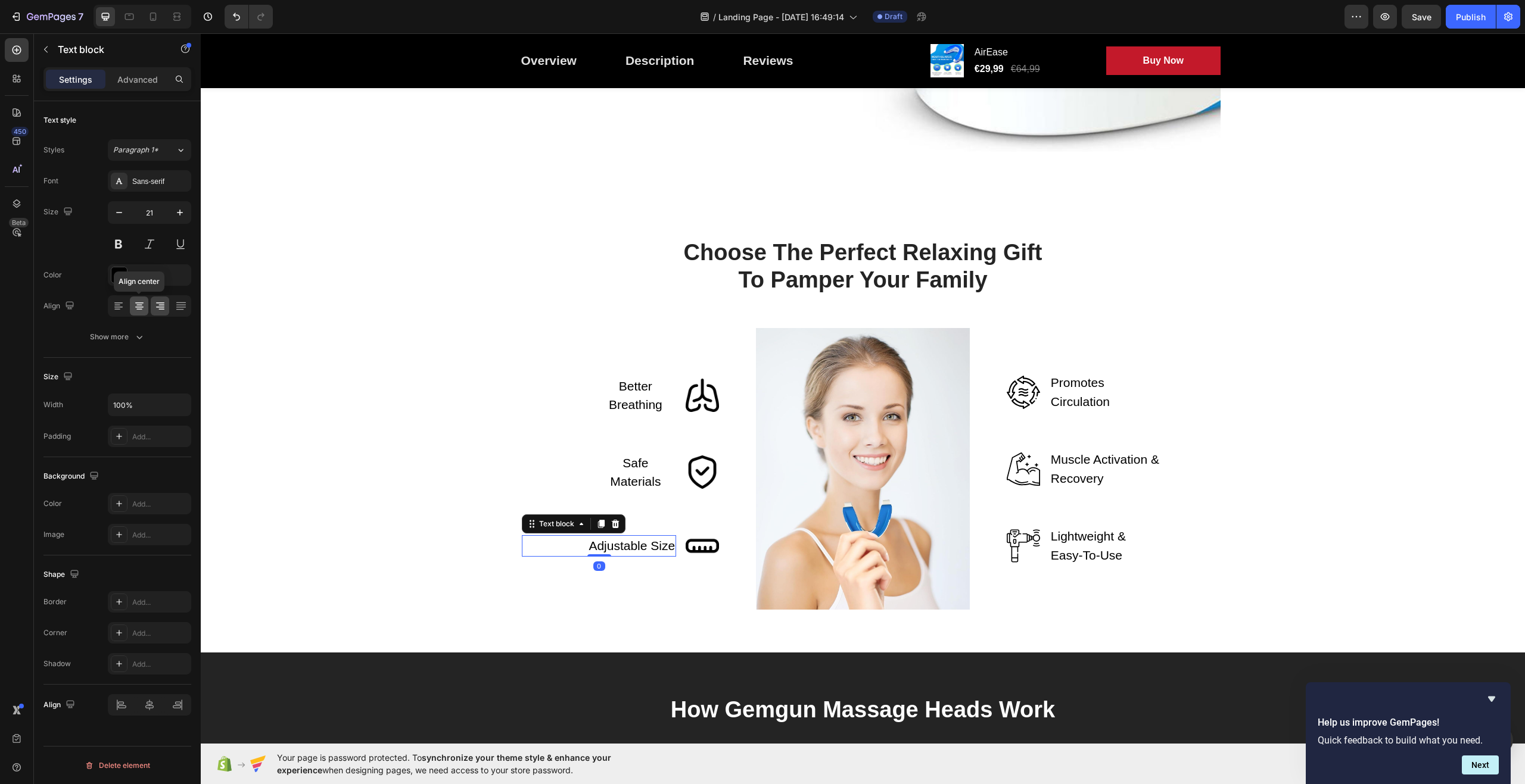
click at [140, 309] on icon at bounding box center [140, 307] width 12 height 12
click at [341, 390] on div "Choose The Perfect Relaxing Gift To Pamper Your Family Heading Row Better Breat…" at bounding box center [863, 423] width 1307 height 371
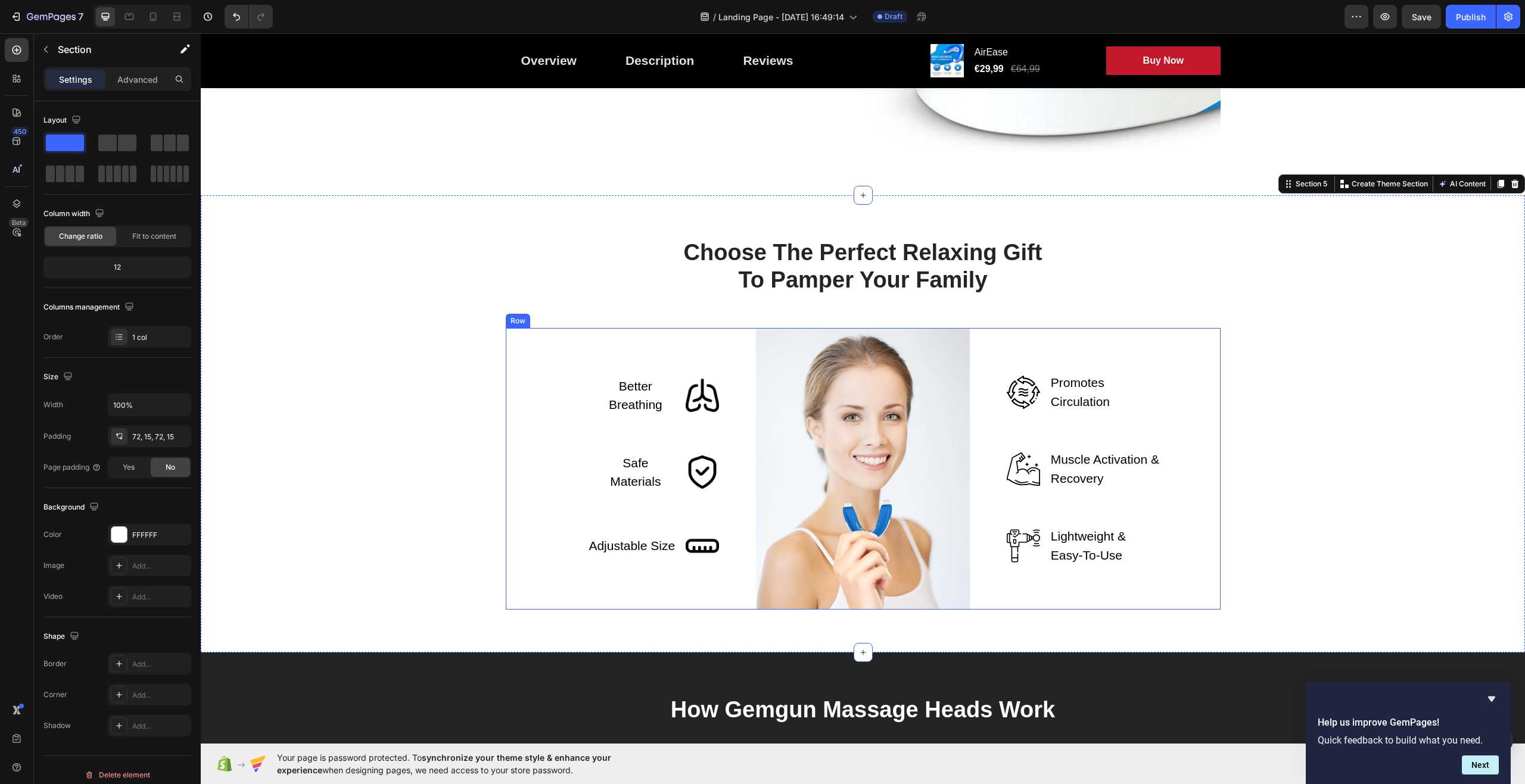
click at [1020, 400] on img at bounding box center [1024, 393] width 34 height 34
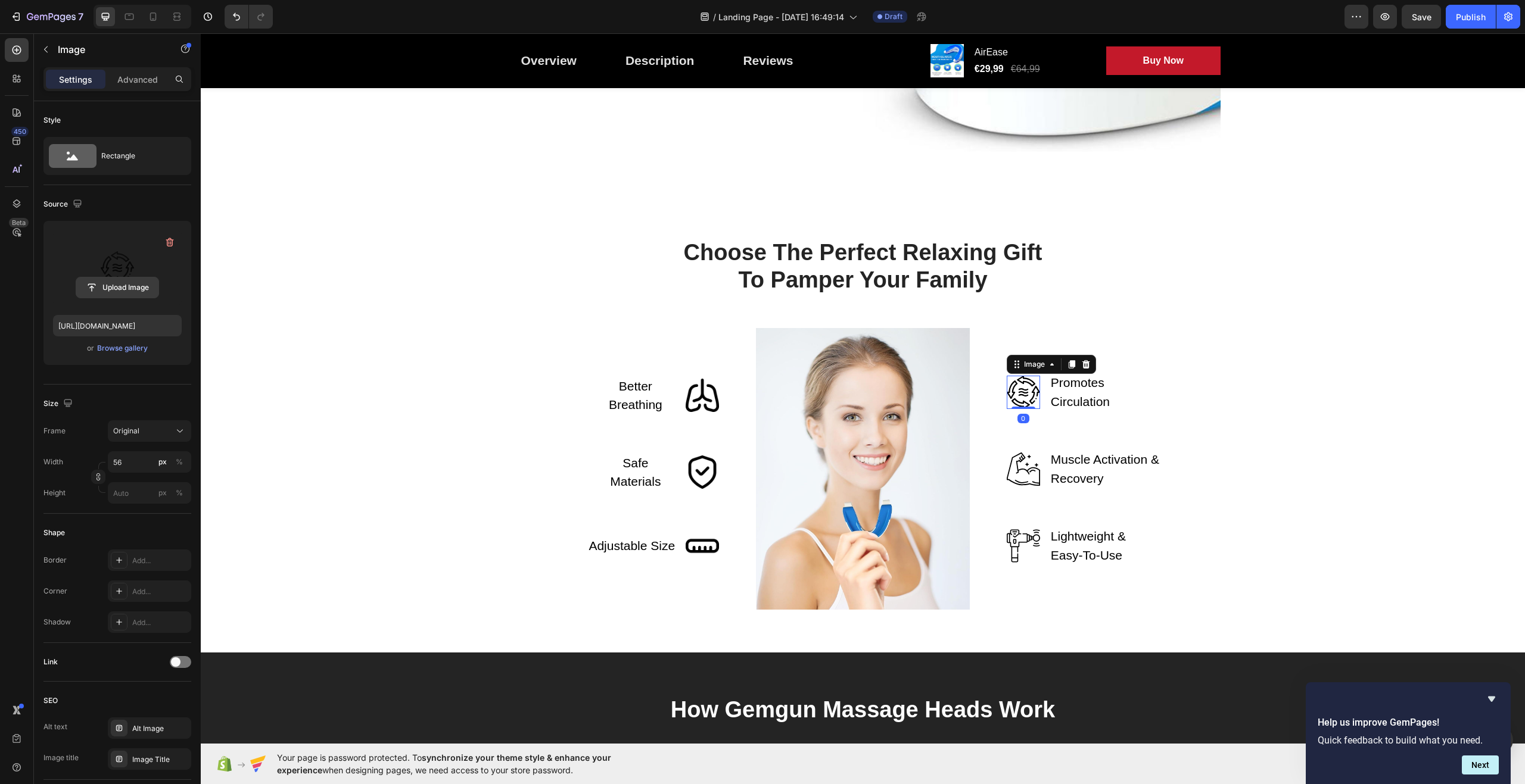
click at [124, 291] on input "file" at bounding box center [117, 288] width 82 height 21
type input "[URL][DOMAIN_NAME]"
click at [1307, 405] on div "Choose The Perfect Relaxing Gift To Pamper Your Family Heading Row Better Breat…" at bounding box center [863, 423] width 1307 height 371
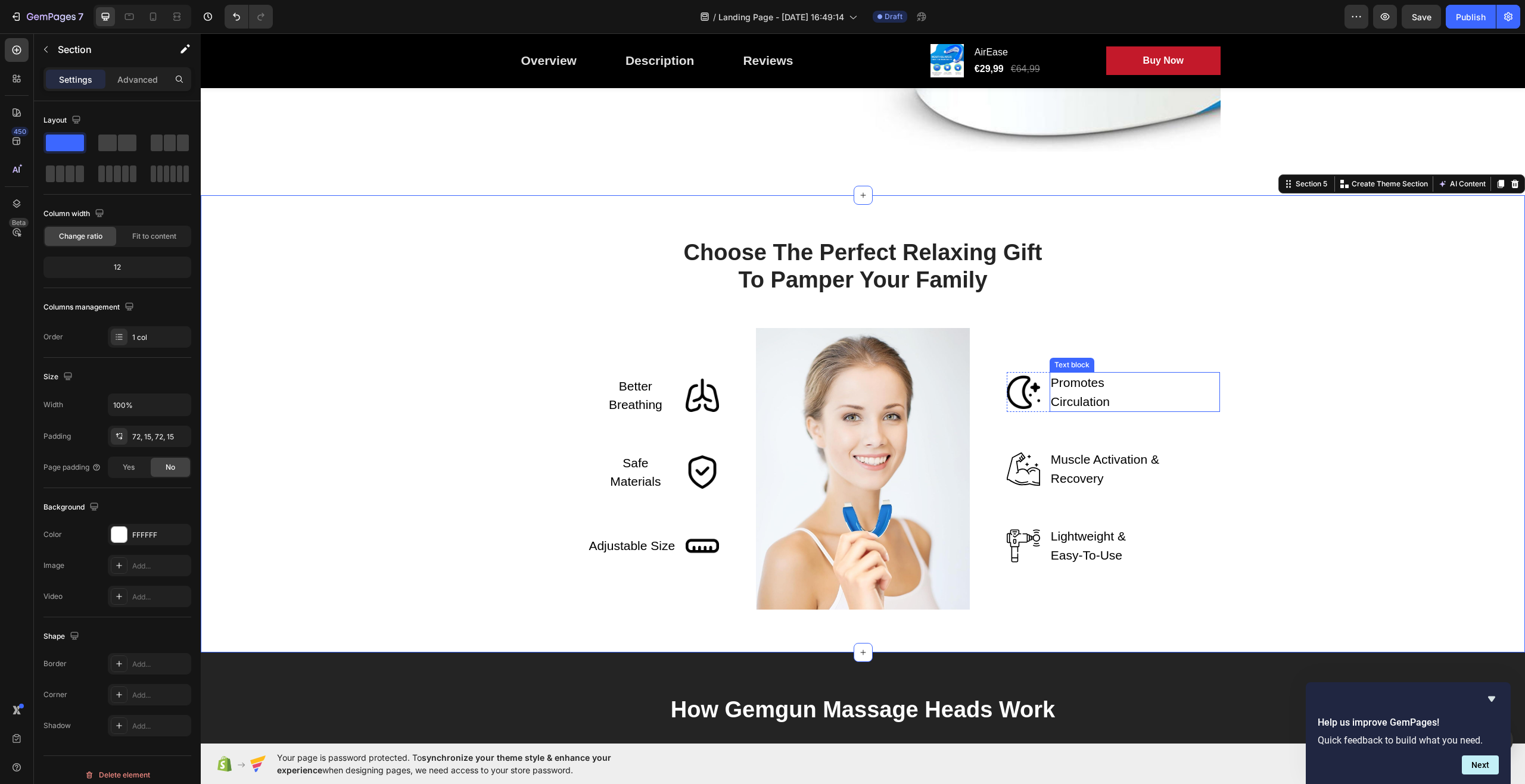
click at [1104, 386] on p "Promotes Circulation" at bounding box center [1105, 392] width 109 height 37
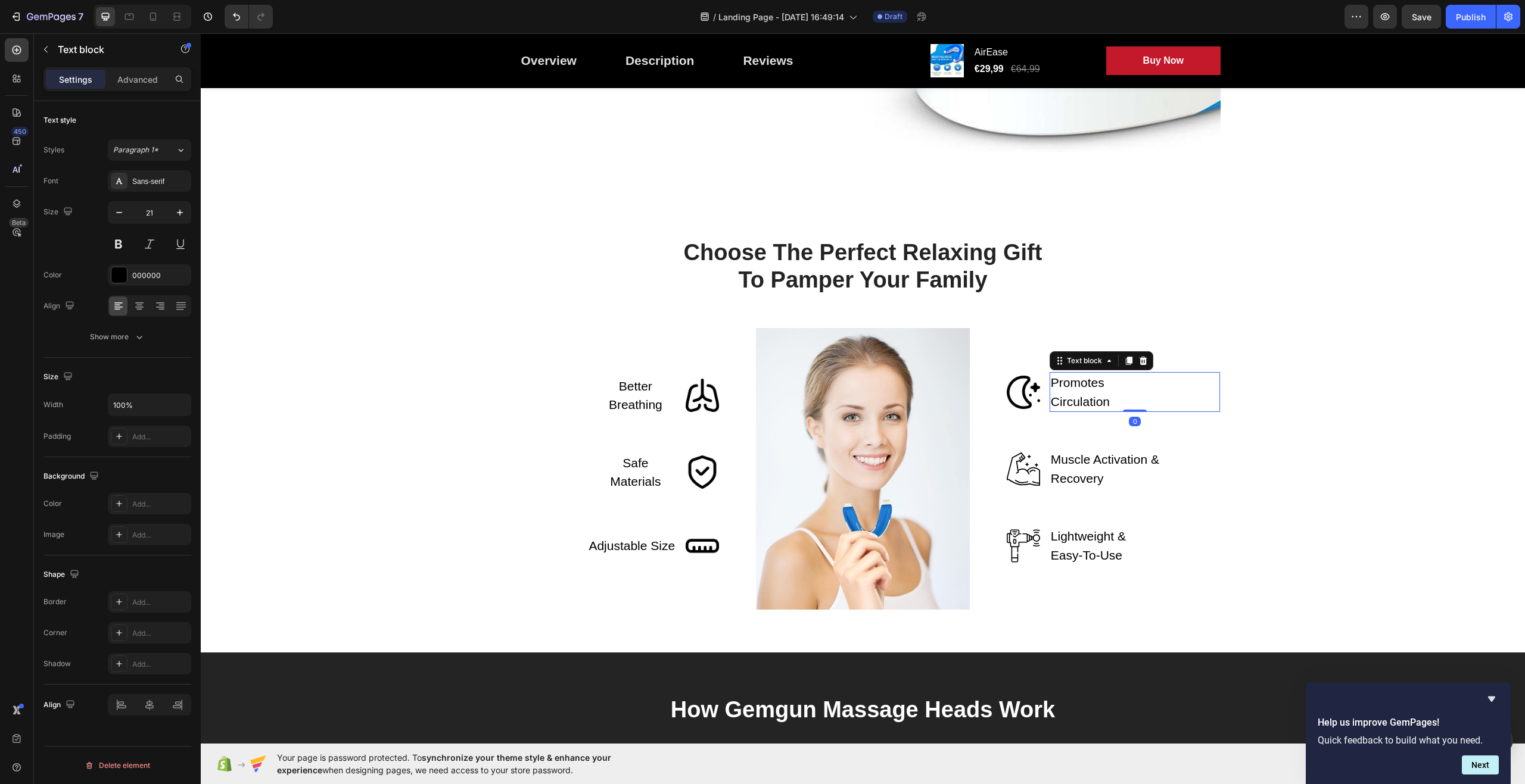
click at [1104, 386] on p "Promotes Circulation" at bounding box center [1105, 392] width 109 height 37
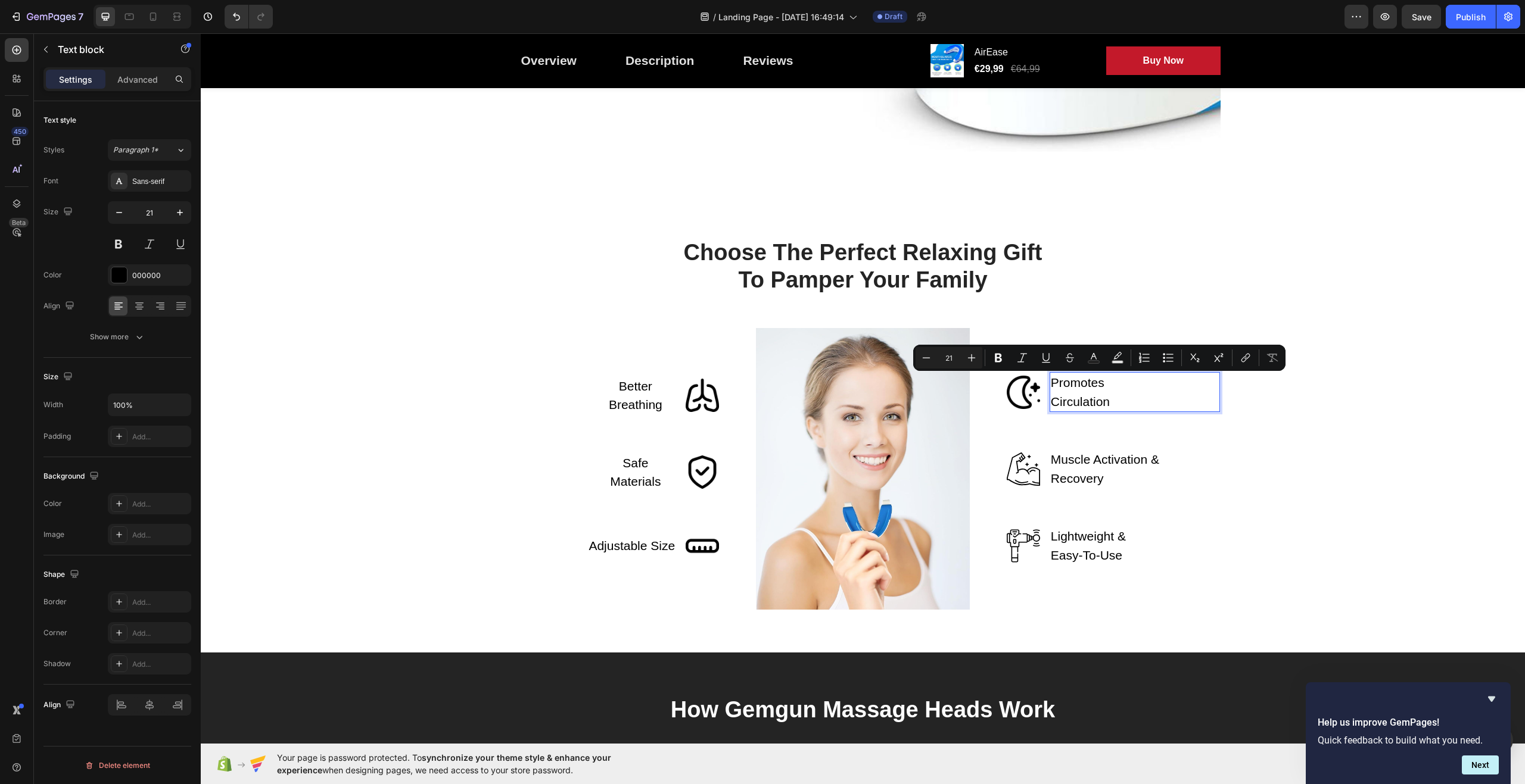
click at [1099, 380] on p "Promotes Circulation" at bounding box center [1105, 392] width 109 height 37
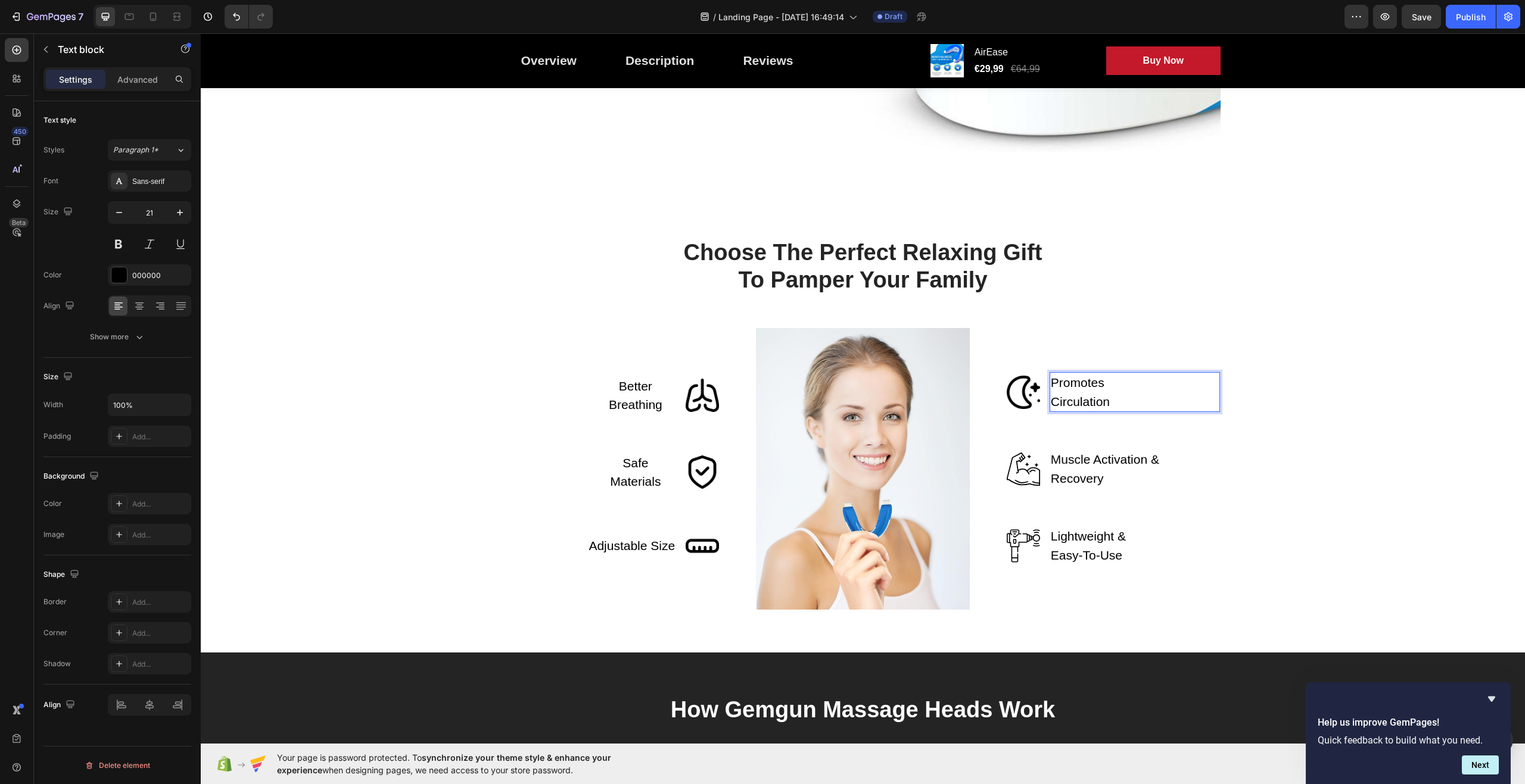
click at [1099, 380] on p "Promotes Circulation" at bounding box center [1105, 392] width 109 height 37
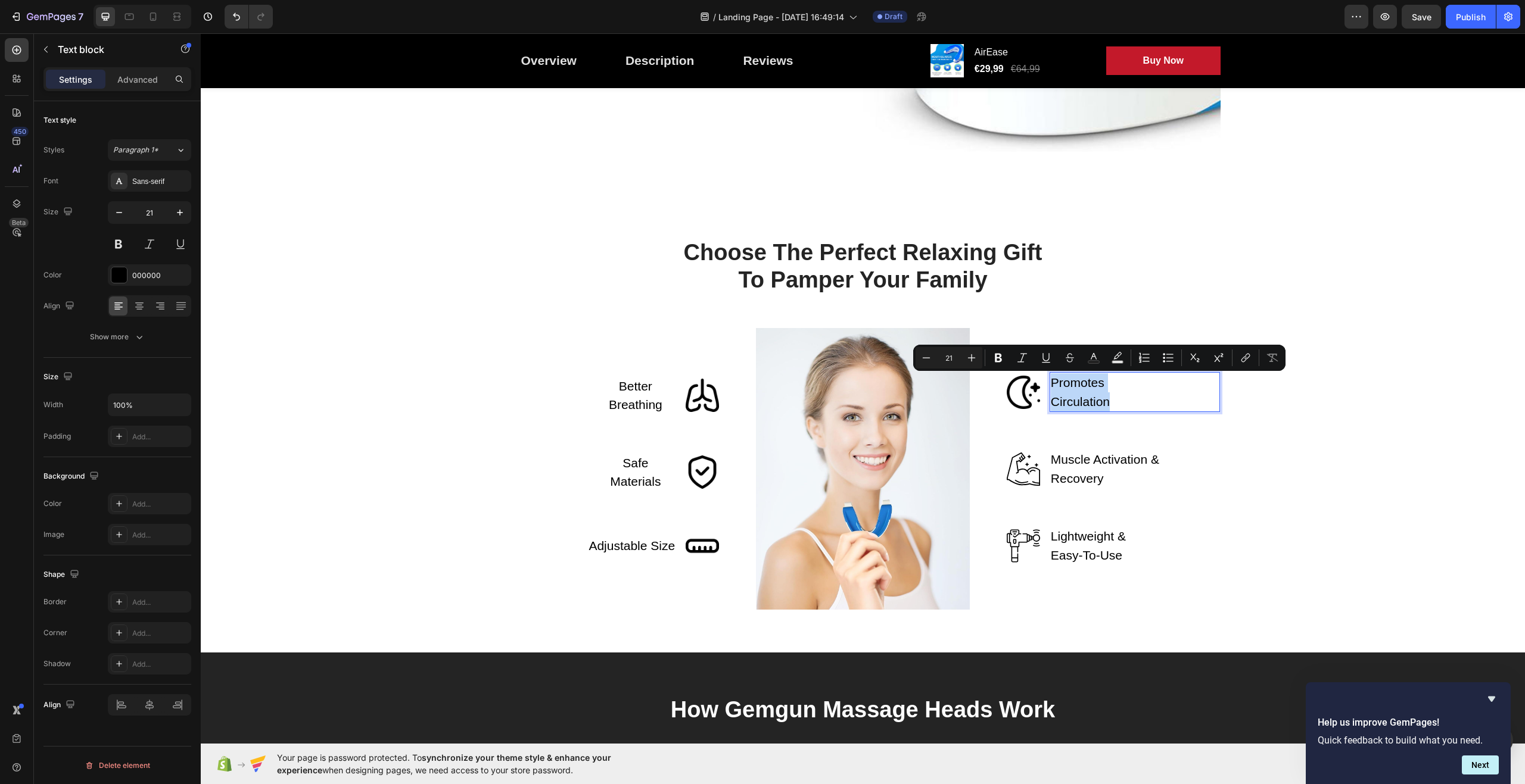
click at [1099, 380] on p "Promotes Circulation" at bounding box center [1105, 392] width 109 height 37
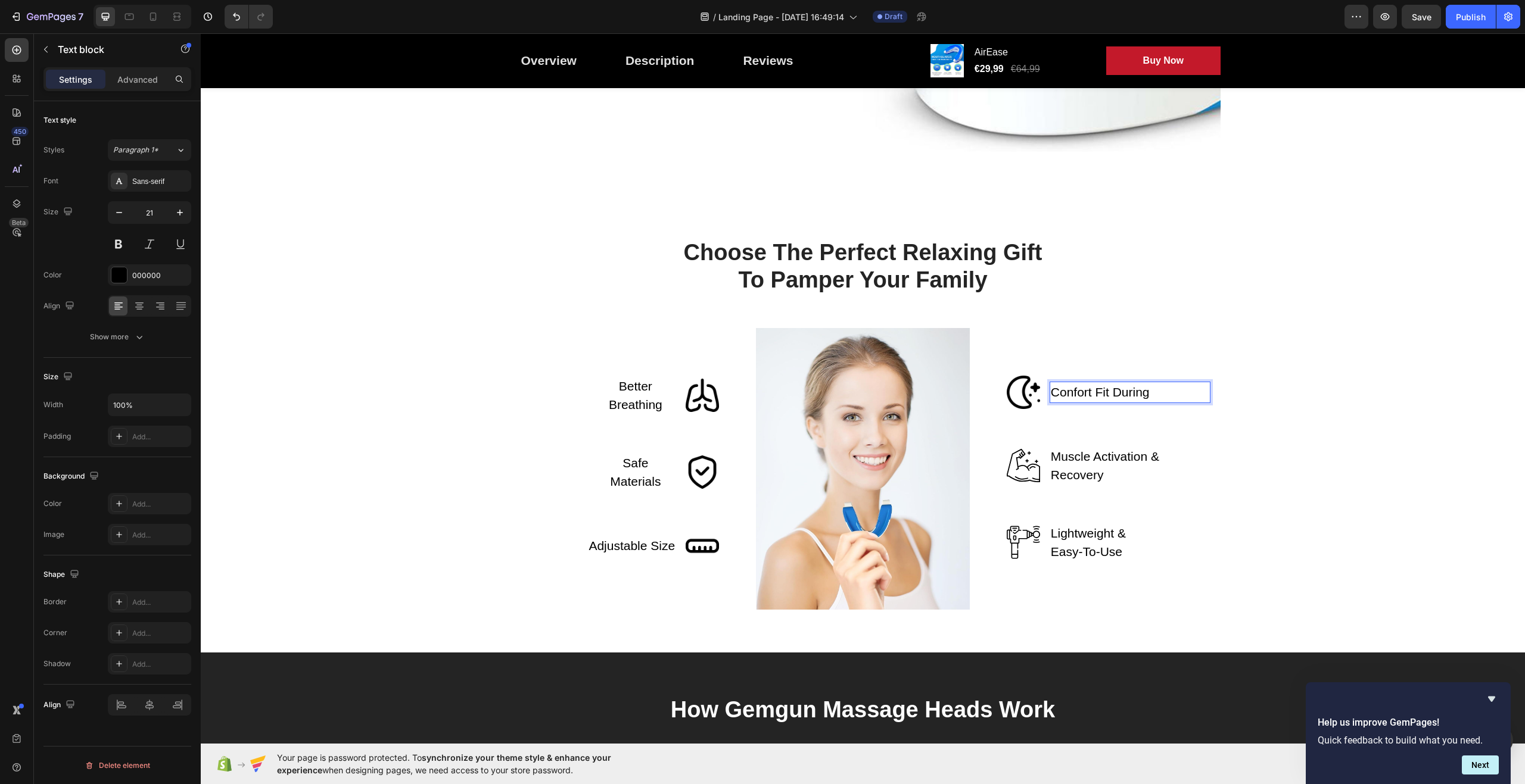
scroll to position [1777, 0]
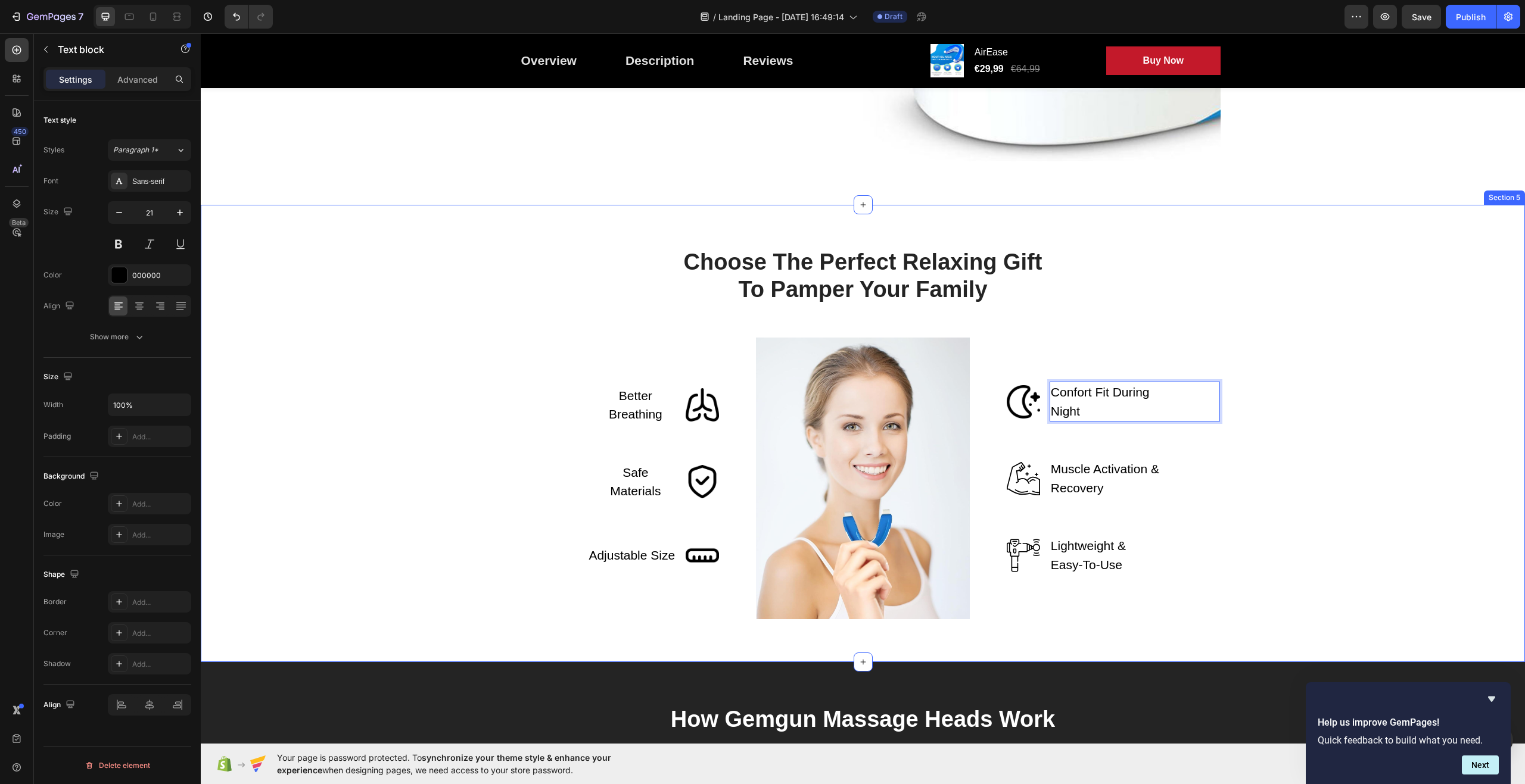
click at [1295, 416] on div "Choose The Perfect Relaxing Gift To Pamper Your Family Heading Row Better Breat…" at bounding box center [863, 433] width 1307 height 371
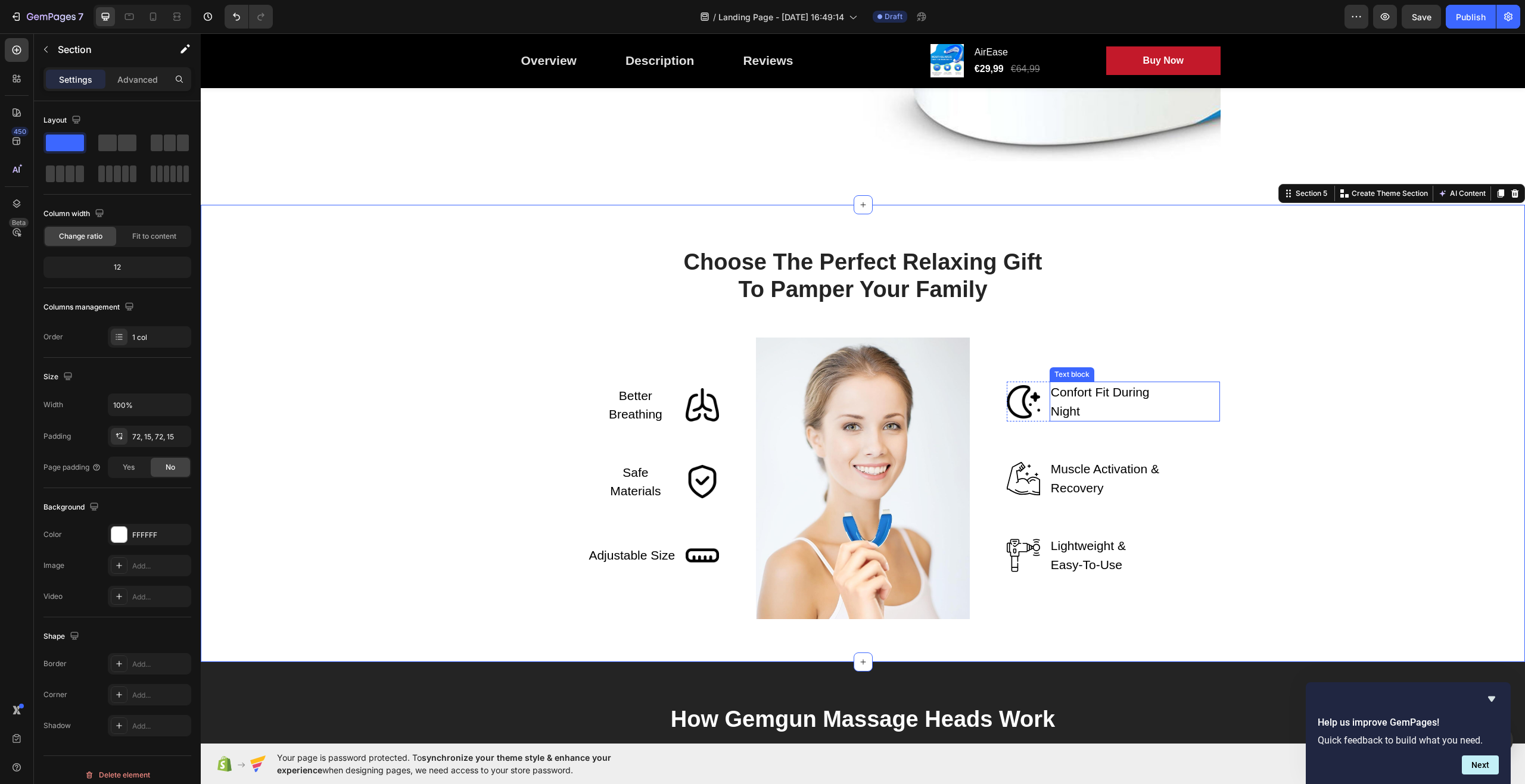
click at [1136, 390] on p "Confort Fit During Night" at bounding box center [1105, 401] width 109 height 37
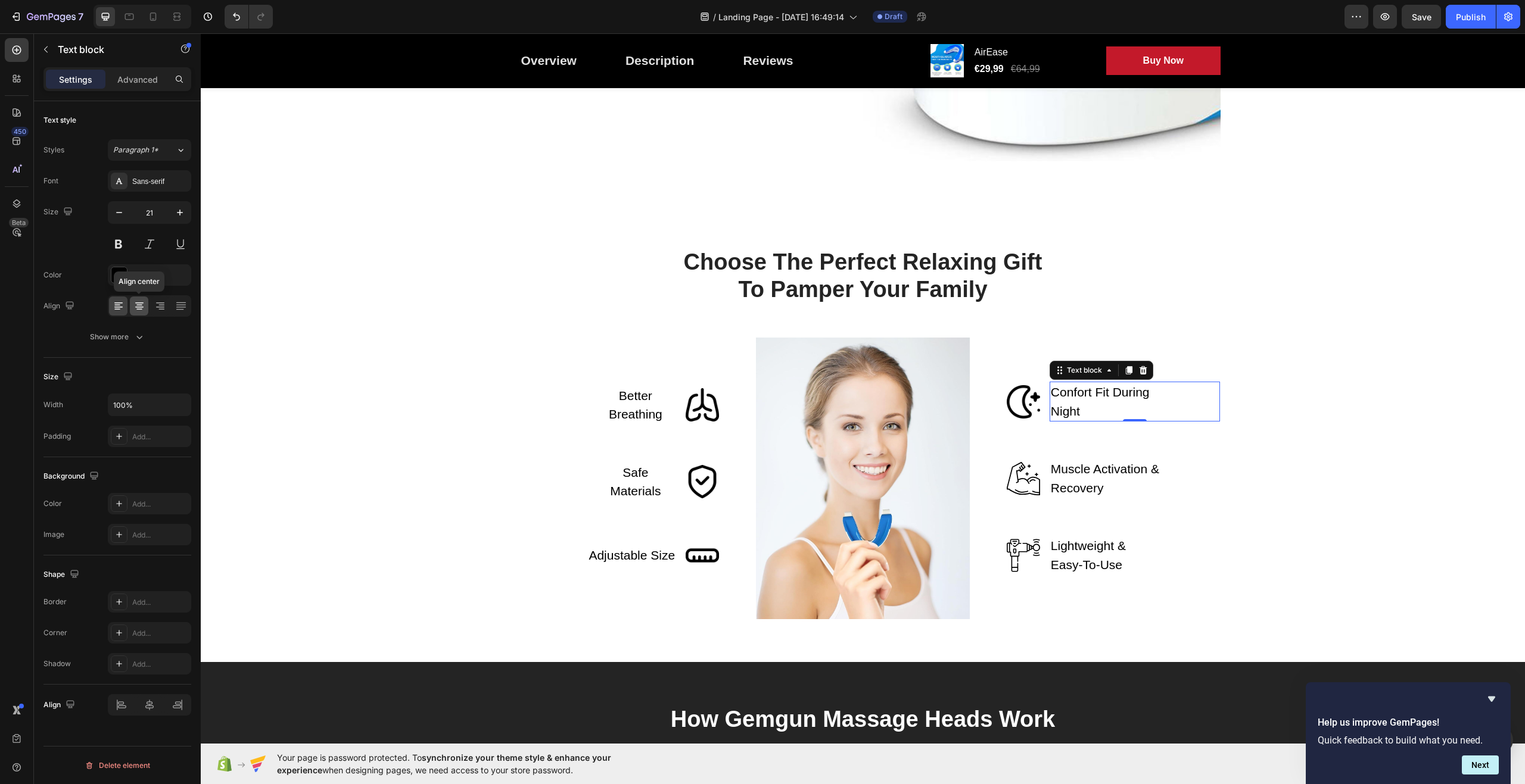
click at [143, 307] on icon at bounding box center [139, 307] width 8 height 2
click at [314, 360] on div "Choose The Perfect Relaxing Gift To Pamper Your Family Heading Row Better Breat…" at bounding box center [863, 433] width 1307 height 371
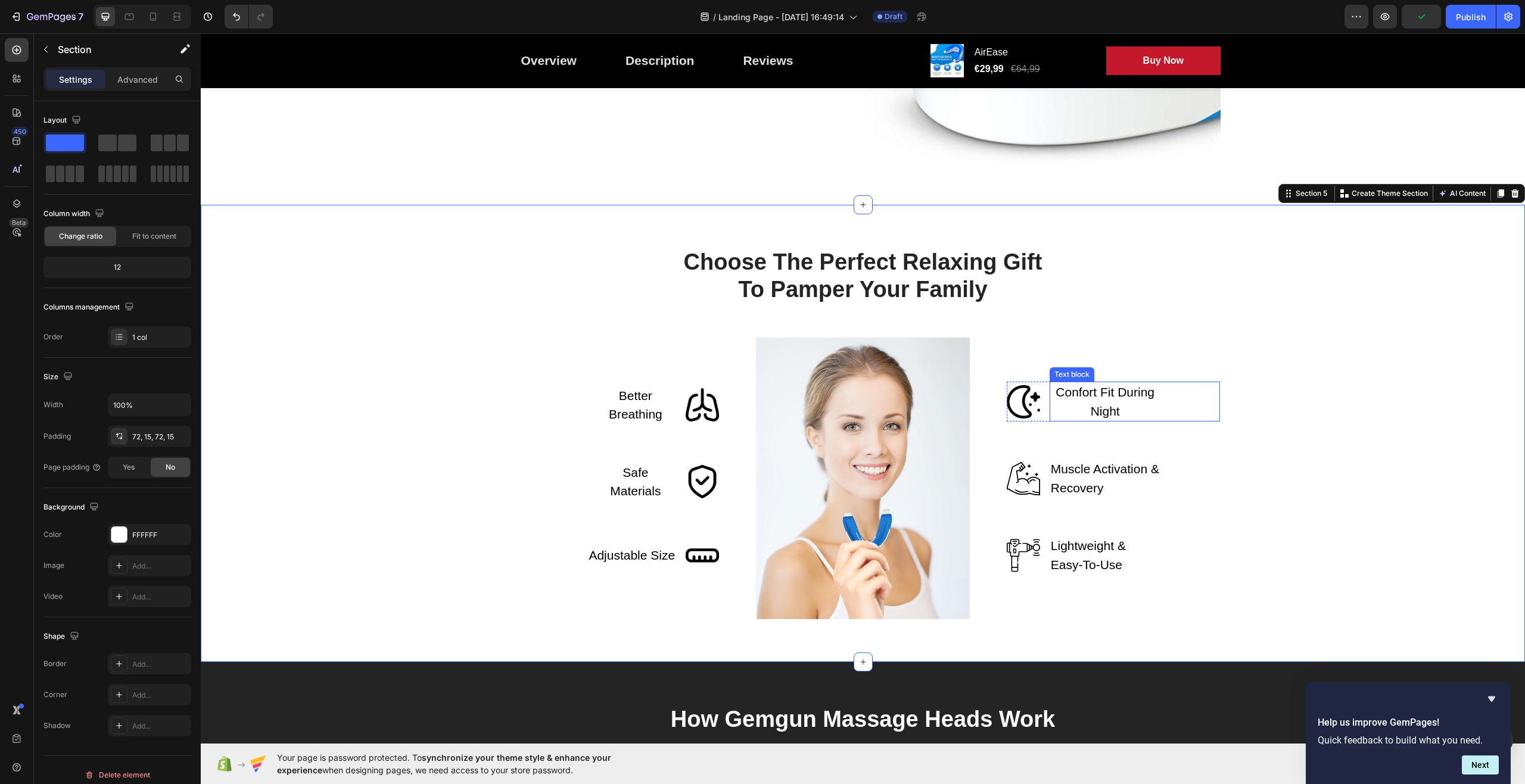
click at [1070, 394] on p "Confort Fit During Night" at bounding box center [1105, 401] width 109 height 37
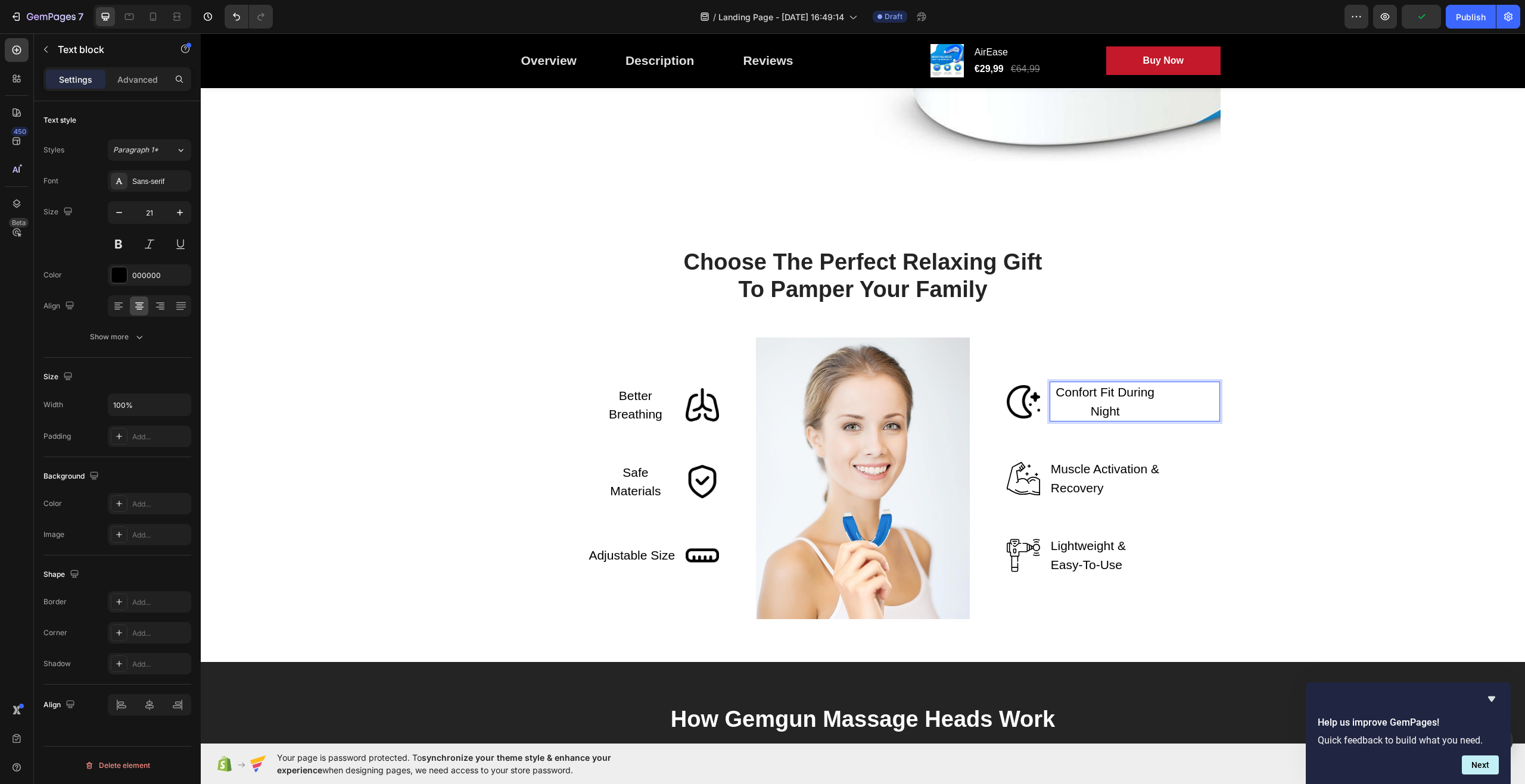
click at [1073, 393] on p "Confort Fit During Night" at bounding box center [1105, 401] width 109 height 37
click at [1286, 428] on div "Choose The Perfect Relaxing Gift To Pamper Your Family Heading Row Better Breat…" at bounding box center [863, 433] width 1307 height 371
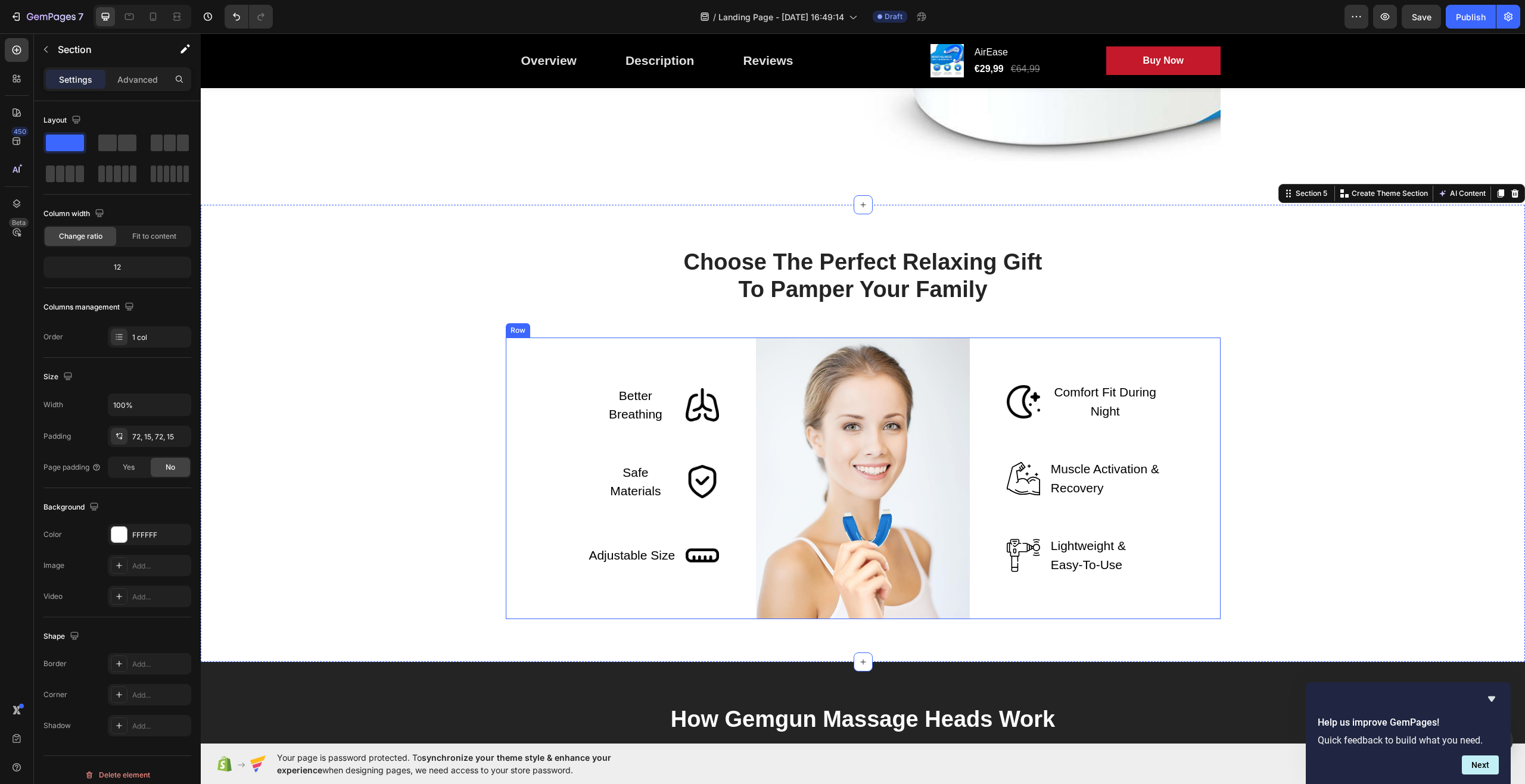
click at [1010, 482] on img at bounding box center [1024, 479] width 34 height 34
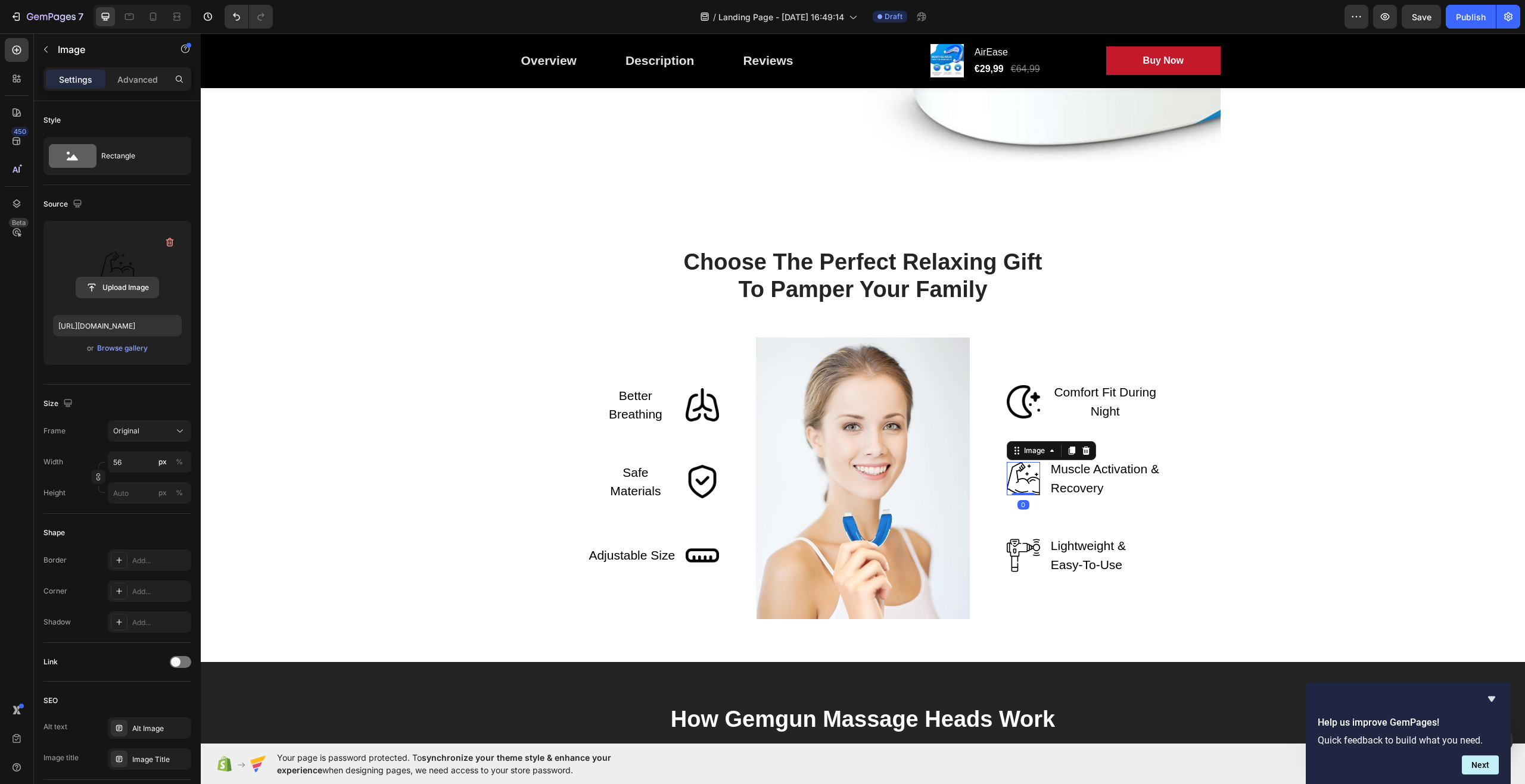
click at [116, 291] on input "file" at bounding box center [117, 288] width 82 height 21
type input "[URL][DOMAIN_NAME]"
click at [1093, 472] on p "Muscle Activation & Recovery" at bounding box center [1105, 478] width 109 height 37
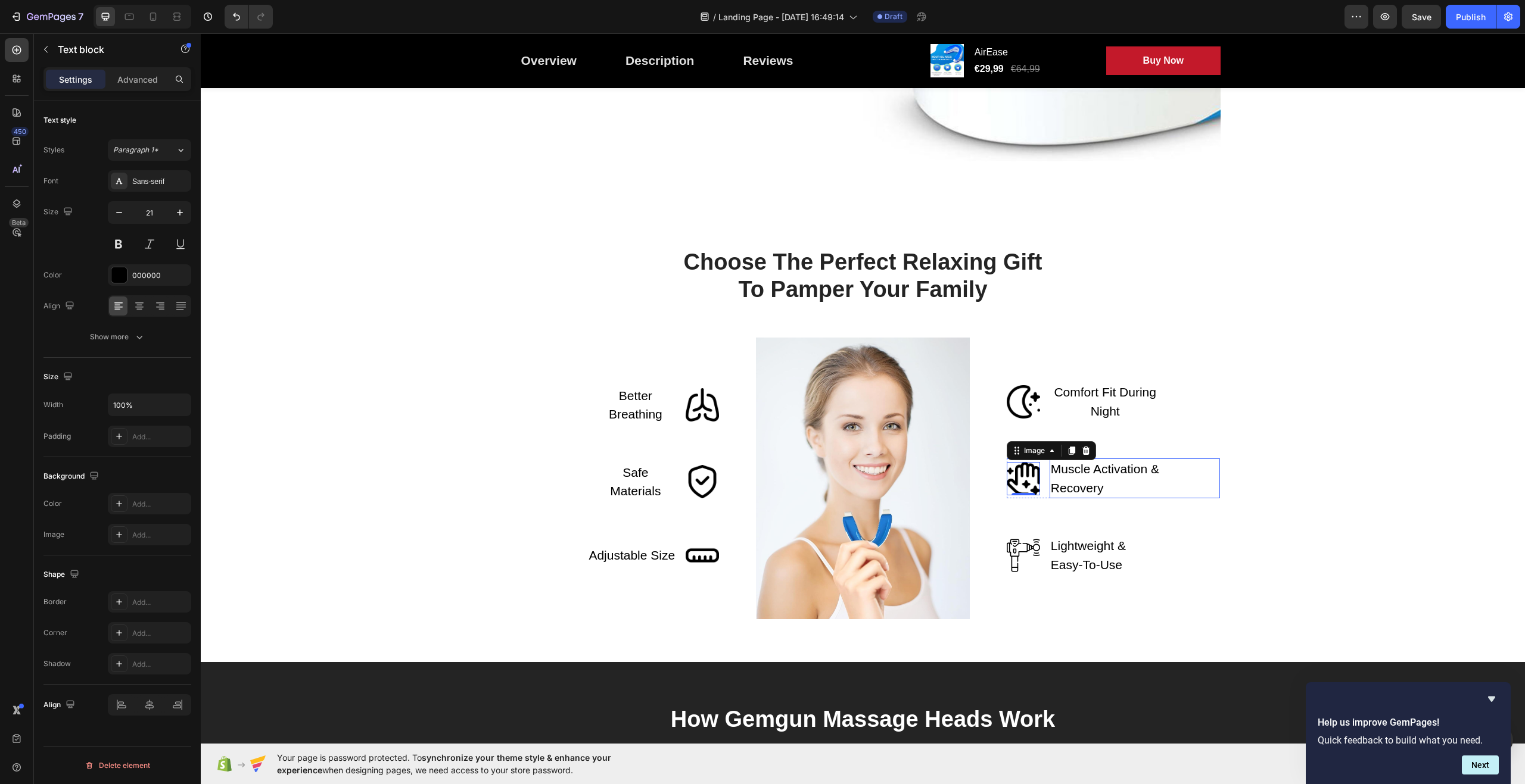
click at [1093, 472] on p "Muscle Activation & Recovery" at bounding box center [1105, 478] width 109 height 37
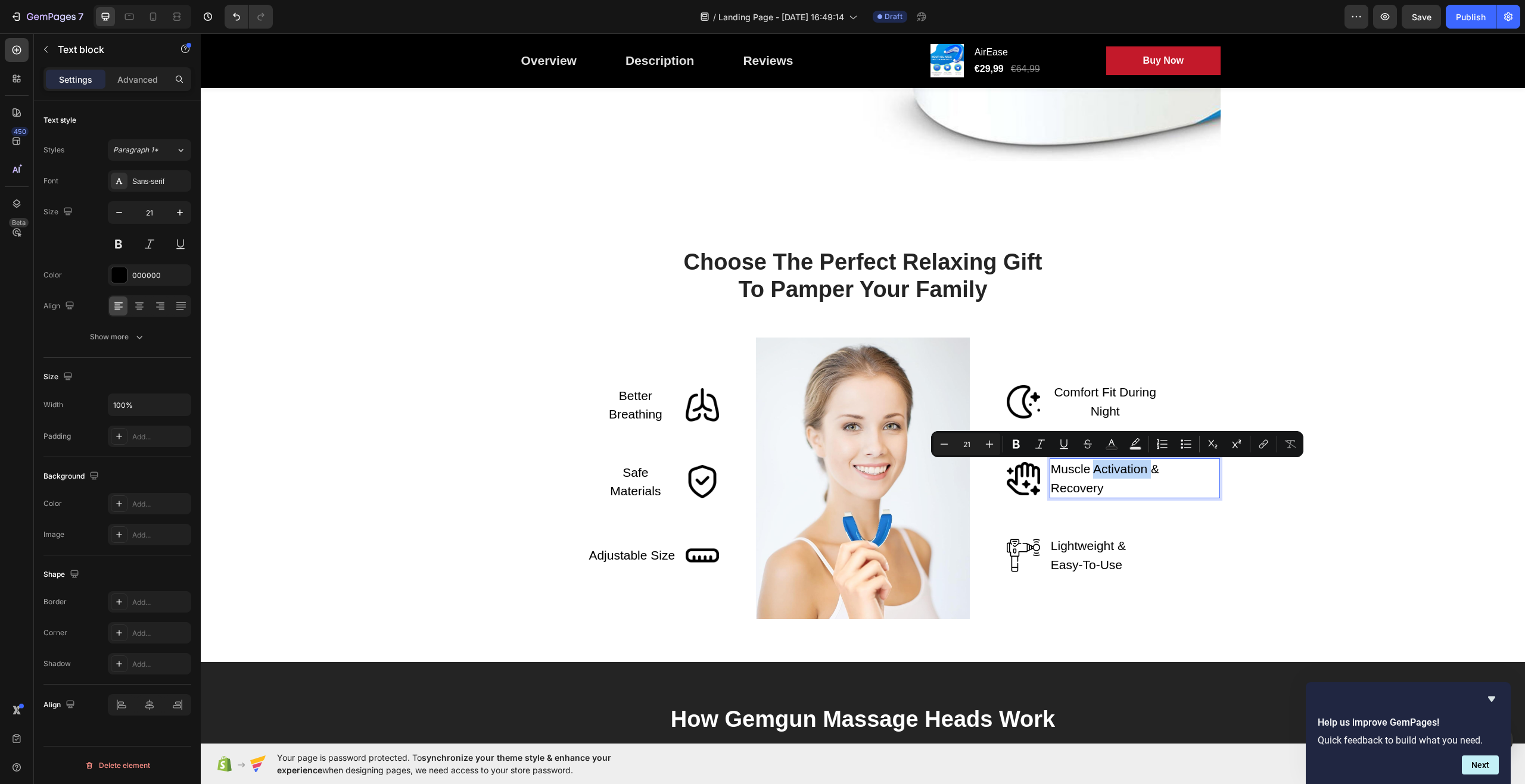
click at [1090, 457] on div "Minus 21 Plus Bold Italic Underline Strikethrough Text Color Text Background Co…" at bounding box center [1118, 444] width 372 height 26
click at [1096, 471] on p "Muscle Activation & Recovery" at bounding box center [1105, 478] width 109 height 37
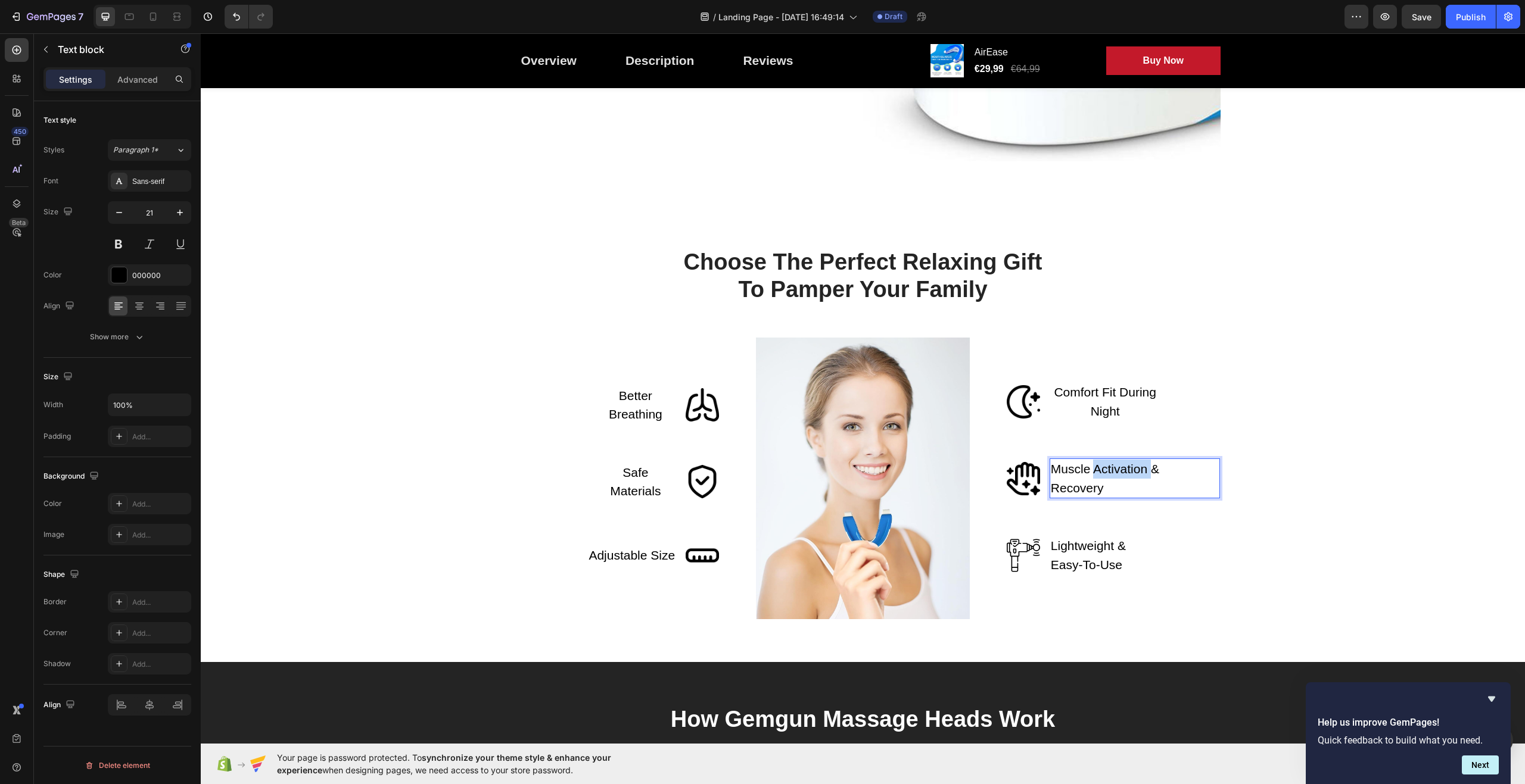
click at [1096, 471] on p "Muscle Activation & Recovery" at bounding box center [1105, 478] width 109 height 37
click at [136, 308] on icon at bounding box center [140, 307] width 12 height 12
click at [321, 379] on div "Choose The Perfect Relaxing Gift To Pamper Your Family Heading Row Better Breat…" at bounding box center [863, 433] width 1307 height 371
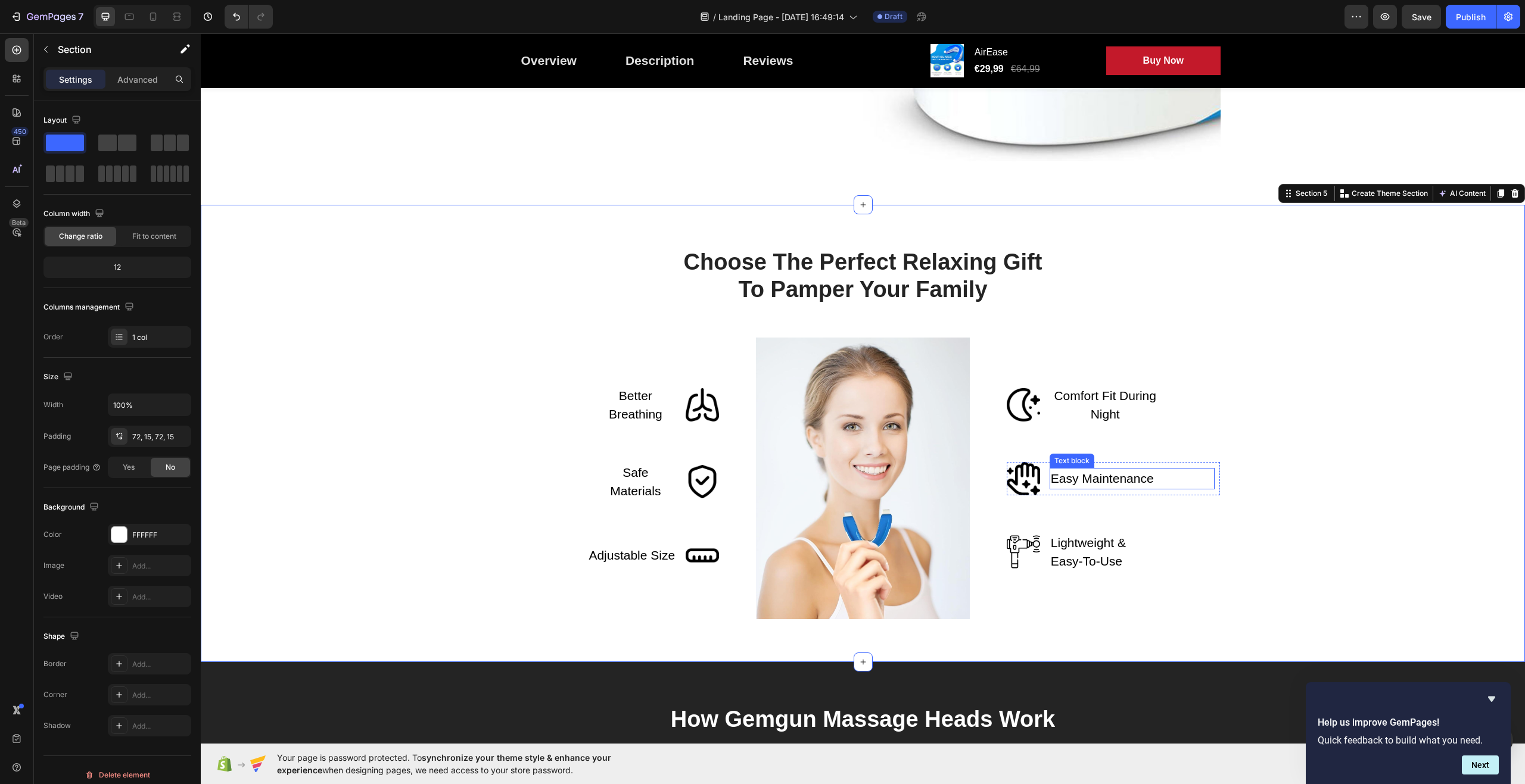
click at [1169, 478] on div "Easy Maintenance Text block" at bounding box center [1132, 479] width 165 height 21
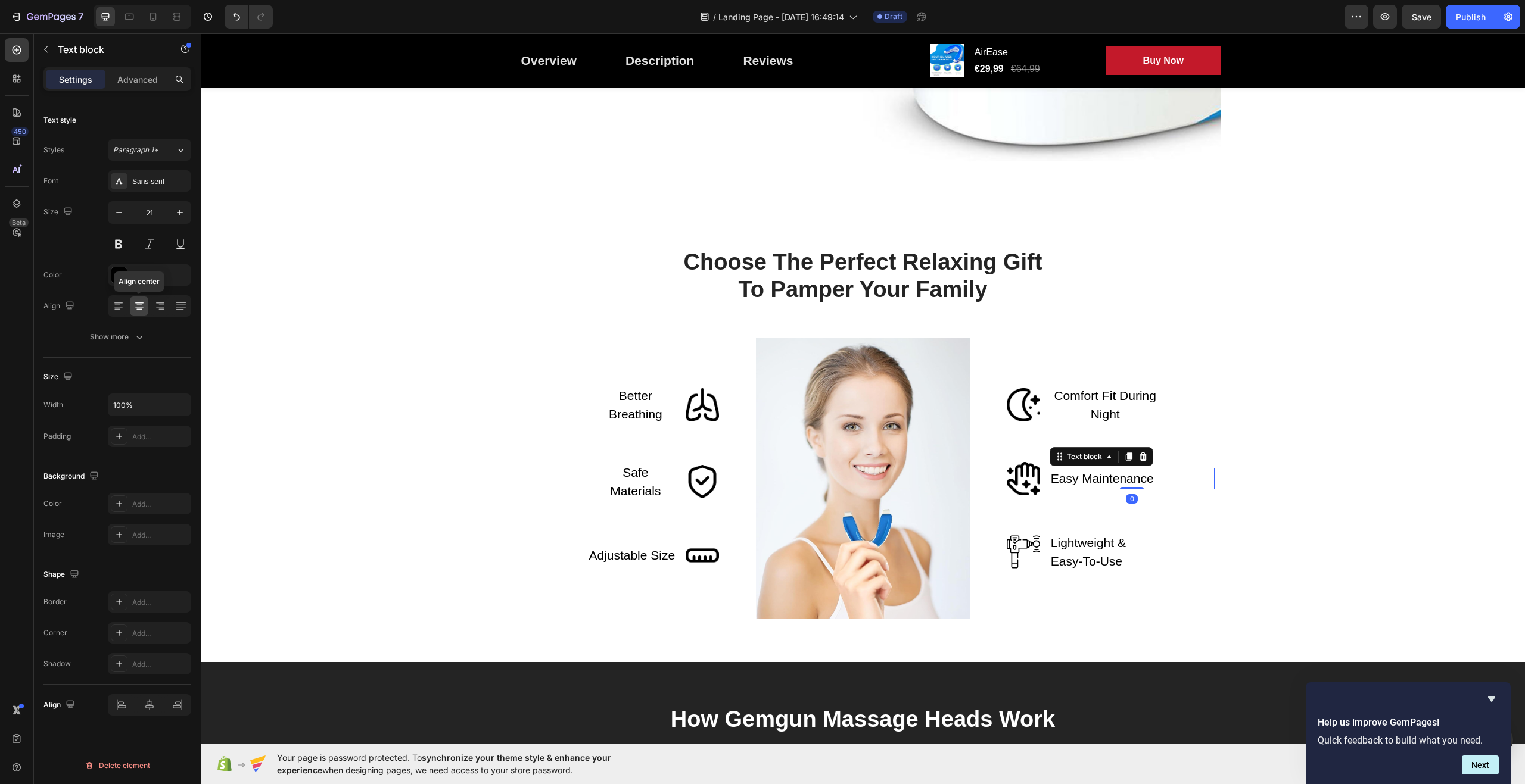
click at [140, 308] on icon at bounding box center [140, 307] width 12 height 12
click at [361, 389] on div "Choose The Perfect Relaxing Gift To Pamper Your Family Heading Row Better Breat…" at bounding box center [863, 433] width 1307 height 371
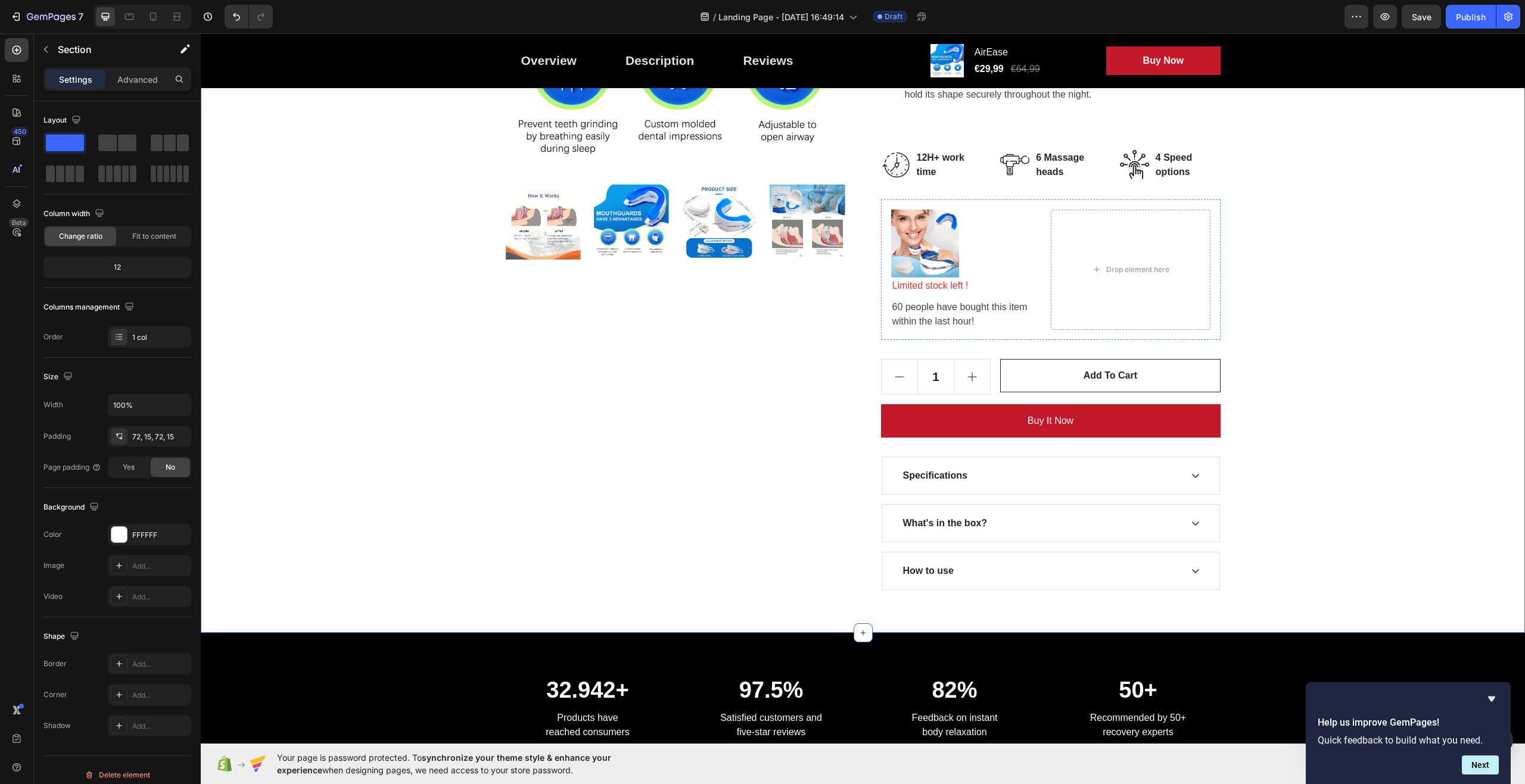
scroll to position [417, 0]
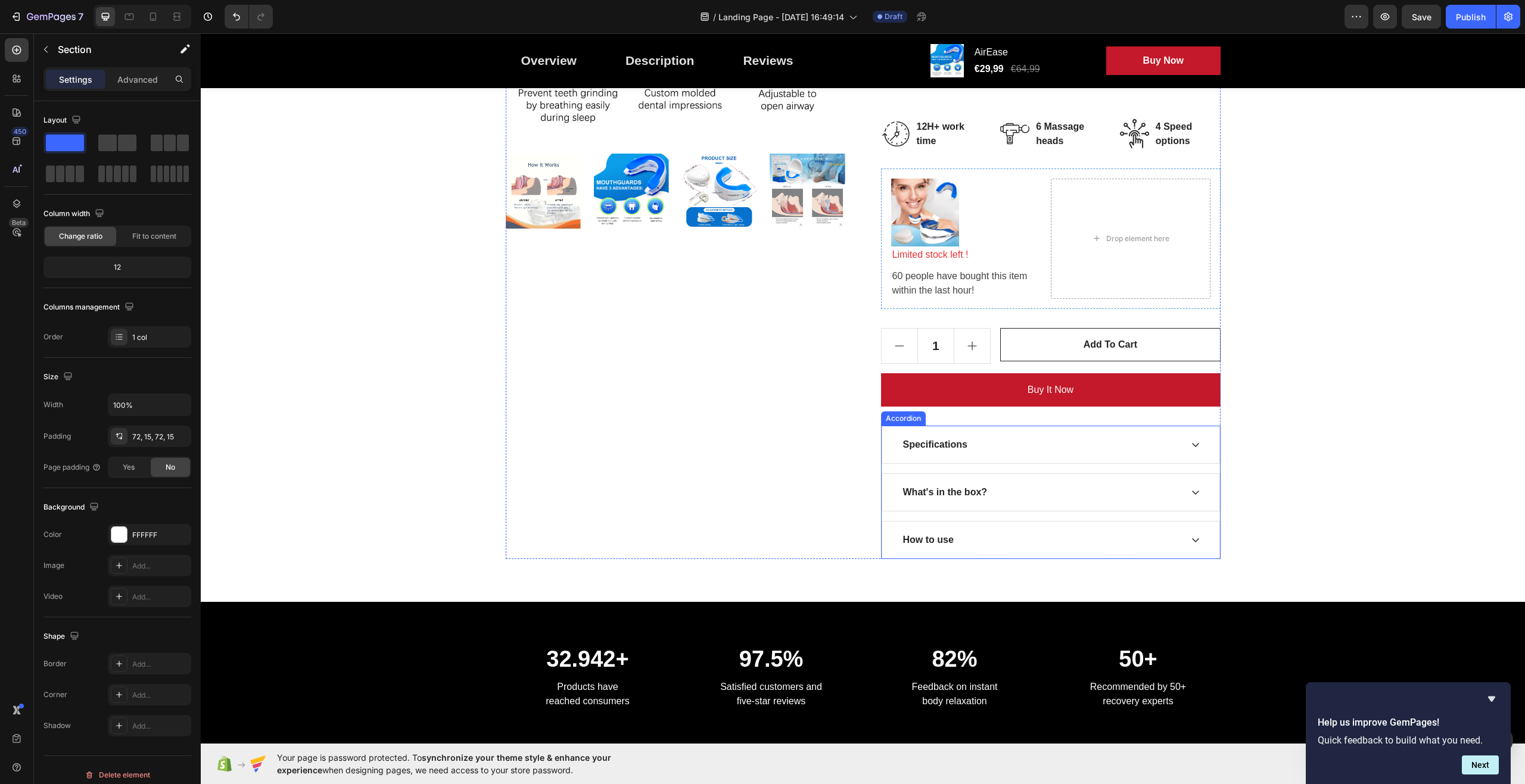
click at [1195, 443] on div "Specifications" at bounding box center [1051, 445] width 337 height 37
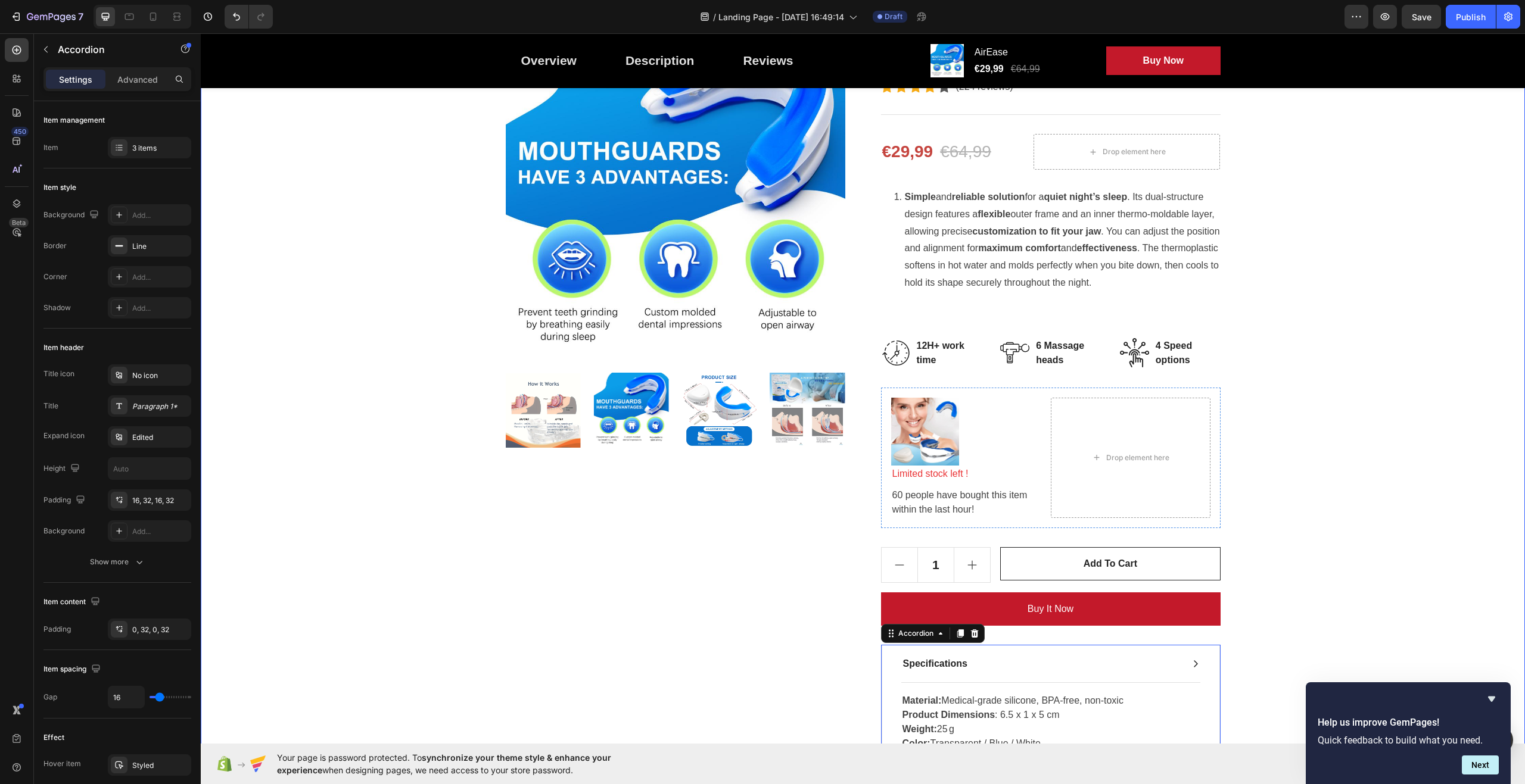
scroll to position [119, 0]
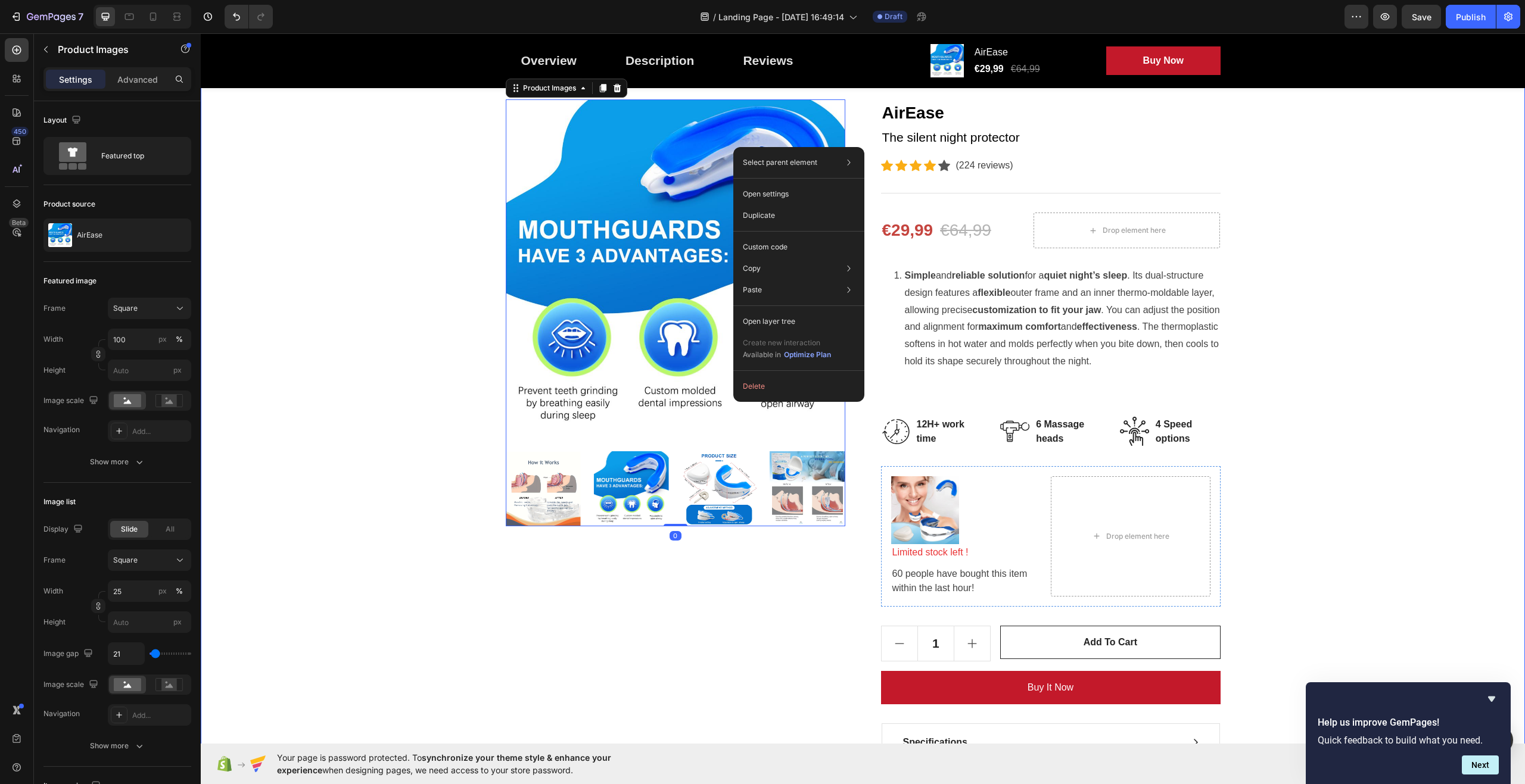
click at [421, 150] on div "Great Health Gift For Your Health Heading Row Product Images 0 AirEase Product …" at bounding box center [863, 515] width 1307 height 957
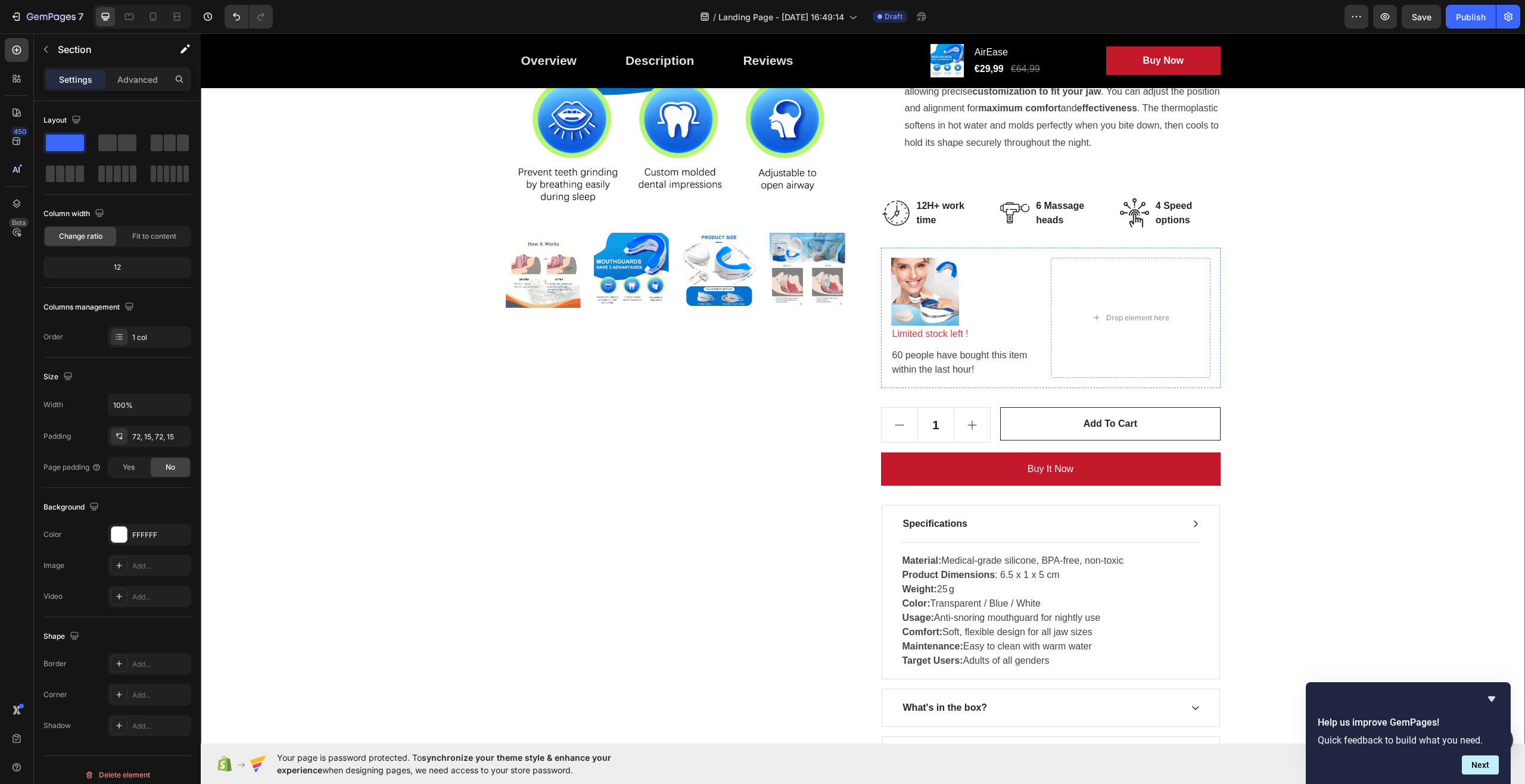
scroll to position [477, 0]
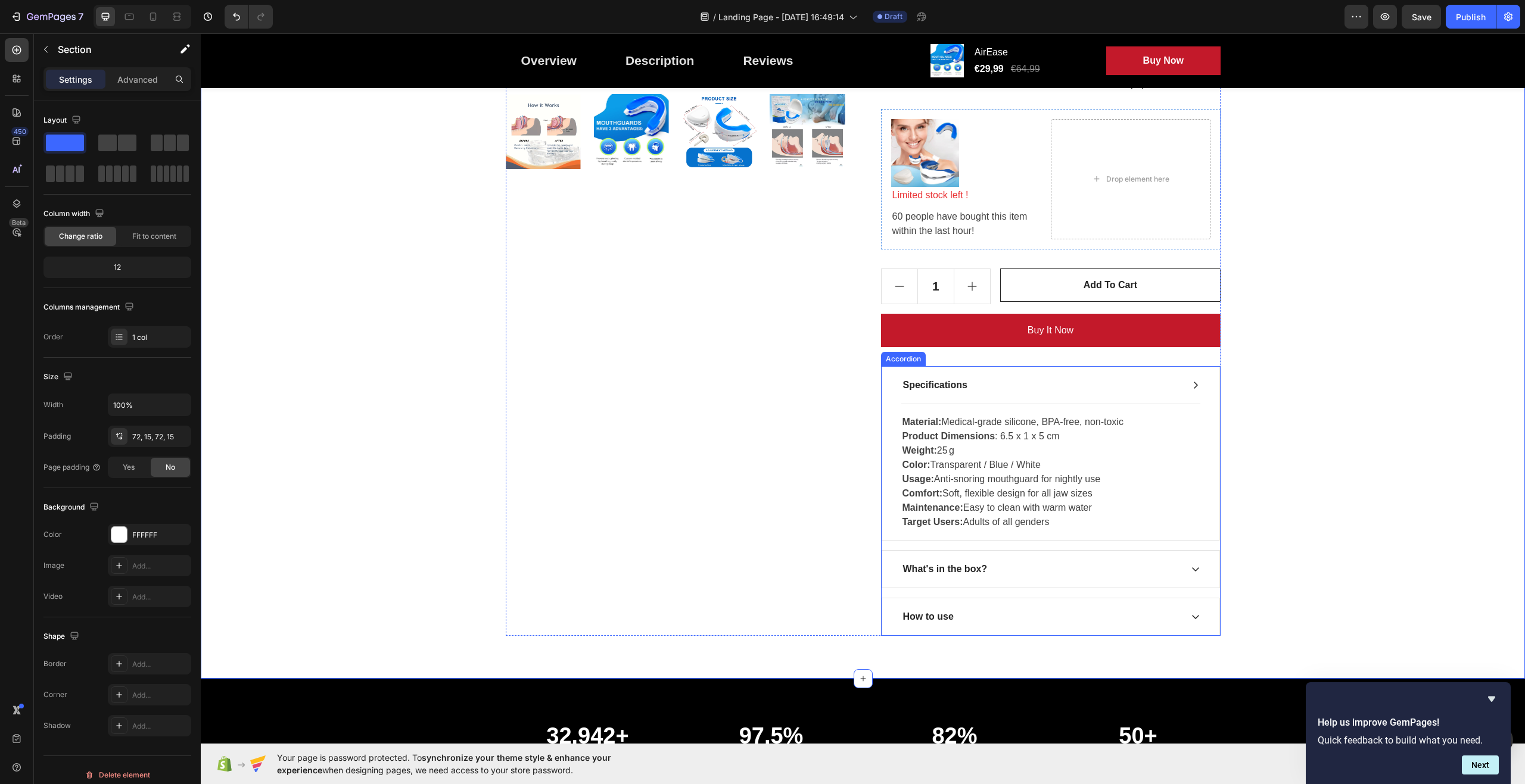
click at [1192, 385] on icon at bounding box center [1195, 385] width 9 height 9
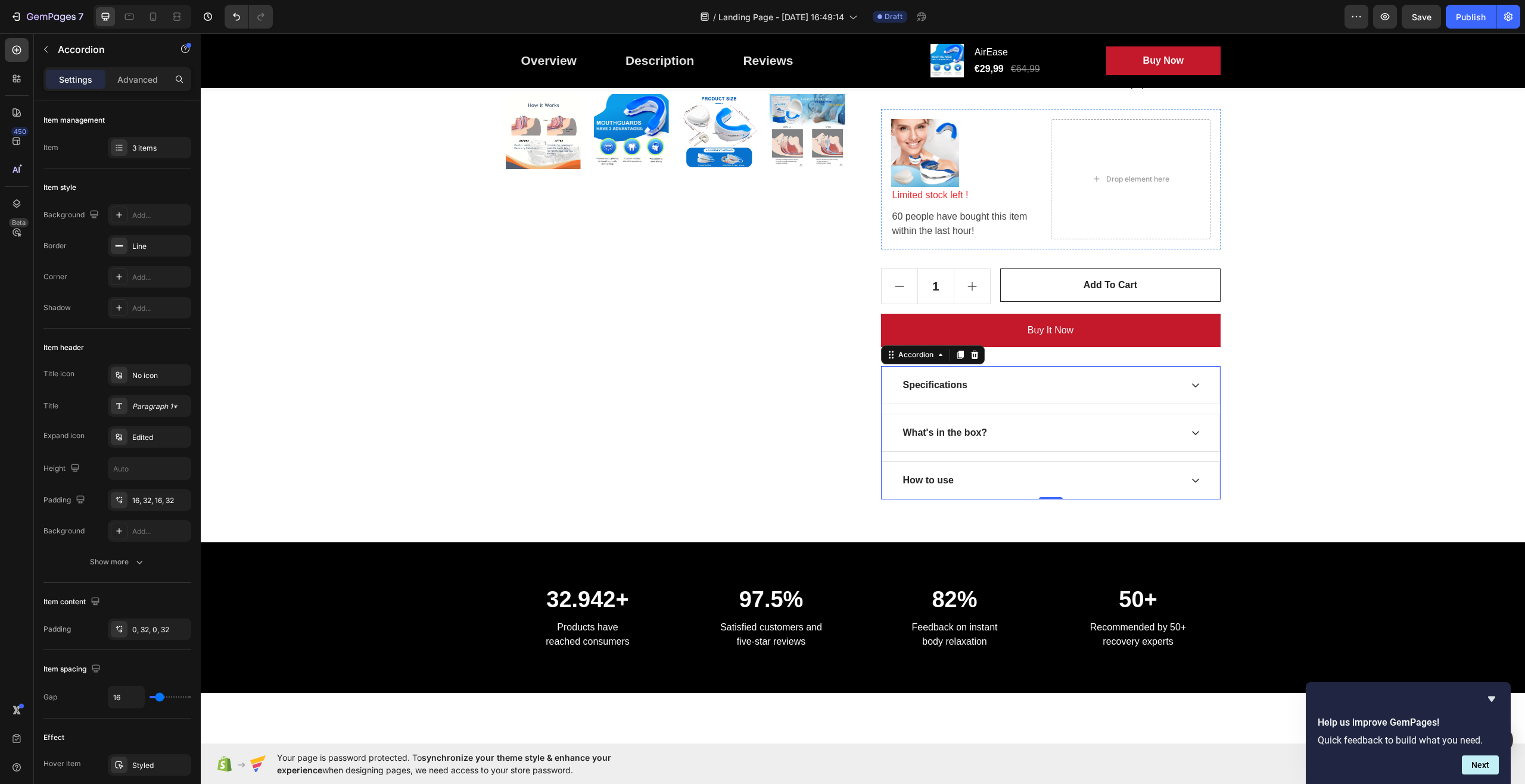
click at [1192, 433] on icon at bounding box center [1195, 432] width 9 height 9
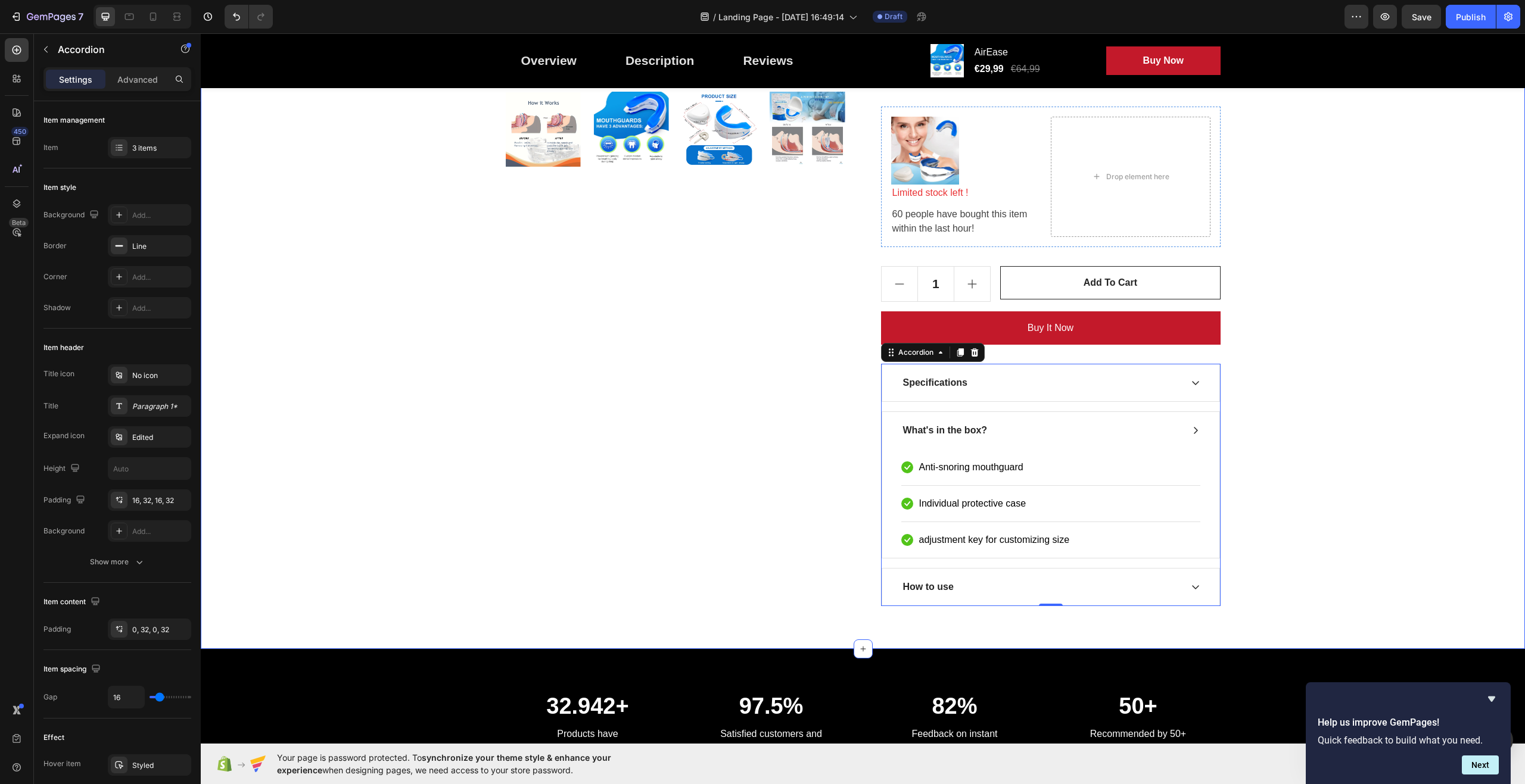
scroll to position [596, 0]
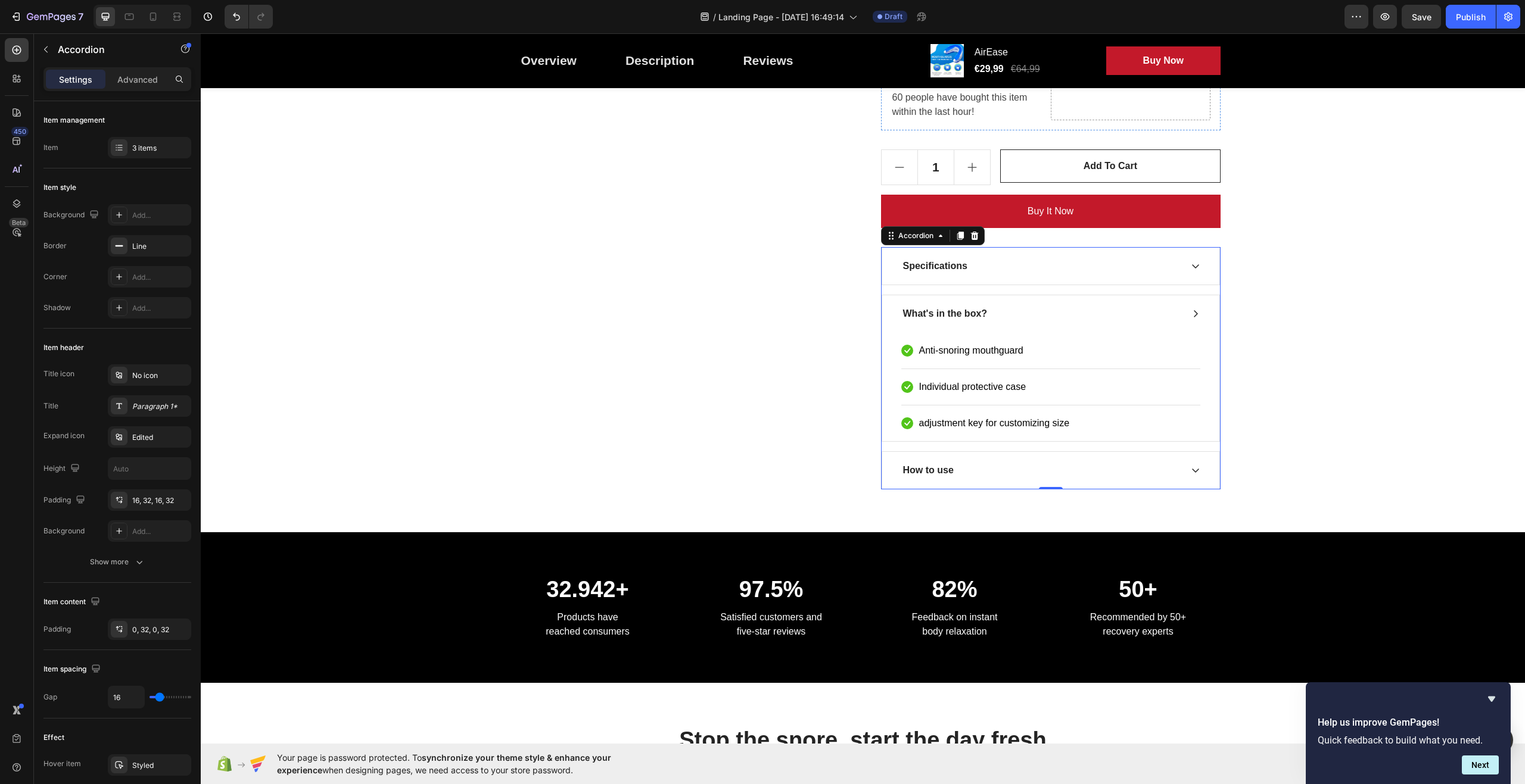
click at [1191, 314] on icon at bounding box center [1195, 313] width 9 height 9
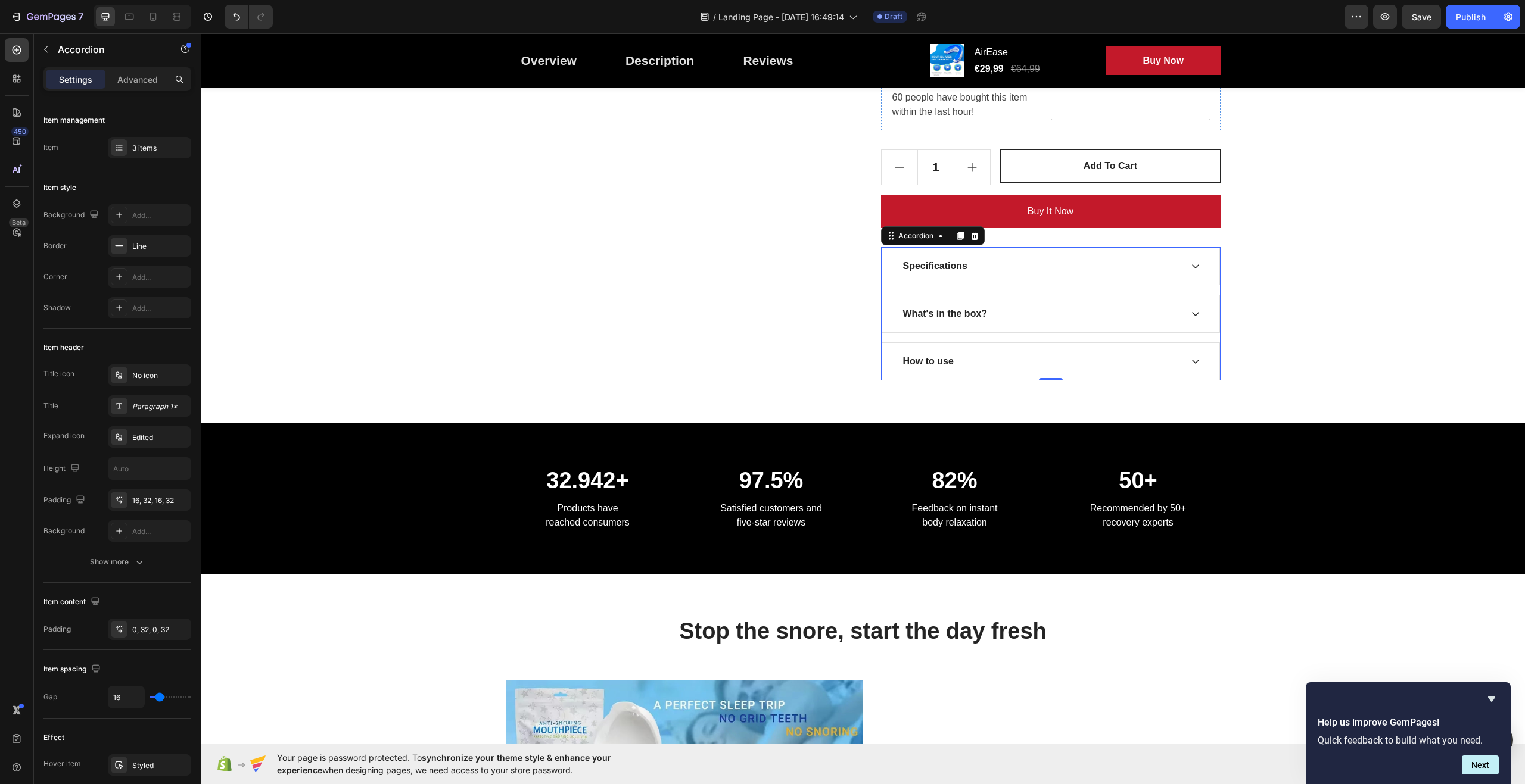
click at [1192, 365] on icon at bounding box center [1195, 361] width 9 height 9
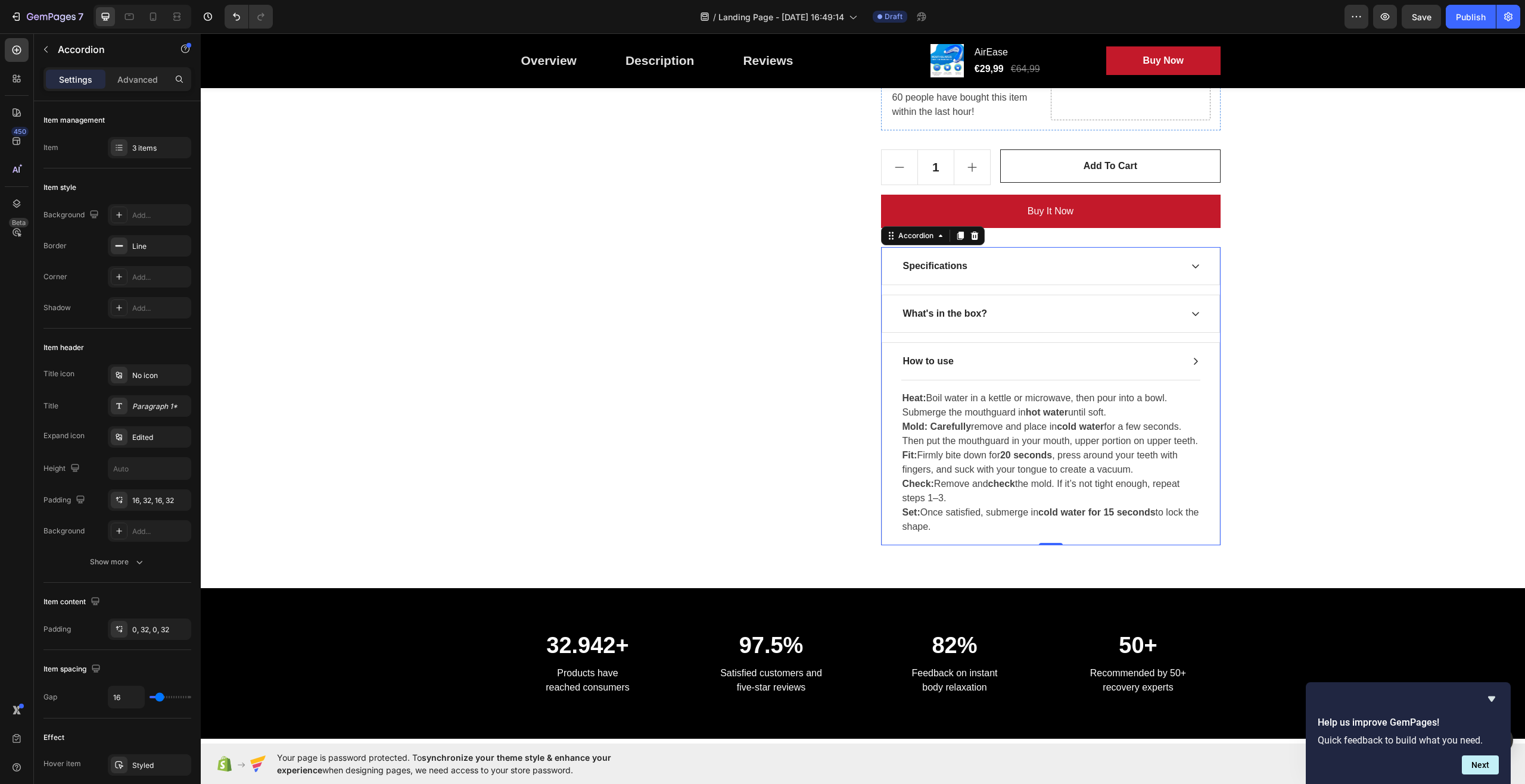
click at [1191, 360] on icon at bounding box center [1195, 361] width 9 height 9
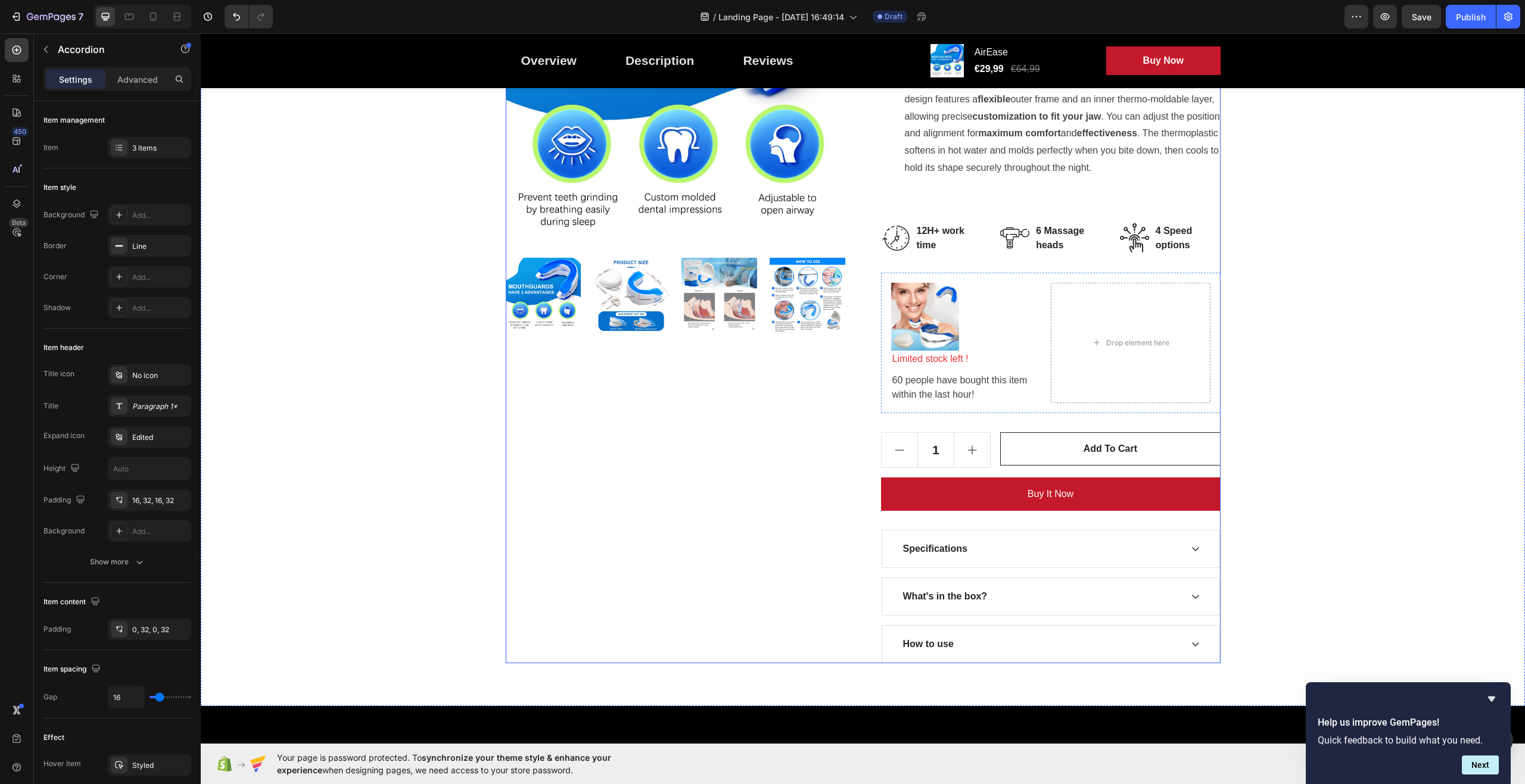
scroll to position [274, 0]
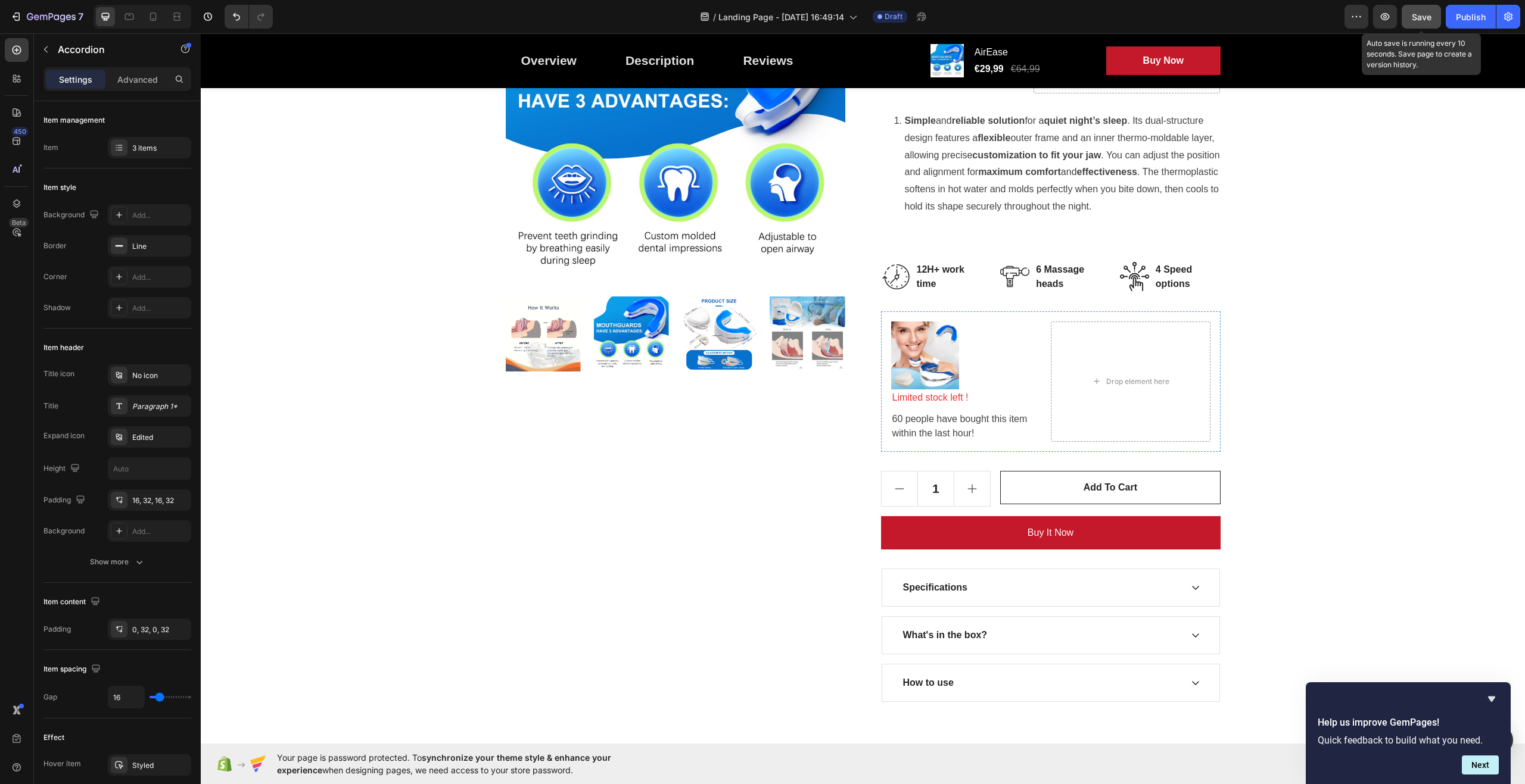
click at [1429, 18] on span "Save" at bounding box center [1422, 17] width 20 height 10
